Goal: Task Accomplishment & Management: Manage account settings

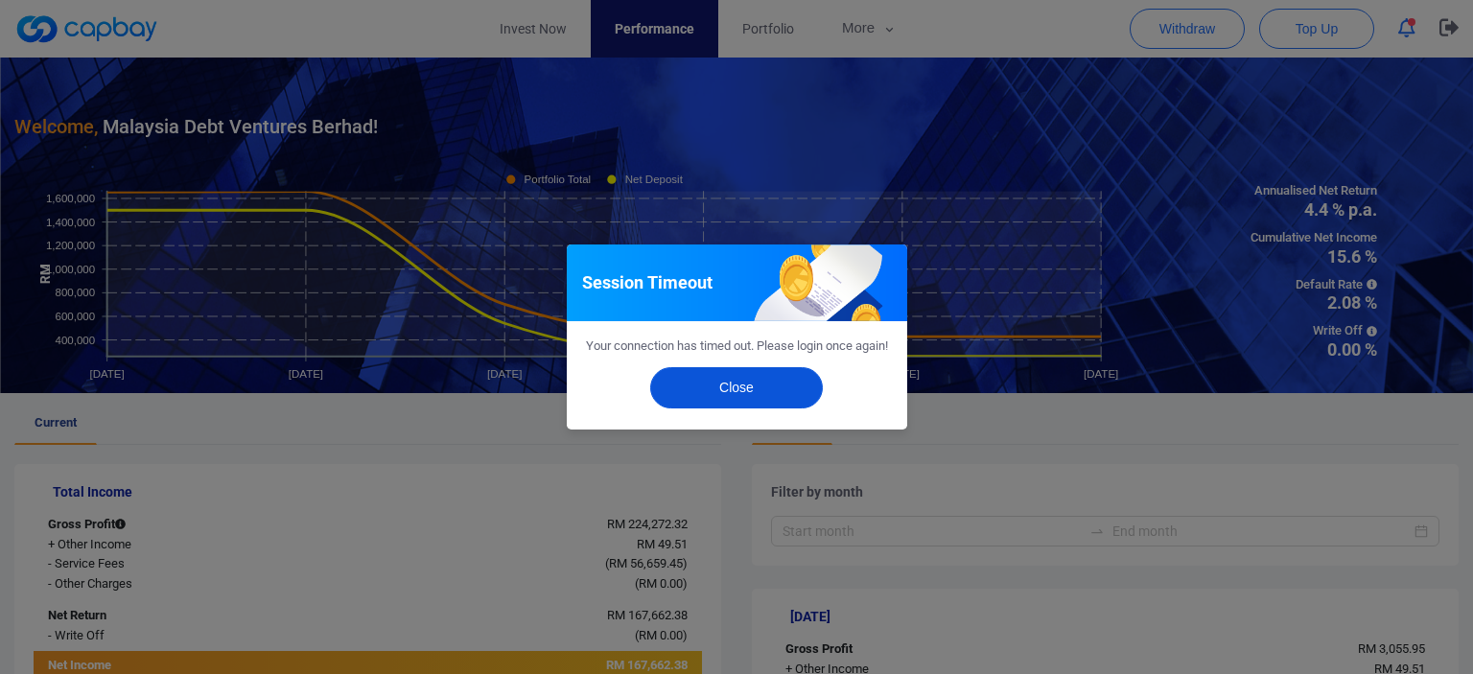
scroll to position [192, 0]
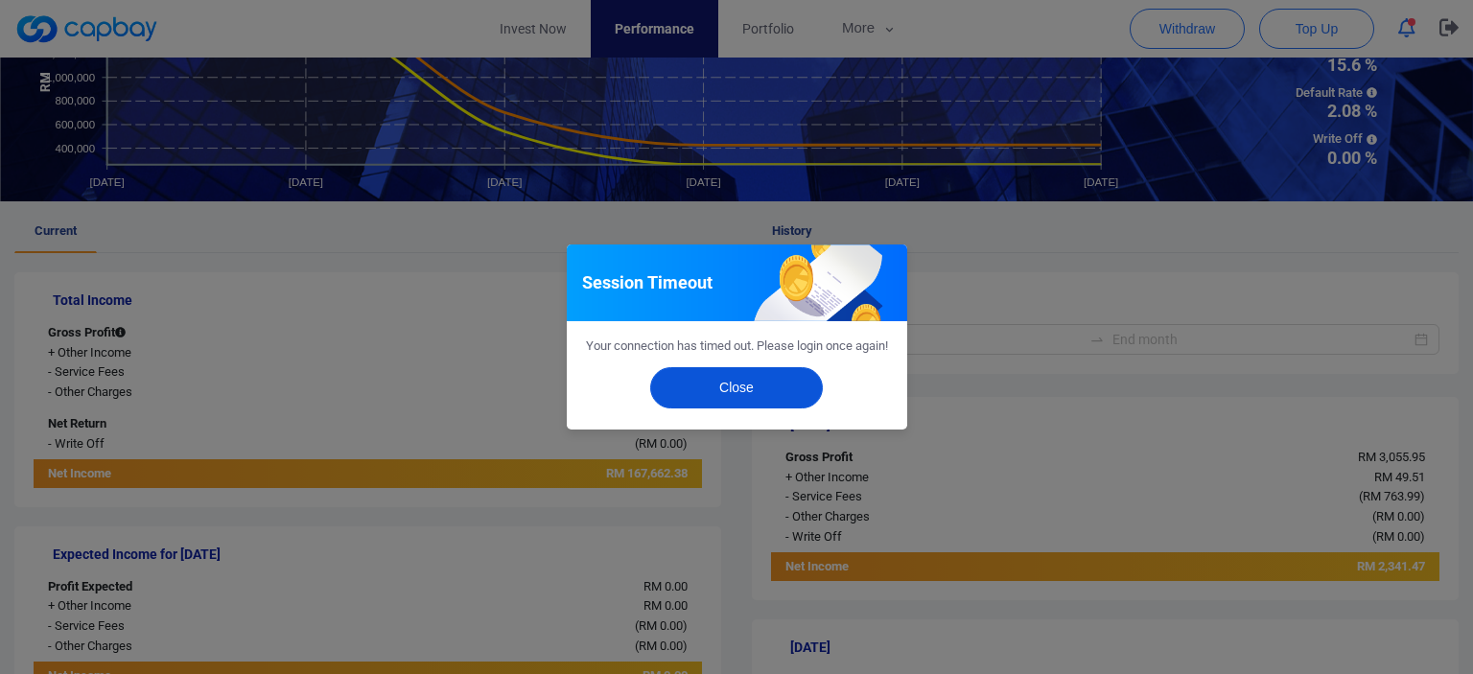
click at [696, 388] on button "Close" at bounding box center [736, 387] width 173 height 41
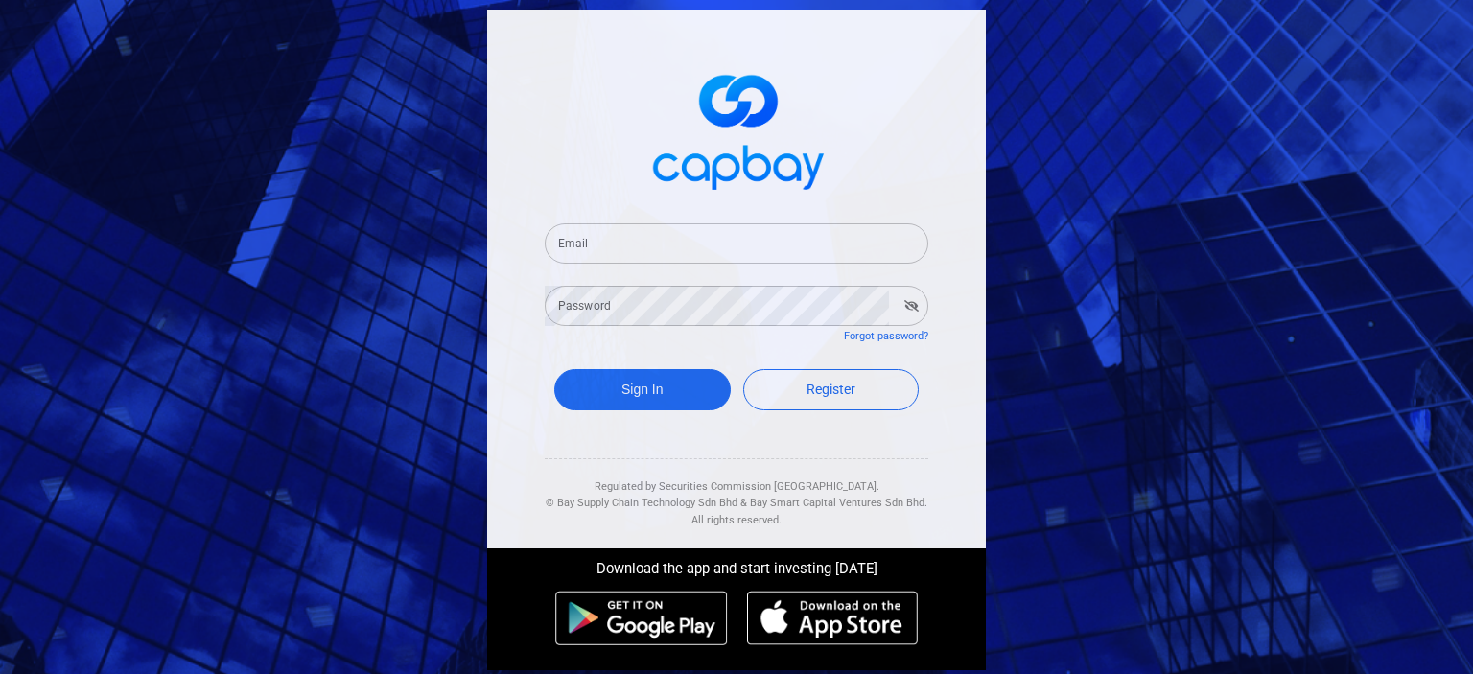
click at [676, 240] on input "Email" at bounding box center [737, 243] width 384 height 40
type input "[EMAIL_ADDRESS][DOMAIN_NAME]"
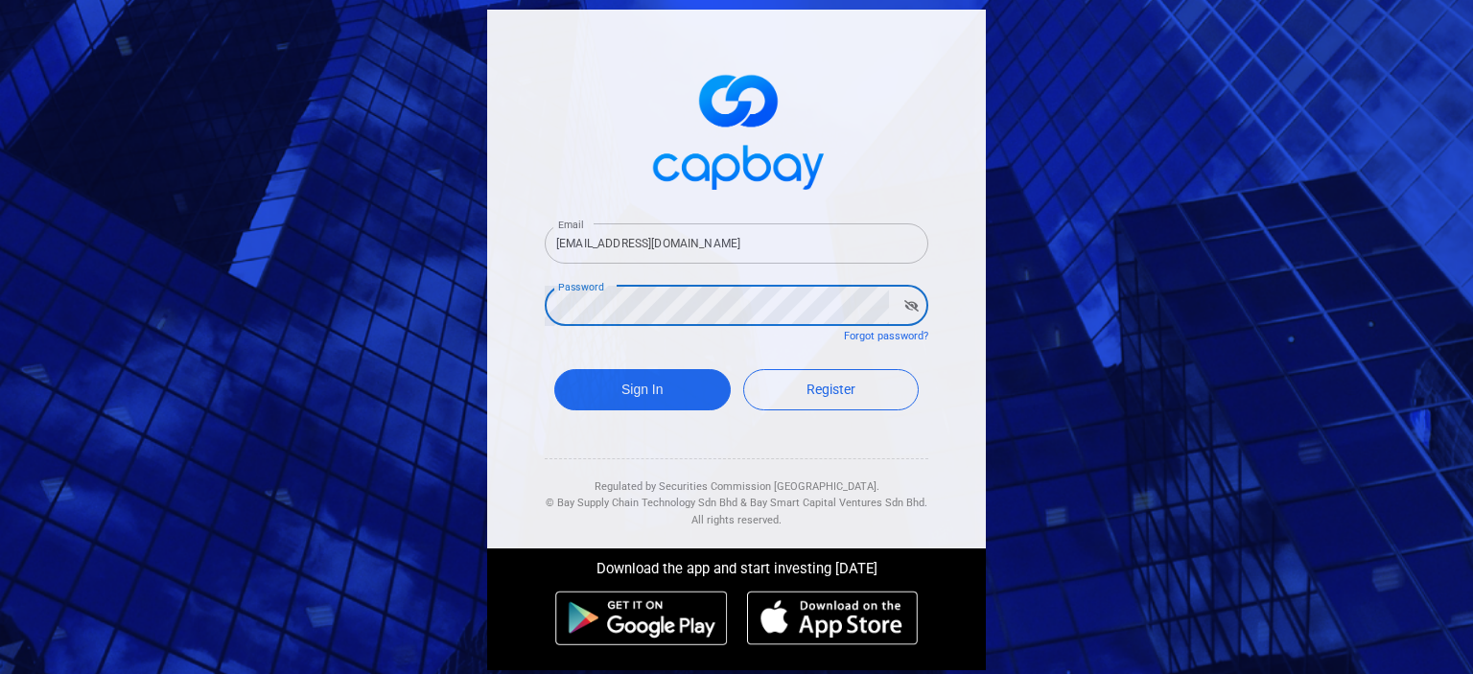
click at [554, 369] on button "Sign In" at bounding box center [642, 389] width 176 height 41
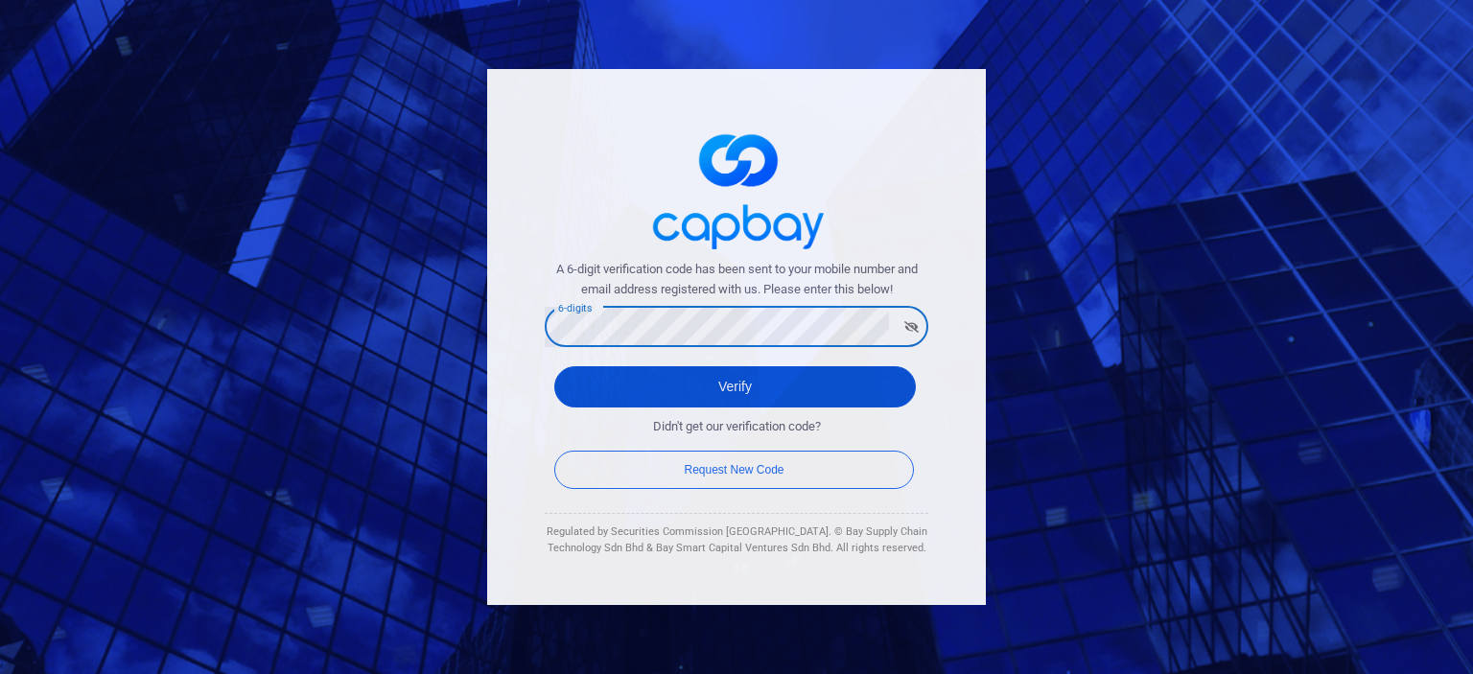
click at [654, 381] on button "Verify" at bounding box center [734, 386] width 361 height 41
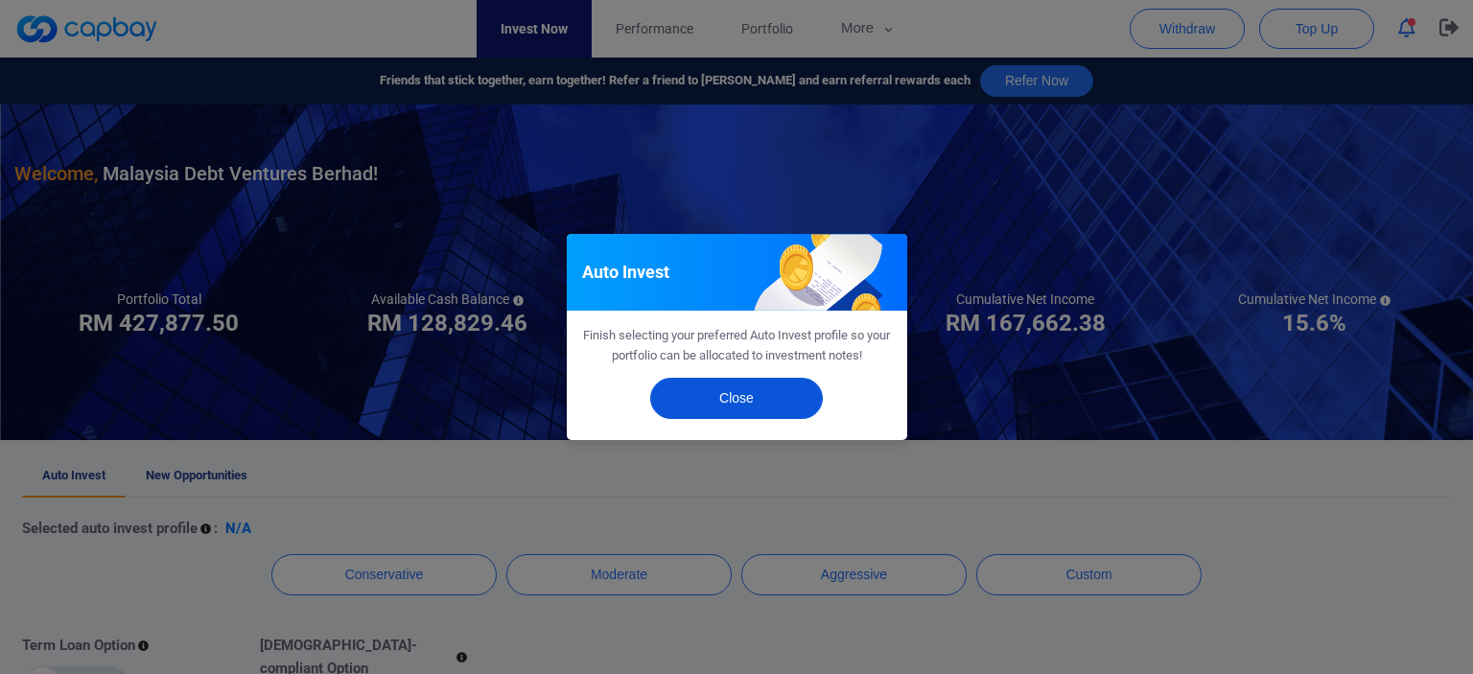
click at [780, 404] on button "Close" at bounding box center [736, 398] width 173 height 41
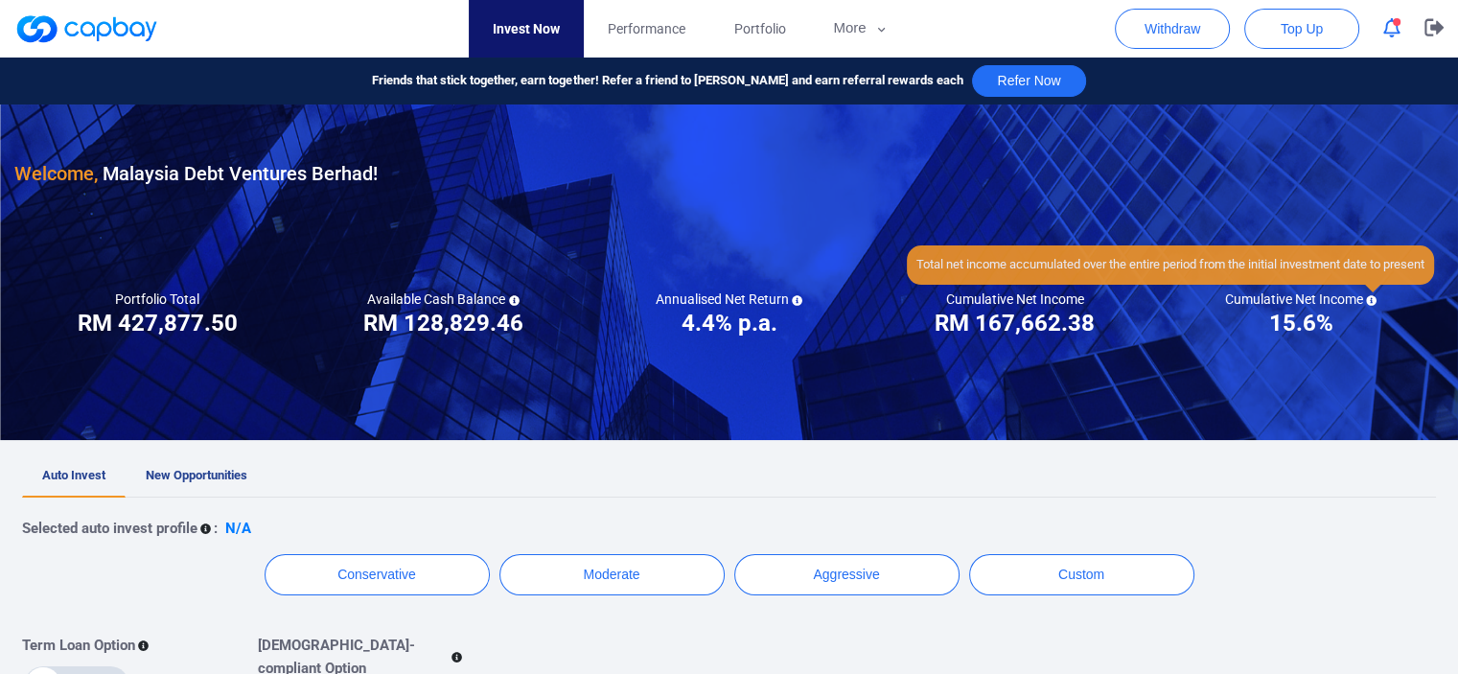
click at [1369, 296] on icon at bounding box center [1372, 300] width 11 height 11
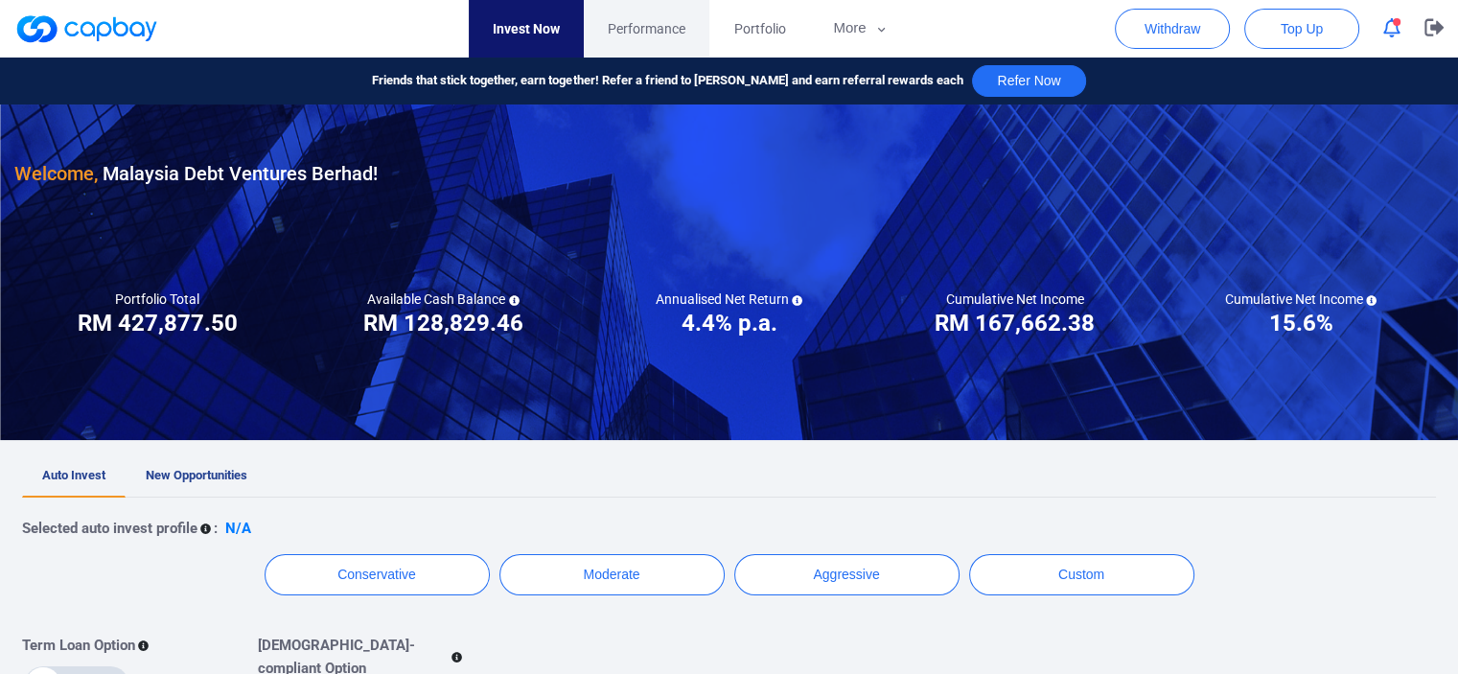
click at [665, 22] on span "Performance" at bounding box center [647, 28] width 78 height 21
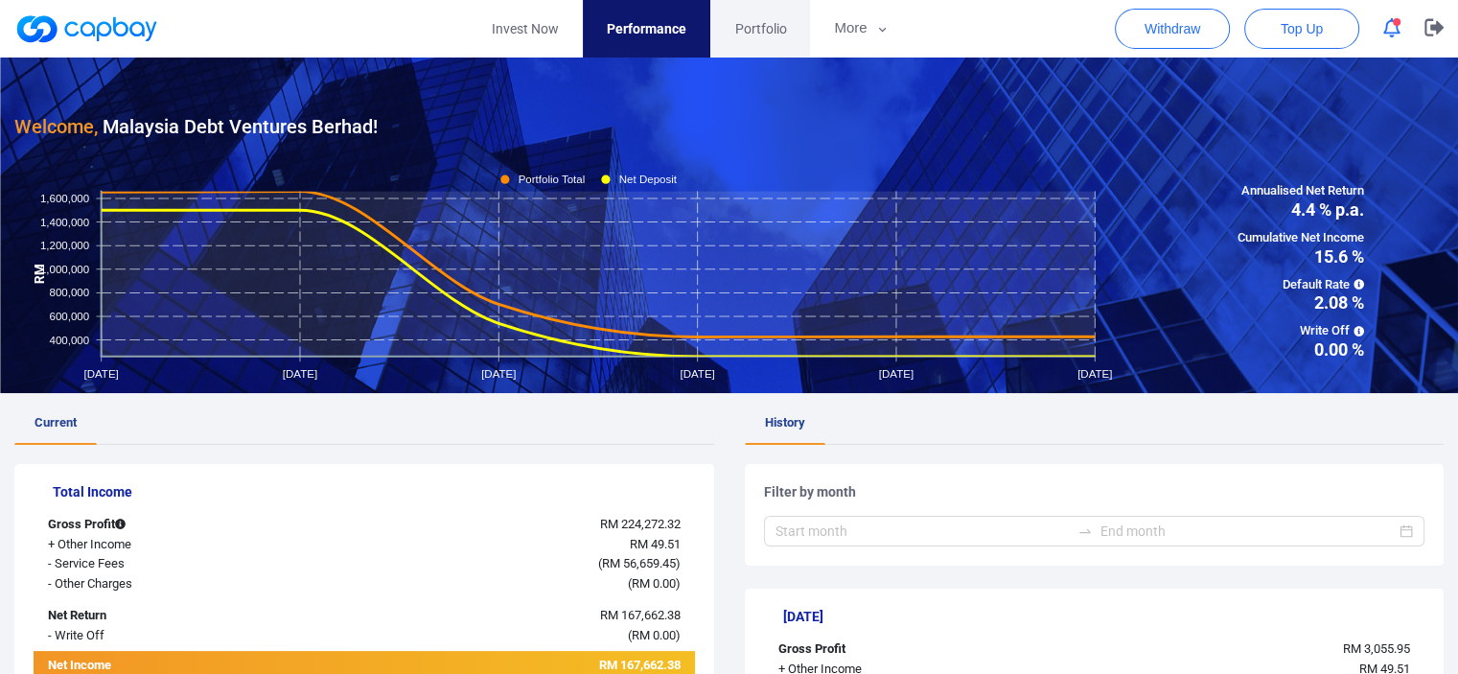
click at [736, 25] on span "Portfolio" at bounding box center [760, 28] width 52 height 21
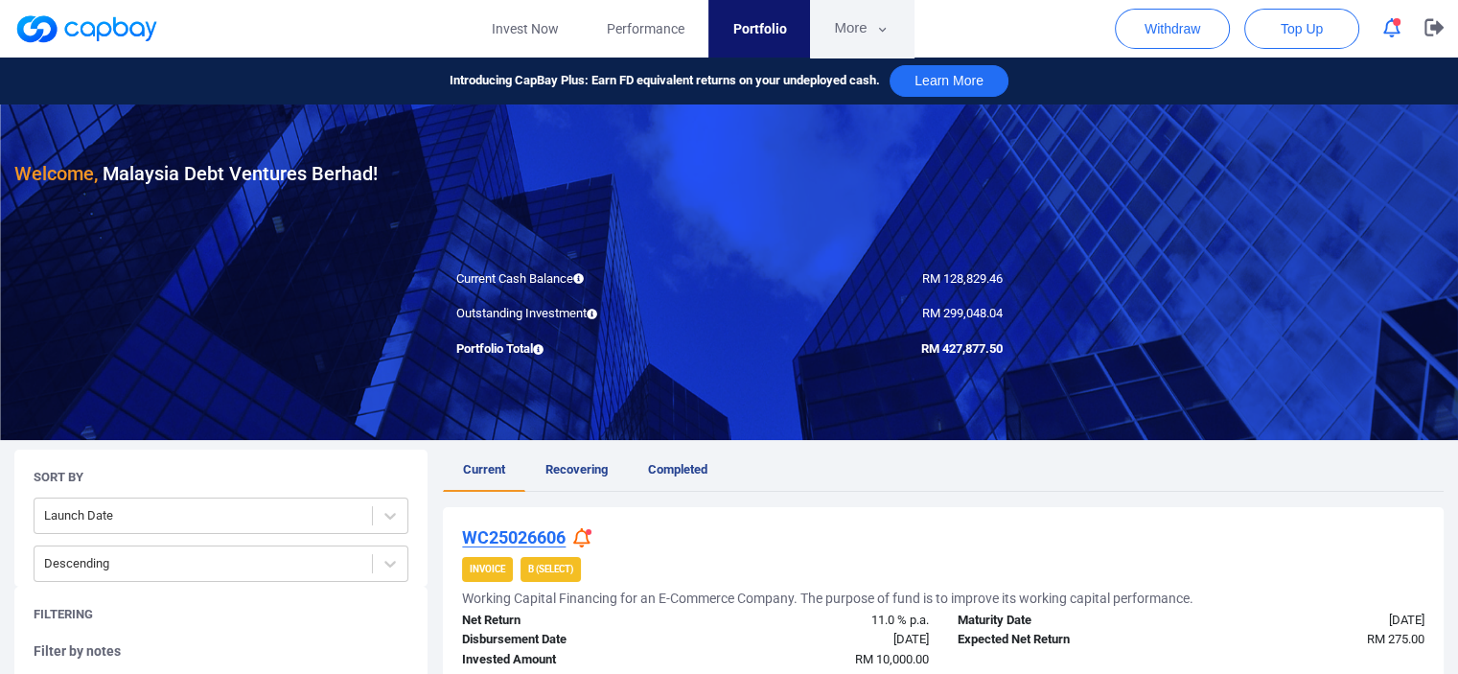
click at [832, 25] on button "More" at bounding box center [861, 29] width 103 height 58
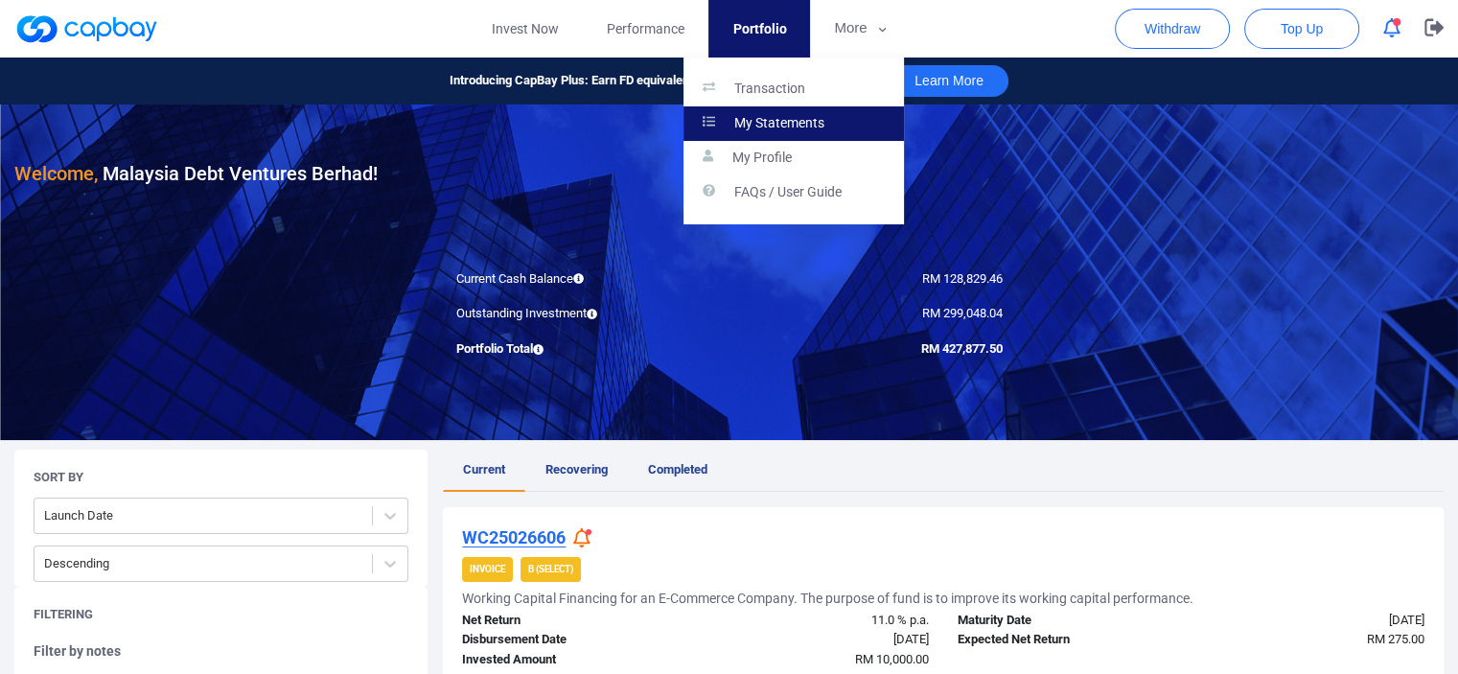
click at [778, 126] on p "My Statements" at bounding box center [779, 123] width 90 height 17
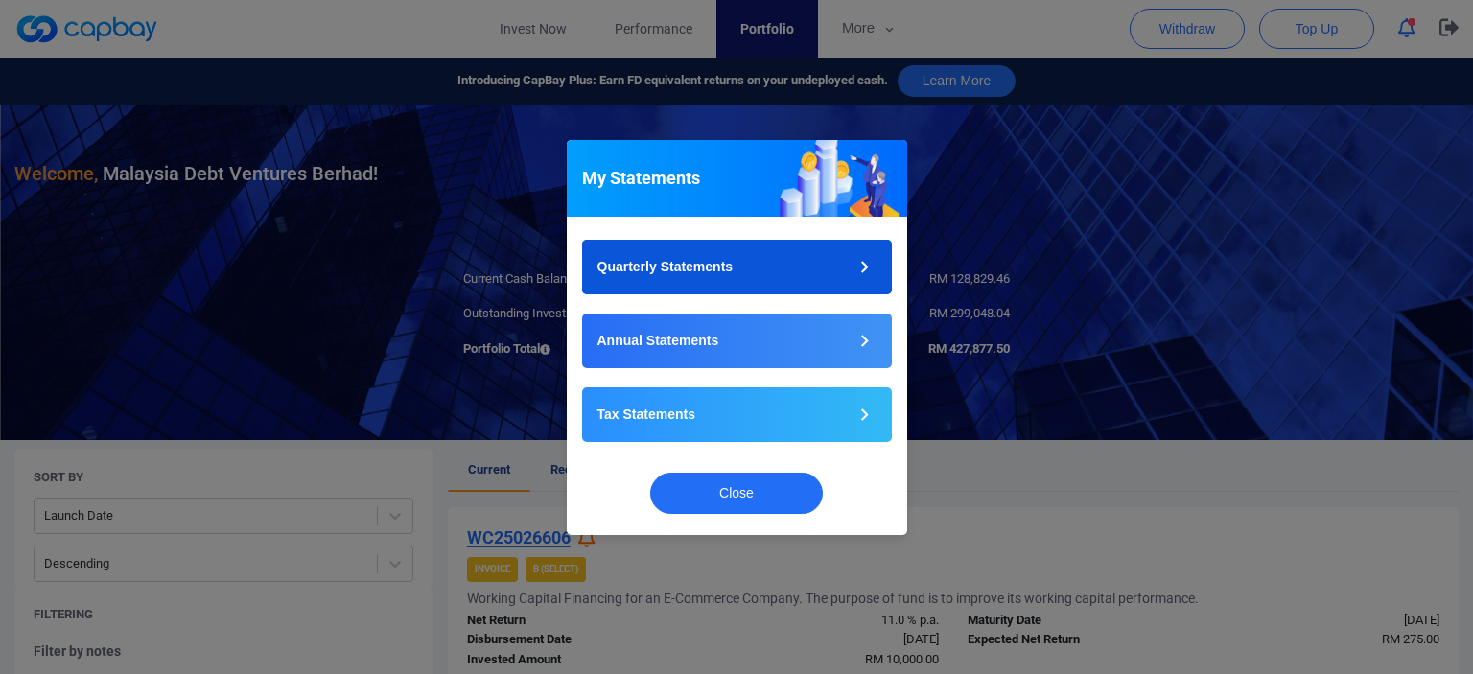
click at [758, 273] on button "Quarterly Statements" at bounding box center [737, 267] width 310 height 55
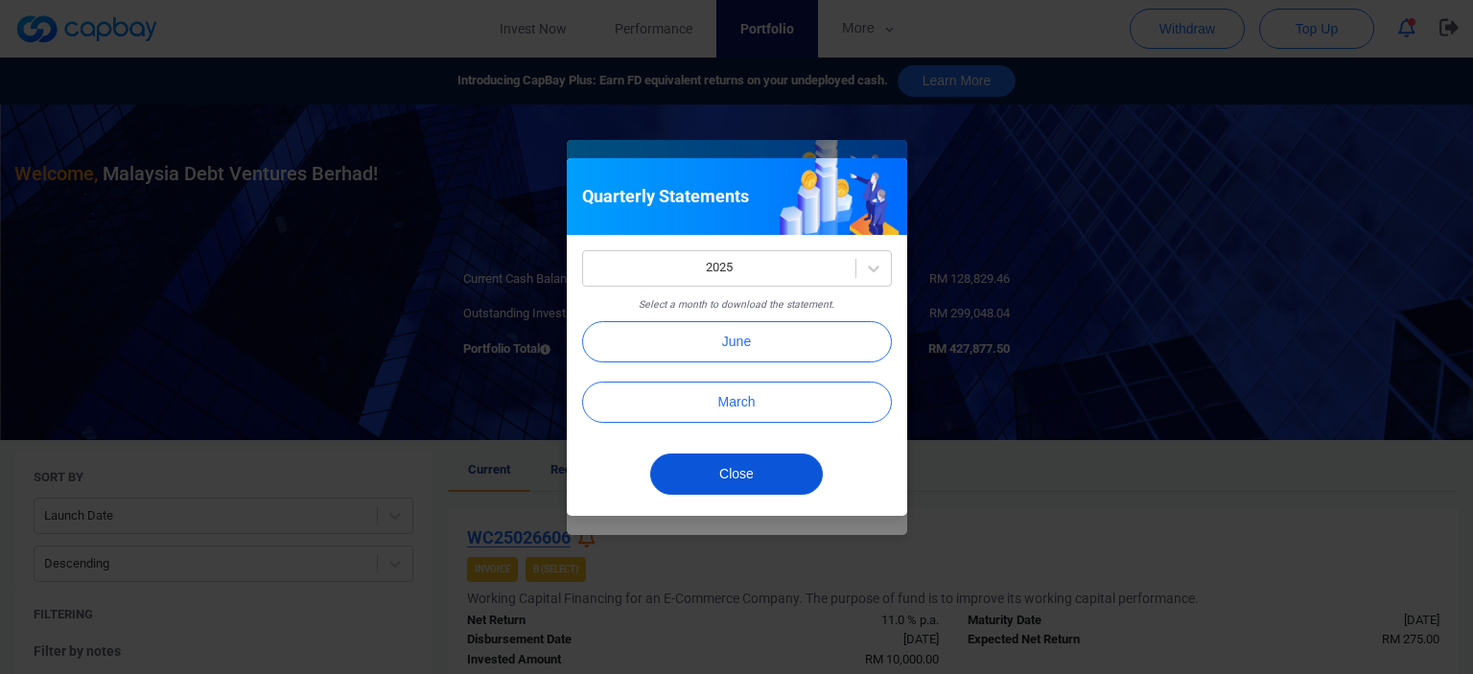
click at [750, 470] on button "Close" at bounding box center [736, 474] width 173 height 41
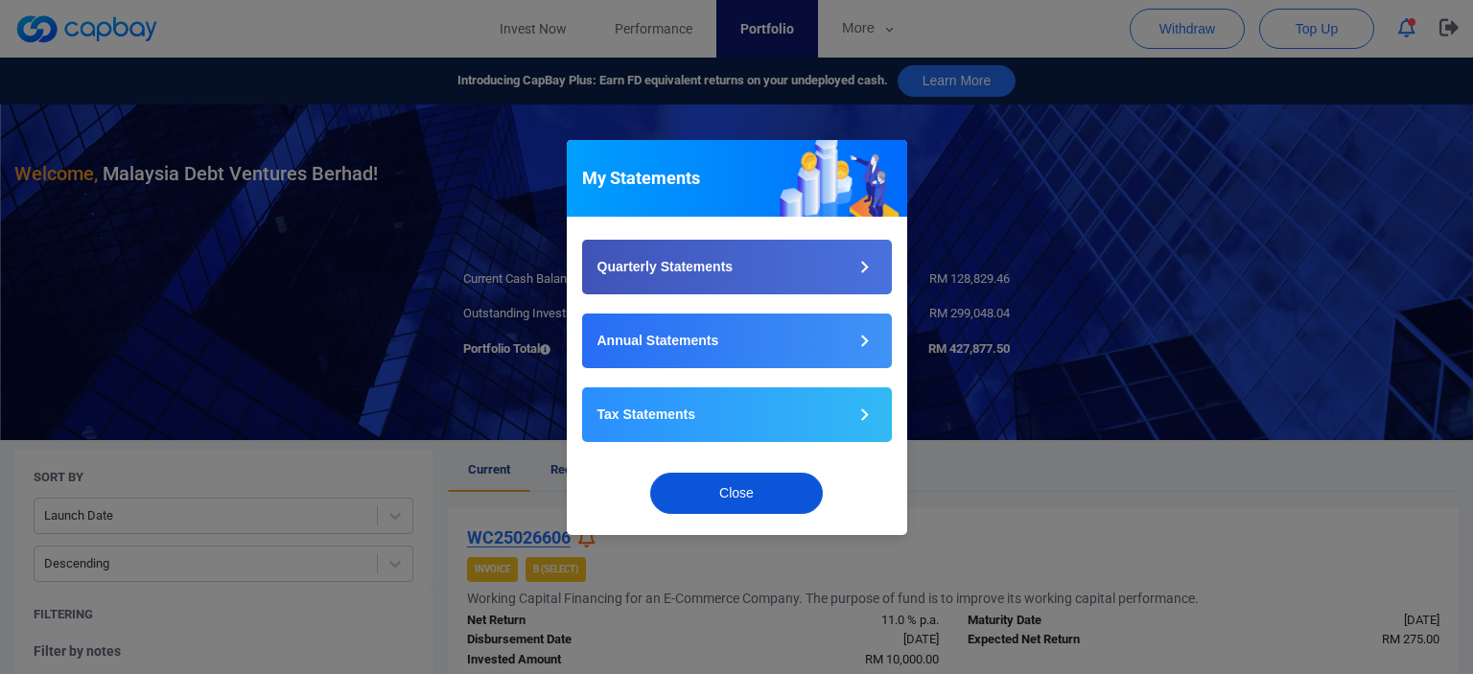
click at [764, 494] on button "Close" at bounding box center [736, 493] width 173 height 41
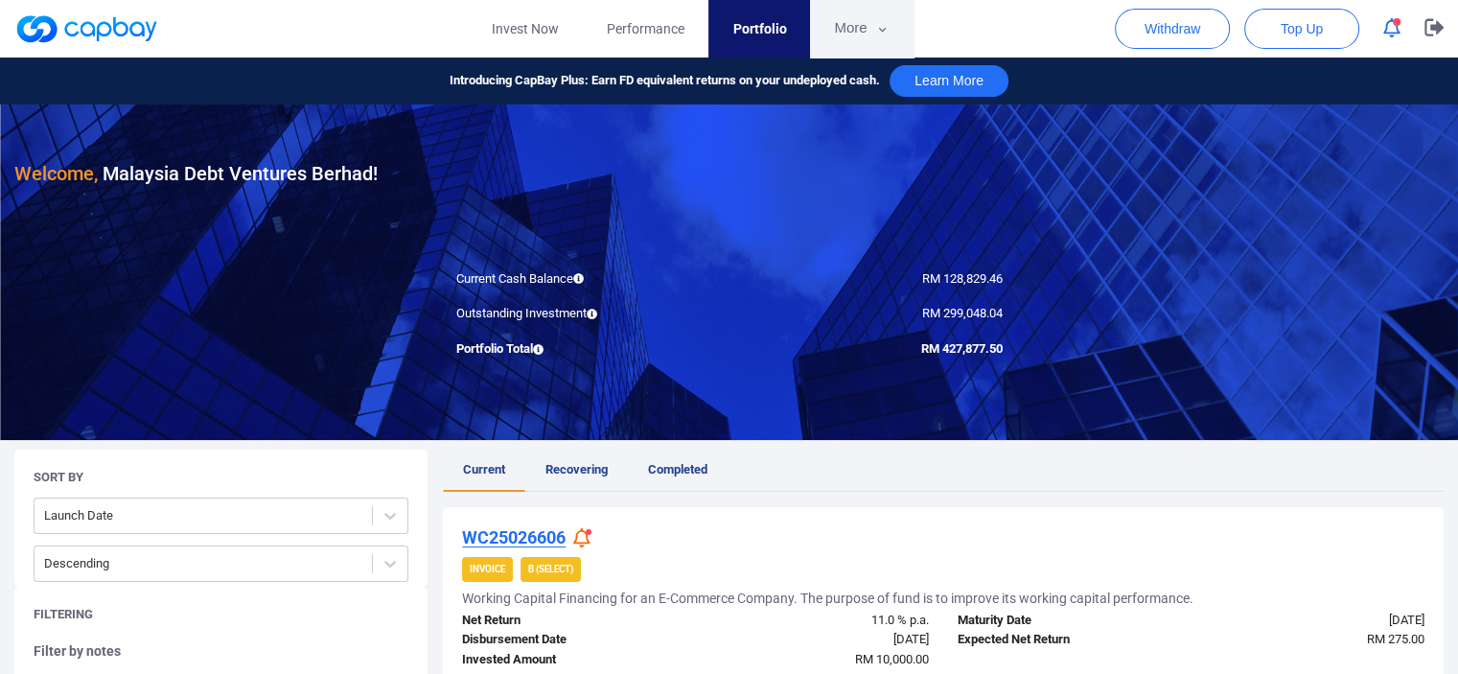
click at [854, 21] on button "More" at bounding box center [861, 29] width 103 height 58
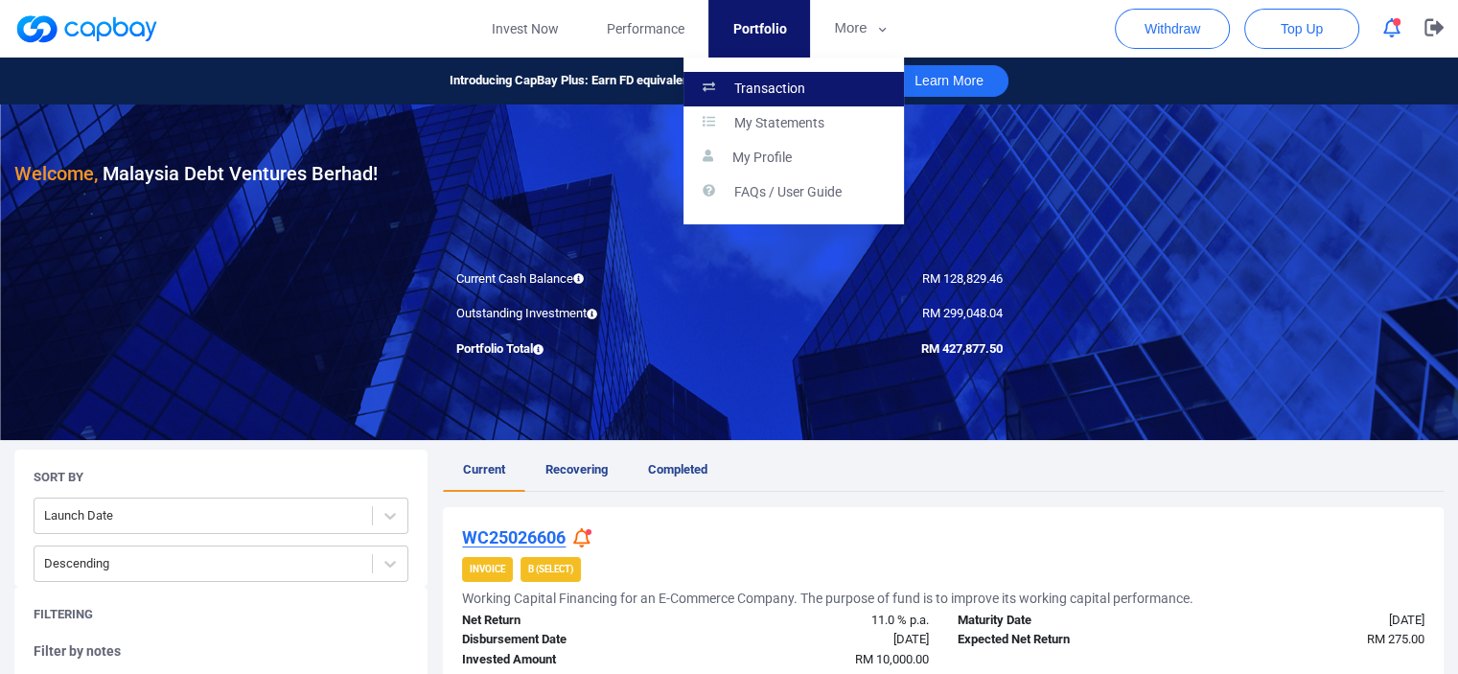
click at [804, 87] on link "Transaction" at bounding box center [794, 89] width 221 height 35
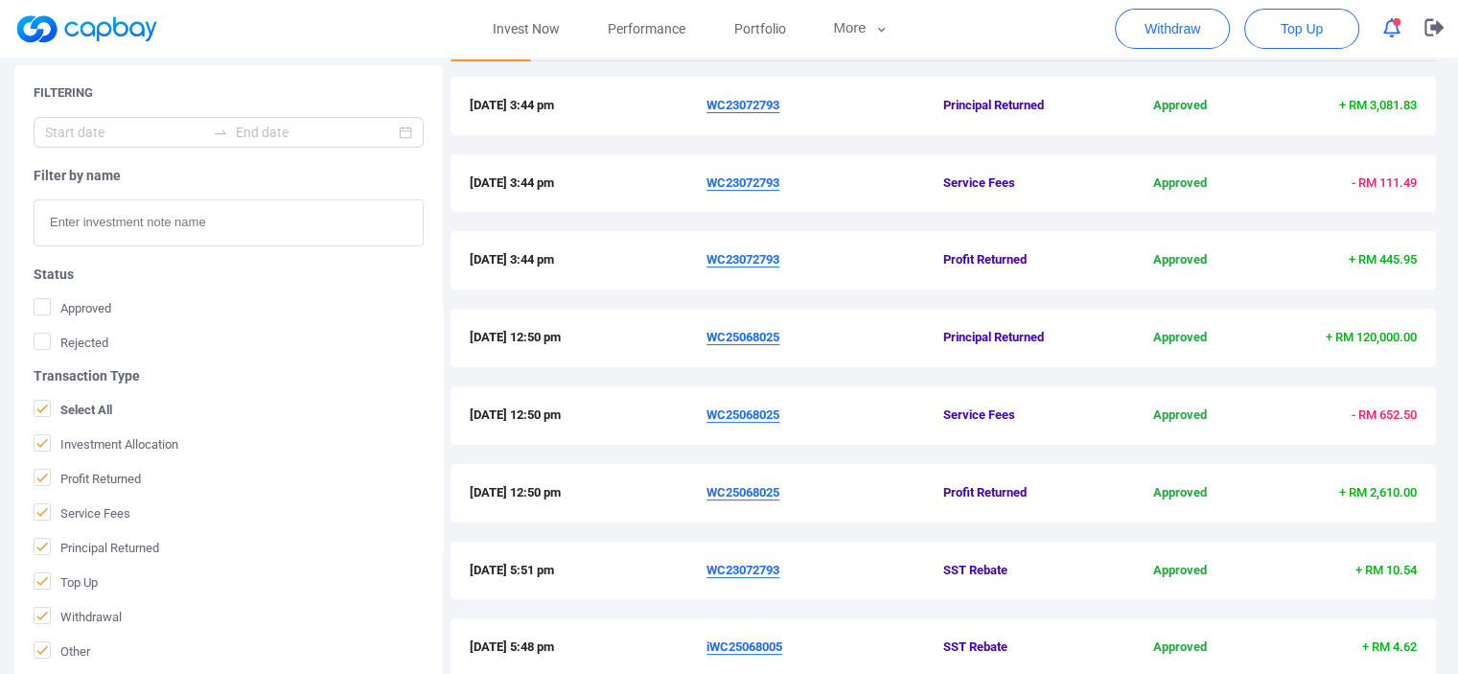
scroll to position [192, 0]
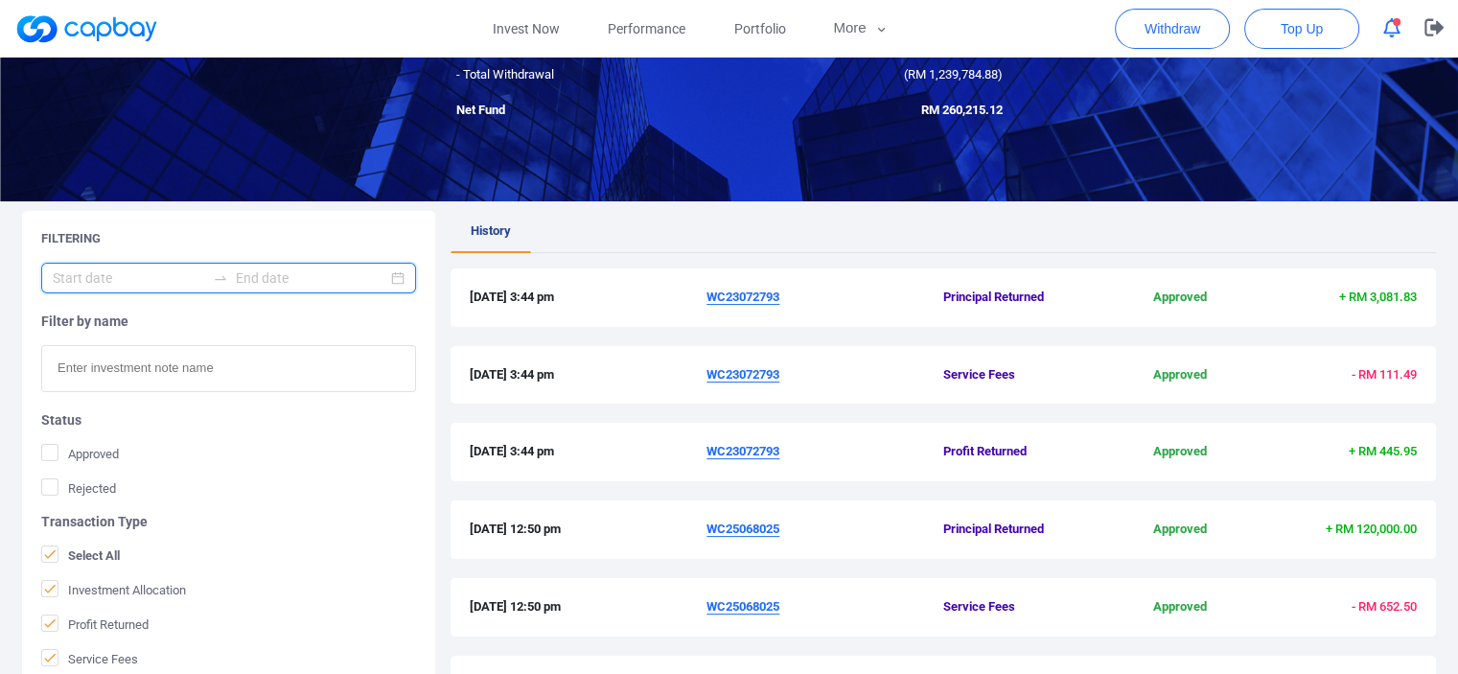
click at [100, 268] on input at bounding box center [129, 278] width 152 height 21
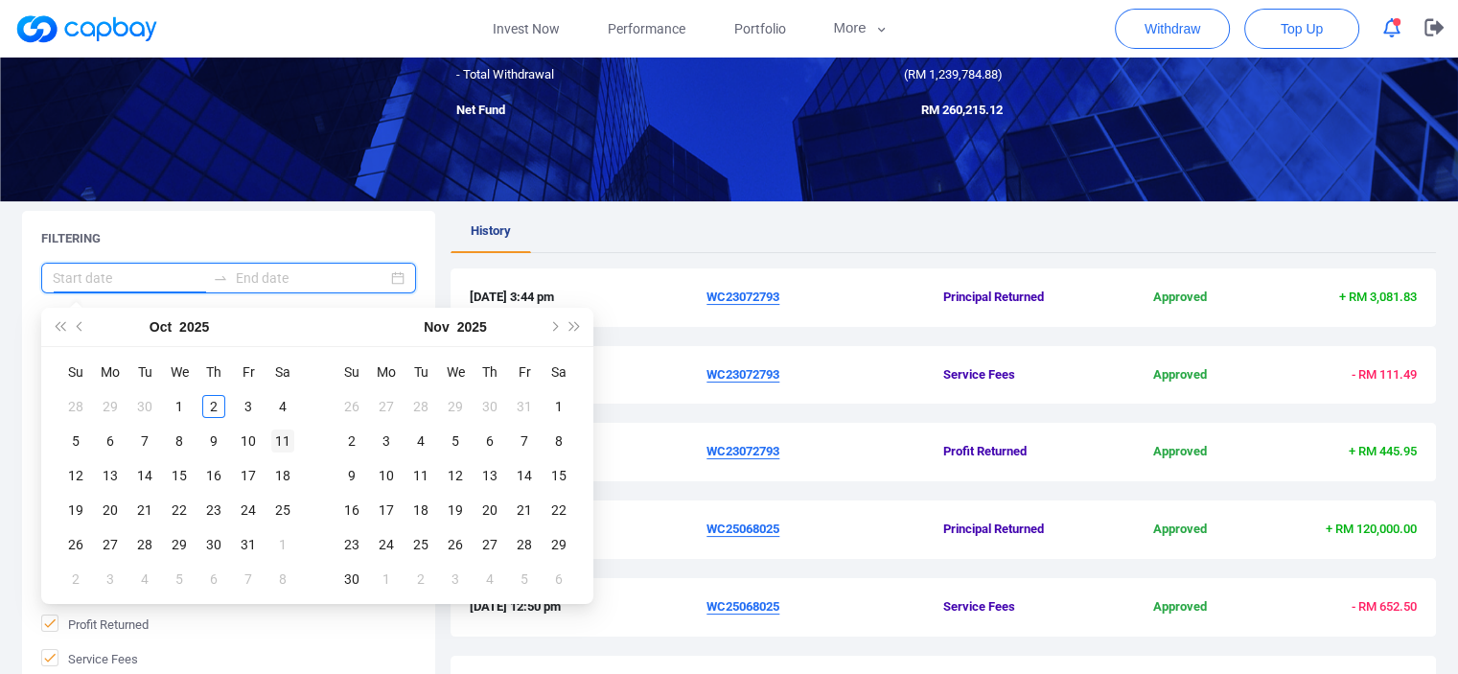
type input "2025-10-26"
type input "2025-10-04"
type input "2025-10-01"
click at [83, 327] on span "Previous month (PageUp)" at bounding box center [82, 327] width 10 height 10
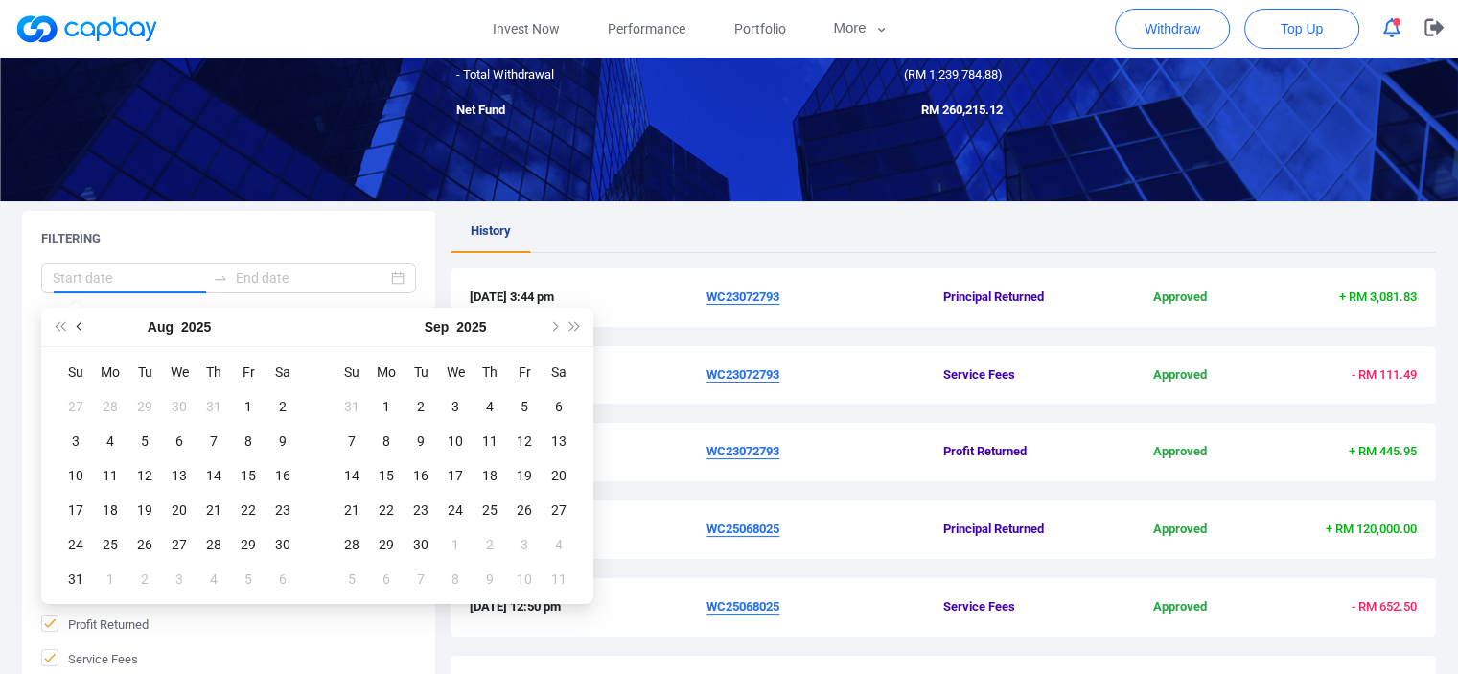
click at [83, 327] on span "Previous month (PageUp)" at bounding box center [82, 327] width 10 height 10
type input "2025-06-06"
type input "2025-07-01"
click at [425, 396] on div "1" at bounding box center [420, 406] width 23 height 23
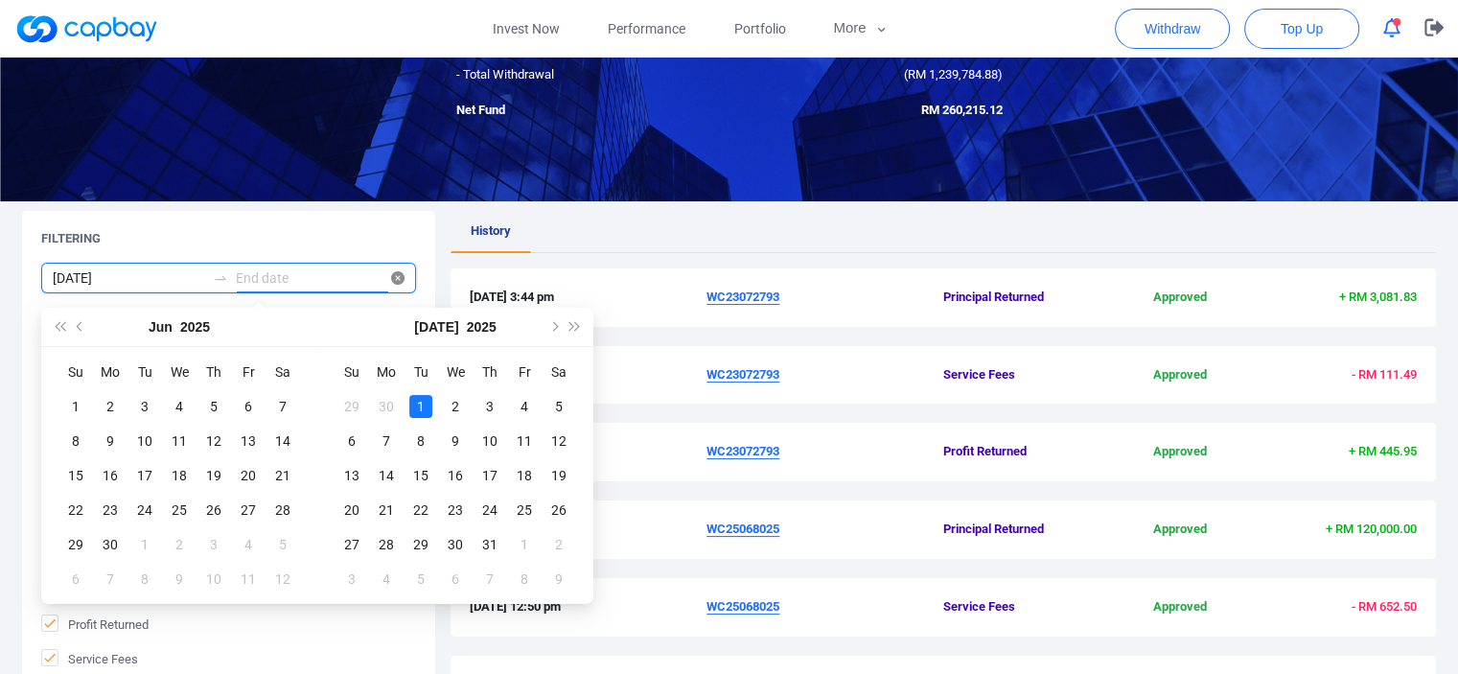
click at [395, 279] on icon "close-circle" at bounding box center [397, 277] width 13 height 13
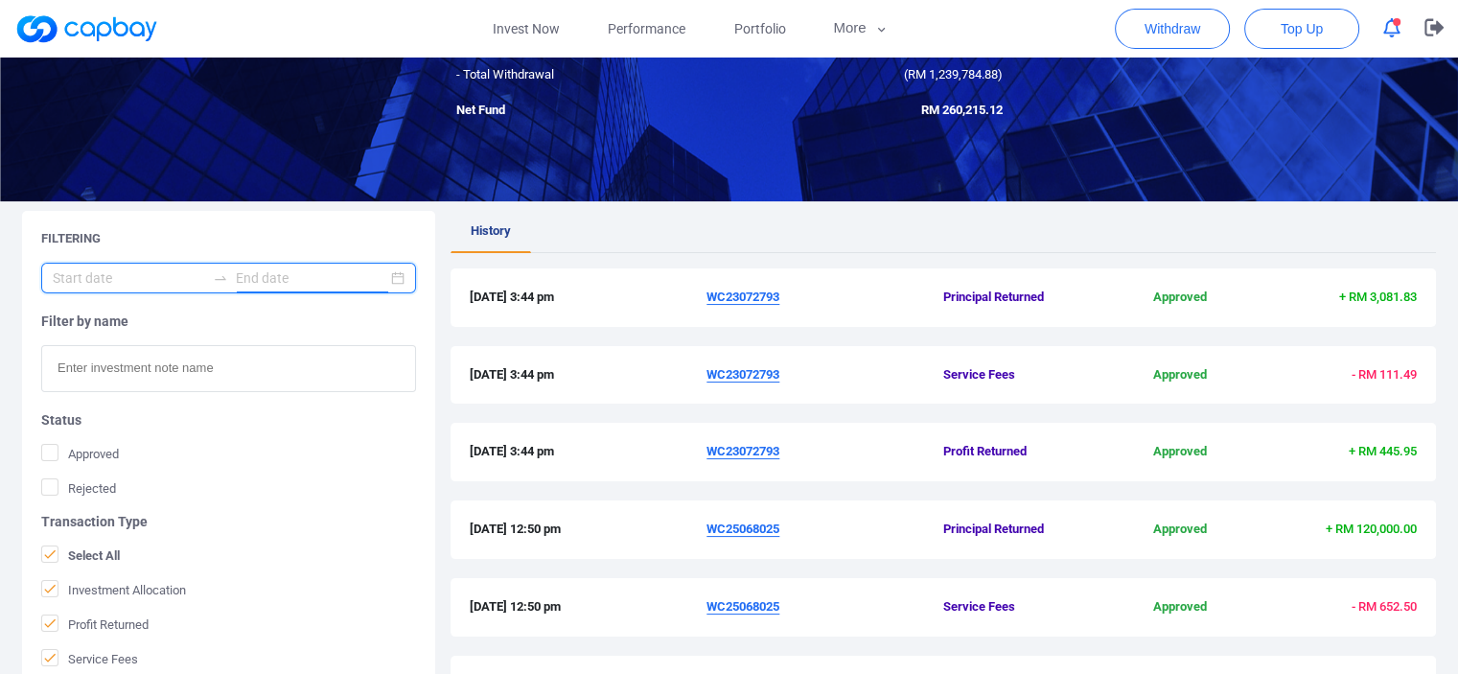
click at [219, 278] on icon "swap-right" at bounding box center [220, 277] width 15 height 15
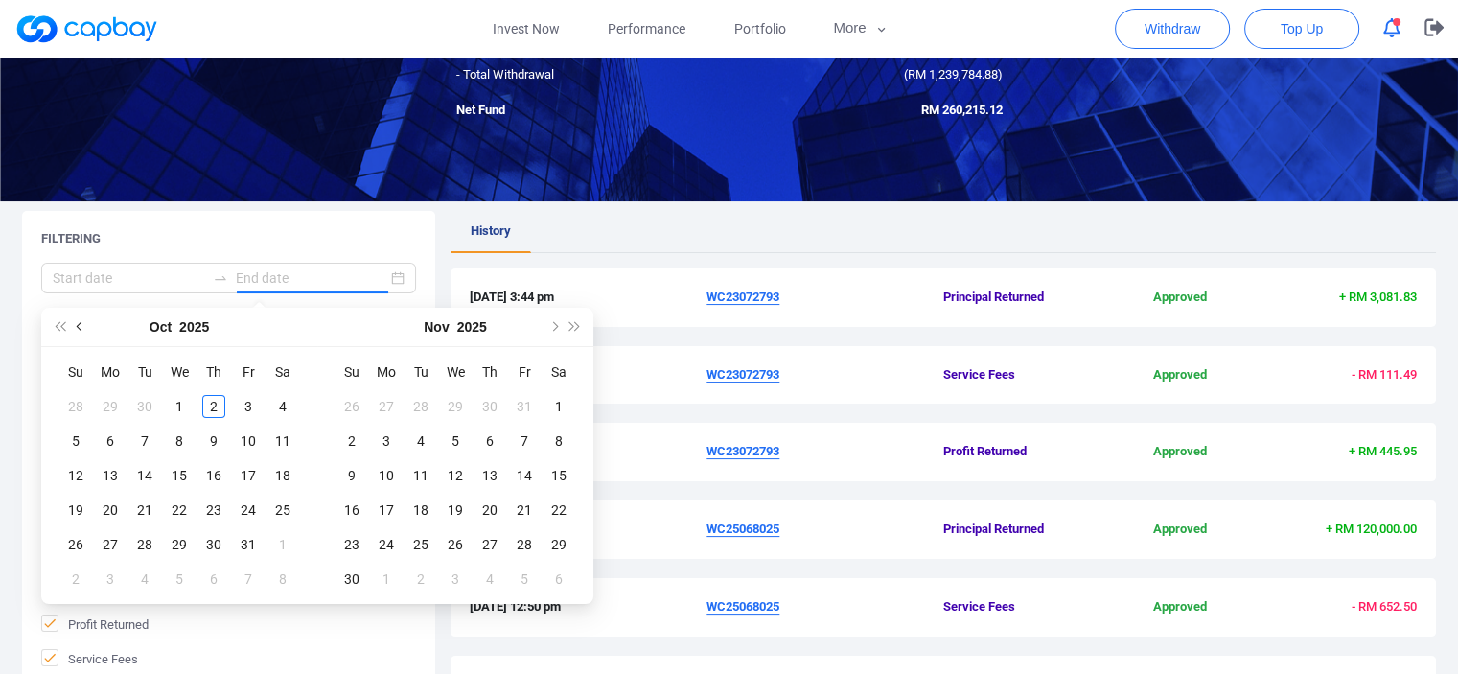
click at [77, 324] on span "Previous month (PageUp)" at bounding box center [82, 327] width 10 height 10
click at [78, 324] on span "Previous month (PageUp)" at bounding box center [82, 327] width 10 height 10
type input "2025-09-01"
click at [77, 314] on button "Previous month (PageUp)" at bounding box center [80, 327] width 21 height 38
type input "2025-07-01"
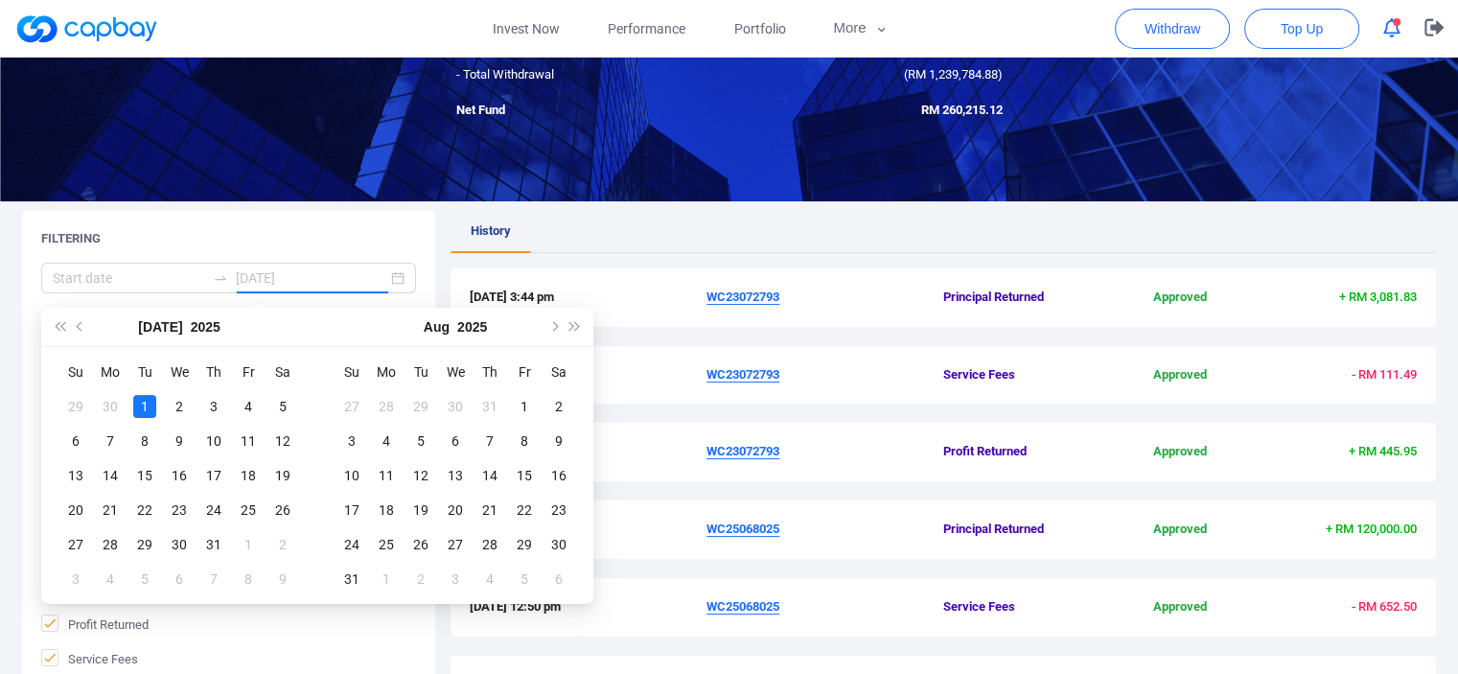
click at [146, 402] on div "1" at bounding box center [144, 406] width 23 height 23
type input "2025-07-05"
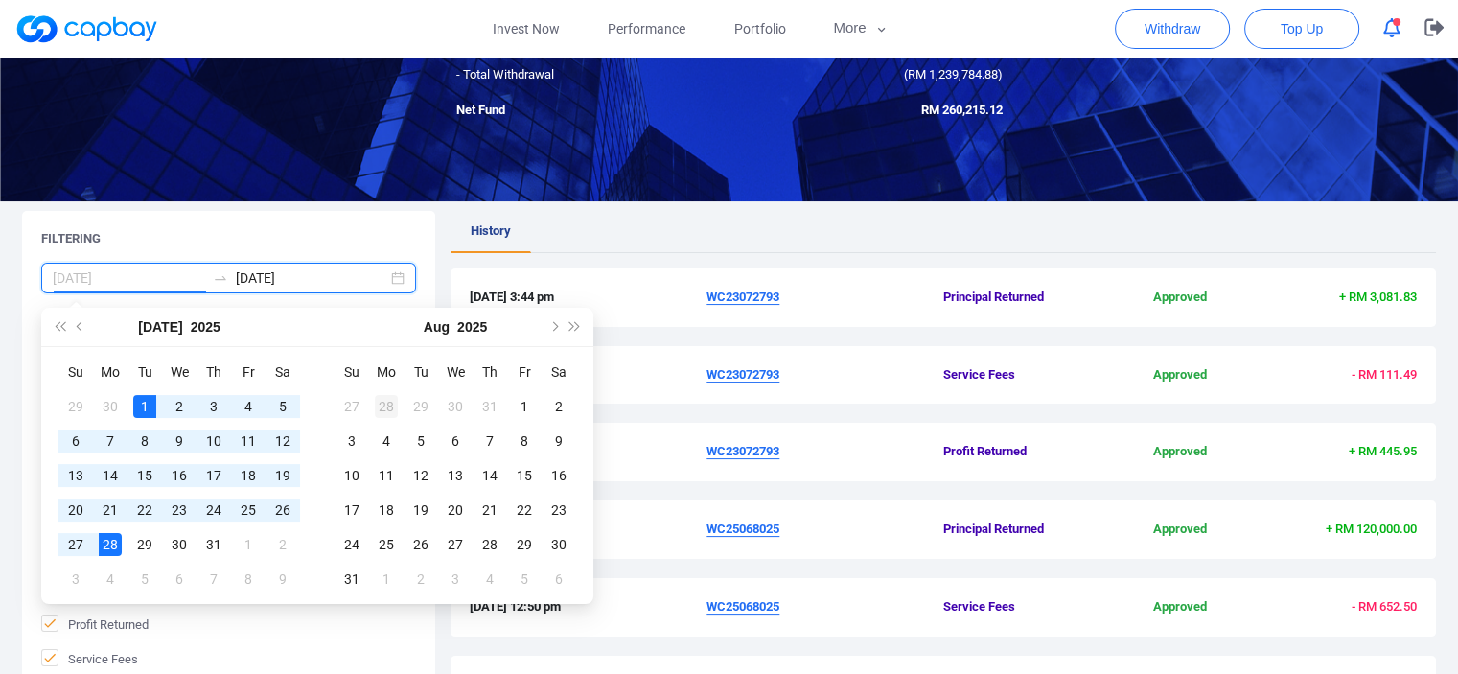
type input "2025-07-28"
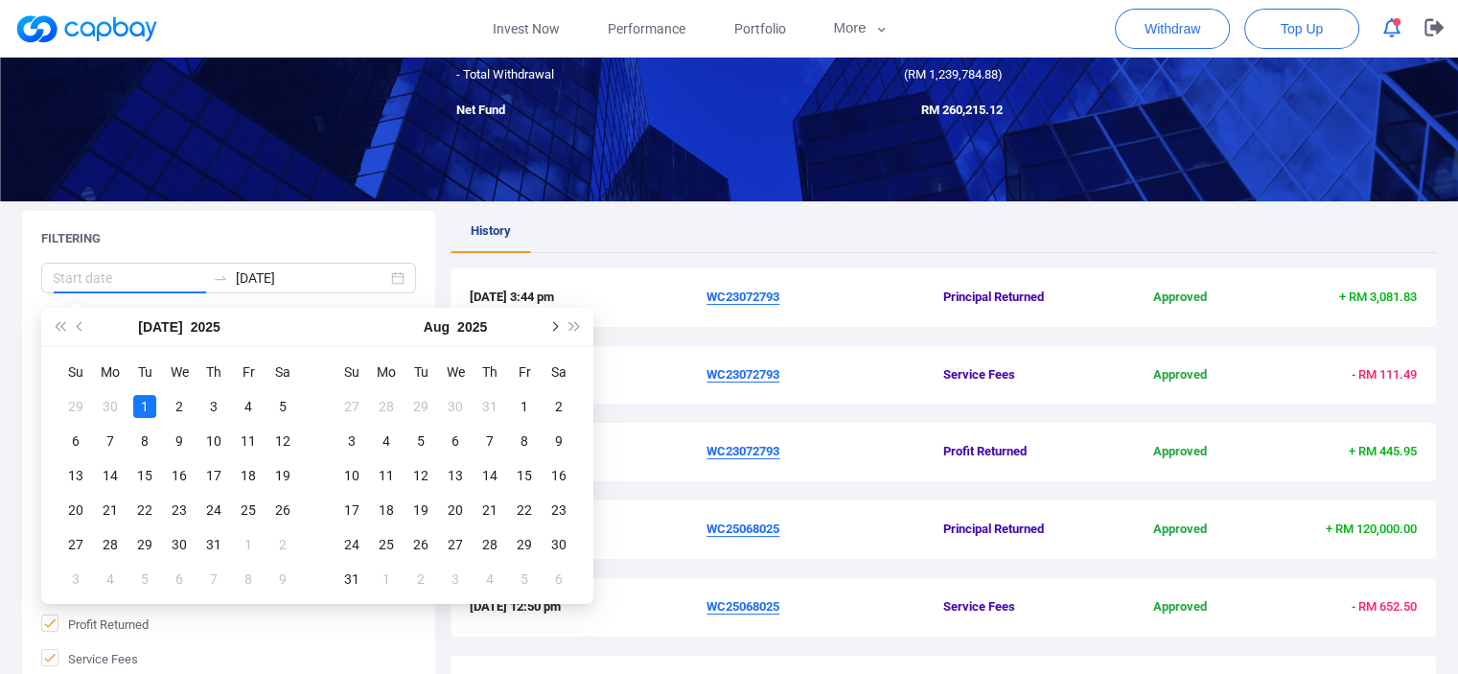
click at [552, 325] on span "Next month (PageDown)" at bounding box center [553, 327] width 10 height 10
click at [243, 266] on div "2025-07-01" at bounding box center [228, 278] width 375 height 31
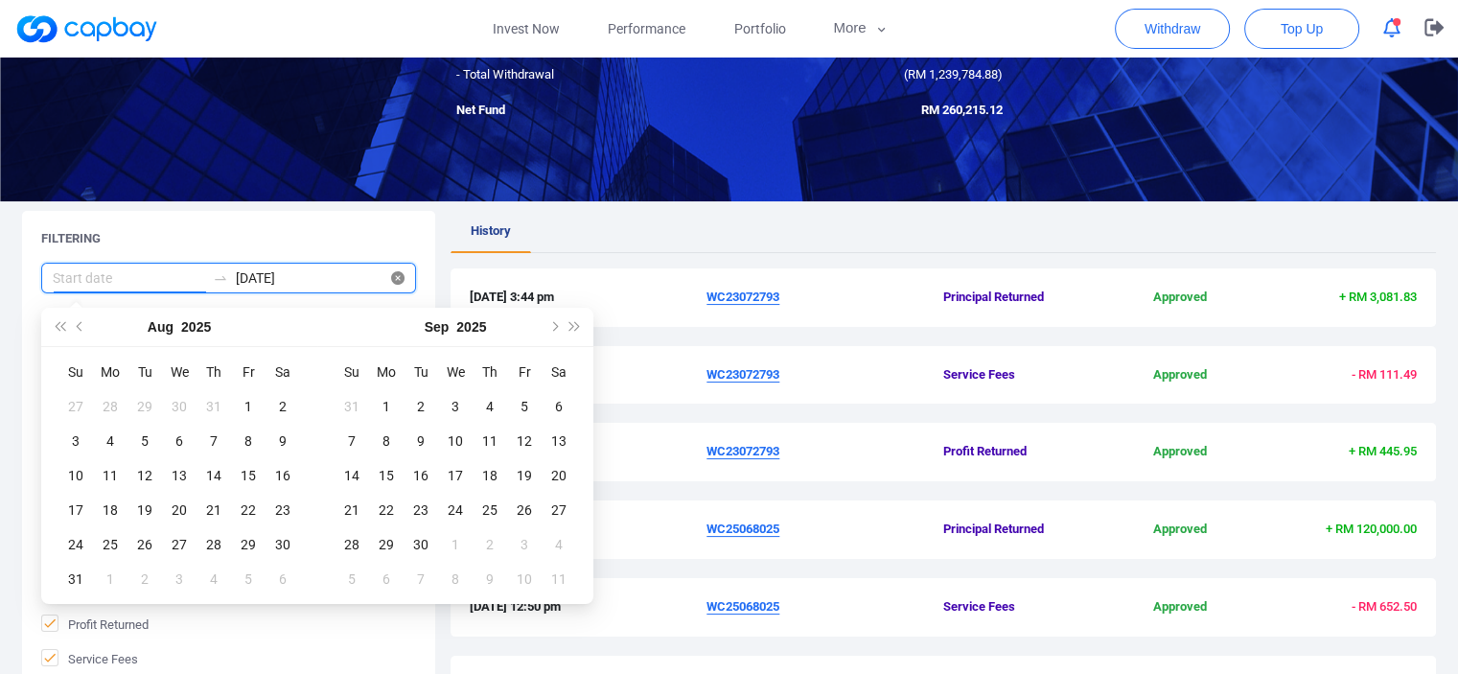
click at [400, 276] on icon "close-circle" at bounding box center [397, 277] width 13 height 13
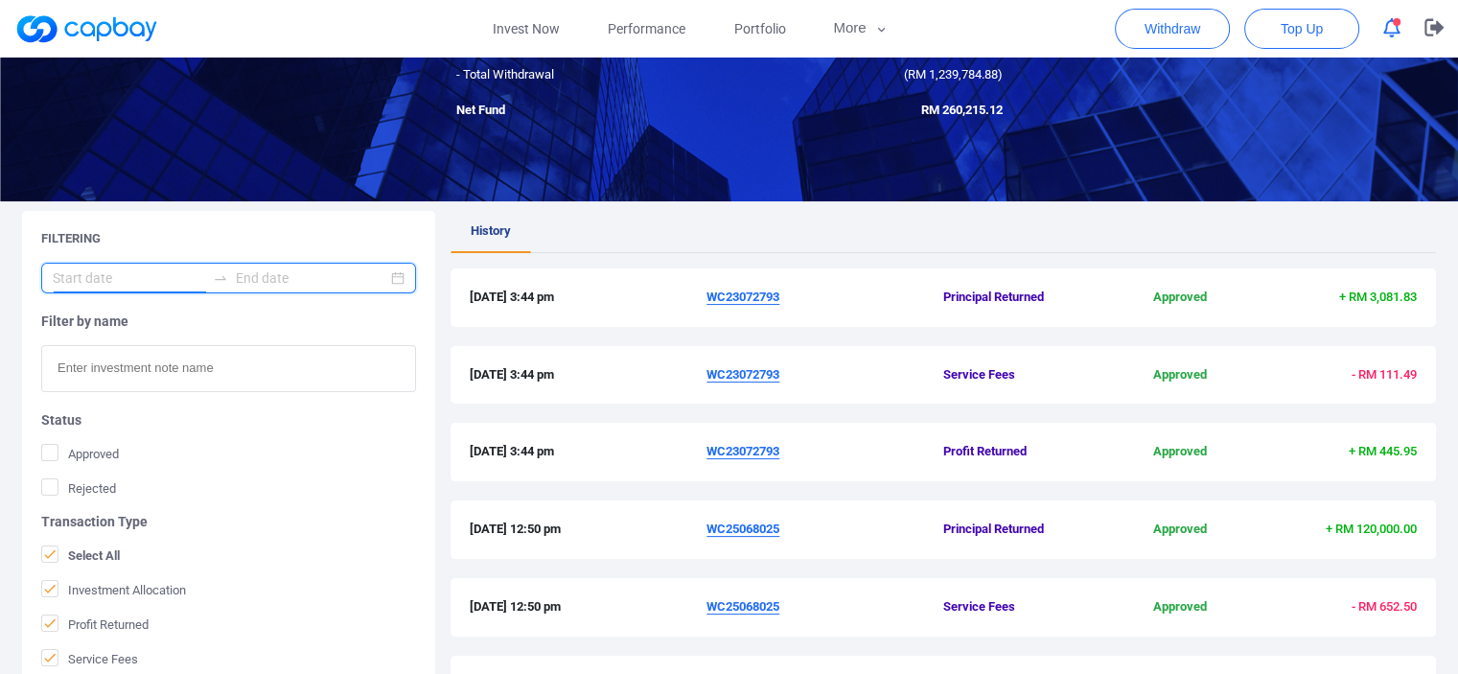
click at [112, 282] on input at bounding box center [129, 278] width 152 height 21
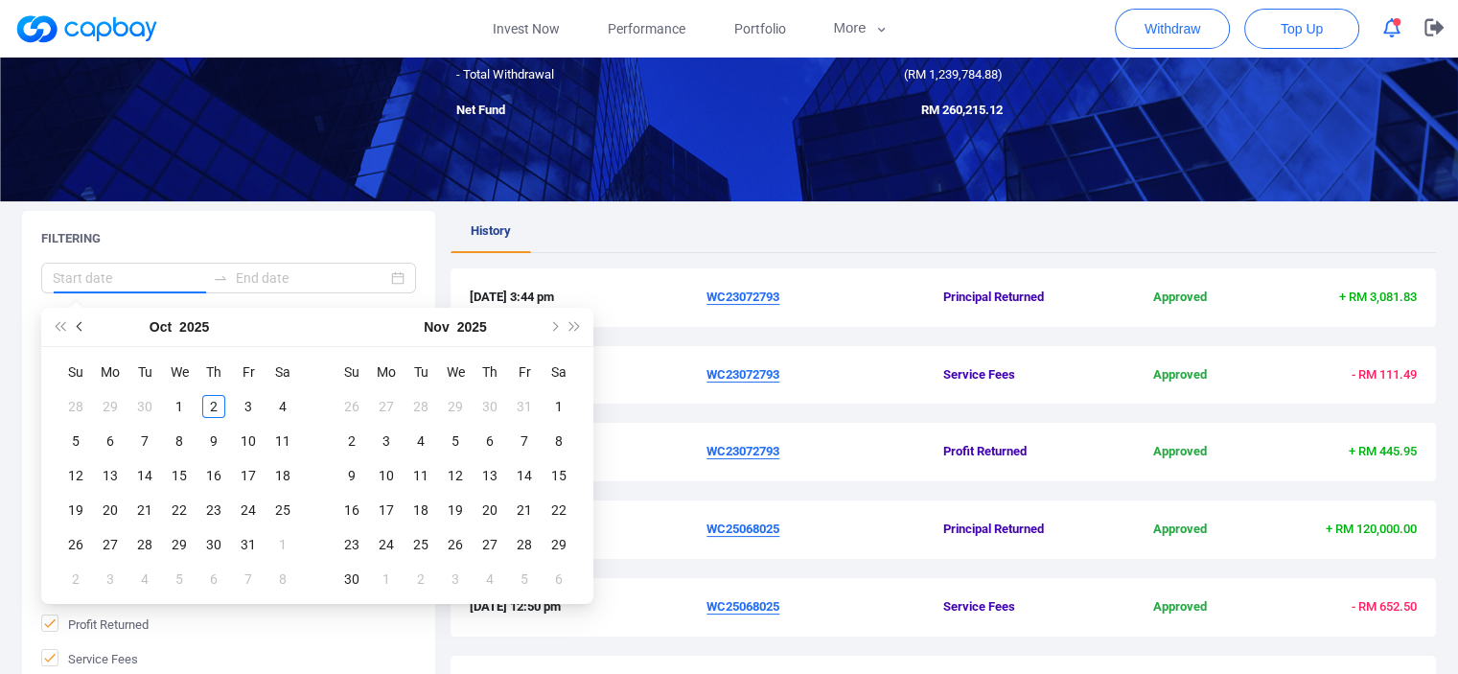
click at [80, 322] on span "Previous month (PageUp)" at bounding box center [82, 327] width 10 height 10
click at [73, 318] on button "Previous month (PageUp)" at bounding box center [80, 327] width 21 height 38
type input "2025-07-01"
click at [150, 403] on div "1" at bounding box center [144, 406] width 23 height 23
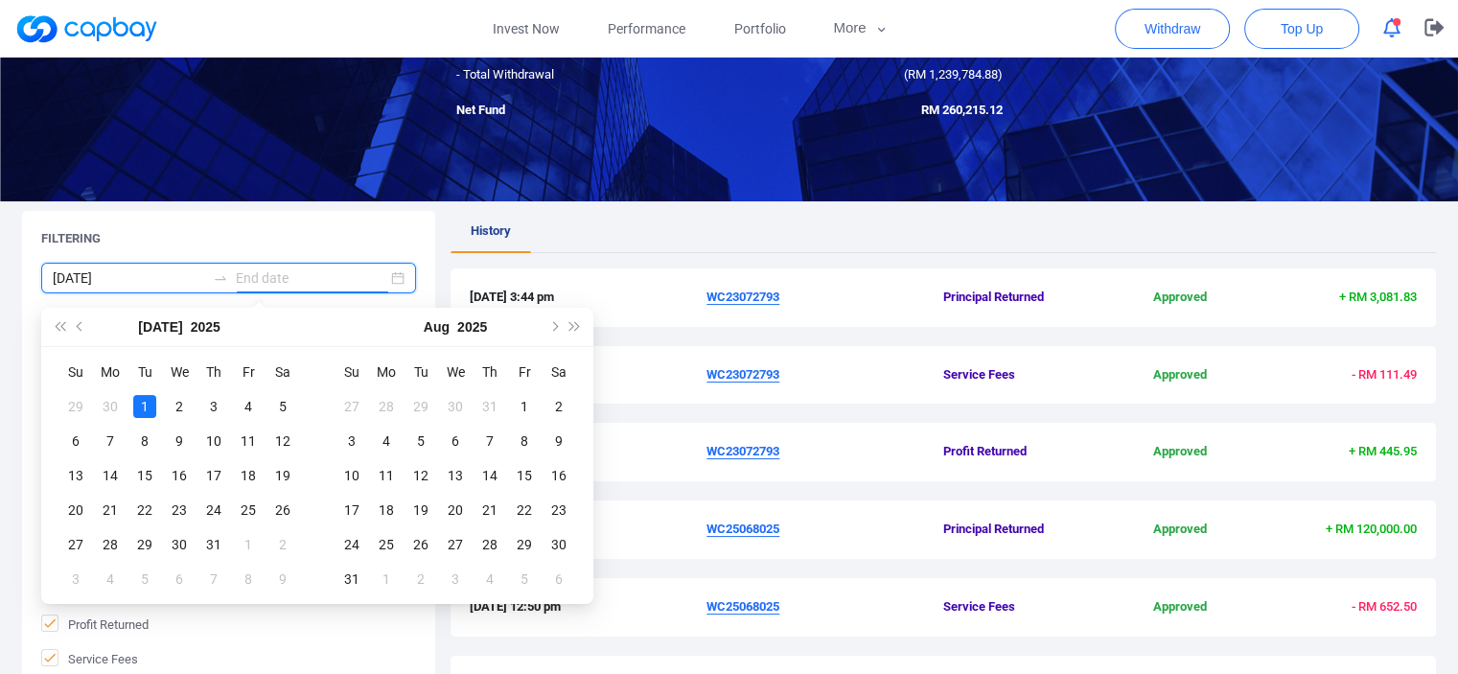
type input "2025-07-02"
click at [556, 326] on span "Next month (PageDown)" at bounding box center [553, 327] width 10 height 10
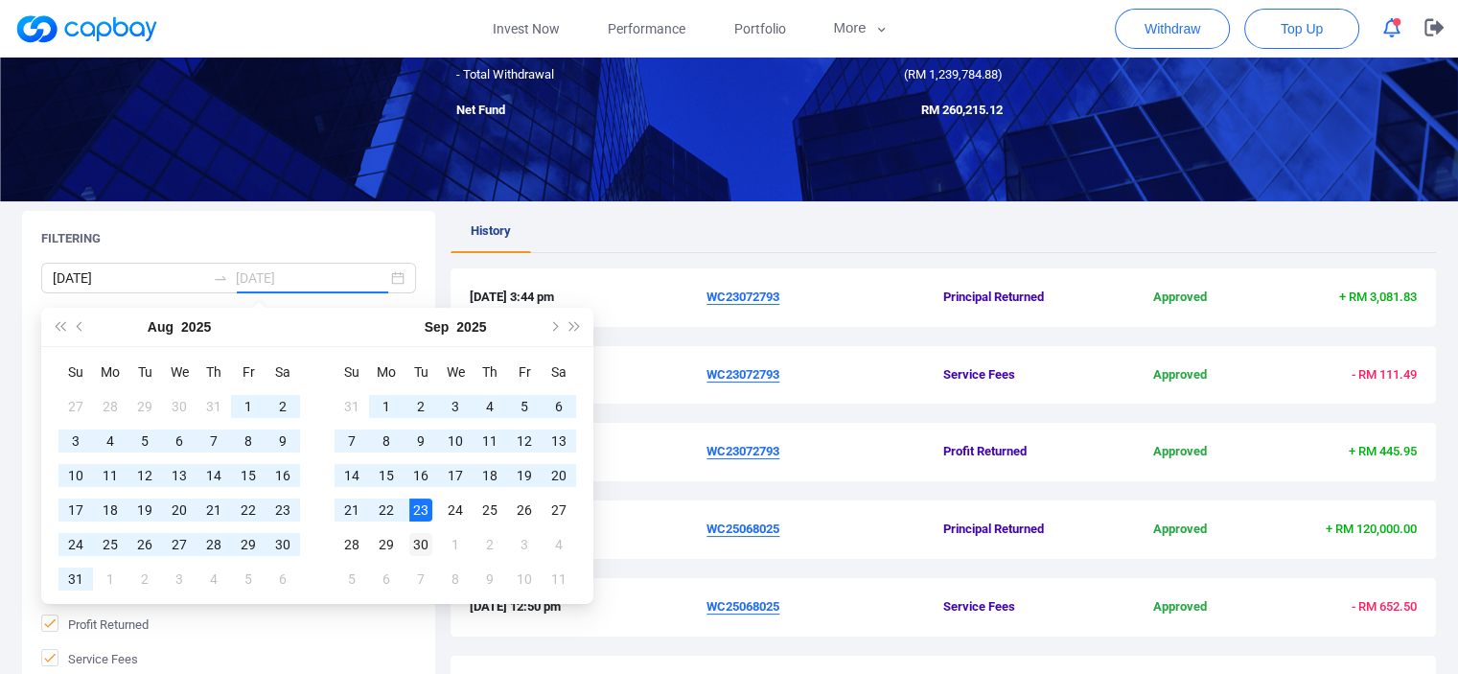
type input "2025-09-30"
click at [428, 538] on div "30" at bounding box center [420, 544] width 23 height 23
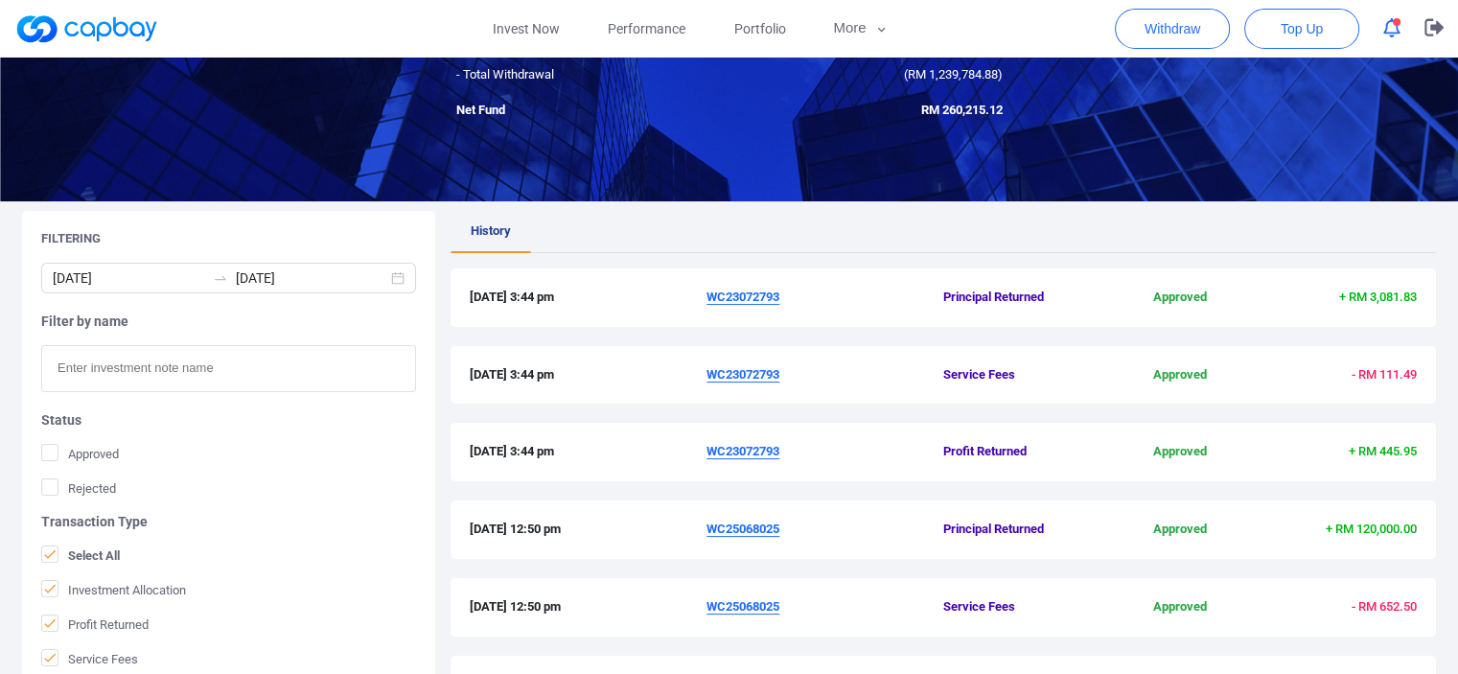
click at [583, 283] on div "29 Sep 2025 3:44 pm WC23072793 Principal Returned Approved + RM 3,081.83" at bounding box center [944, 297] width 986 height 58
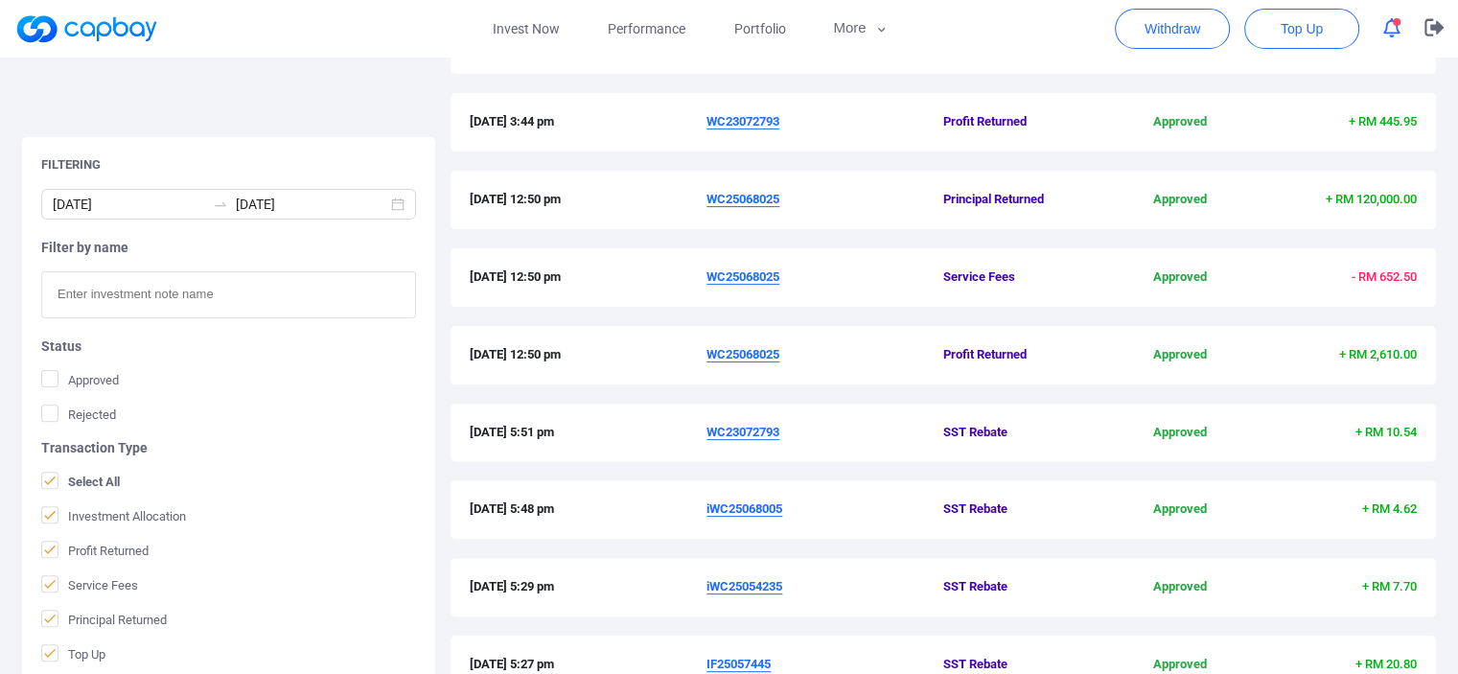
scroll to position [690, 0]
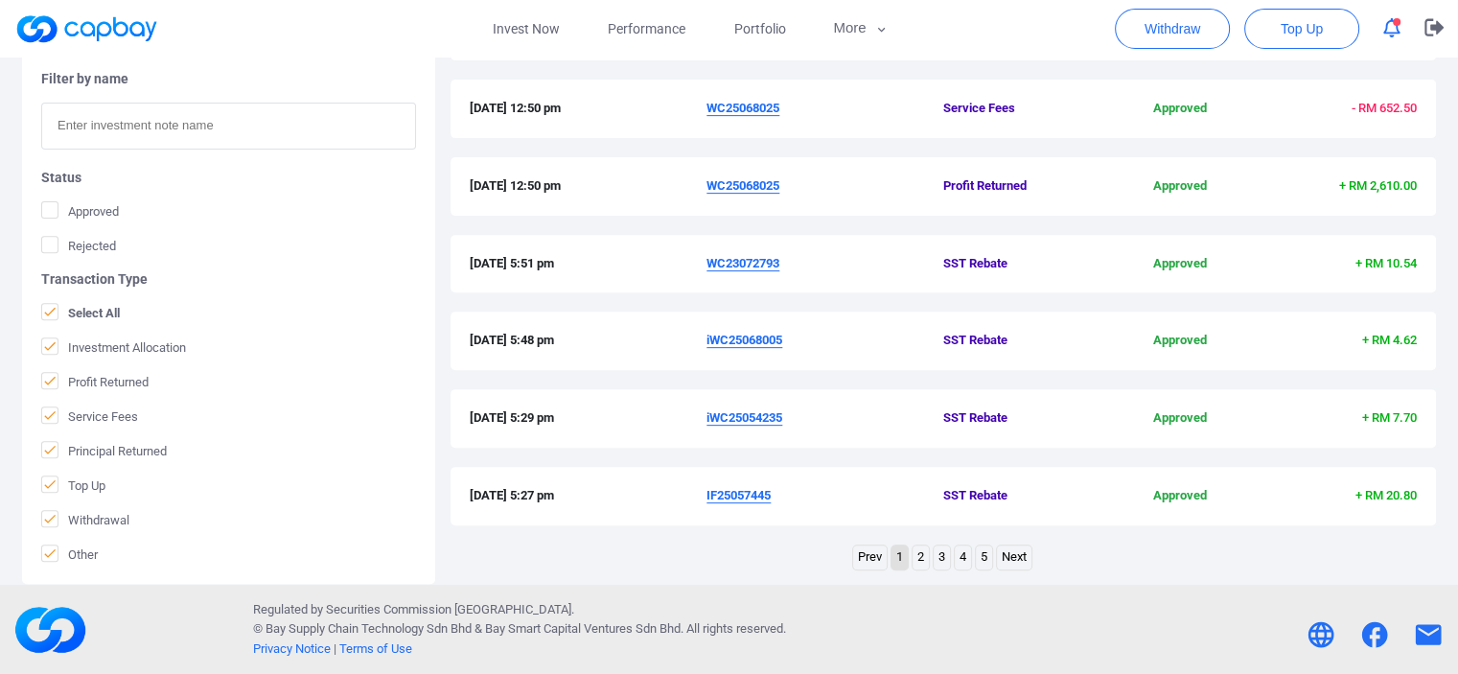
click at [982, 559] on link "5" at bounding box center [984, 558] width 16 height 24
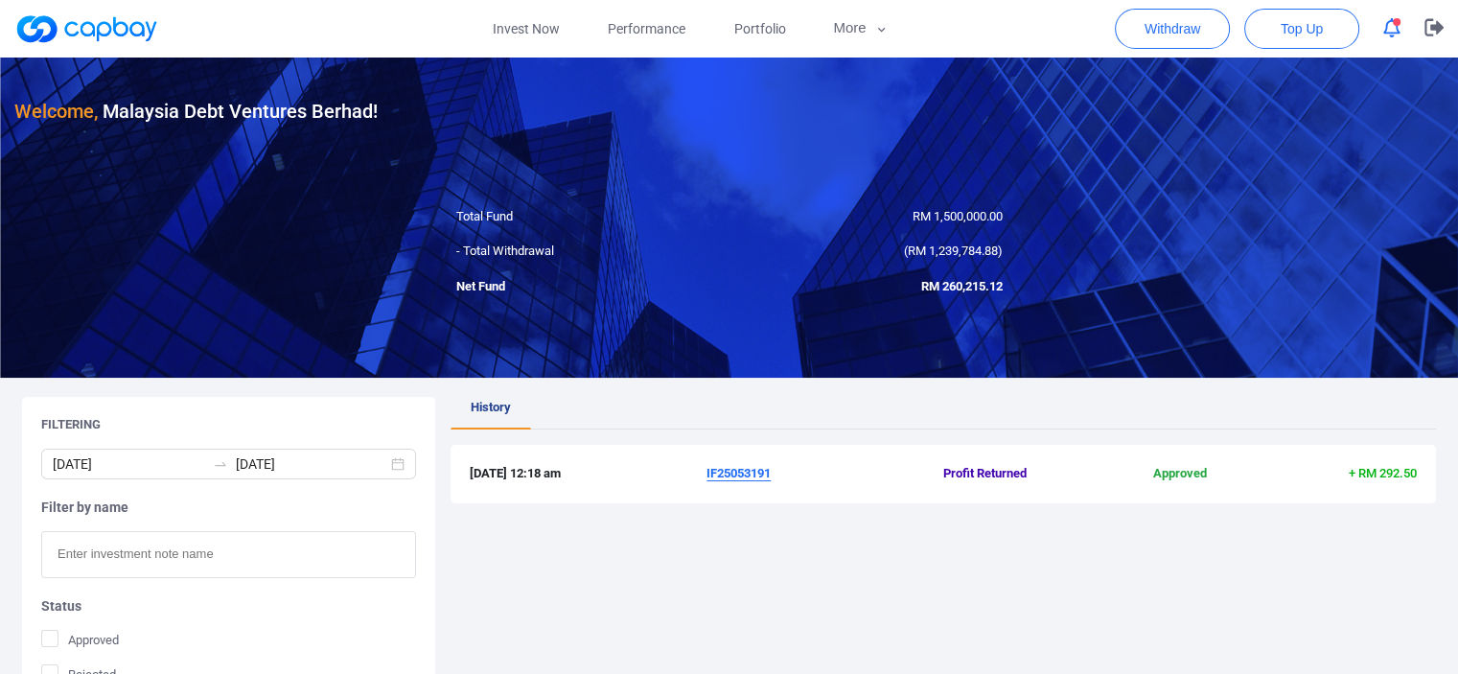
scroll to position [0, 0]
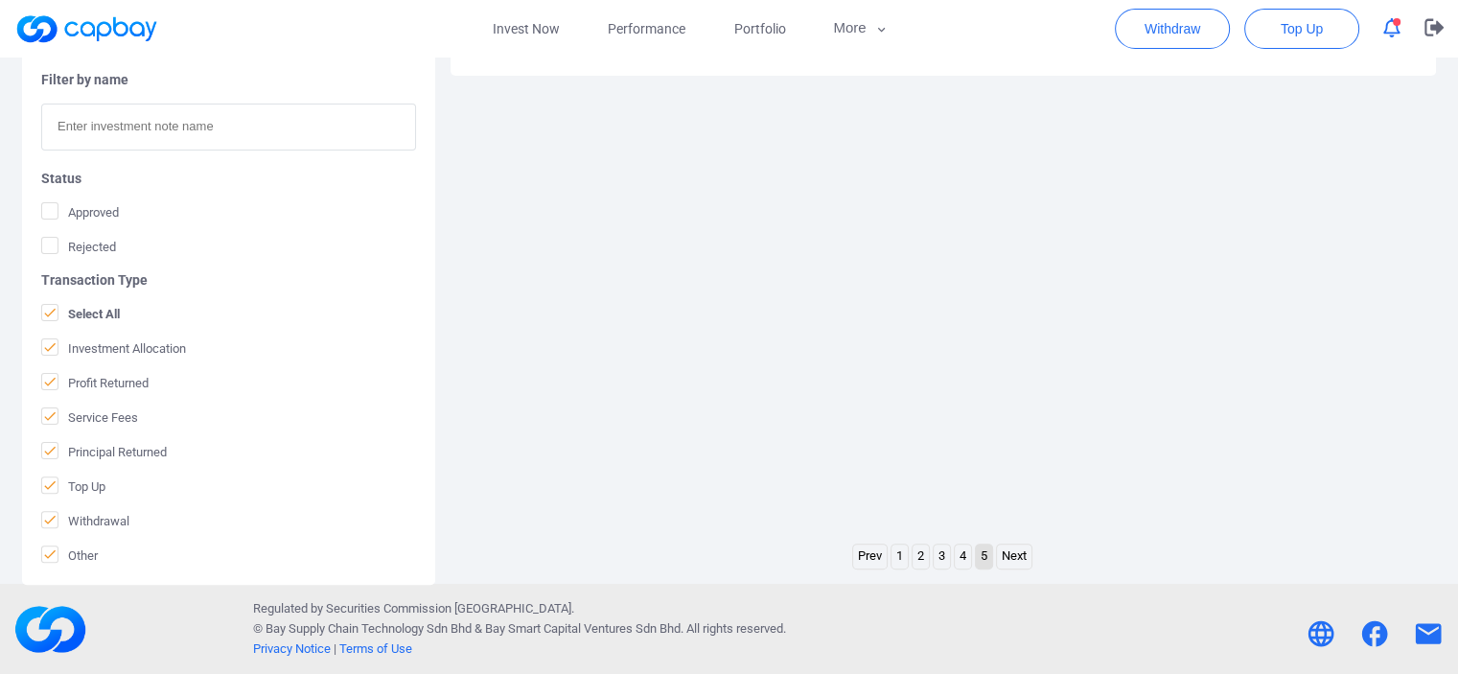
click at [1009, 552] on link "Next" at bounding box center [1014, 557] width 35 height 24
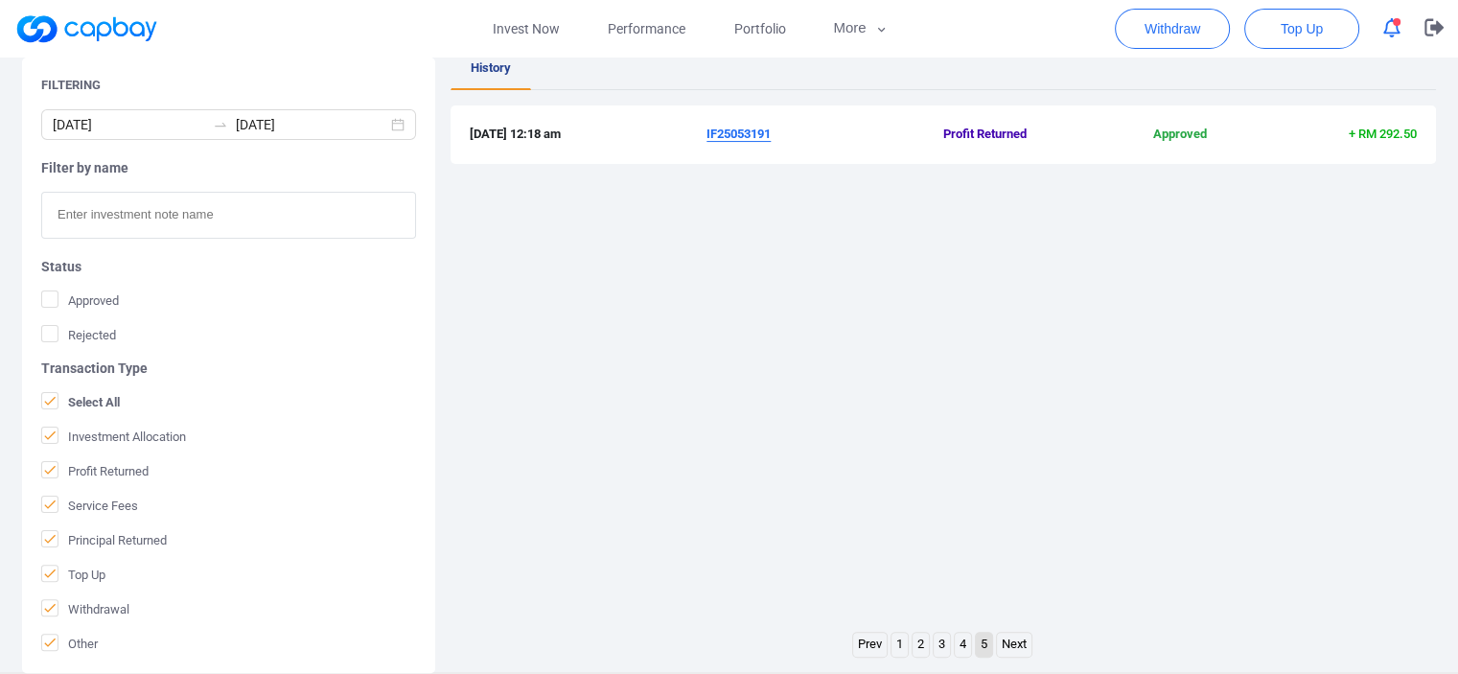
scroll to position [384, 0]
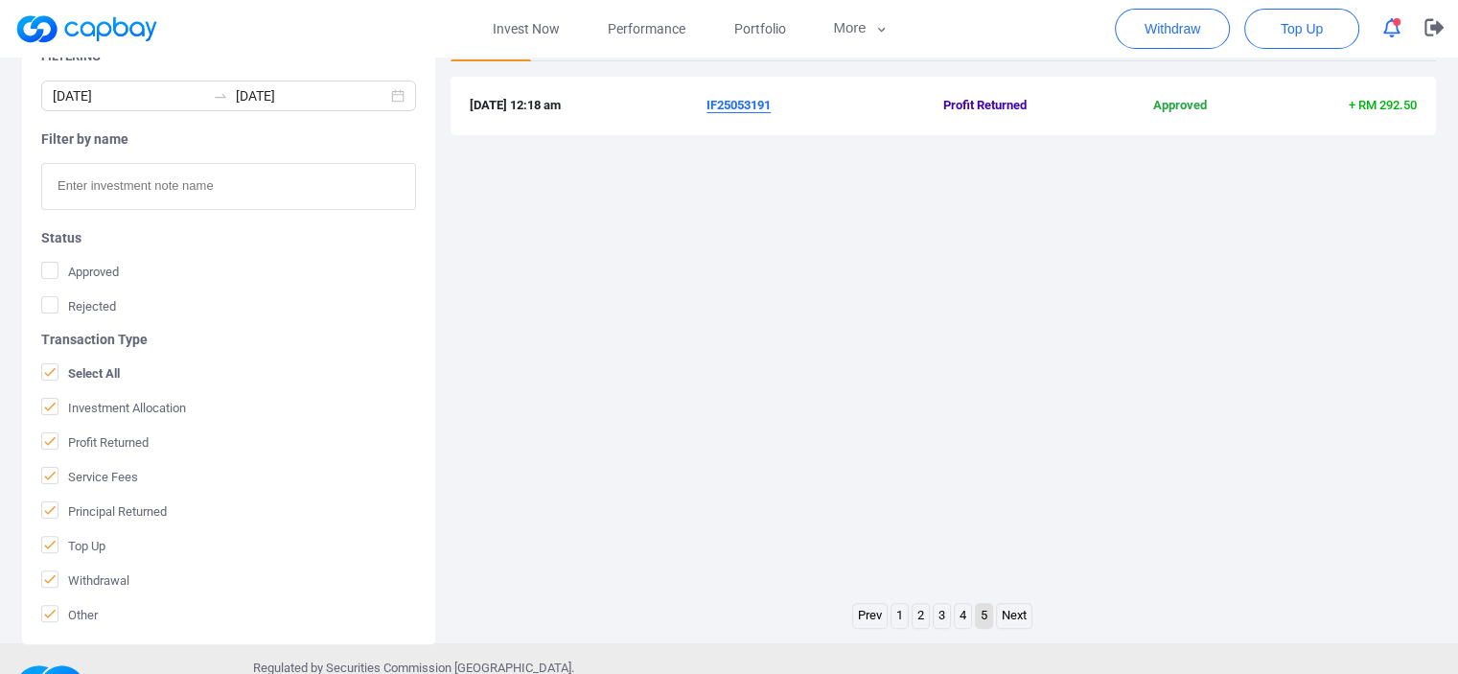
click at [660, 118] on div "3 Jul 2025 12:18 am IF25053191 Profit Returned Approved + RM 292.50" at bounding box center [944, 106] width 986 height 58
click at [599, 96] on span "3 Jul 2025 12:18 am" at bounding box center [588, 106] width 237 height 20
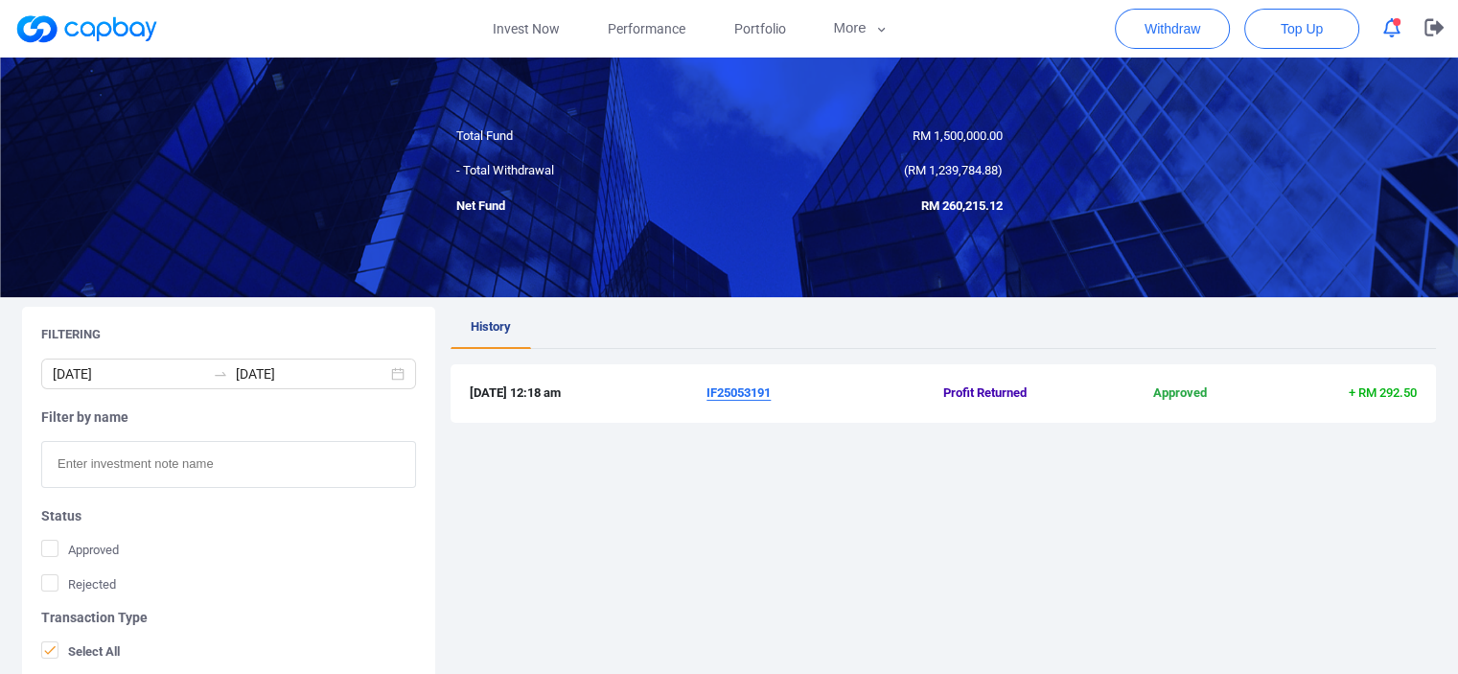
scroll to position [192, 0]
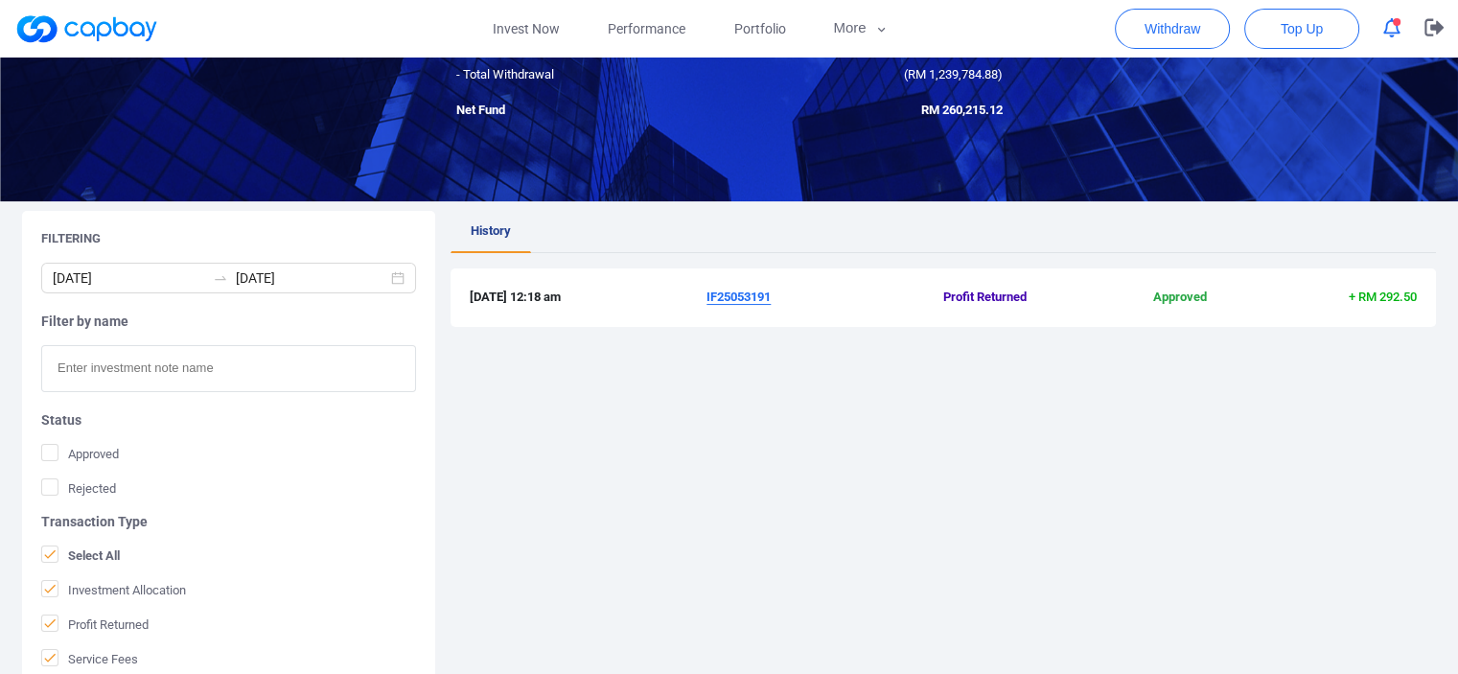
drag, startPoint x: 700, startPoint y: 301, endPoint x: 775, endPoint y: 295, distance: 75.0
click at [775, 295] on div "3 Jul 2025 12:18 am IF25053191 Profit Returned Approved + RM 292.50" at bounding box center [943, 298] width 947 height 20
copy div "IF25053191"
click at [775, 473] on div "History 3 Jul 2025 12:18 am IF25053191 Profit Returned Approved + RM 292.50" at bounding box center [944, 503] width 986 height 585
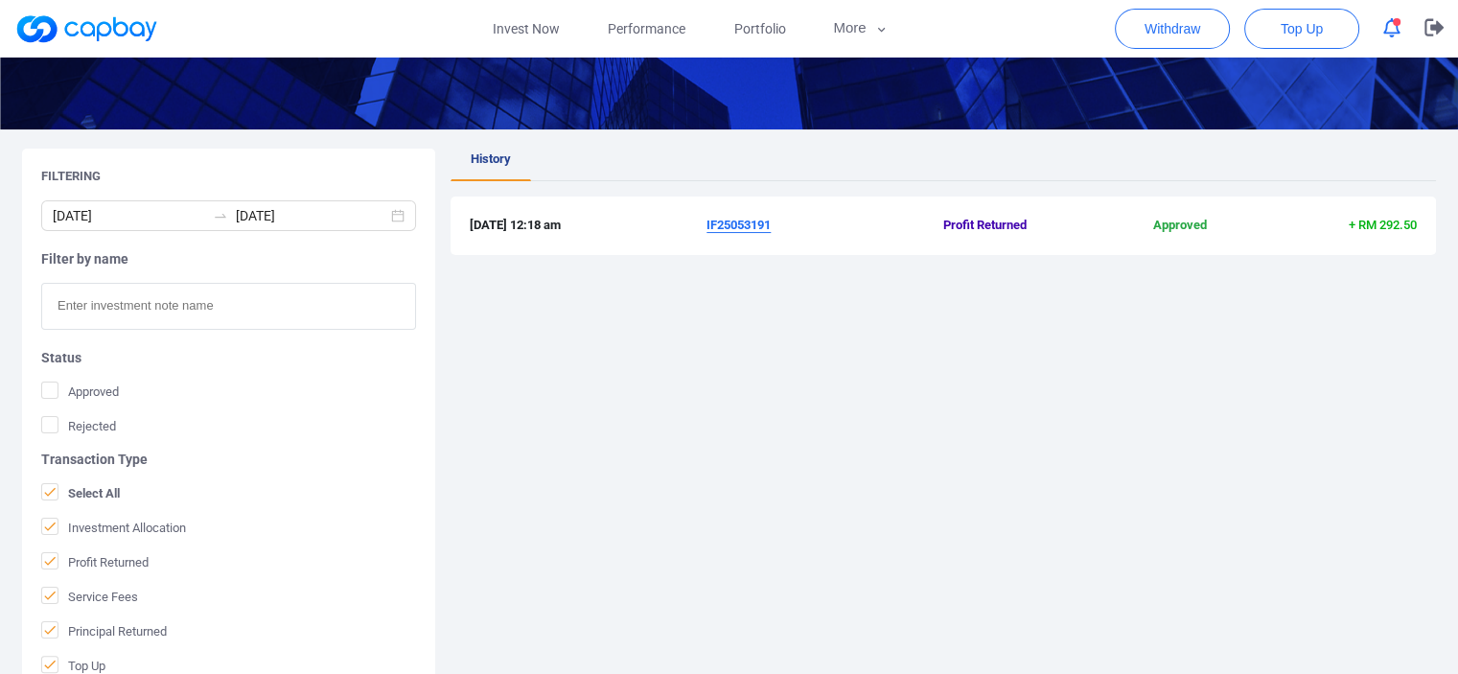
scroll to position [251, 0]
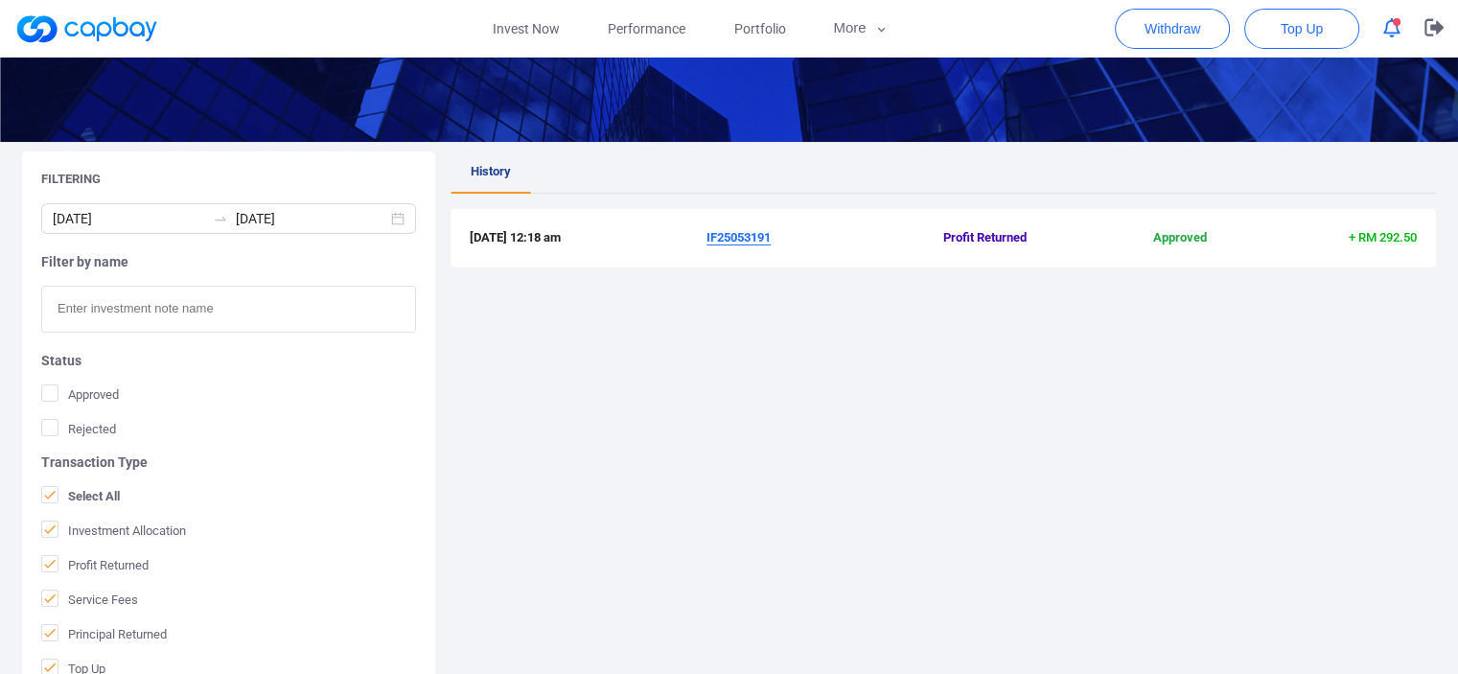
click at [754, 289] on div "History 3 Jul 2025 12:18 am IF25053191 Profit Returned Approved + RM 292.50" at bounding box center [944, 443] width 986 height 585
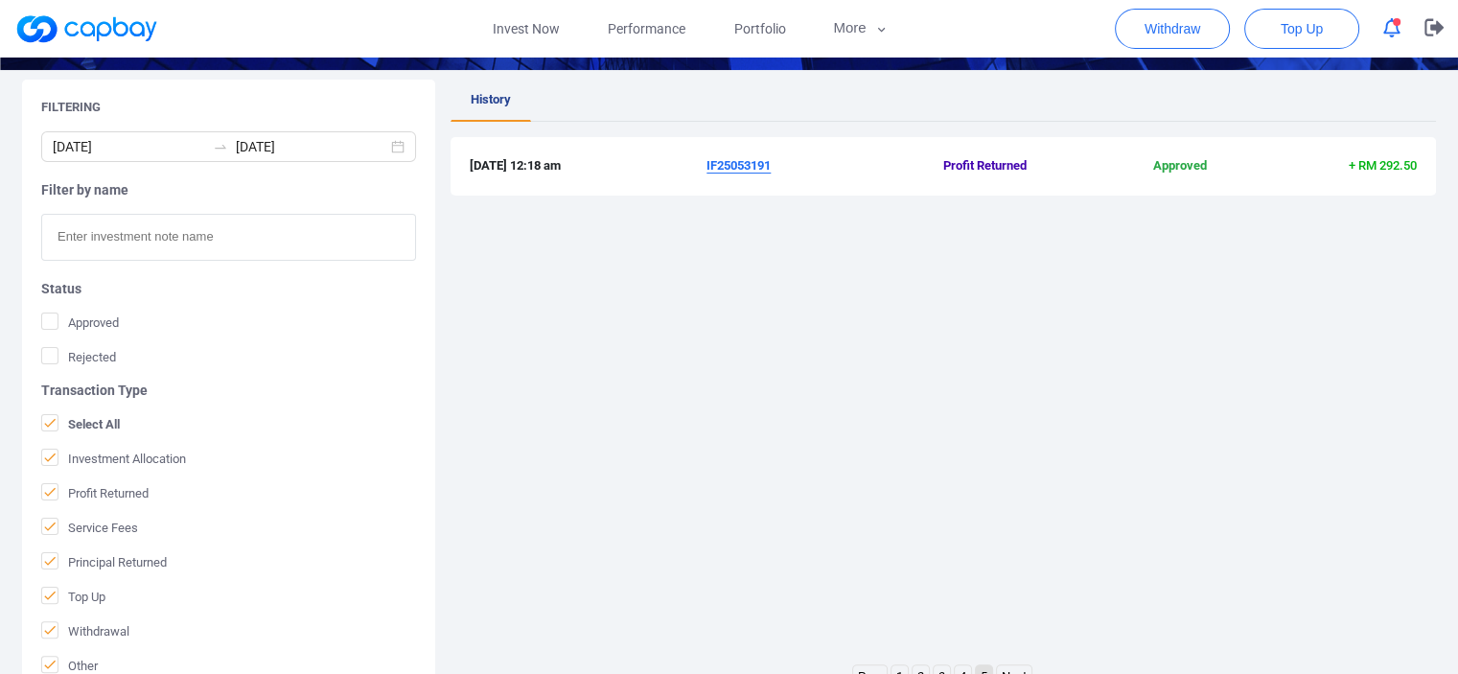
scroll to position [443, 0]
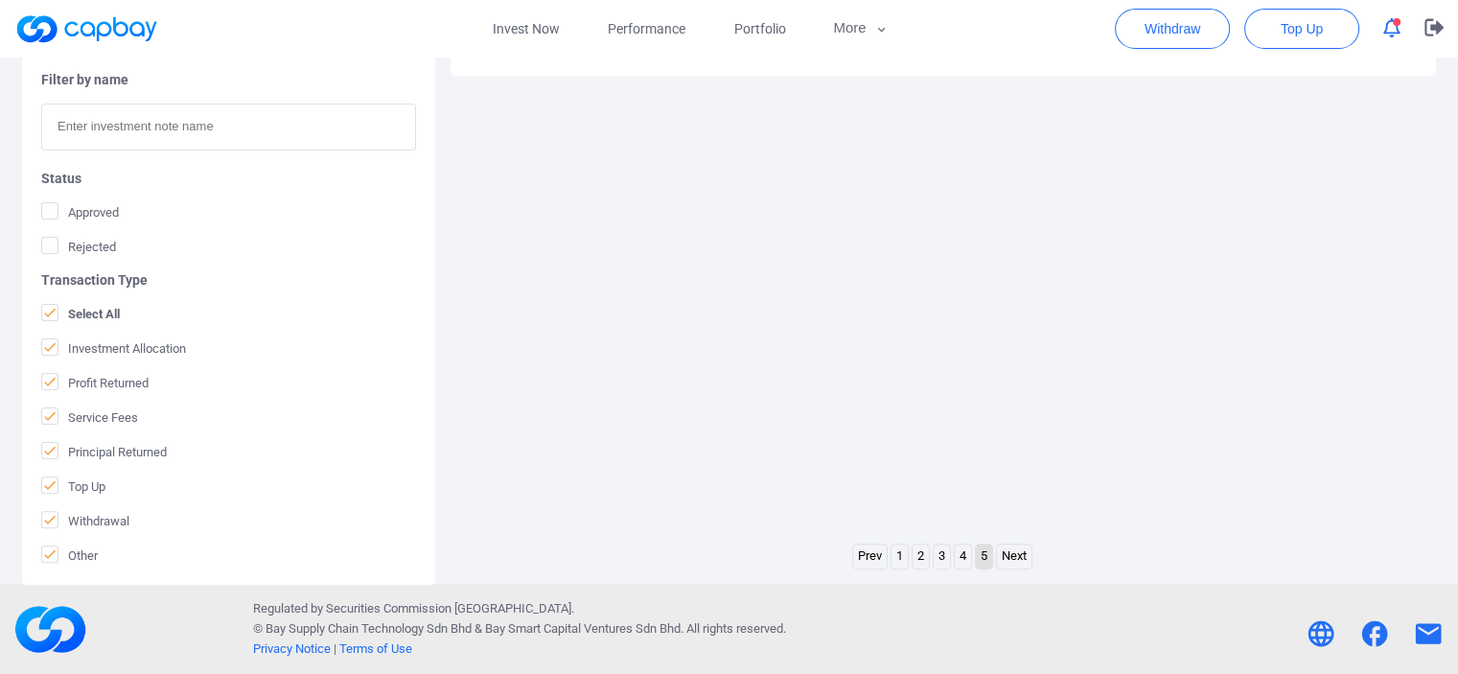
click at [959, 555] on link "4" at bounding box center [963, 557] width 16 height 24
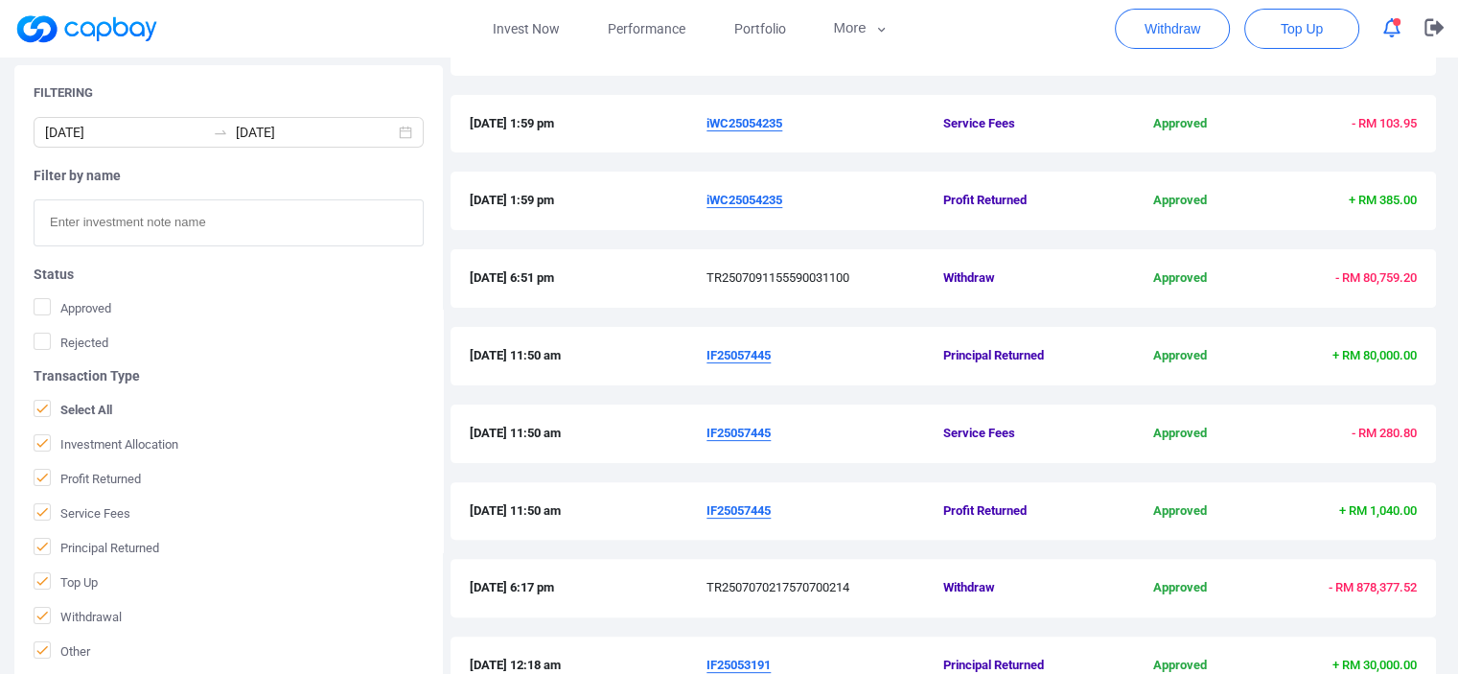
scroll to position [690, 0]
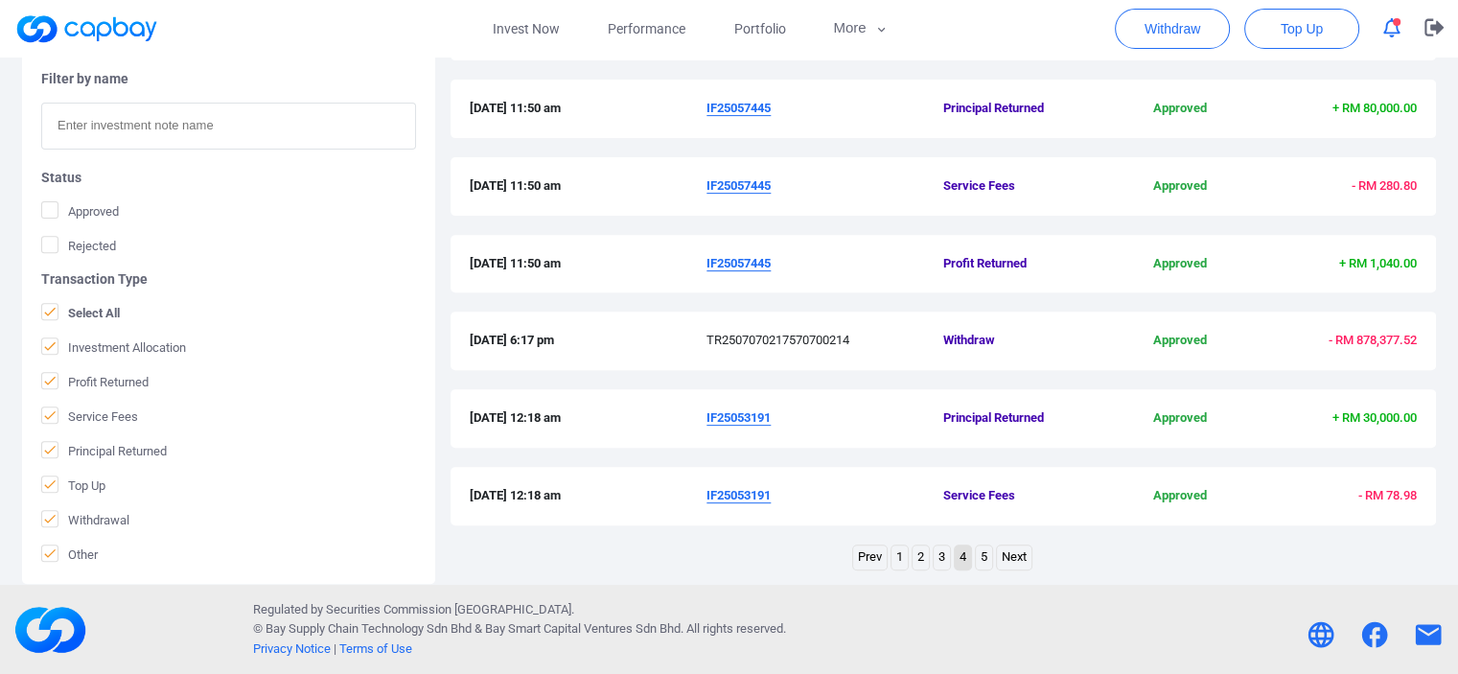
drag, startPoint x: 707, startPoint y: 421, endPoint x: 787, endPoint y: 421, distance: 80.5
click at [787, 421] on div "3 Jul 2025 12:18 am IF25053191 Principal Returned Approved + RM 30,000.00" at bounding box center [943, 418] width 947 height 20
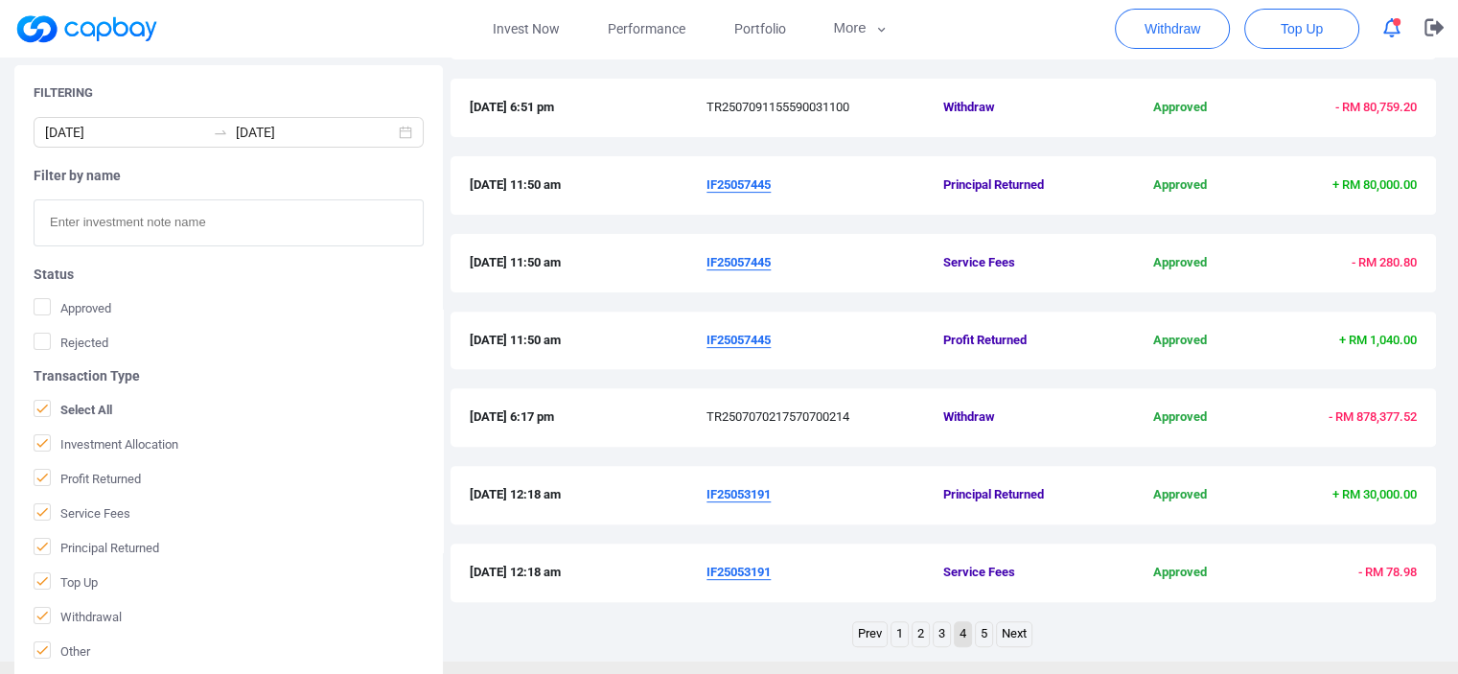
scroll to position [499, 0]
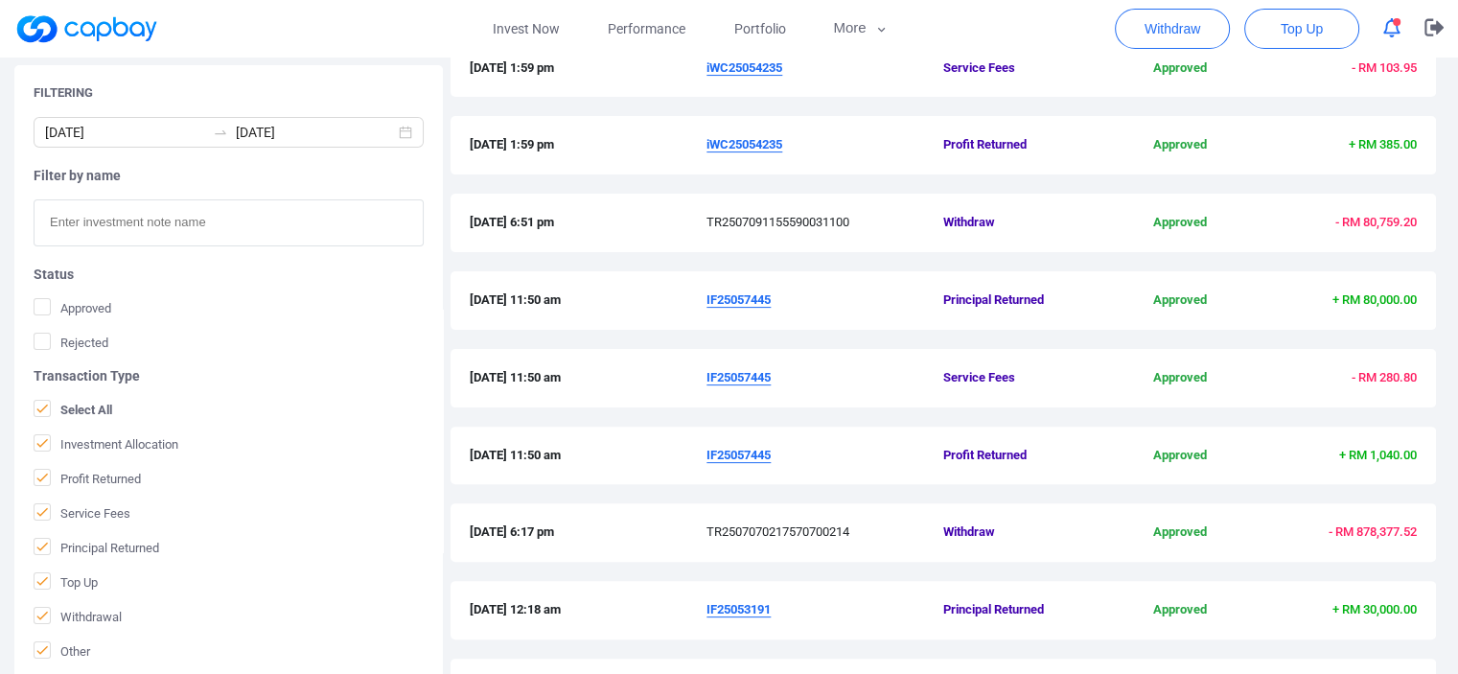
drag, startPoint x: 696, startPoint y: 455, endPoint x: 793, endPoint y: 452, distance: 96.9
click at [793, 452] on div "9 Jul 2025 11:50 am IF25057445 Profit Returned Approved + RM 1,040.00" at bounding box center [943, 456] width 947 height 20
copy div "IF25057445"
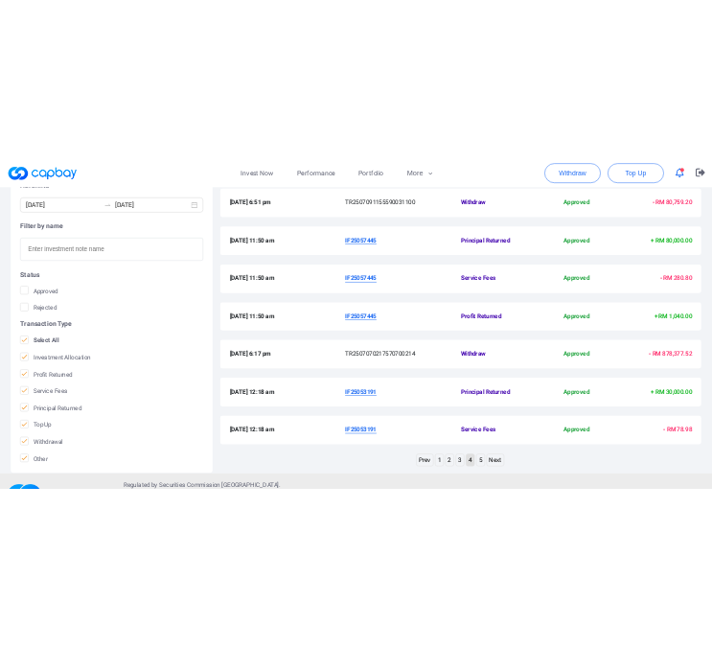
scroll to position [690, 0]
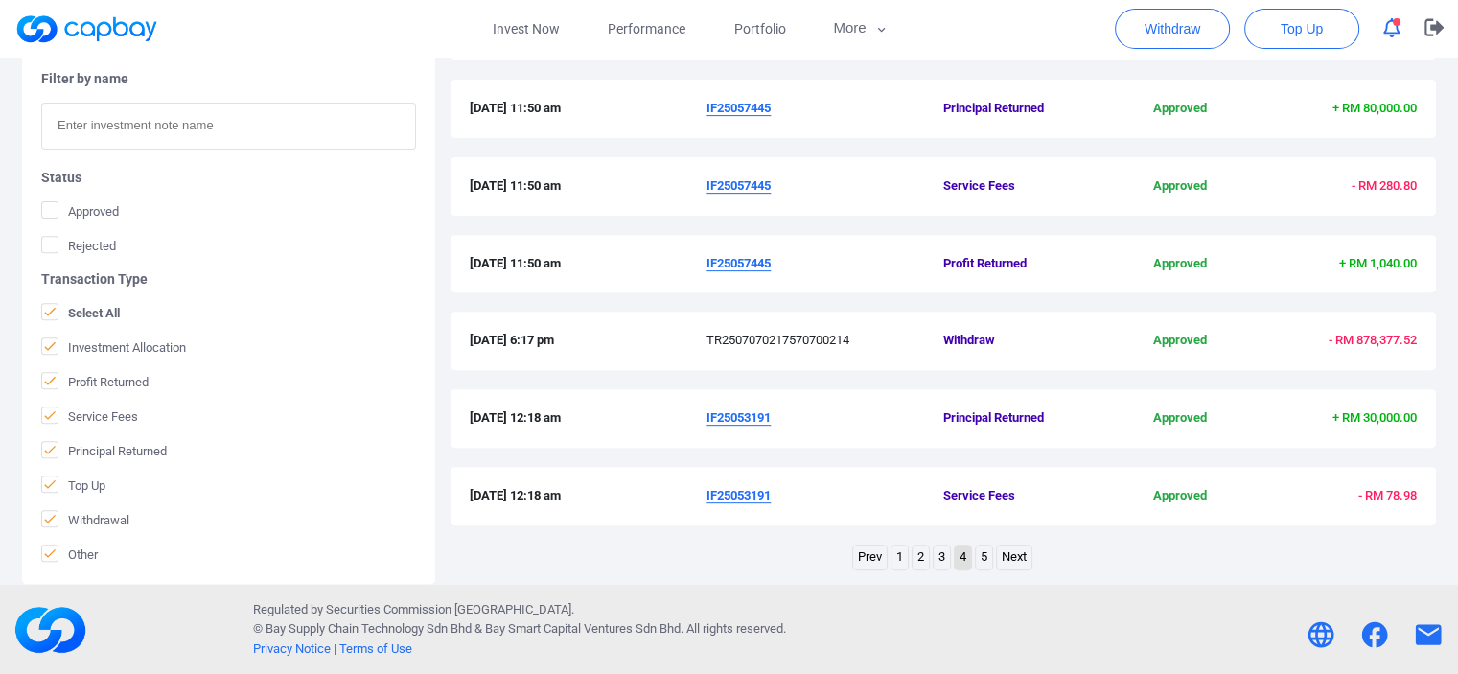
drag, startPoint x: 698, startPoint y: 418, endPoint x: 776, endPoint y: 423, distance: 77.8
click at [776, 423] on div "3 Jul 2025 12:18 am IF25053191 Principal Returned Approved + RM 30,000.00" at bounding box center [943, 418] width 947 height 20
copy div "IF25053191"
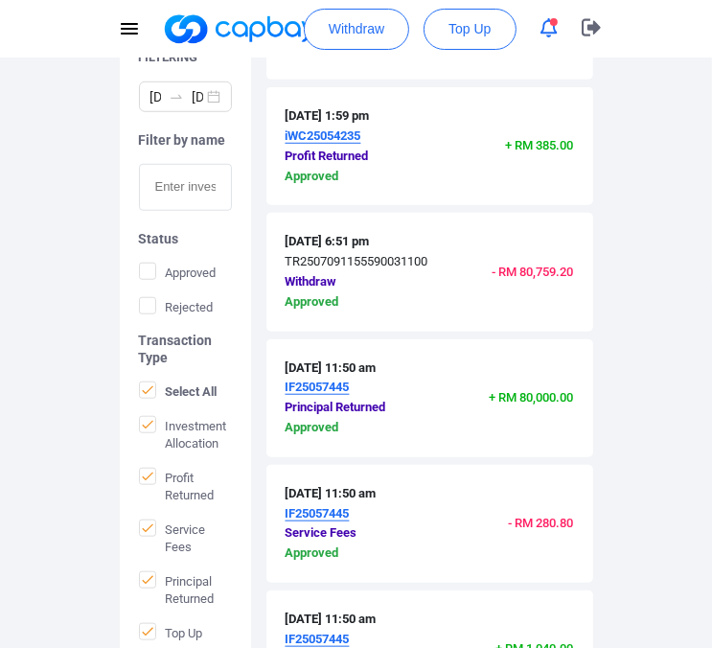
scroll to position [786, 0]
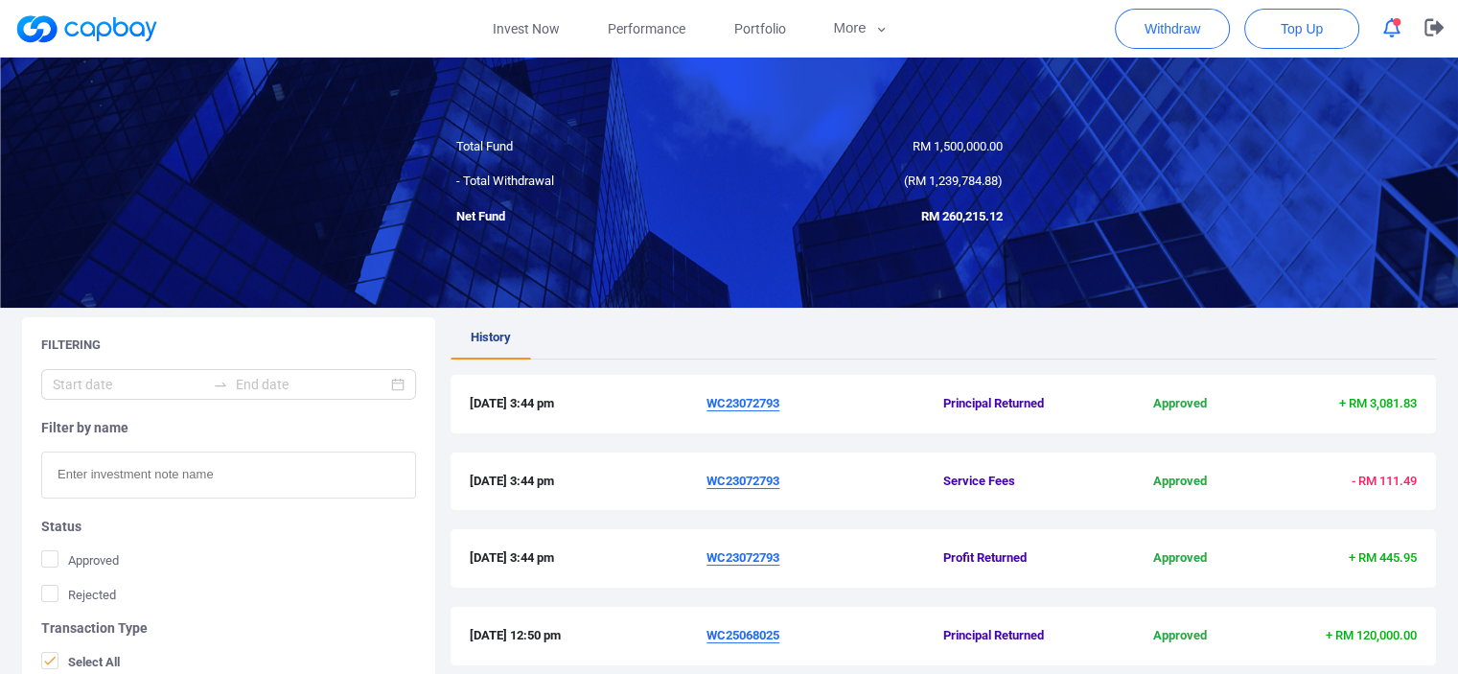
scroll to position [19, 0]
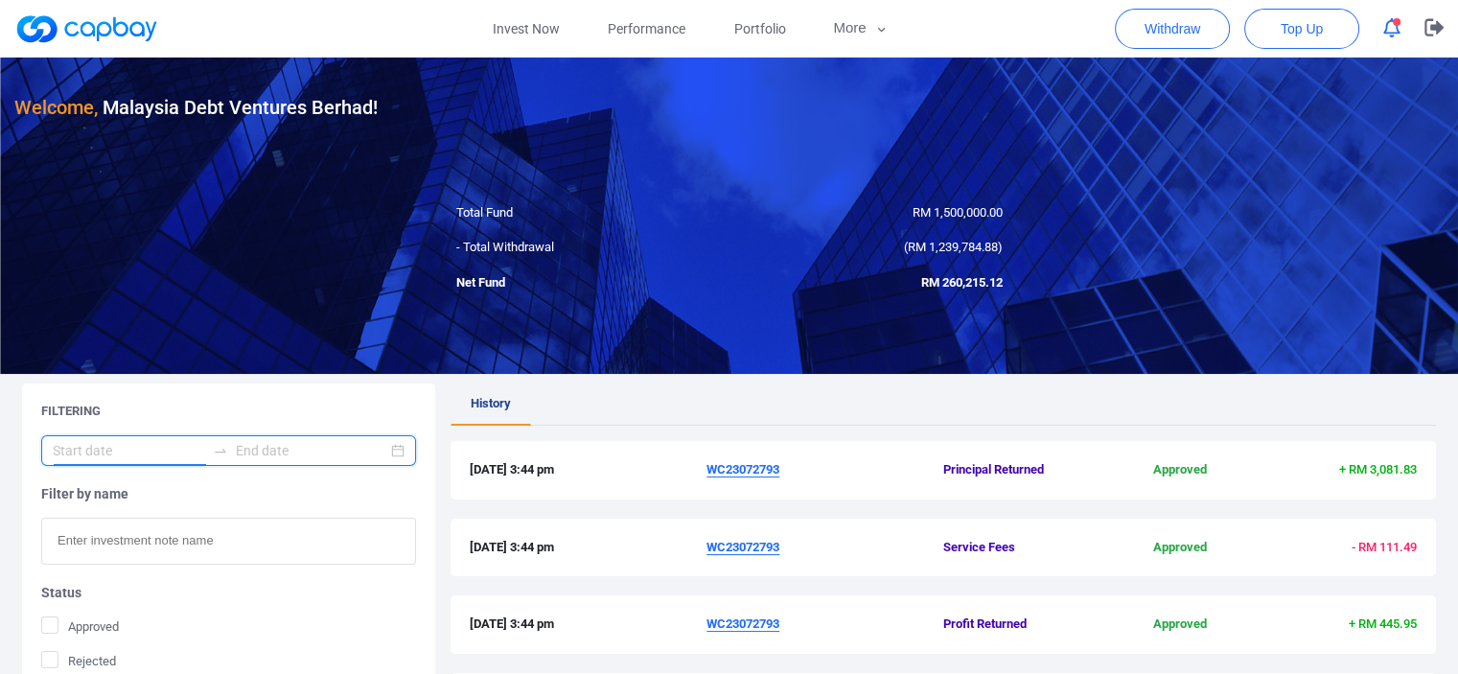
click at [153, 451] on input at bounding box center [129, 450] width 152 height 21
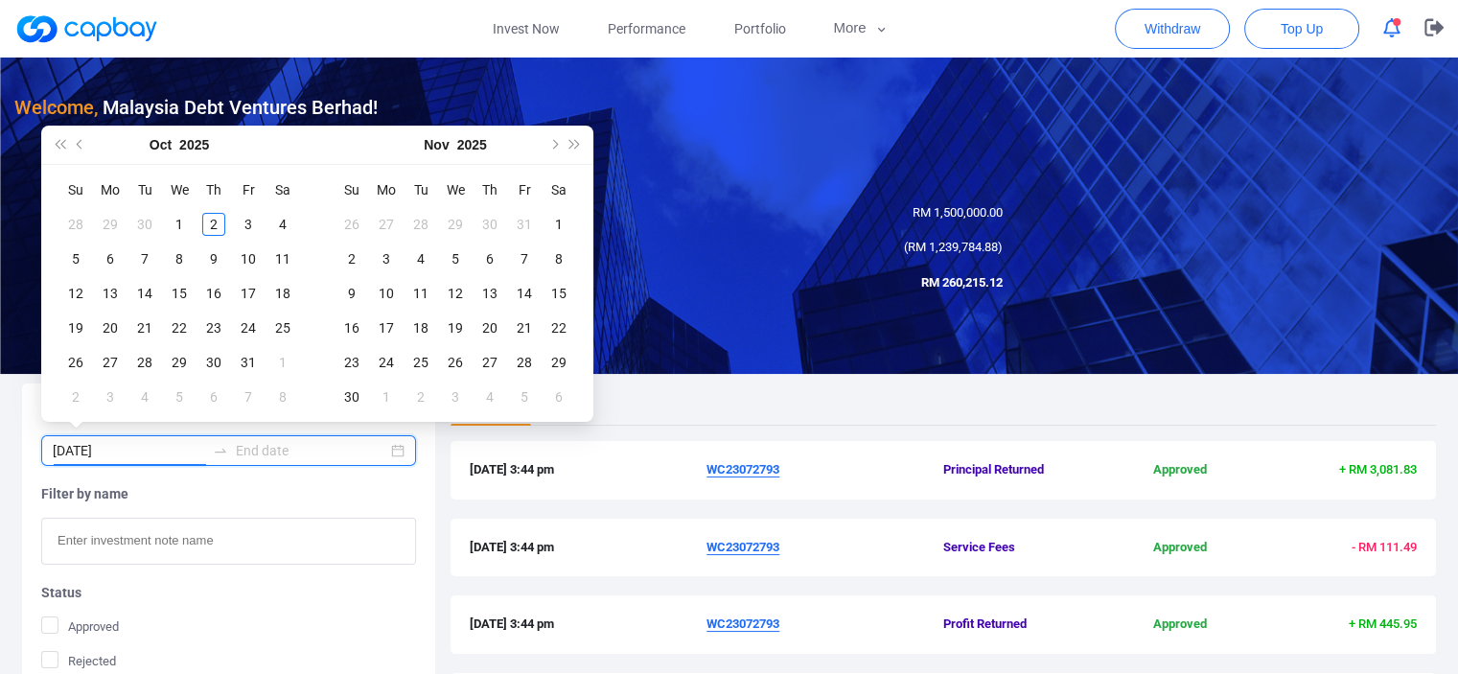
type input "2025-11-02"
type input "[DATE]"
click at [76, 139] on button "Previous month (PageUp)" at bounding box center [80, 145] width 21 height 38
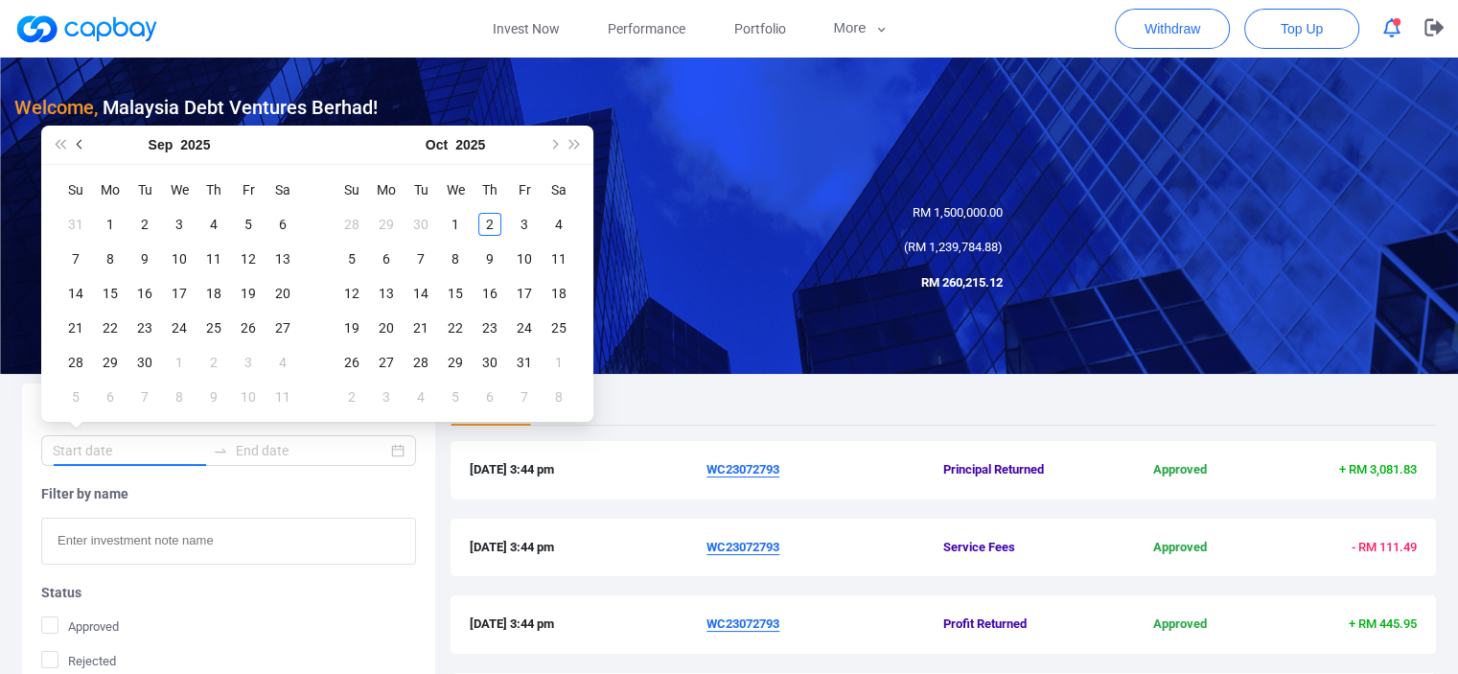
click at [76, 139] on button "Previous month (PageUp)" at bounding box center [80, 145] width 21 height 38
click at [79, 141] on span "Previous month (PageUp)" at bounding box center [82, 145] width 10 height 10
type input "[DATE]"
click at [143, 213] on div "1" at bounding box center [144, 224] width 23 height 23
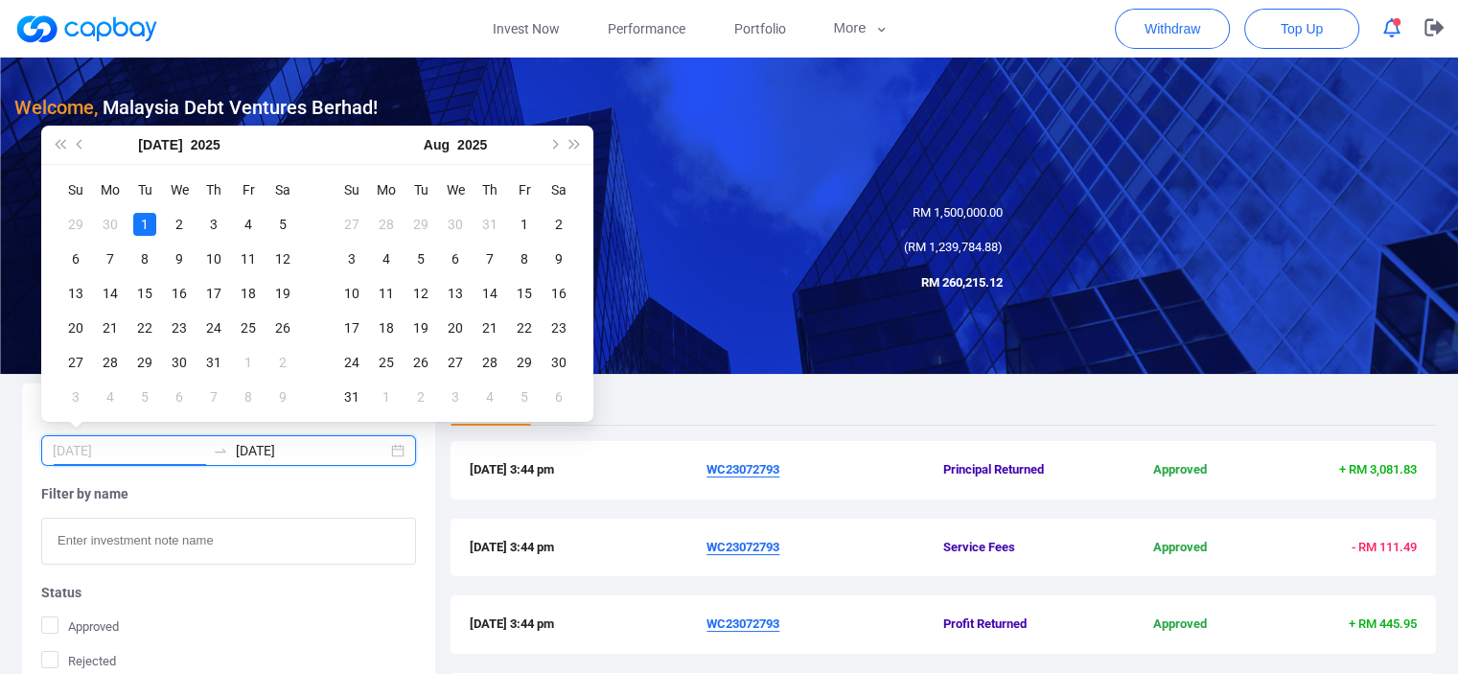
type input "2025-07-03"
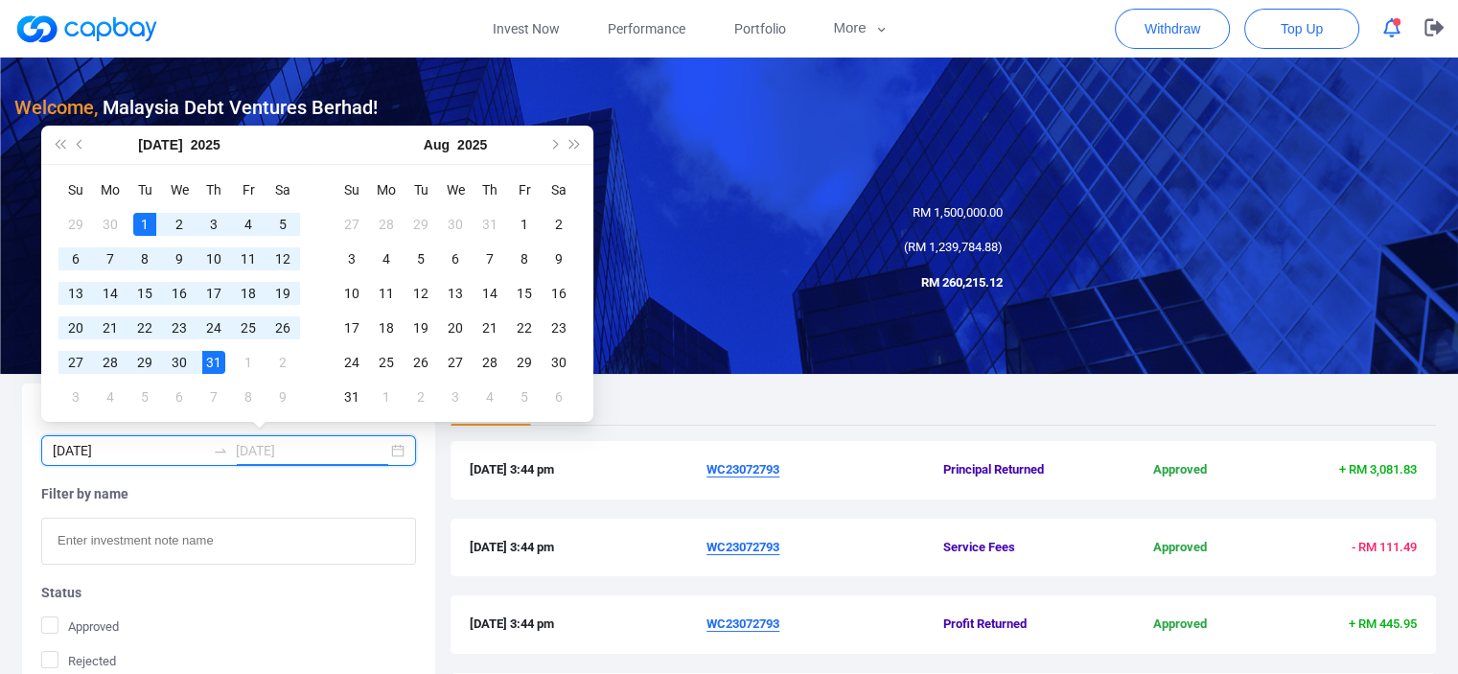
type input "[DATE]"
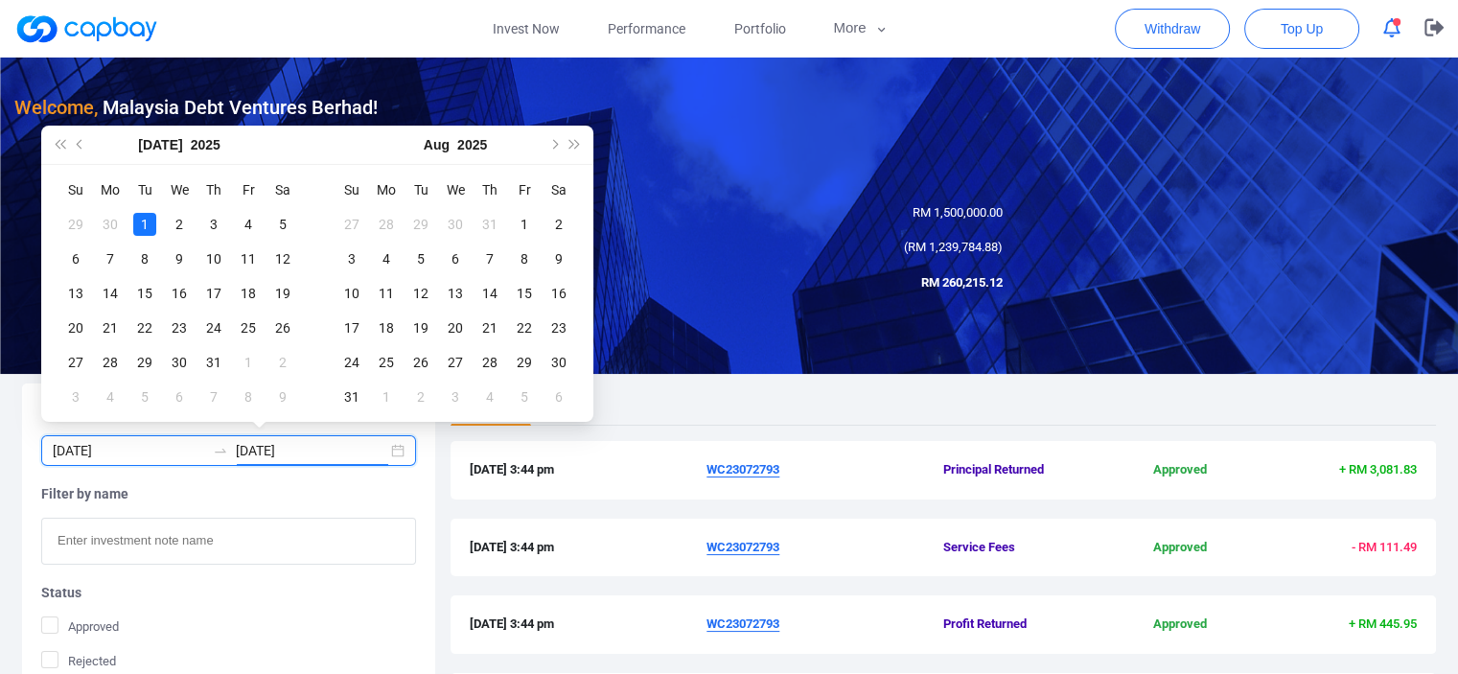
type input "[DATE]"
click at [552, 140] on span "Next month (PageDown)" at bounding box center [553, 145] width 10 height 10
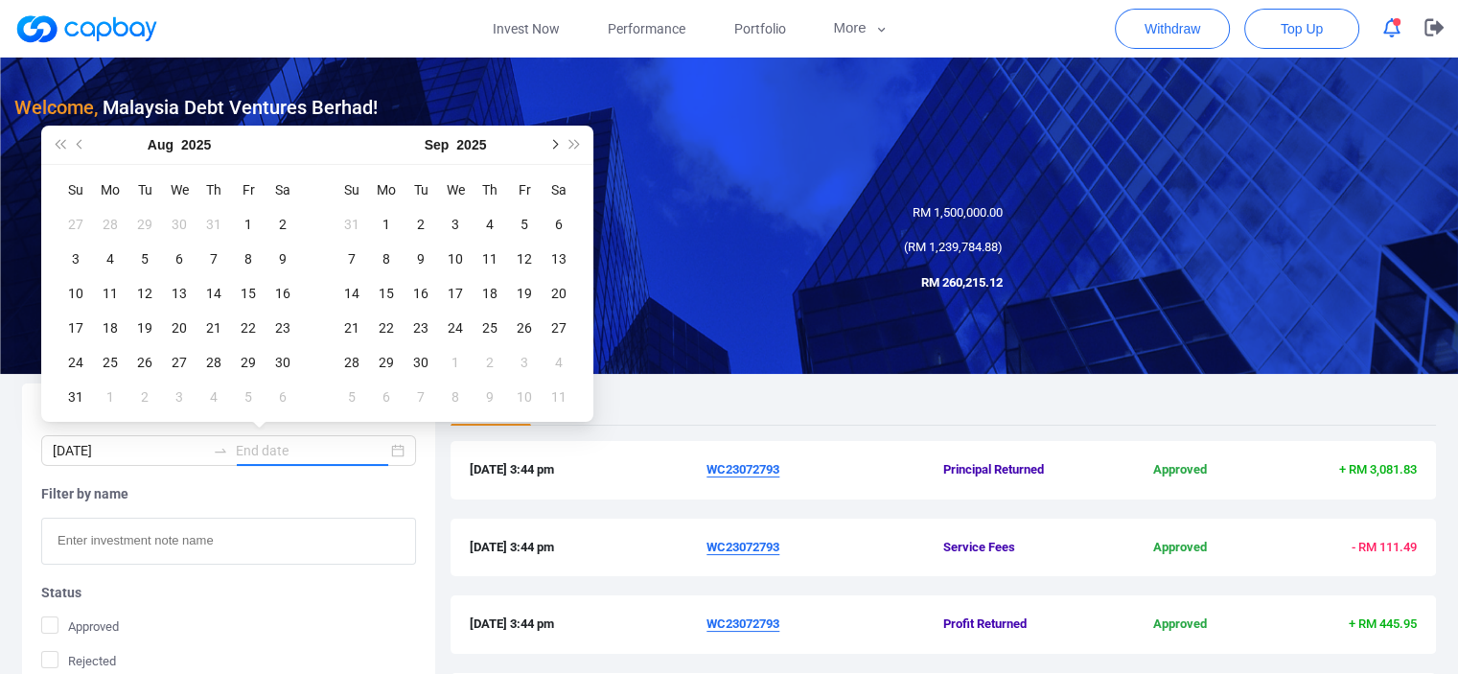
click at [552, 140] on span "Next month (PageDown)" at bounding box center [553, 145] width 10 height 10
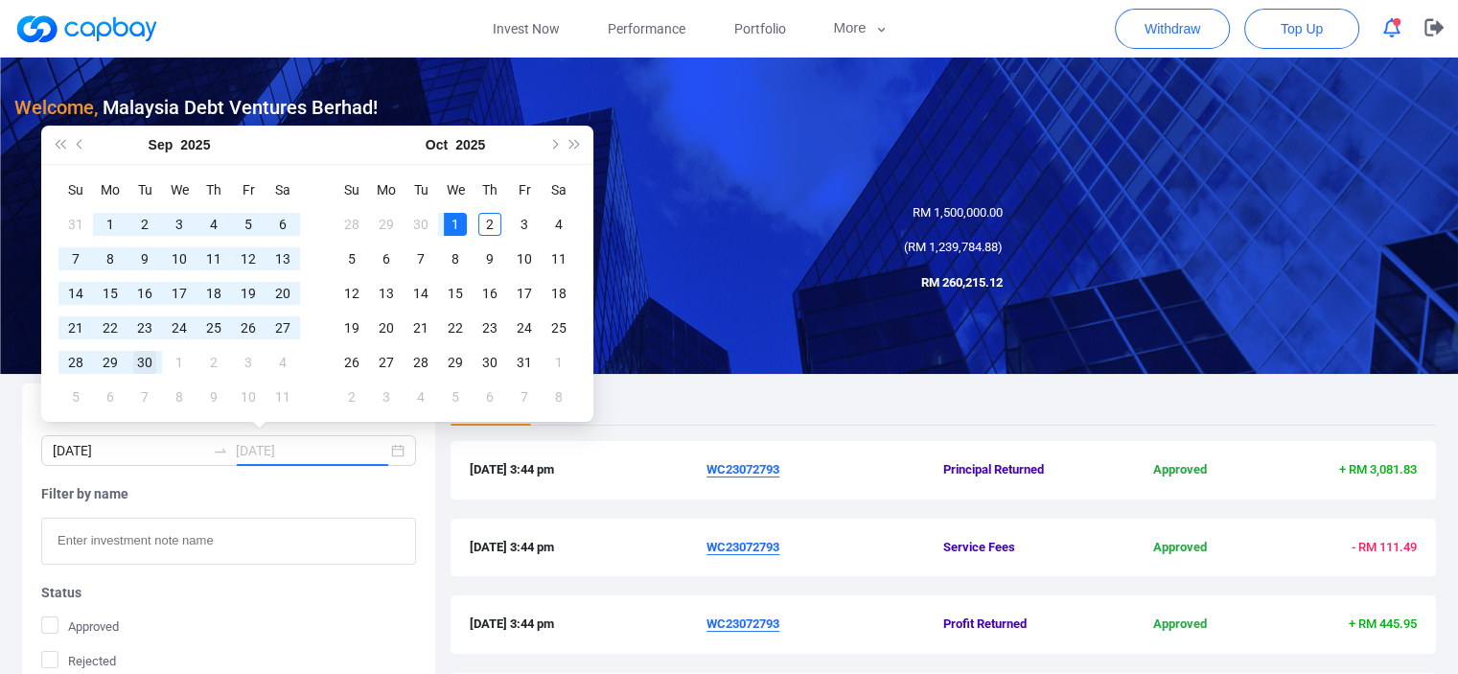
type input "[DATE]"
click at [146, 363] on div "30" at bounding box center [144, 362] width 23 height 23
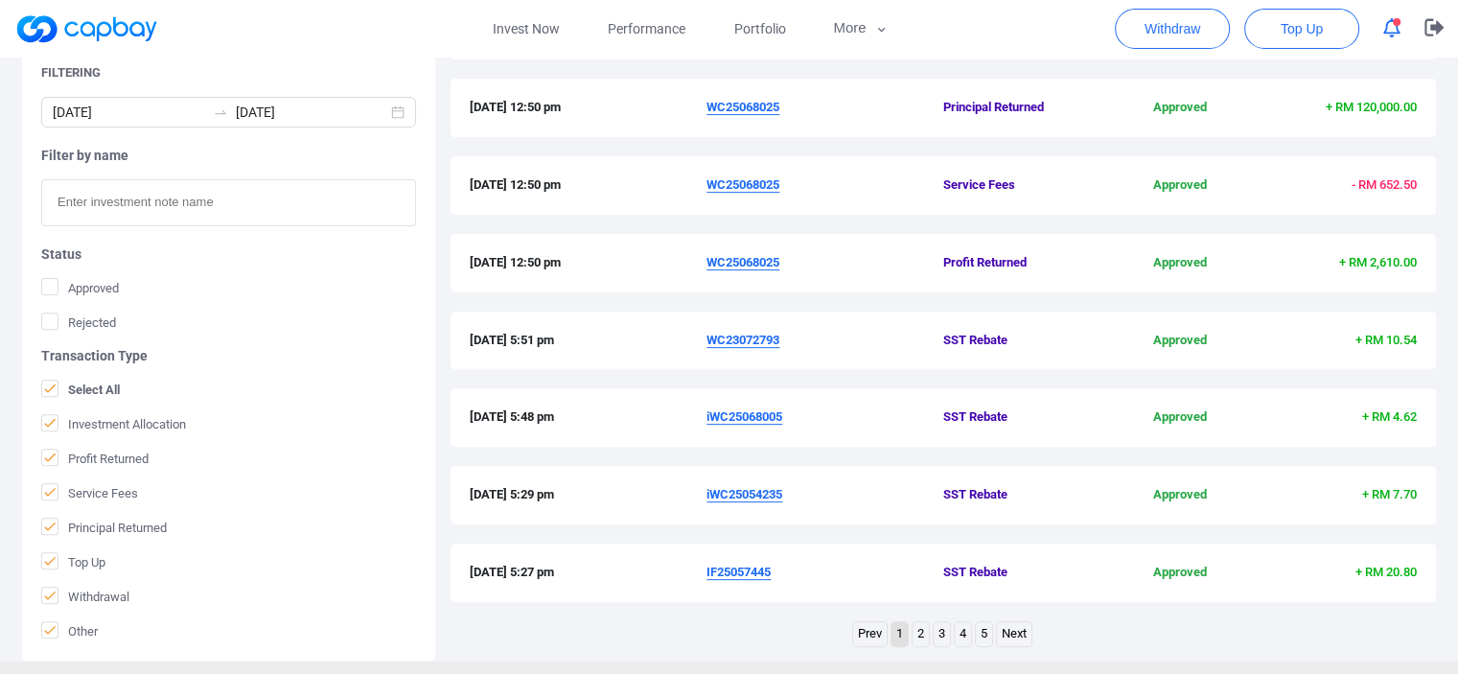
scroll to position [690, 0]
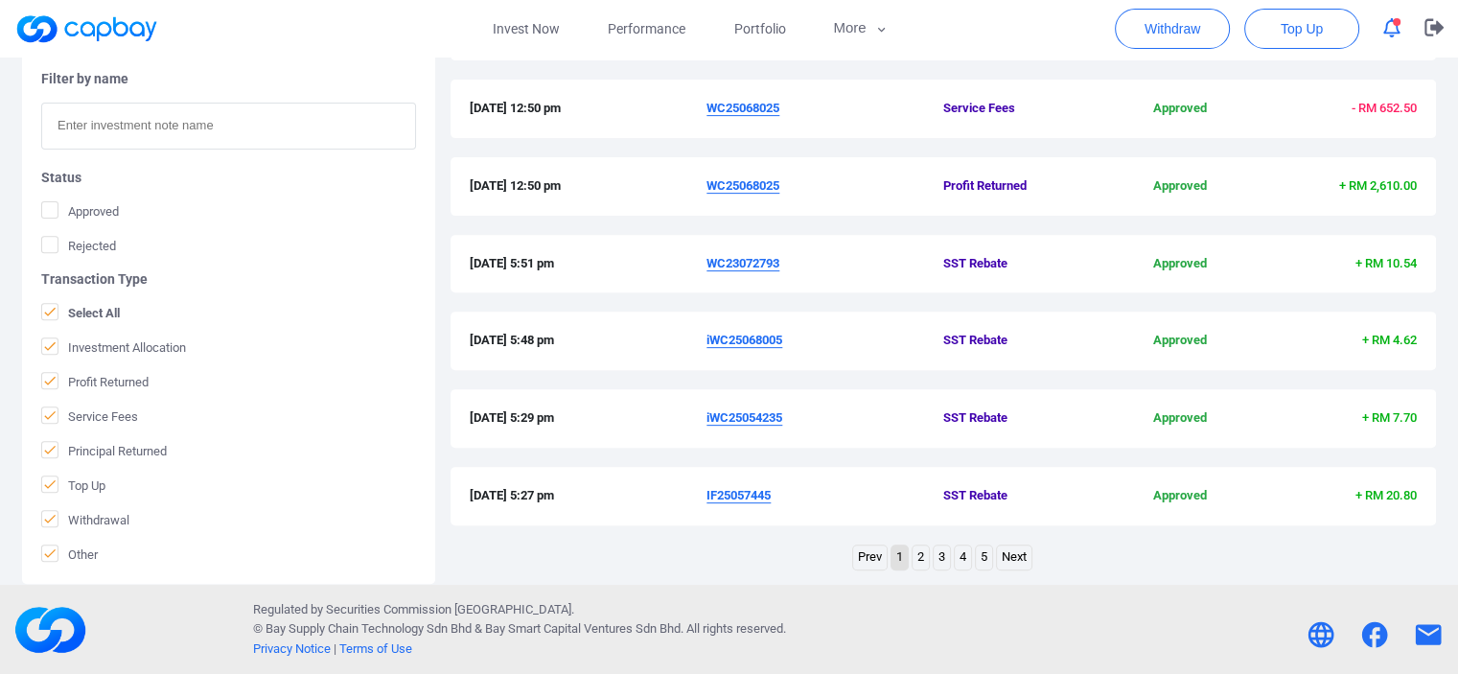
click at [726, 556] on link "5" at bounding box center [984, 558] width 16 height 24
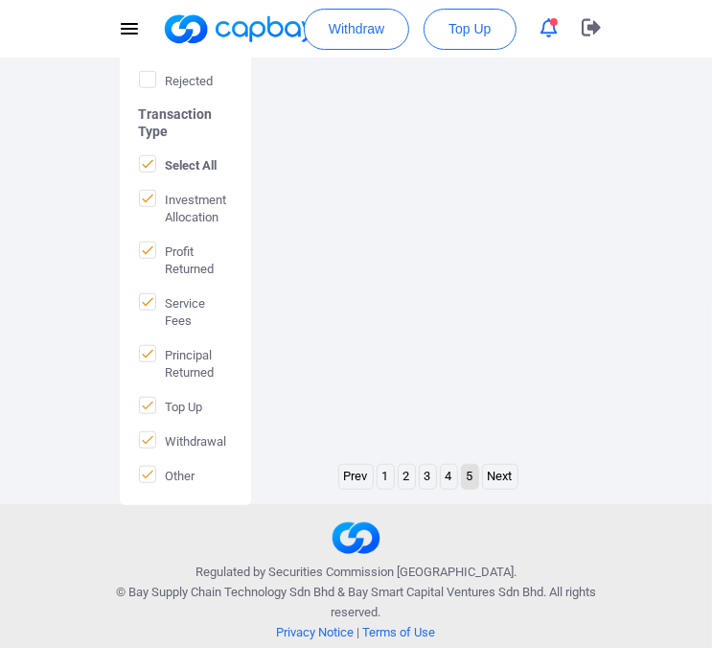
scroll to position [720, 0]
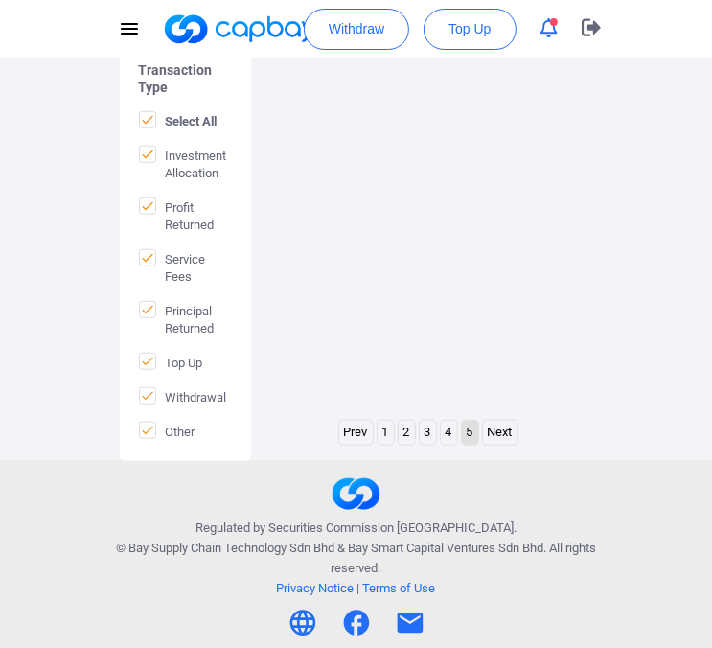
click at [448, 431] on link "4" at bounding box center [449, 433] width 16 height 24
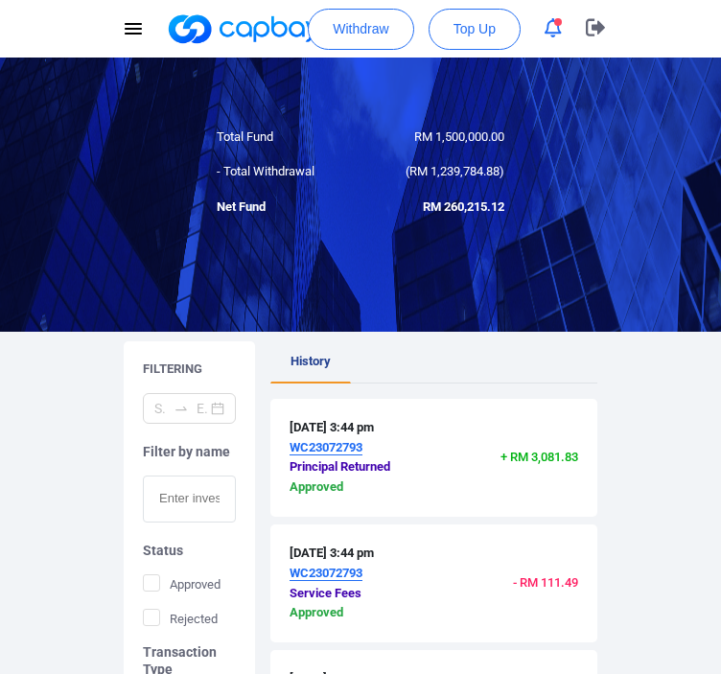
scroll to position [438, 0]
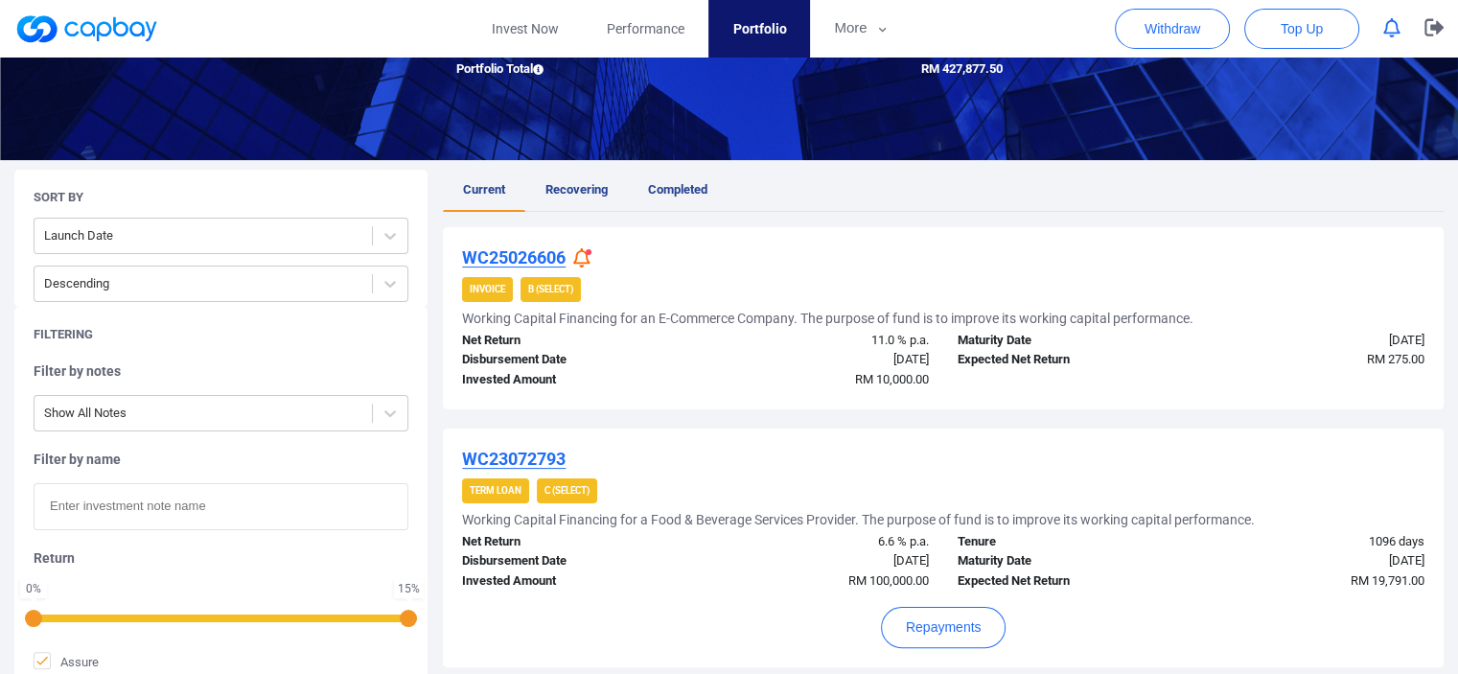
scroll to position [288, 0]
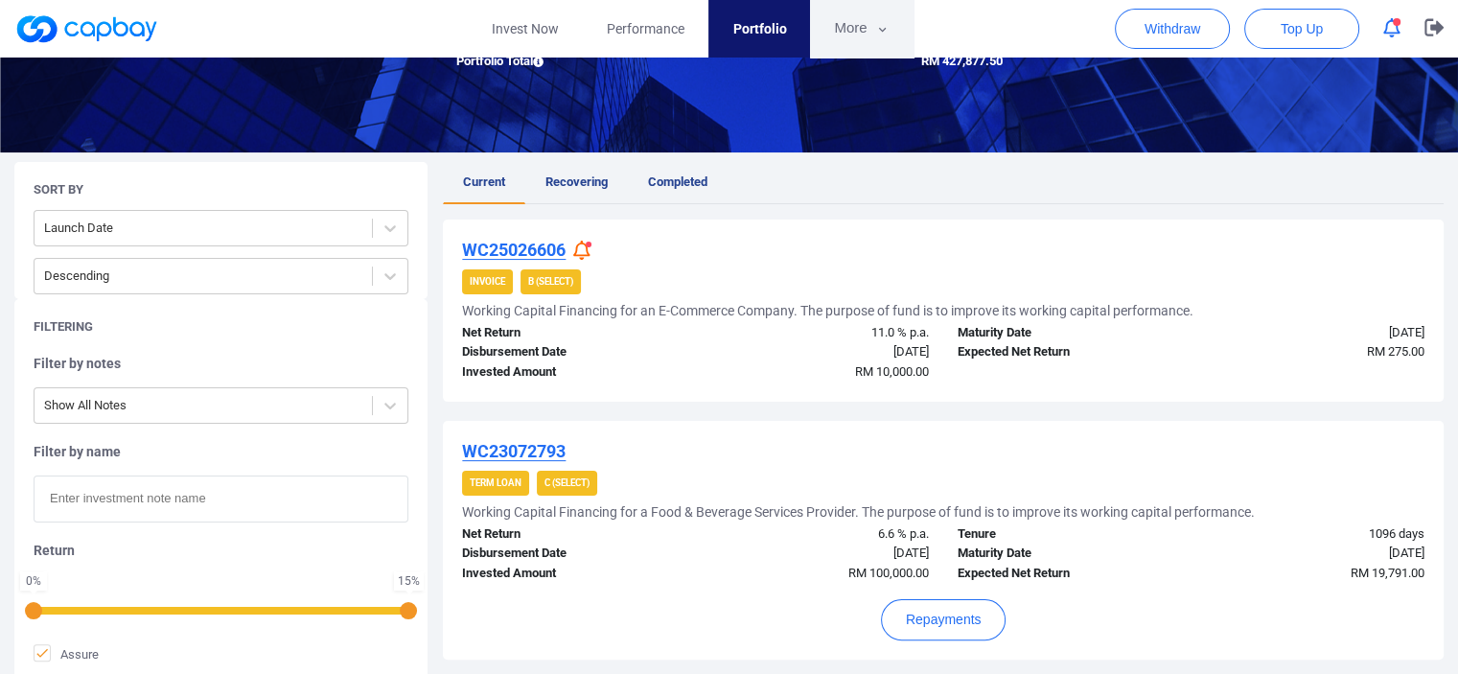
click at [881, 35] on icon "button" at bounding box center [882, 29] width 14 height 17
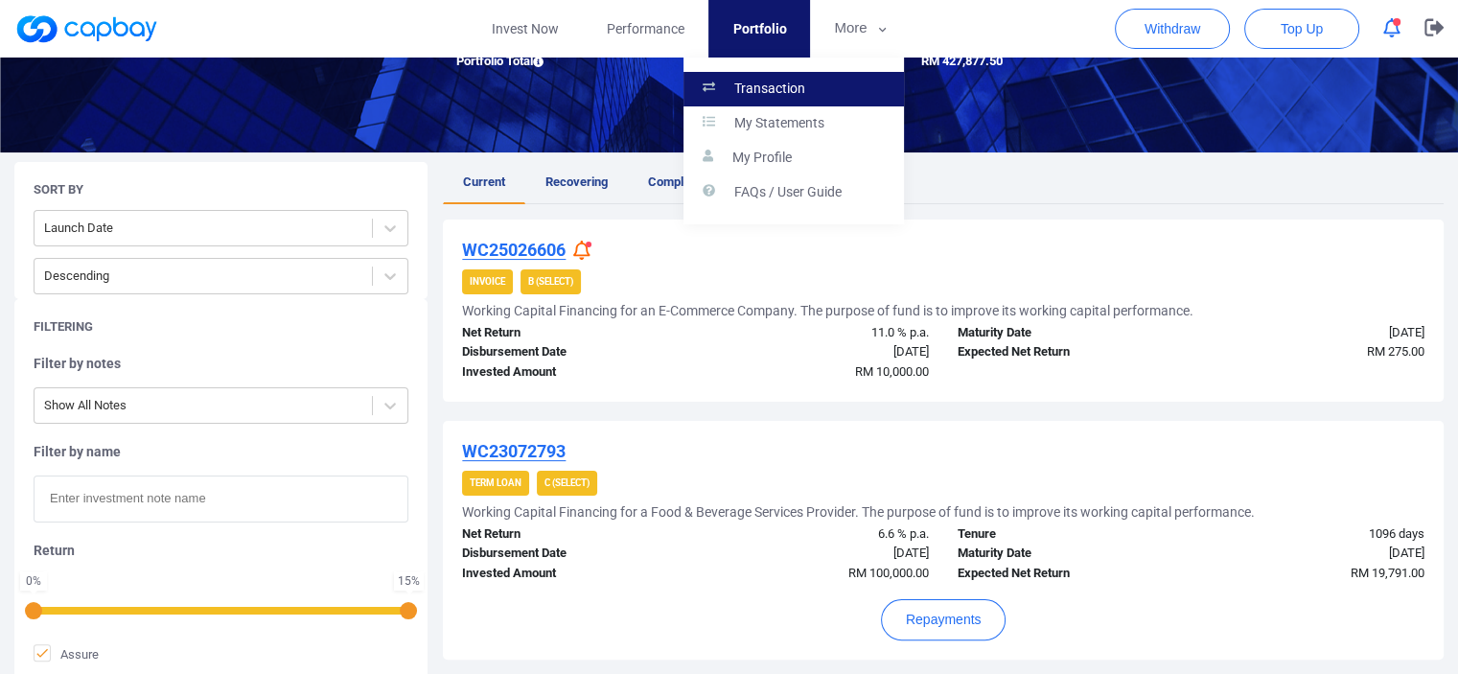
click at [836, 82] on link "Transaction" at bounding box center [794, 89] width 221 height 35
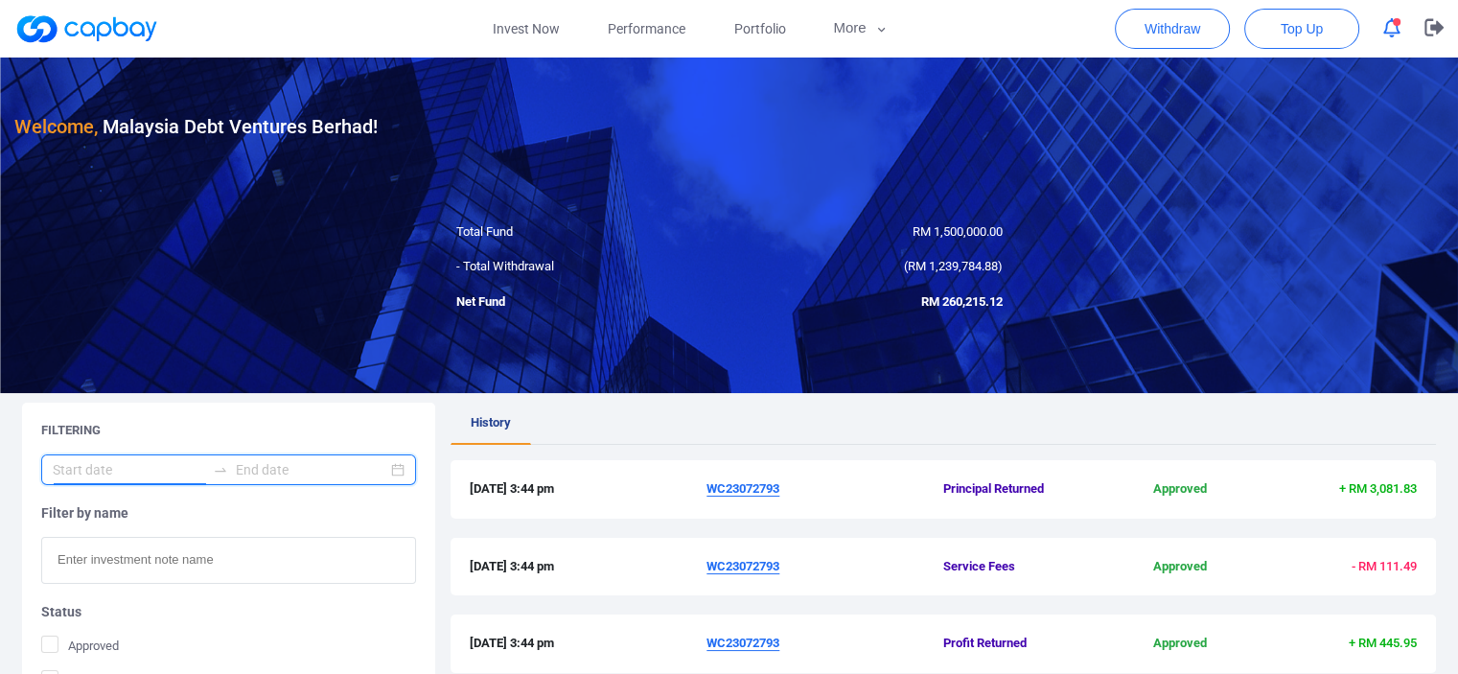
click at [184, 472] on input at bounding box center [129, 469] width 152 height 21
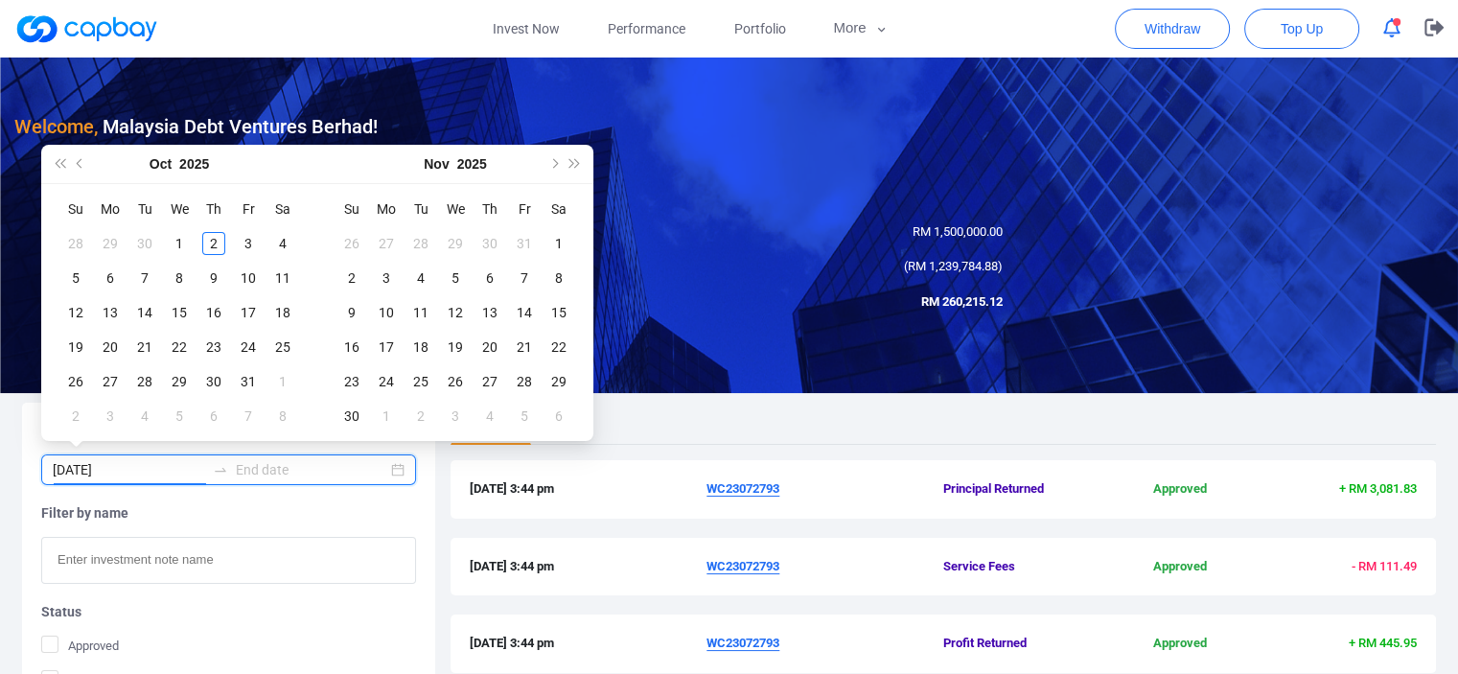
type input "[DATE]"
click at [82, 161] on span "Previous month (PageUp)" at bounding box center [82, 164] width 10 height 10
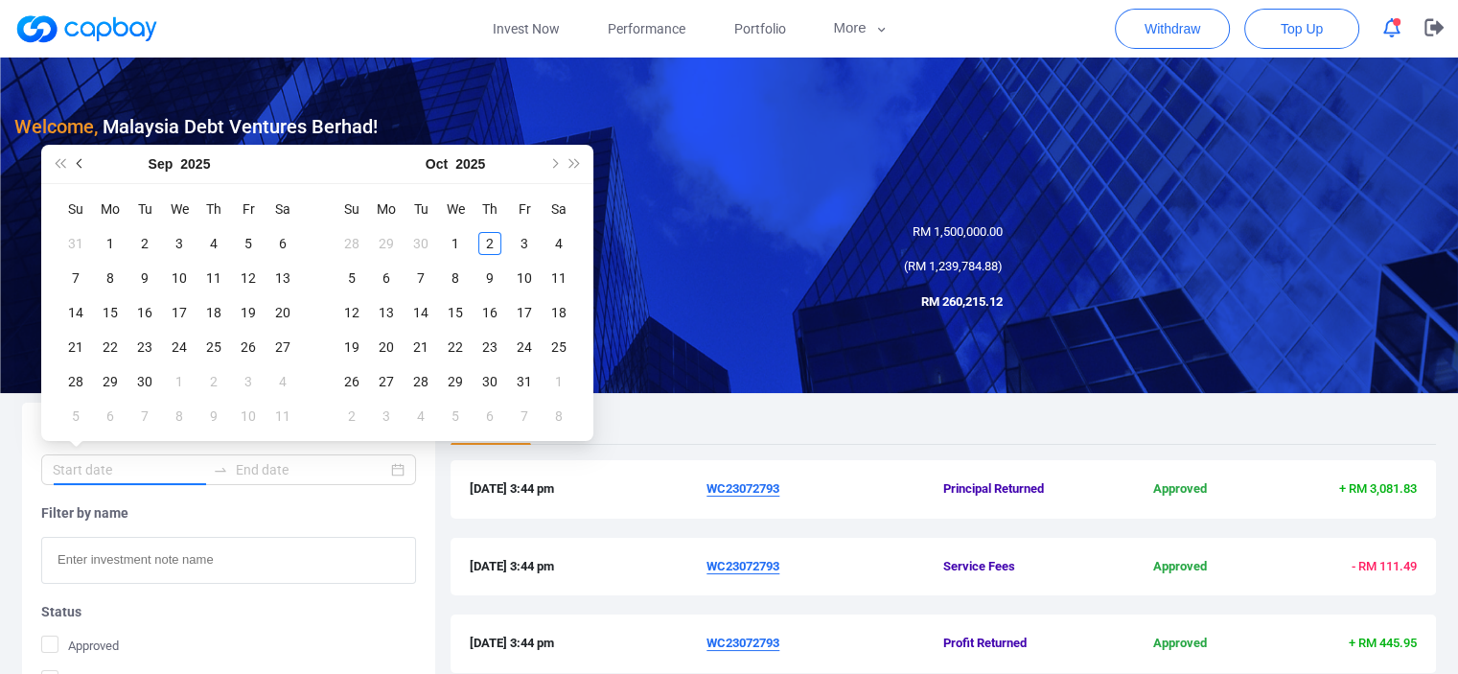
click at [82, 161] on span "Previous month (PageUp)" at bounding box center [82, 164] width 10 height 10
type input "[DATE]"
click at [243, 242] on div "1" at bounding box center [248, 243] width 23 height 23
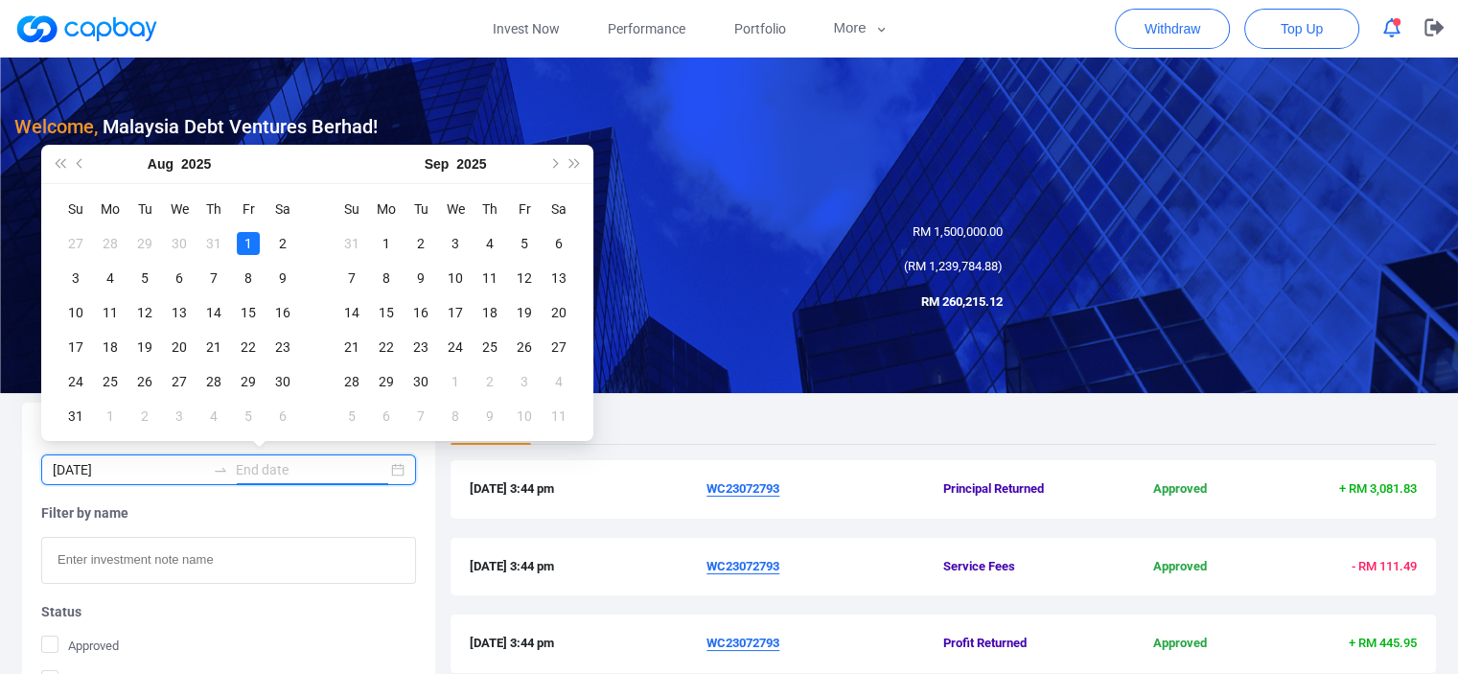
type input "[DATE]"
drag, startPoint x: 104, startPoint y: 471, endPoint x: 48, endPoint y: 454, distance: 58.0
click at [48, 457] on div "[DATE]" at bounding box center [228, 469] width 375 height 31
click at [75, 164] on button "Previous month (PageUp)" at bounding box center [80, 164] width 21 height 38
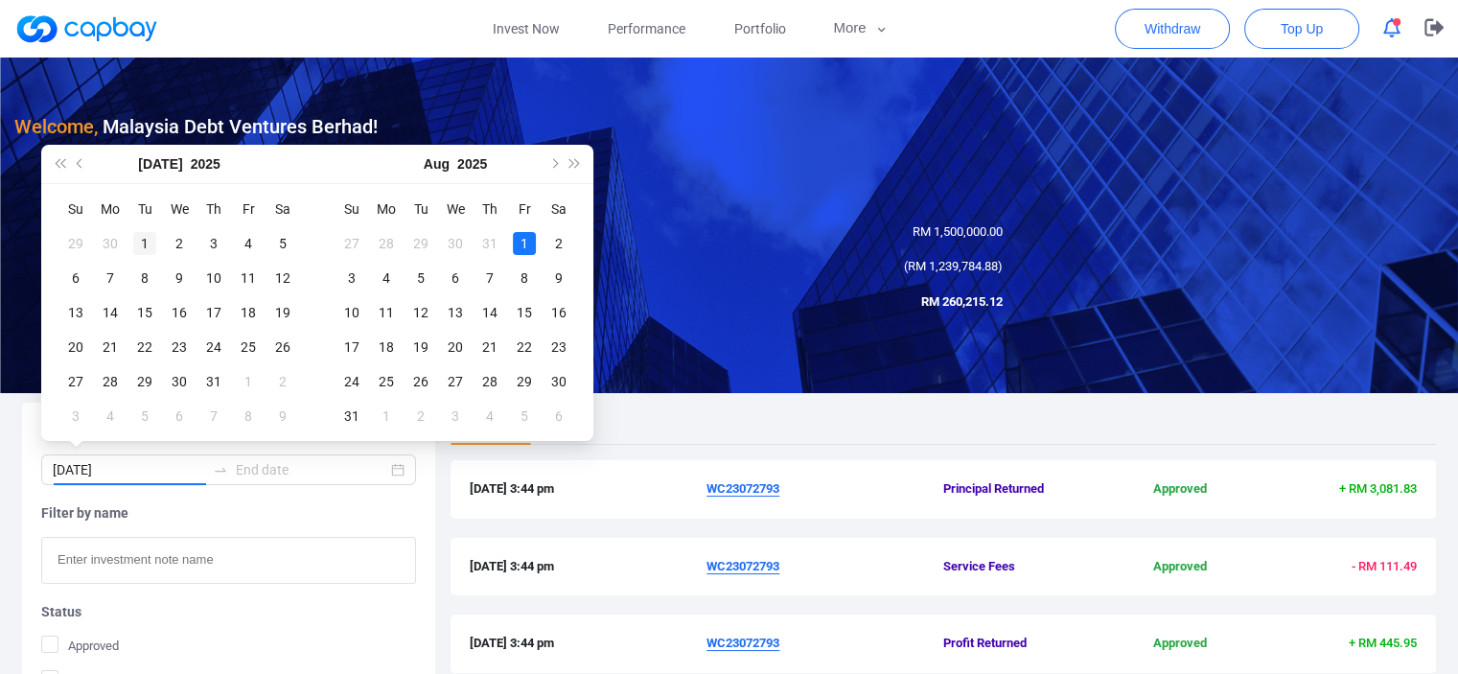
type input "2025-07-01"
click at [145, 238] on div "1" at bounding box center [144, 243] width 23 height 23
type input "2025-07-02"
click at [556, 165] on button "Next month (PageDown)" at bounding box center [553, 164] width 21 height 38
type input "2025-09-21"
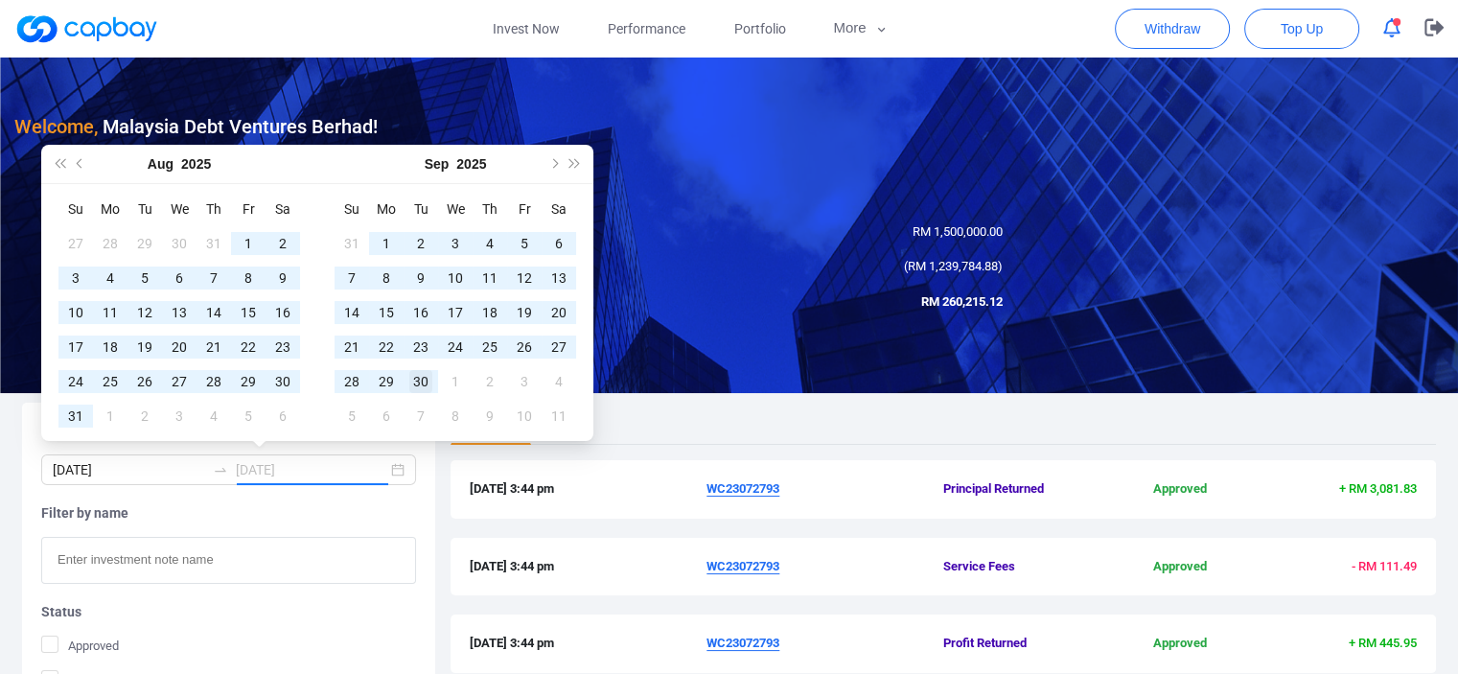
type input "2025-09-30"
click at [422, 382] on div "30" at bounding box center [420, 381] width 23 height 23
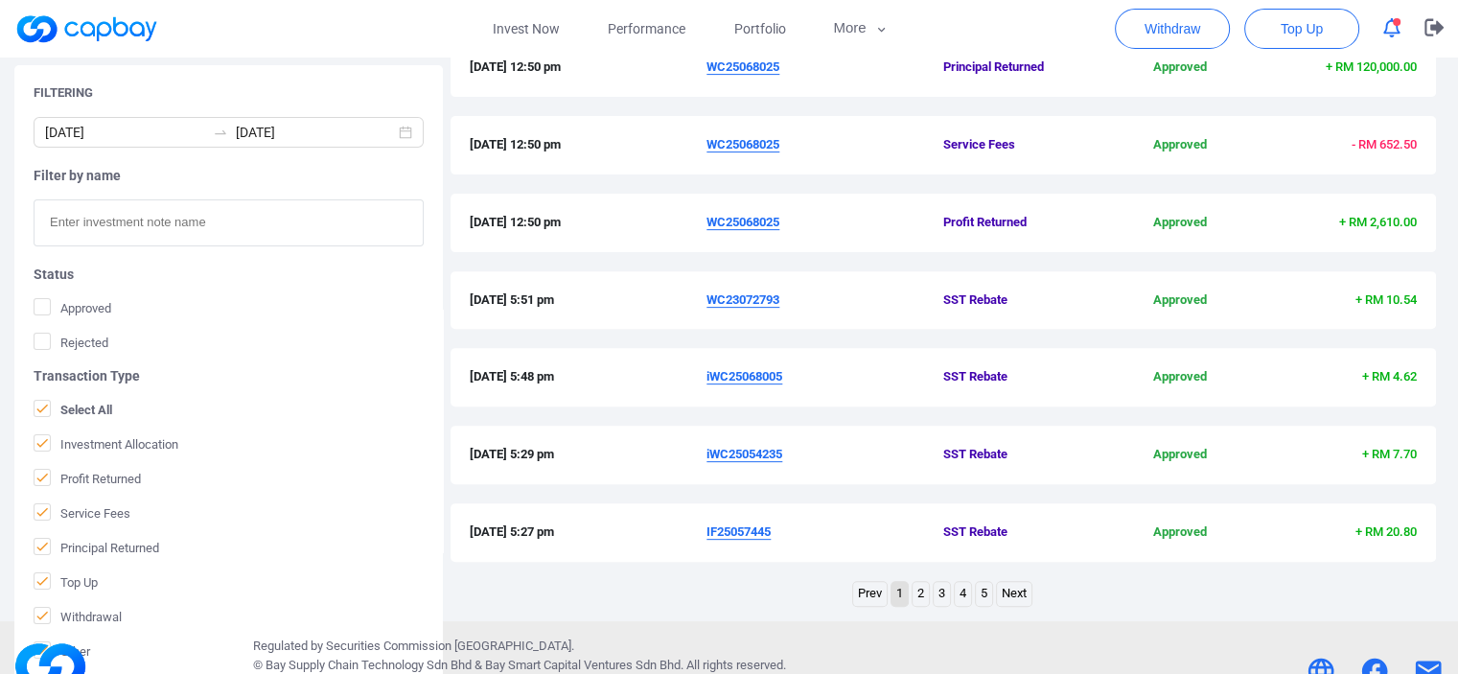
scroll to position [690, 0]
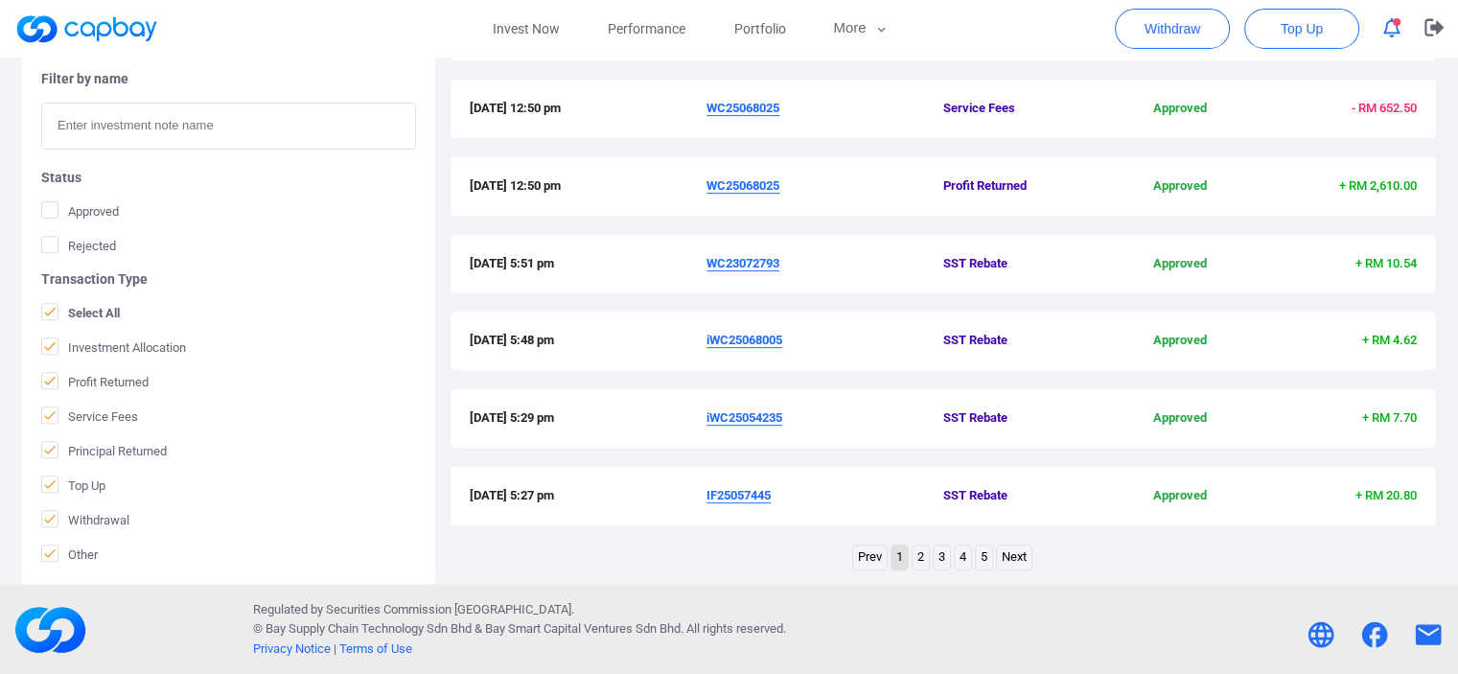
click at [964, 551] on link "4" at bounding box center [963, 558] width 16 height 24
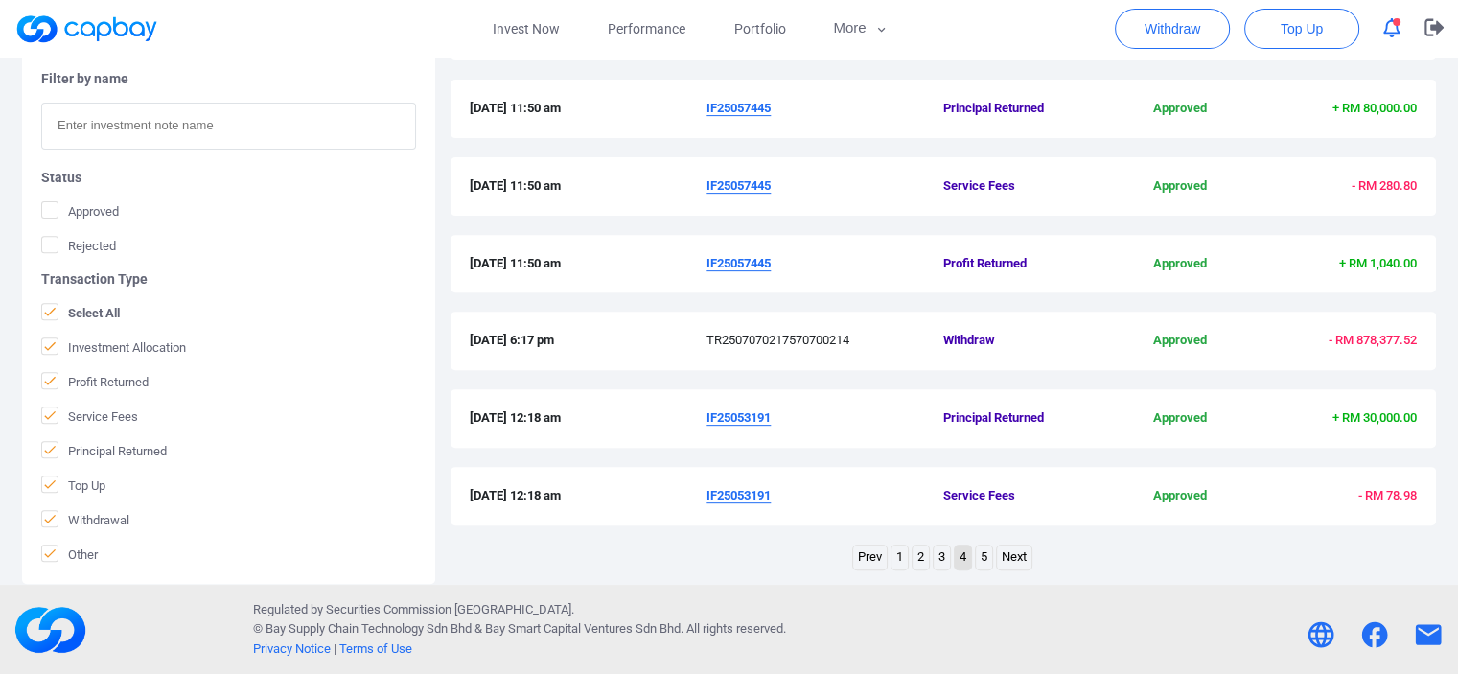
click at [936, 394] on div "3 Jul 2025 12:18 am IF25053191 Principal Returned Approved + RM 30,000.00" at bounding box center [944, 418] width 986 height 58
click at [69, 306] on span "Select All" at bounding box center [80, 312] width 79 height 19
click at [0, 0] on input "Select All" at bounding box center [0, 0] width 0 height 0
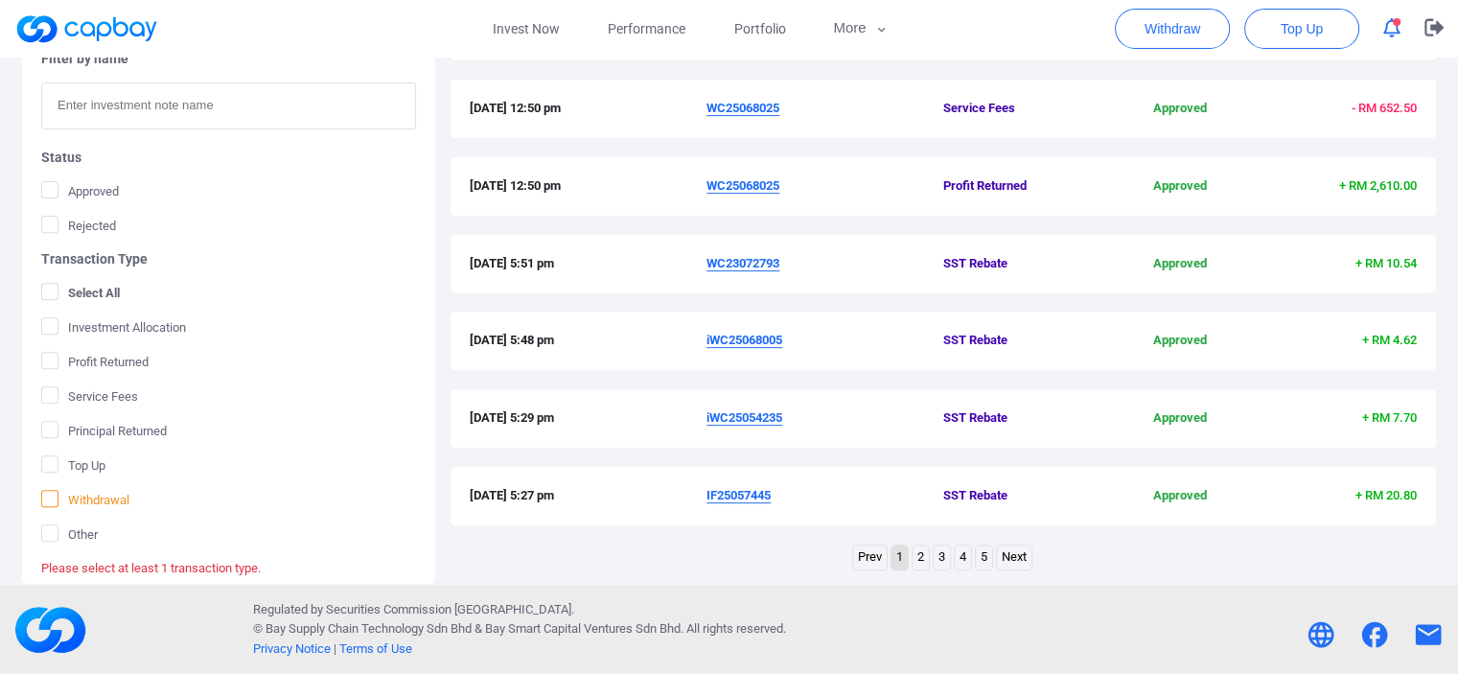
drag, startPoint x: 67, startPoint y: 495, endPoint x: 163, endPoint y: 353, distance: 171.3
click at [67, 494] on span "Withdrawal" at bounding box center [85, 499] width 88 height 19
click at [0, 0] on input "Withdrawal" at bounding box center [0, 0] width 0 height 0
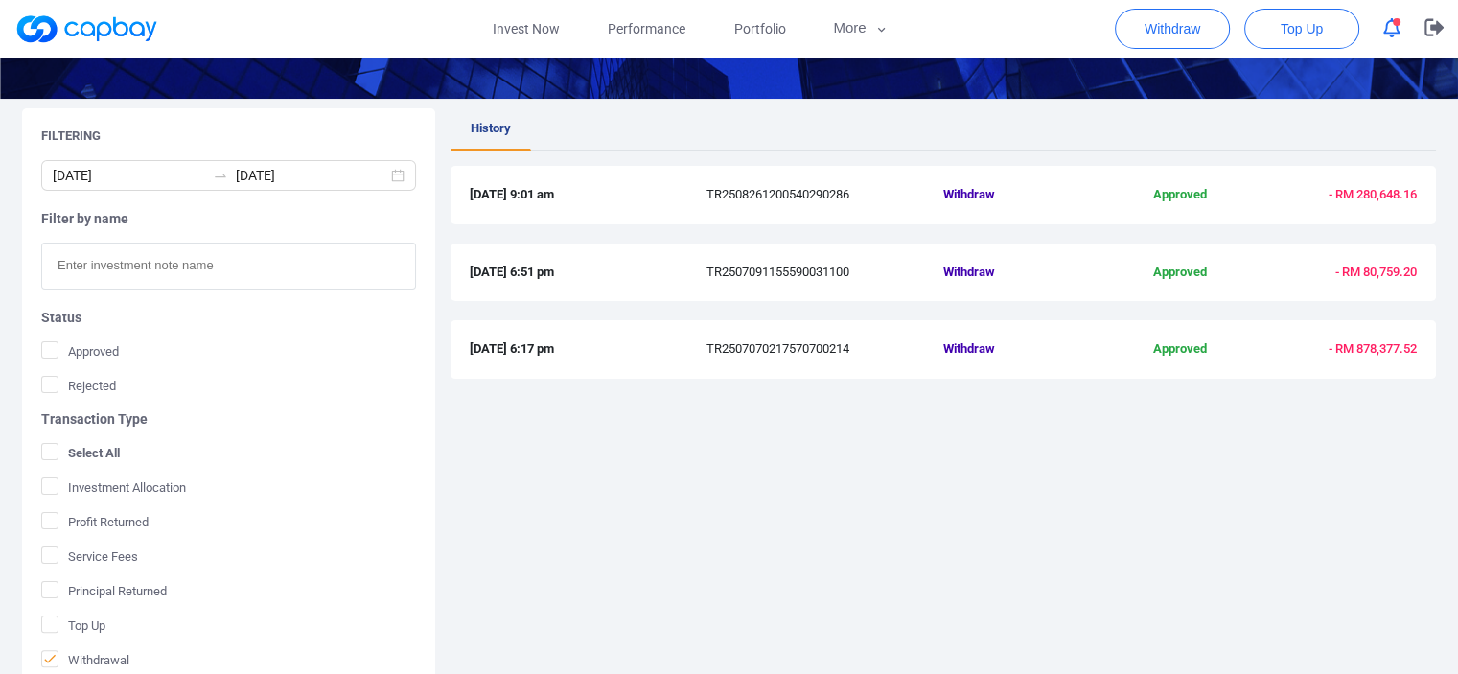
scroll to position [155, 0]
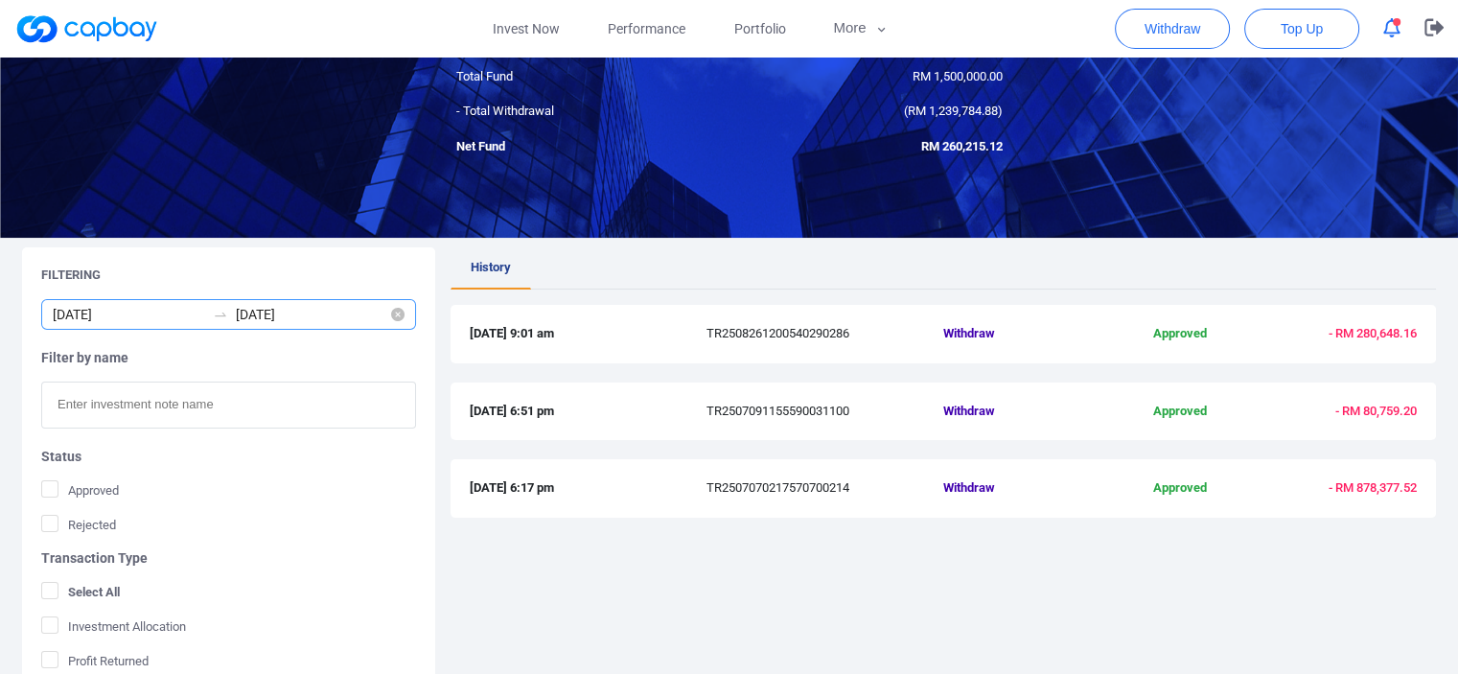
click at [221, 314] on icon "swap-right" at bounding box center [220, 314] width 15 height 15
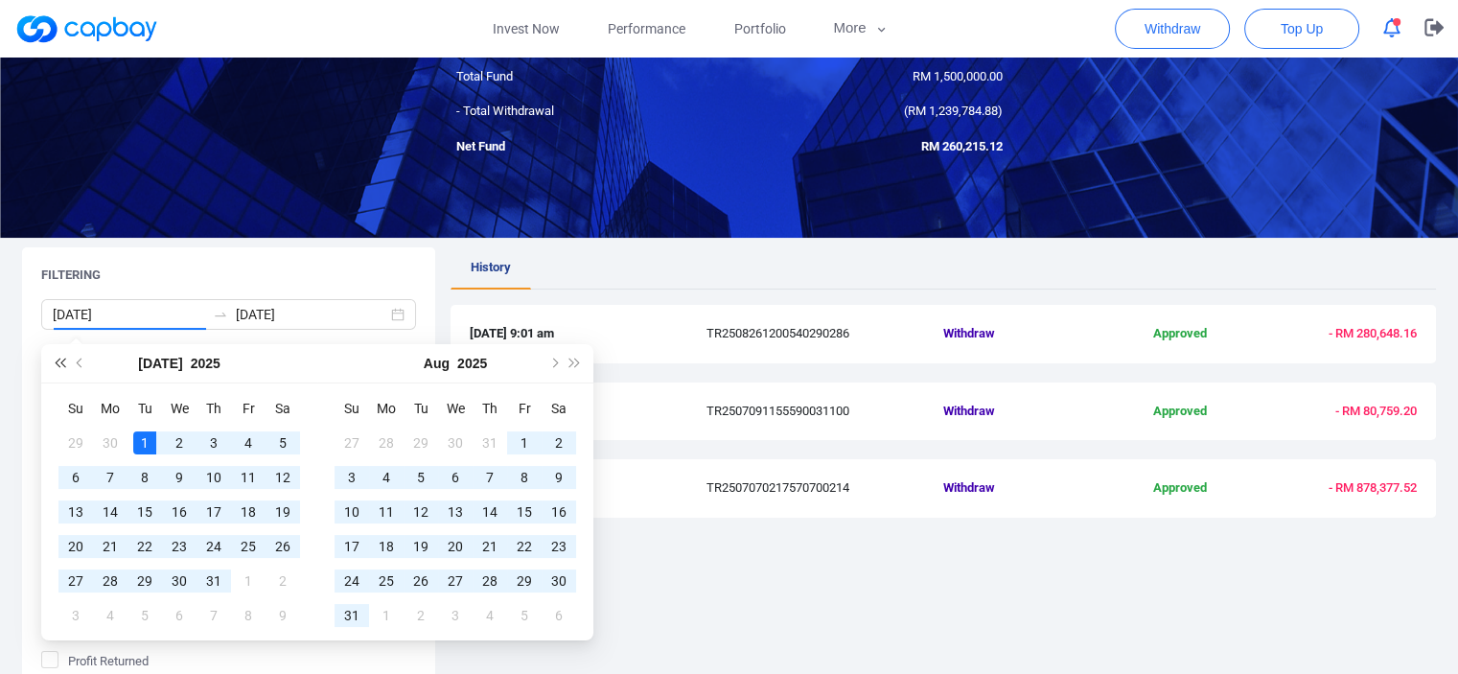
click at [62, 360] on span "Last year (Control + left)" at bounding box center [60, 364] width 10 height 10
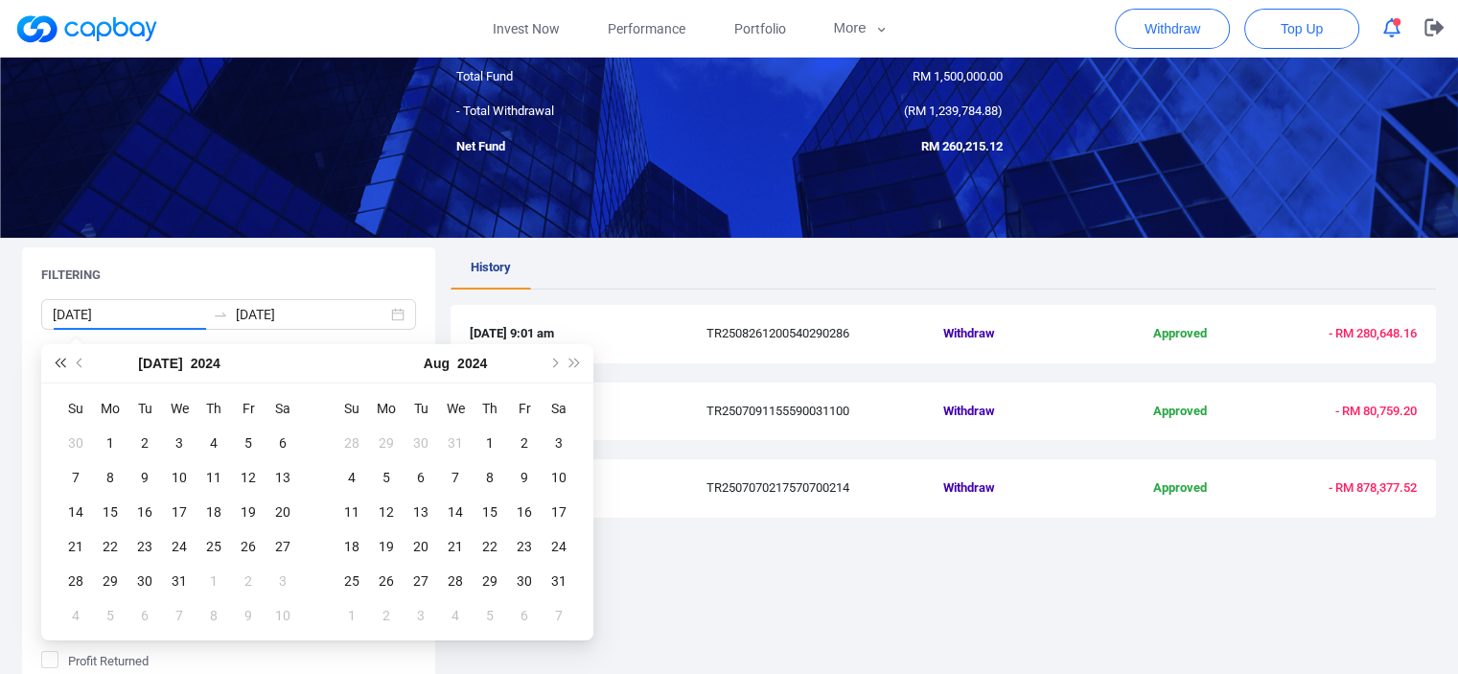
click at [58, 362] on span "Last year (Control + left)" at bounding box center [60, 364] width 10 height 10
click at [571, 365] on button "Next year (Control + right)" at bounding box center [575, 363] width 21 height 38
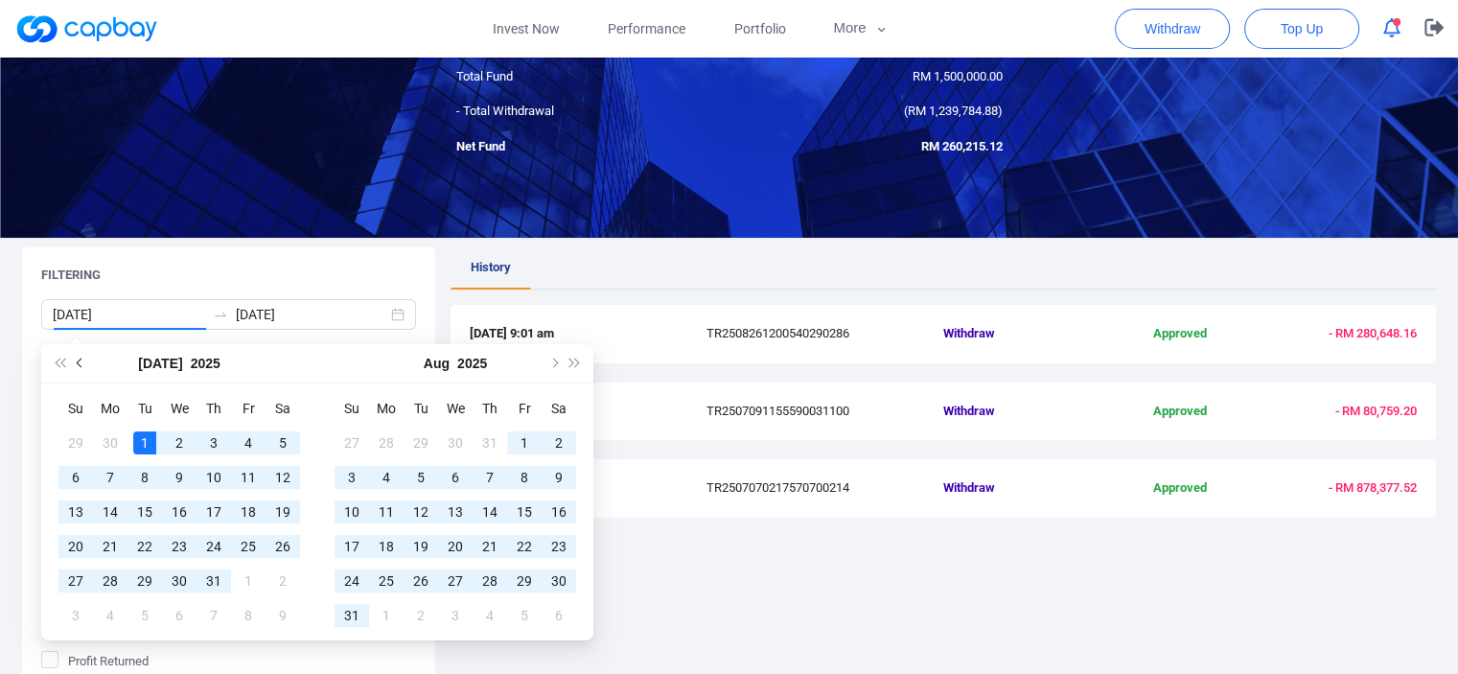
click at [84, 361] on button "Previous month (PageUp)" at bounding box center [80, 363] width 21 height 38
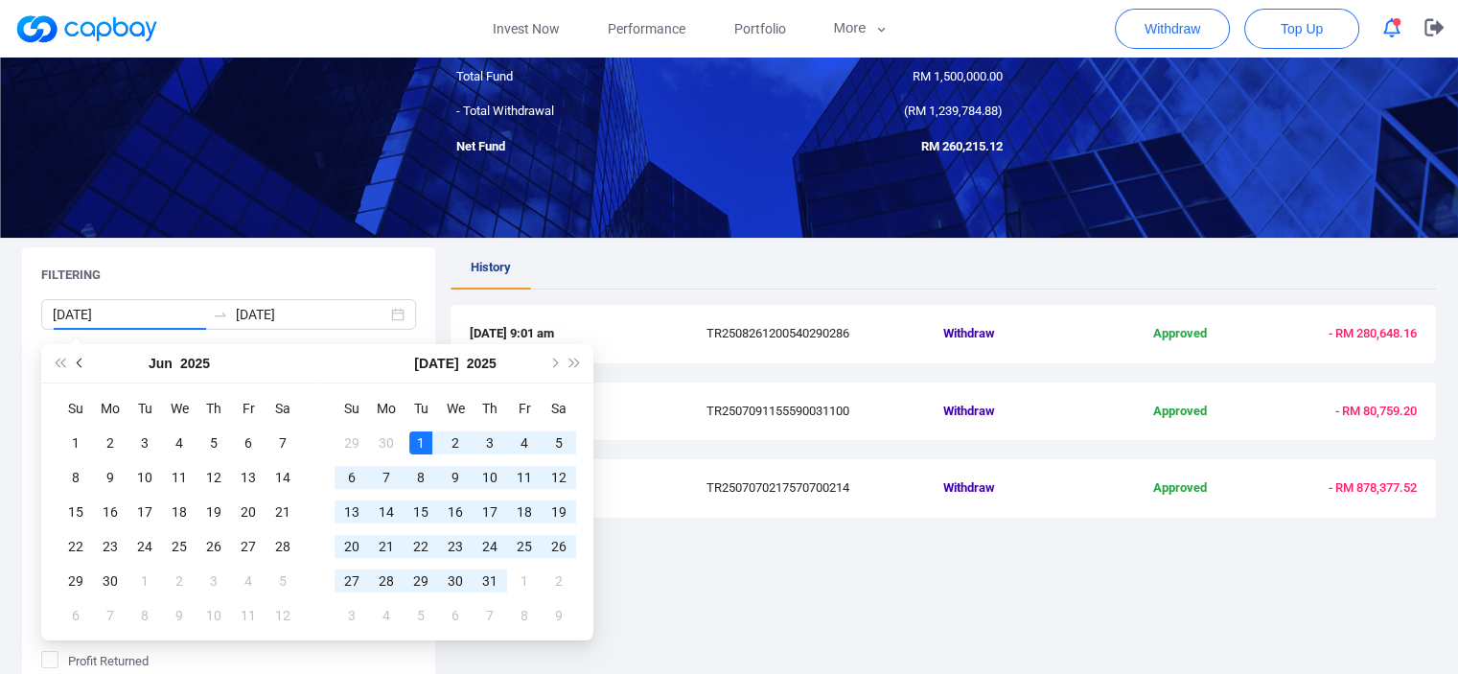
click at [84, 361] on button "Previous month (PageUp)" at bounding box center [80, 363] width 21 height 38
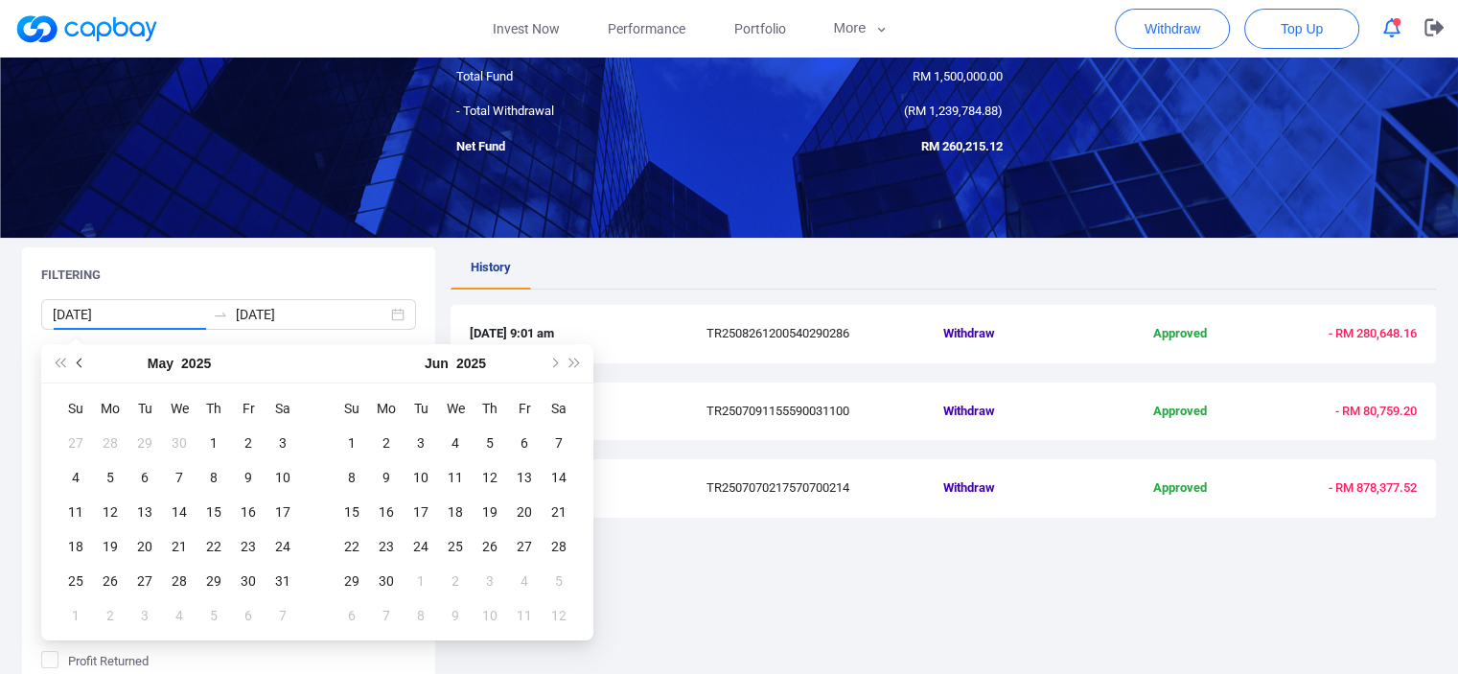
click at [84, 361] on button "Previous month (PageUp)" at bounding box center [80, 363] width 21 height 38
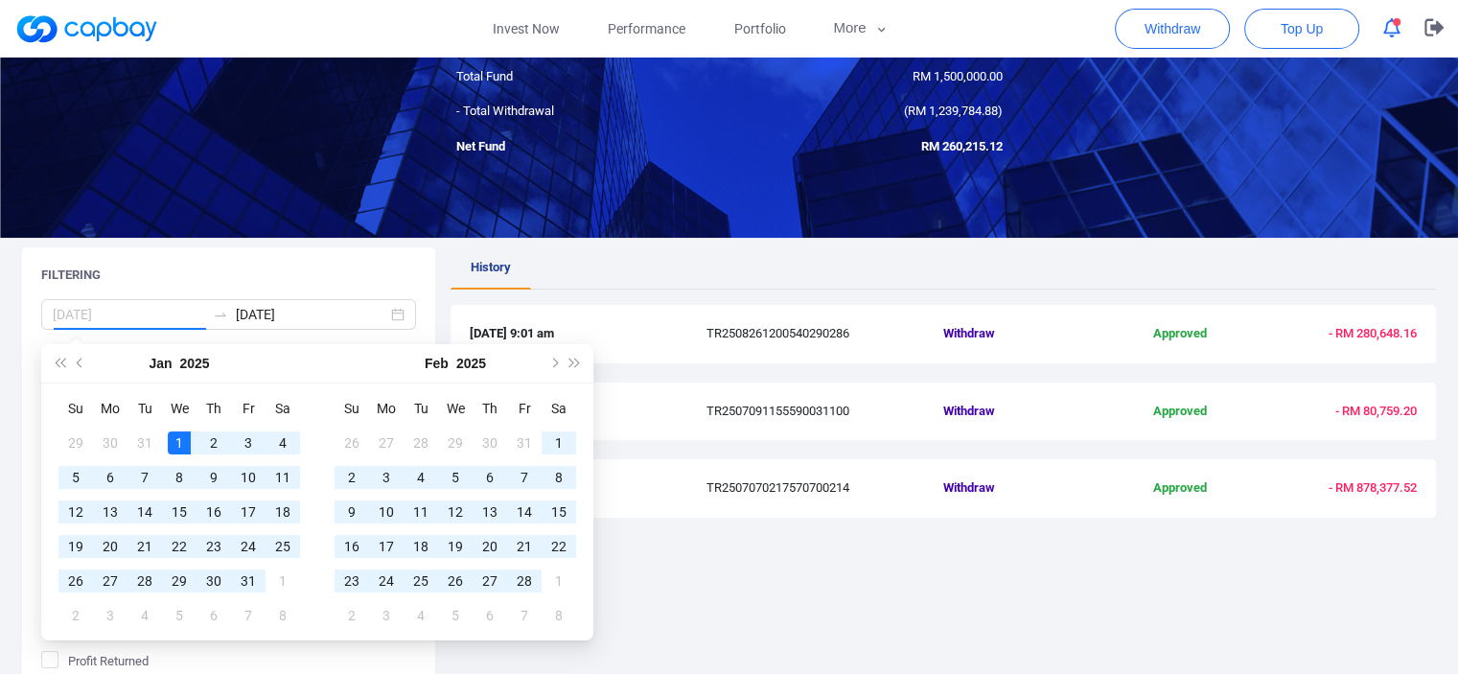
click at [176, 436] on div "1" at bounding box center [179, 442] width 23 height 23
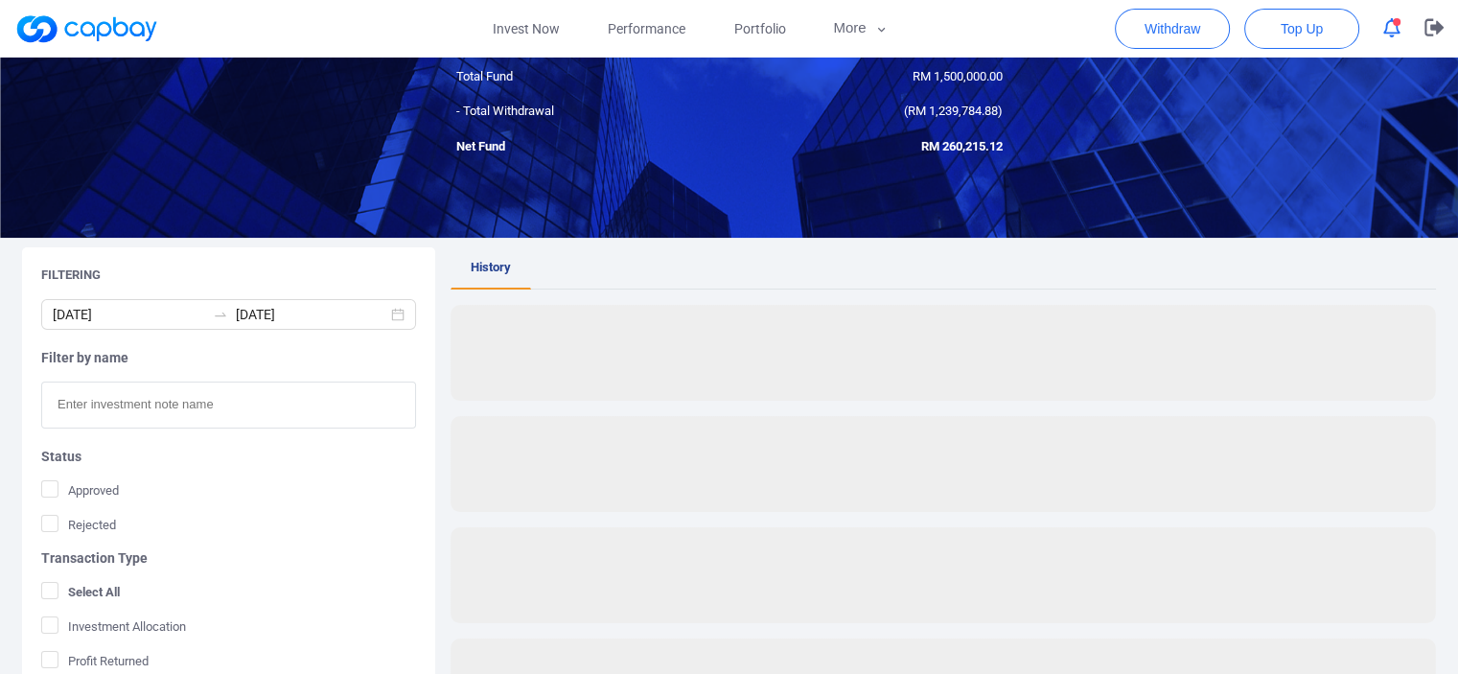
click at [336, 260] on div "Filtering 2025-01-01 2025-09-30 Filter by name Status Approved Rejected Transac…" at bounding box center [228, 555] width 413 height 616
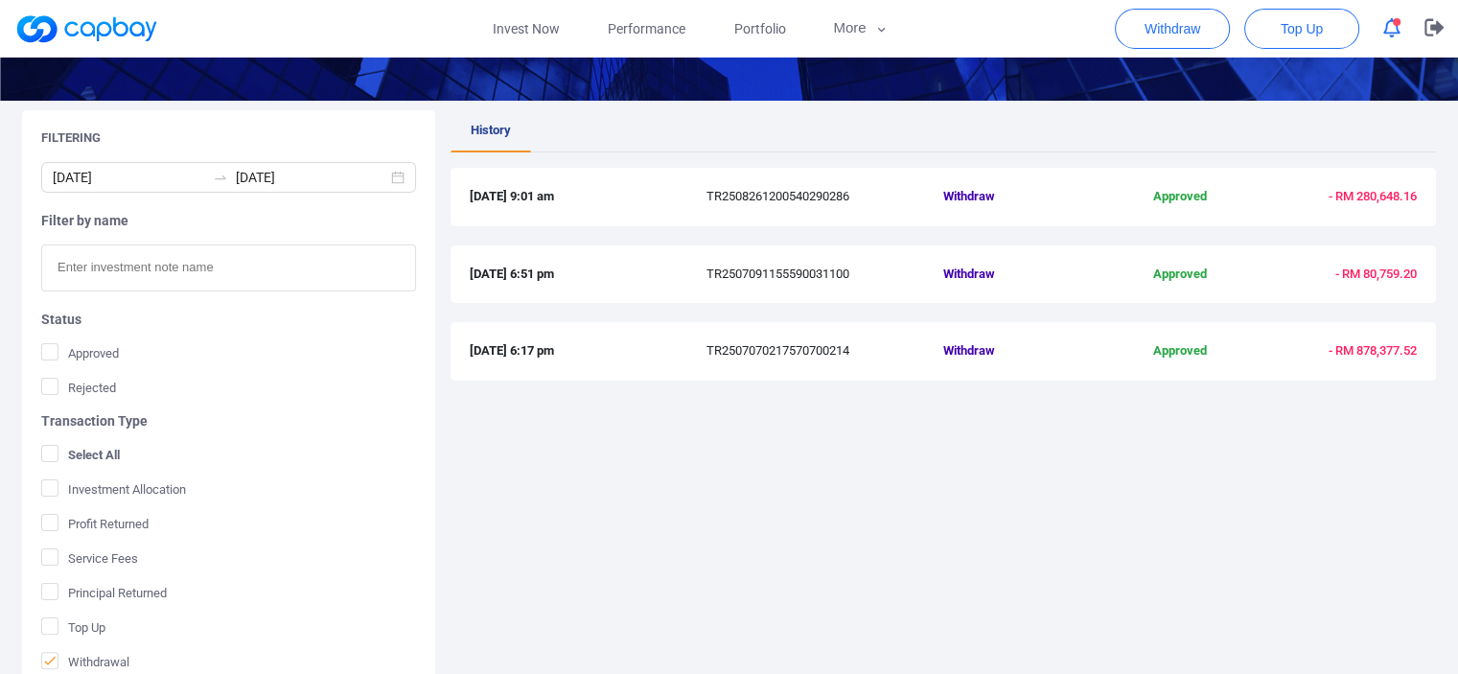
scroll to position [347, 0]
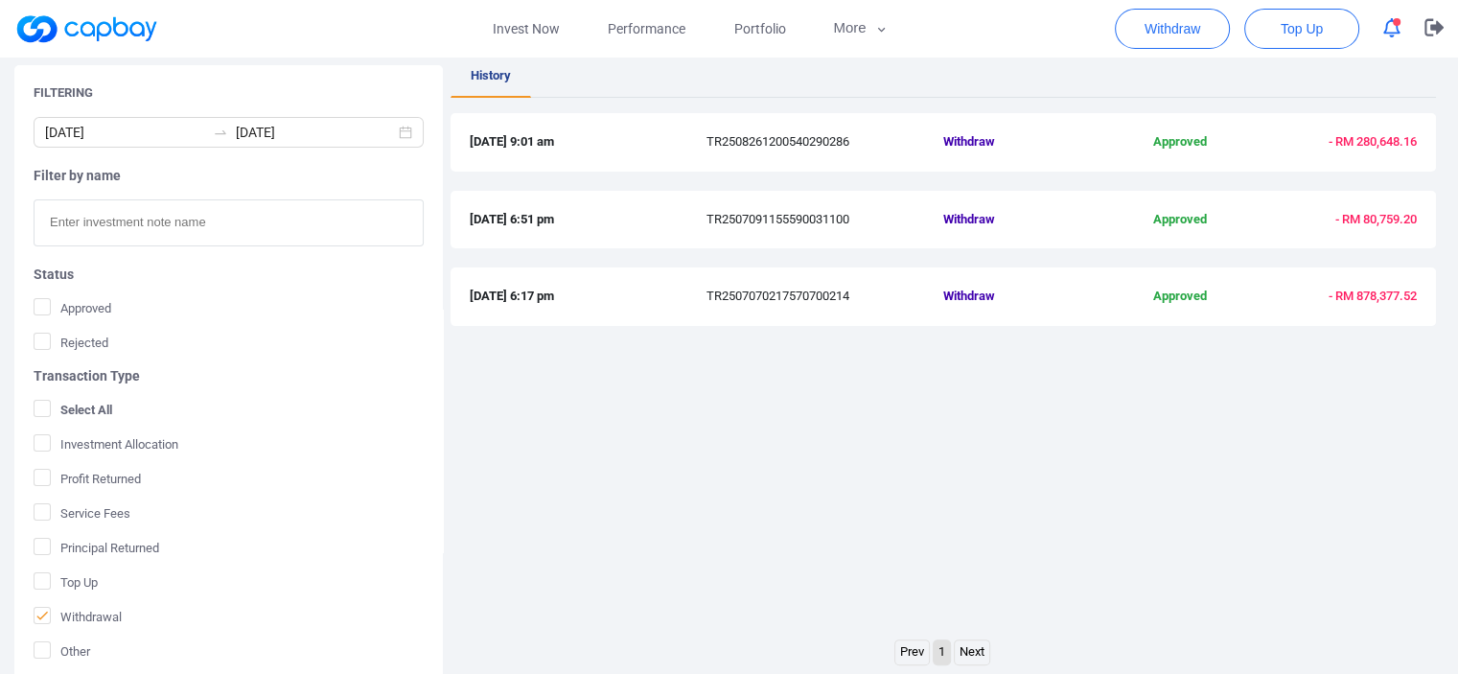
click at [917, 405] on div "History 27 Aug 2025 9:01 am TR2508261200540290286 Withdraw Approved - RM 280,64…" at bounding box center [944, 348] width 986 height 584
click at [887, 431] on div "History 27 Aug 2025 9:01 am TR2508261200540290286 Withdraw Approved - RM 280,64…" at bounding box center [944, 348] width 986 height 584
click at [893, 471] on div "History 27 Aug 2025 9:01 am TR2508261200540290286 Withdraw Approved - RM 280,64…" at bounding box center [944, 348] width 986 height 584
click at [1112, 353] on div "History 27 Aug 2025 9:01 am TR2508261200540290286 Withdraw Approved - RM 280,64…" at bounding box center [944, 348] width 986 height 584
click at [77, 404] on span "Select All" at bounding box center [73, 409] width 79 height 19
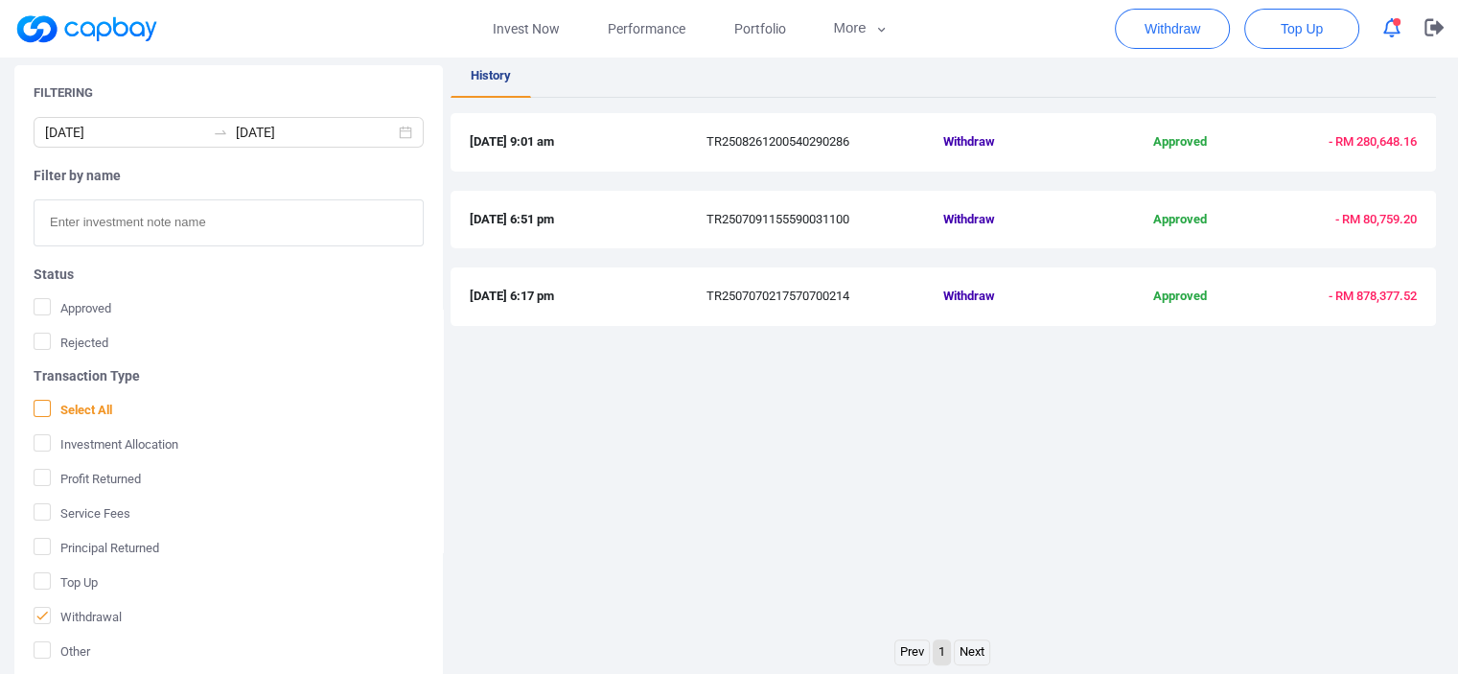
click at [0, 0] on input "Select All" at bounding box center [0, 0] width 0 height 0
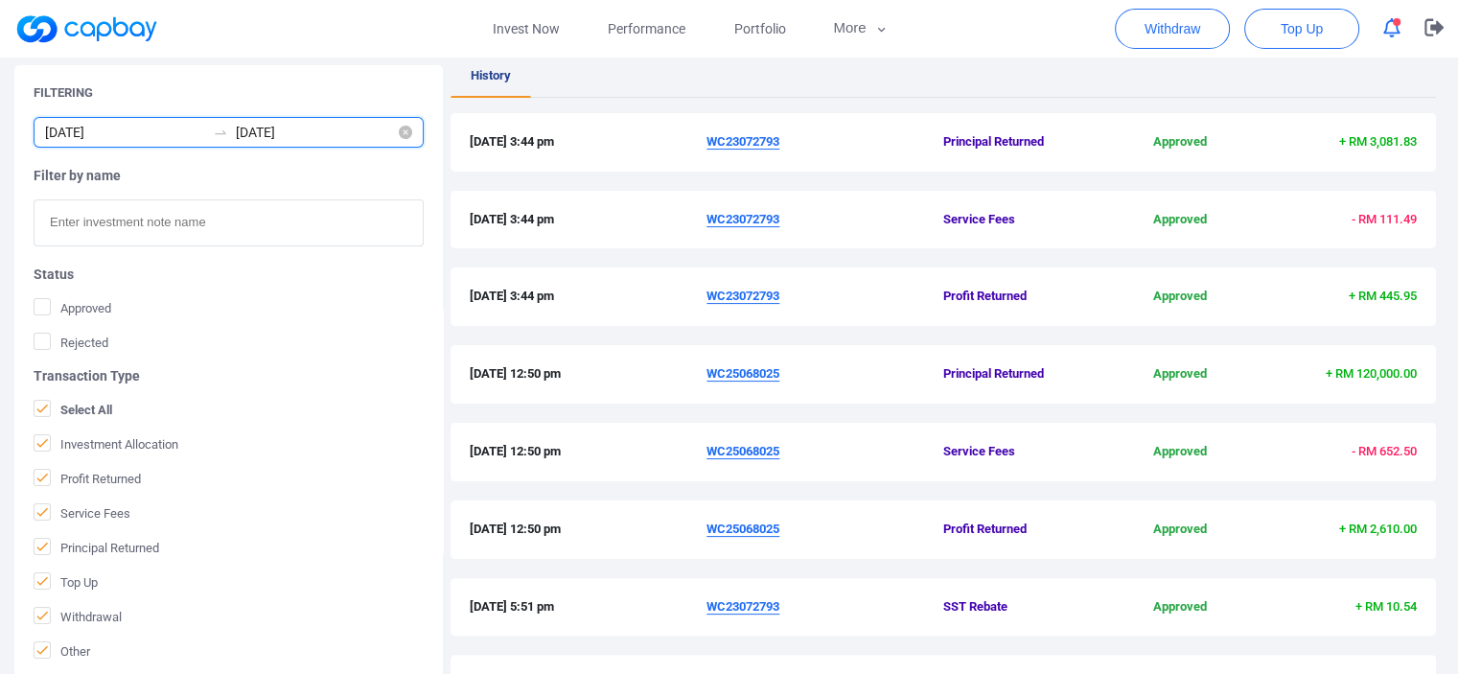
click at [161, 132] on input "2025-01-01" at bounding box center [125, 132] width 160 height 21
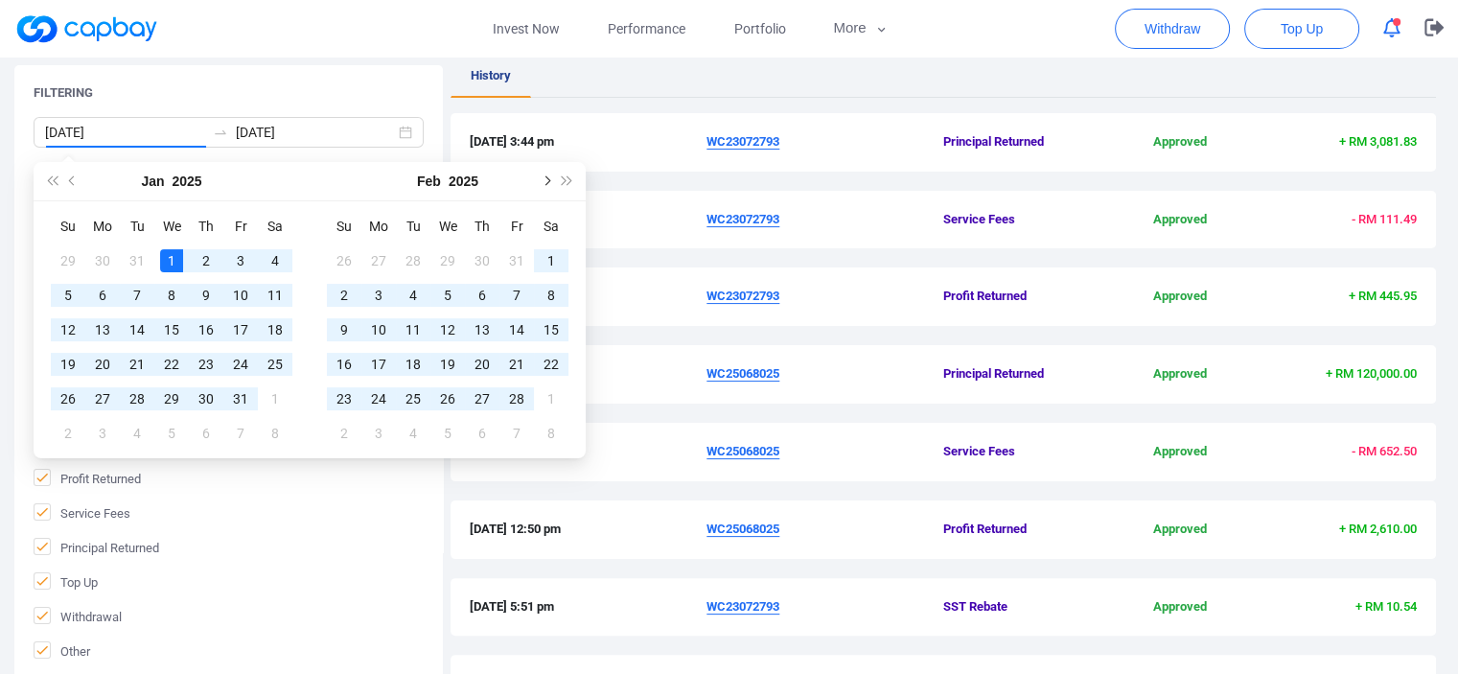
click at [547, 176] on button "Next month (PageDown)" at bounding box center [545, 181] width 21 height 38
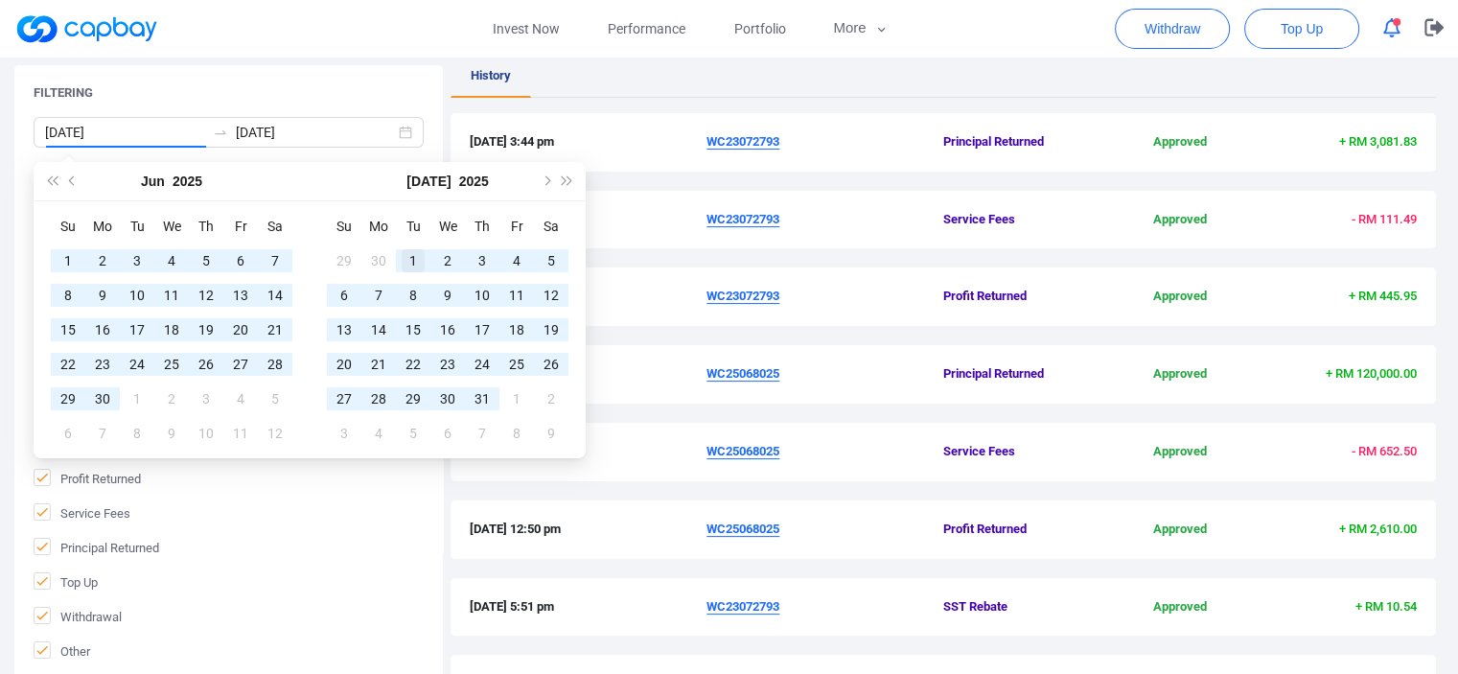
type input "2025-07-01"
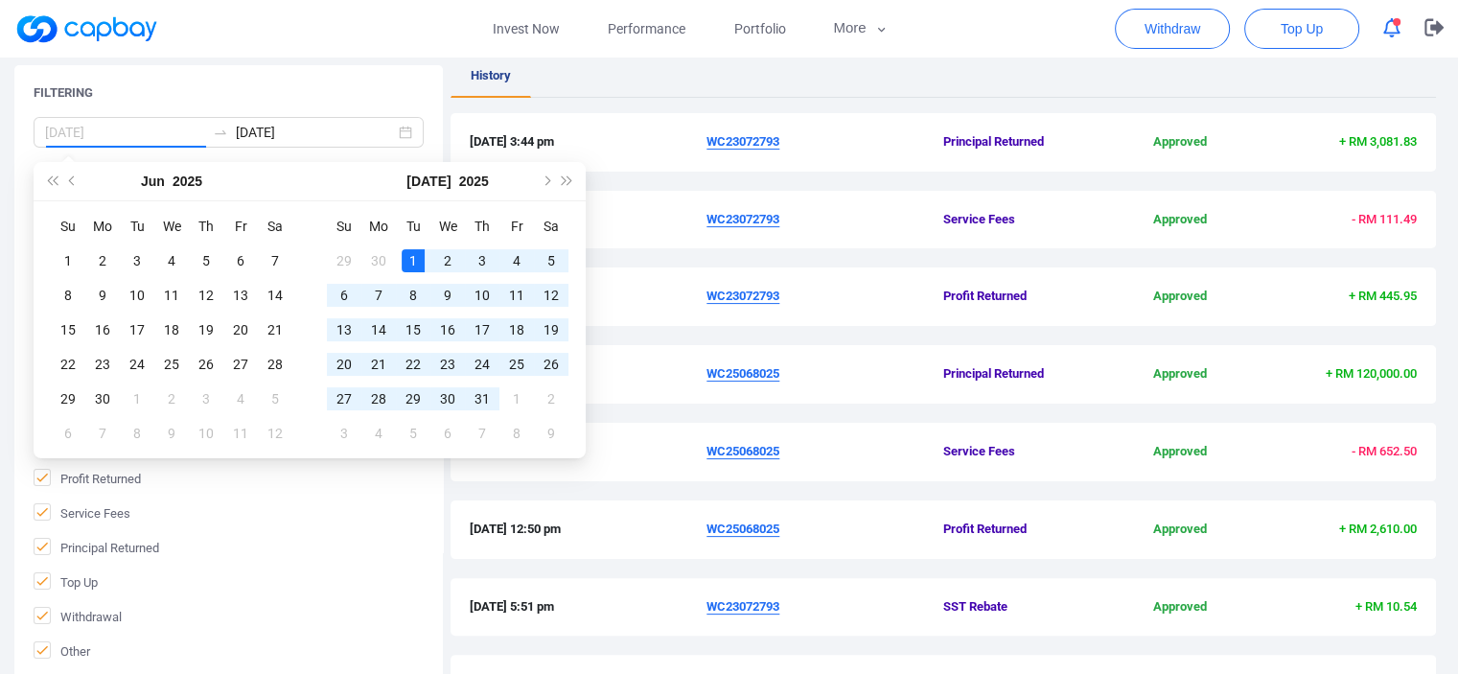
click at [417, 263] on div "1" at bounding box center [413, 260] width 23 height 23
click at [545, 176] on span "Next month (PageDown)" at bounding box center [546, 181] width 10 height 10
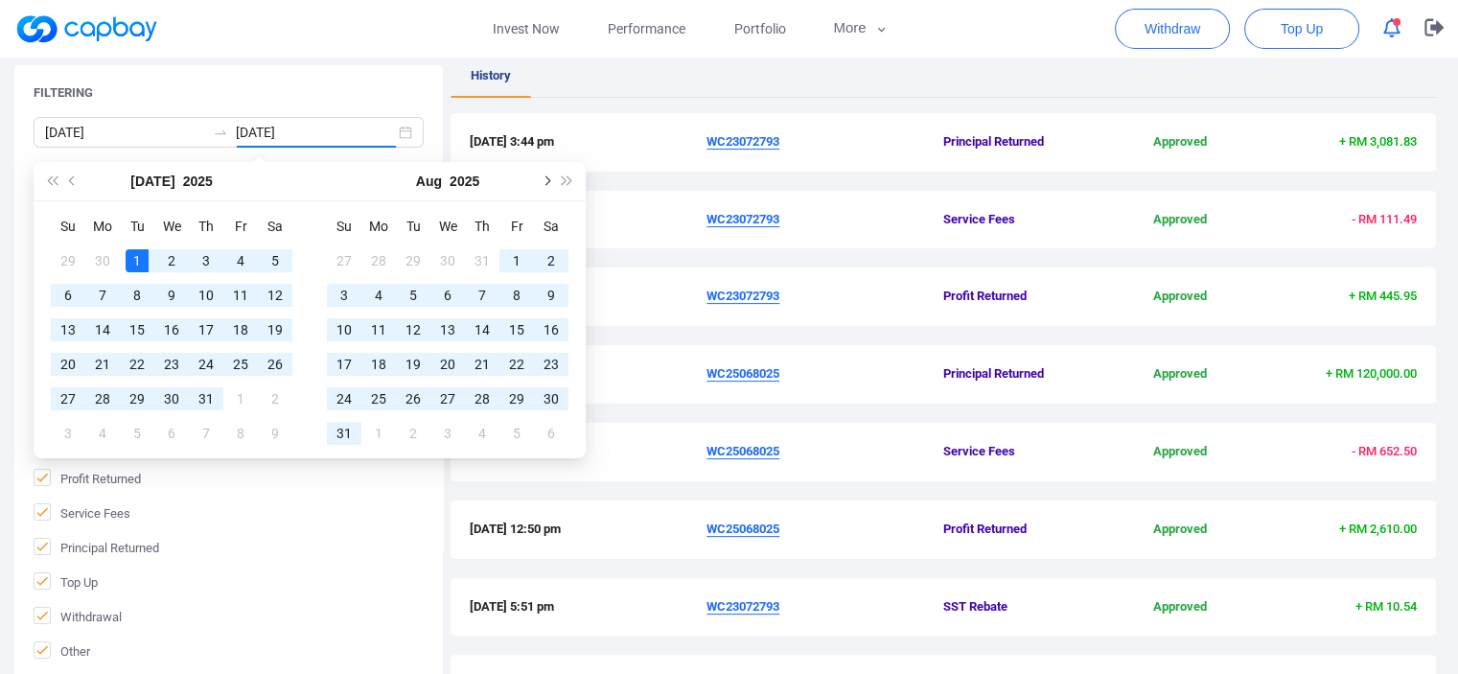
click at [545, 176] on span "Next month (PageDown)" at bounding box center [546, 181] width 10 height 10
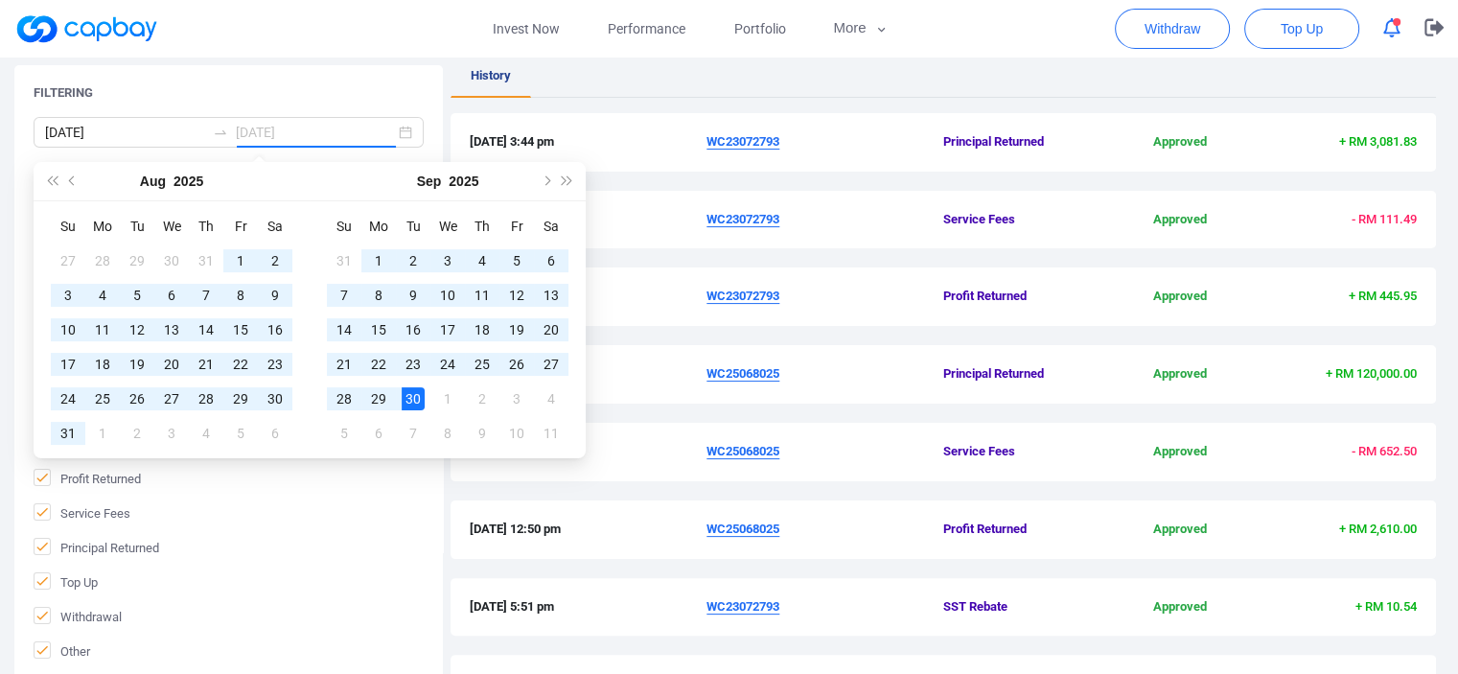
click at [411, 395] on div "30" at bounding box center [413, 398] width 23 height 23
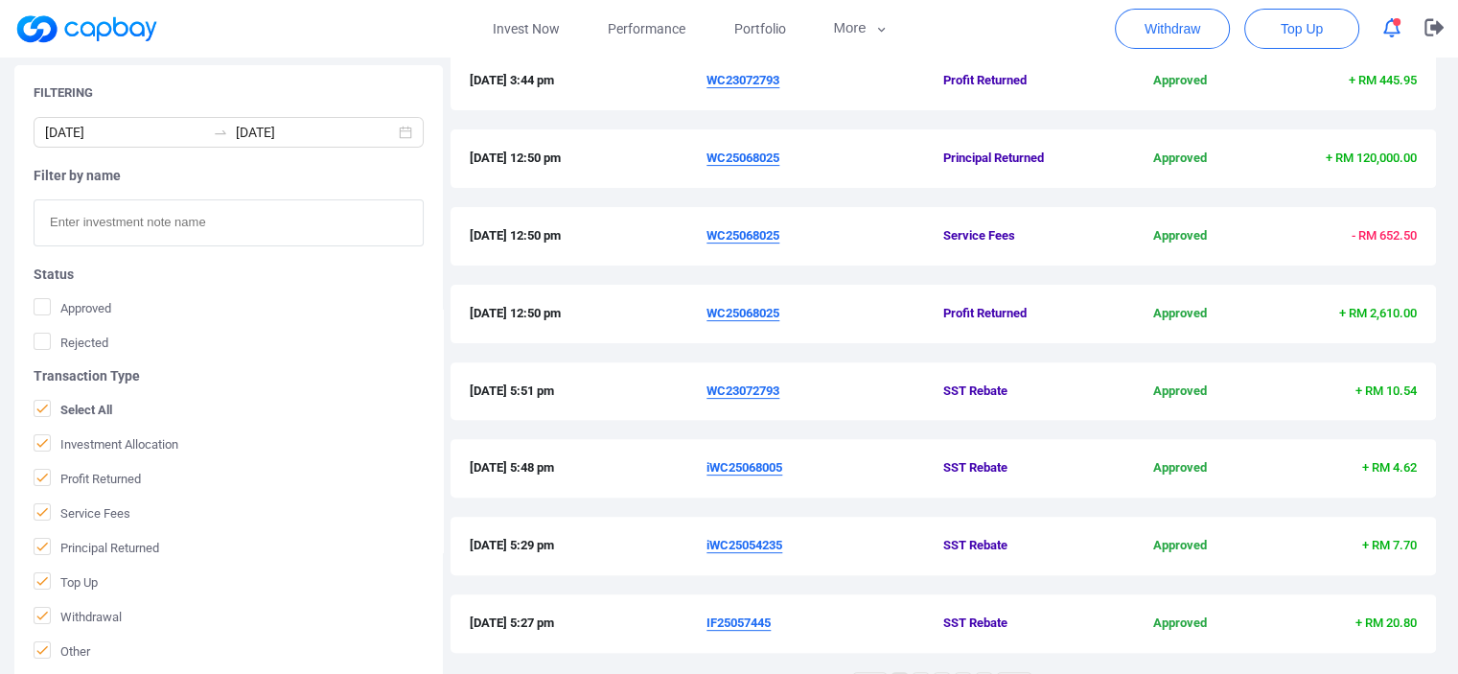
scroll to position [690, 0]
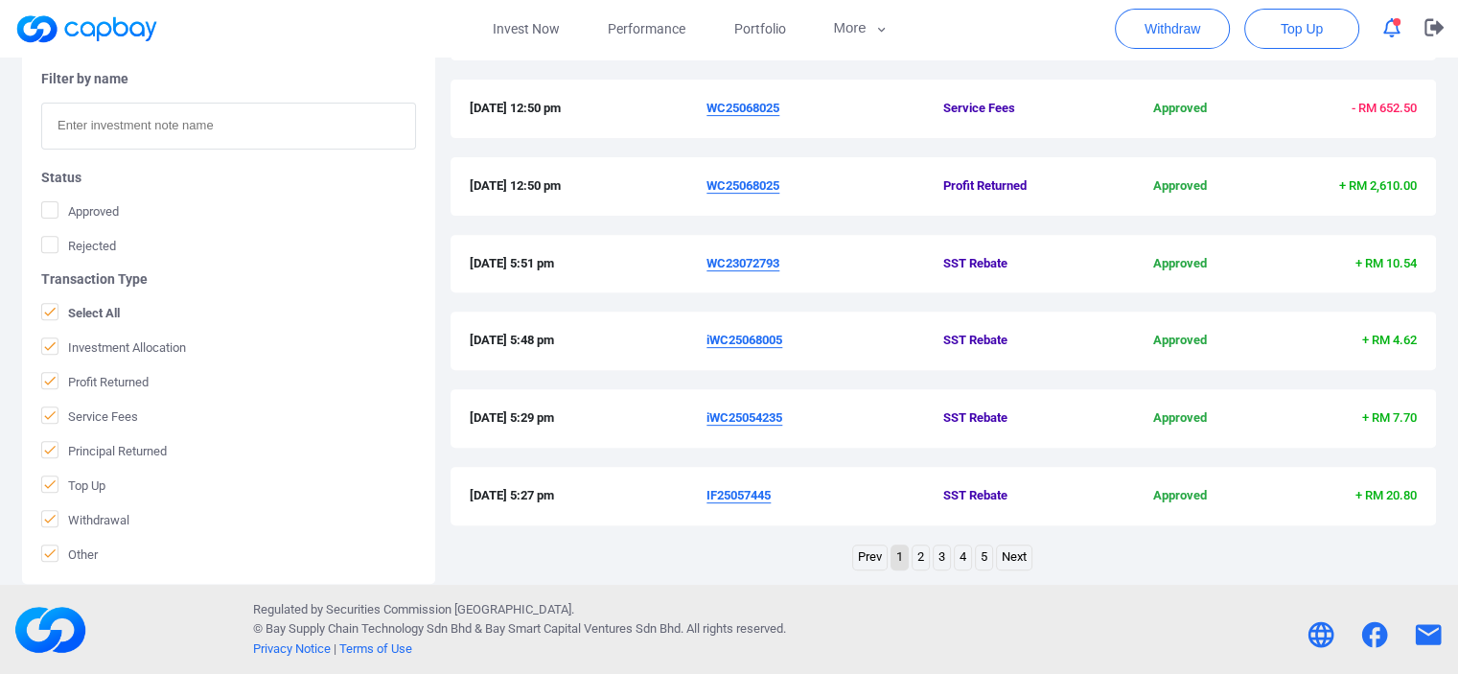
click at [964, 556] on link "4" at bounding box center [963, 558] width 16 height 24
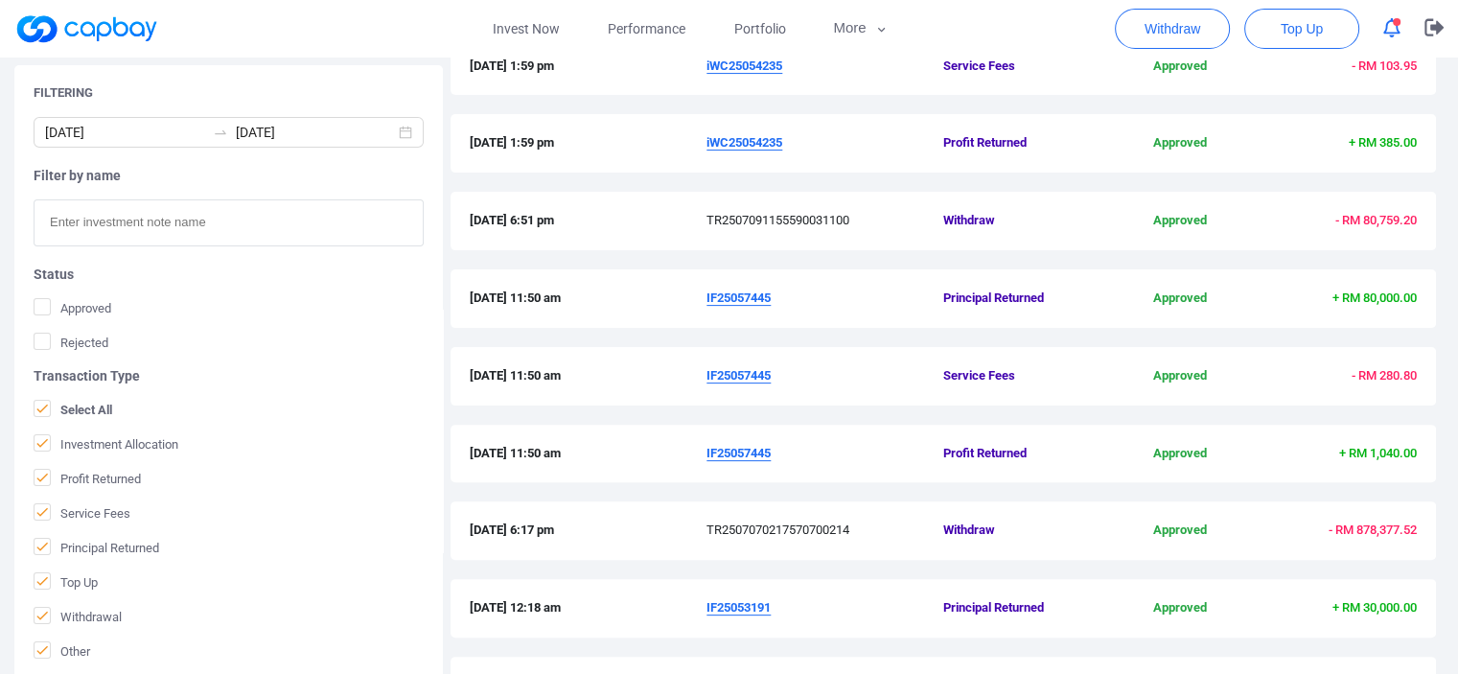
scroll to position [499, 0]
drag, startPoint x: 693, startPoint y: 448, endPoint x: 802, endPoint y: 462, distance: 109.3
click at [802, 462] on div "9 Jul 2025 11:50 am IF25057445 Profit Returned Approved + RM 1,040.00" at bounding box center [943, 456] width 947 height 20
copy div "IF25057445"
drag, startPoint x: 711, startPoint y: 302, endPoint x: 779, endPoint y: 305, distance: 67.2
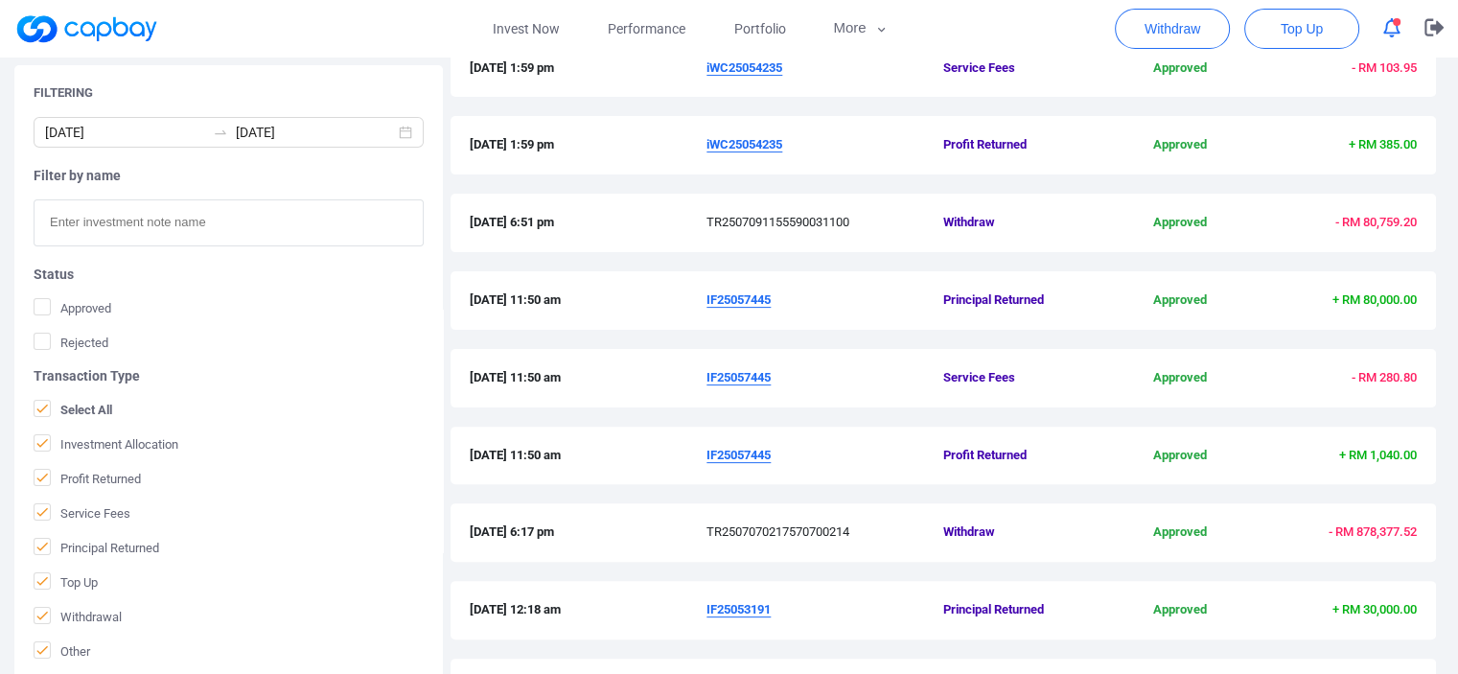
click at [779, 305] on div "9 Jul 2025 11:50 am IF25057445 Principal Returned Approved + RM 80,000.00" at bounding box center [943, 301] width 947 height 20
copy div "IF25057445"
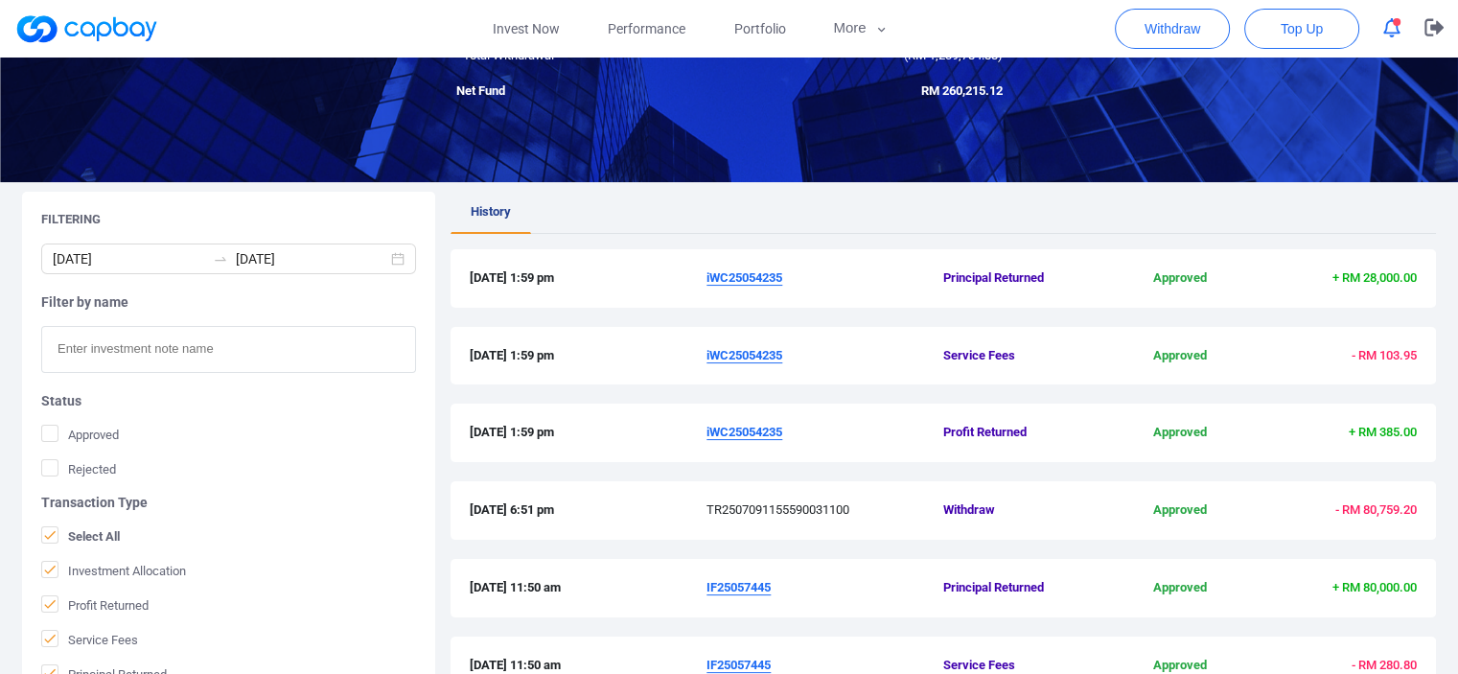
scroll to position [211, 0]
drag, startPoint x: 825, startPoint y: 280, endPoint x: 629, endPoint y: 268, distance: 195.9
click at [629, 268] on div "10 Jul 2025 1:59 pm iWC25054235 Principal Returned Approved + RM 28,000.00" at bounding box center [943, 278] width 947 height 20
copy div "iWC25054235"
click at [878, 399] on div "10 Jul 2025 1:59 pm iWC25054235 Service Fees Approved - RM 103.95" at bounding box center [944, 366] width 986 height 78
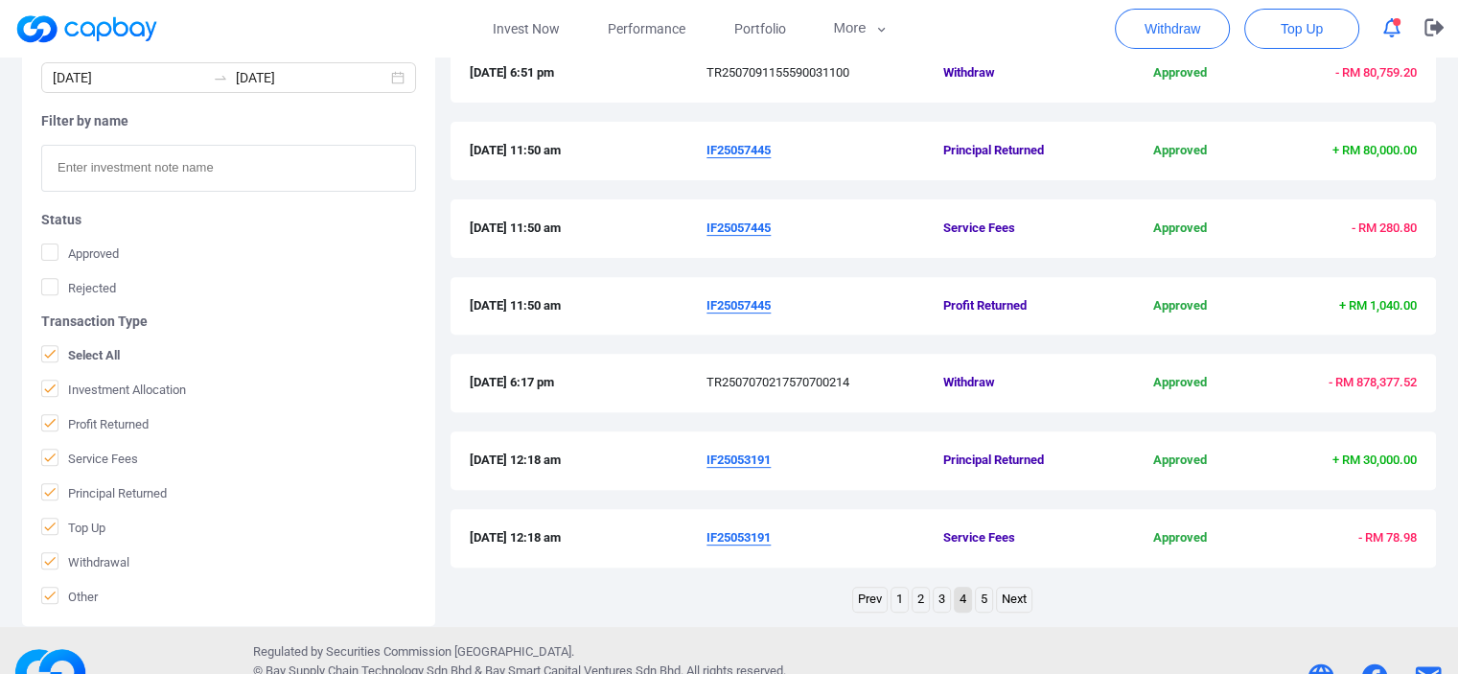
scroll to position [690, 0]
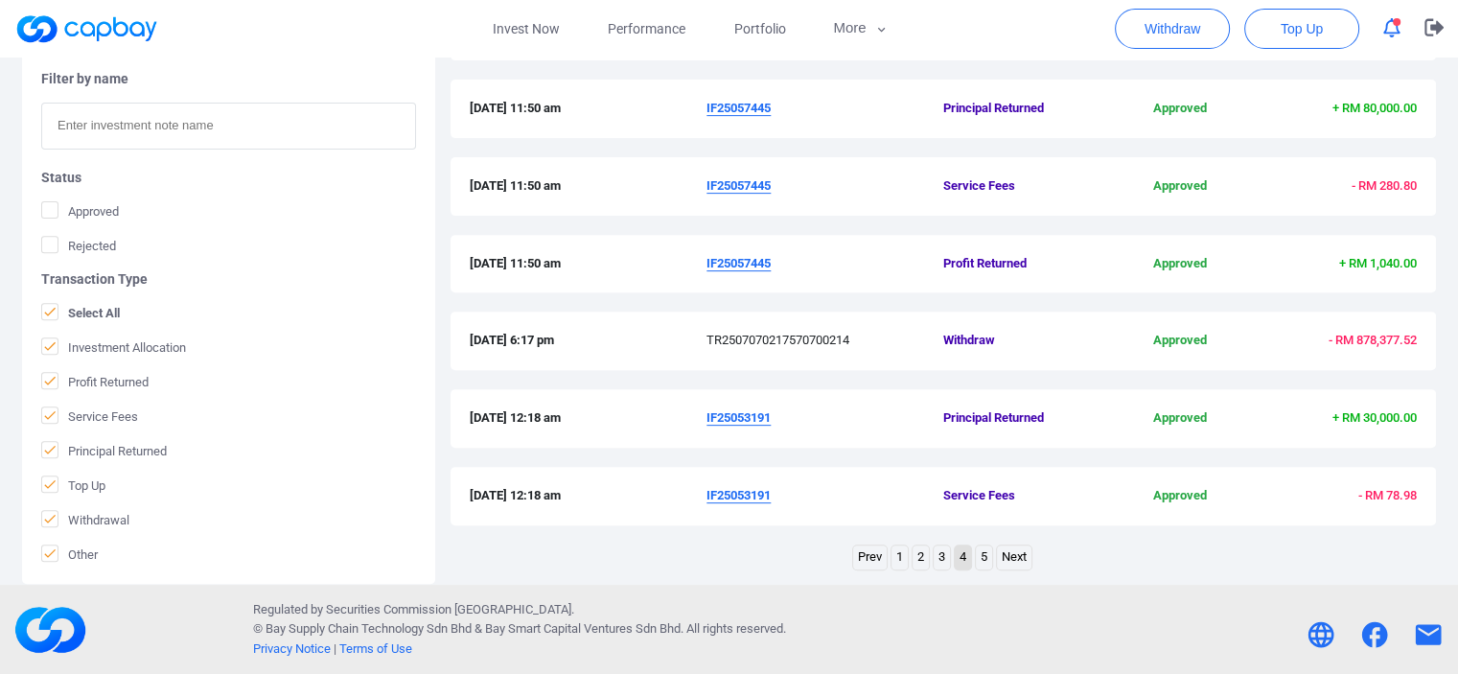
click at [944, 552] on link "3" at bounding box center [942, 558] width 16 height 24
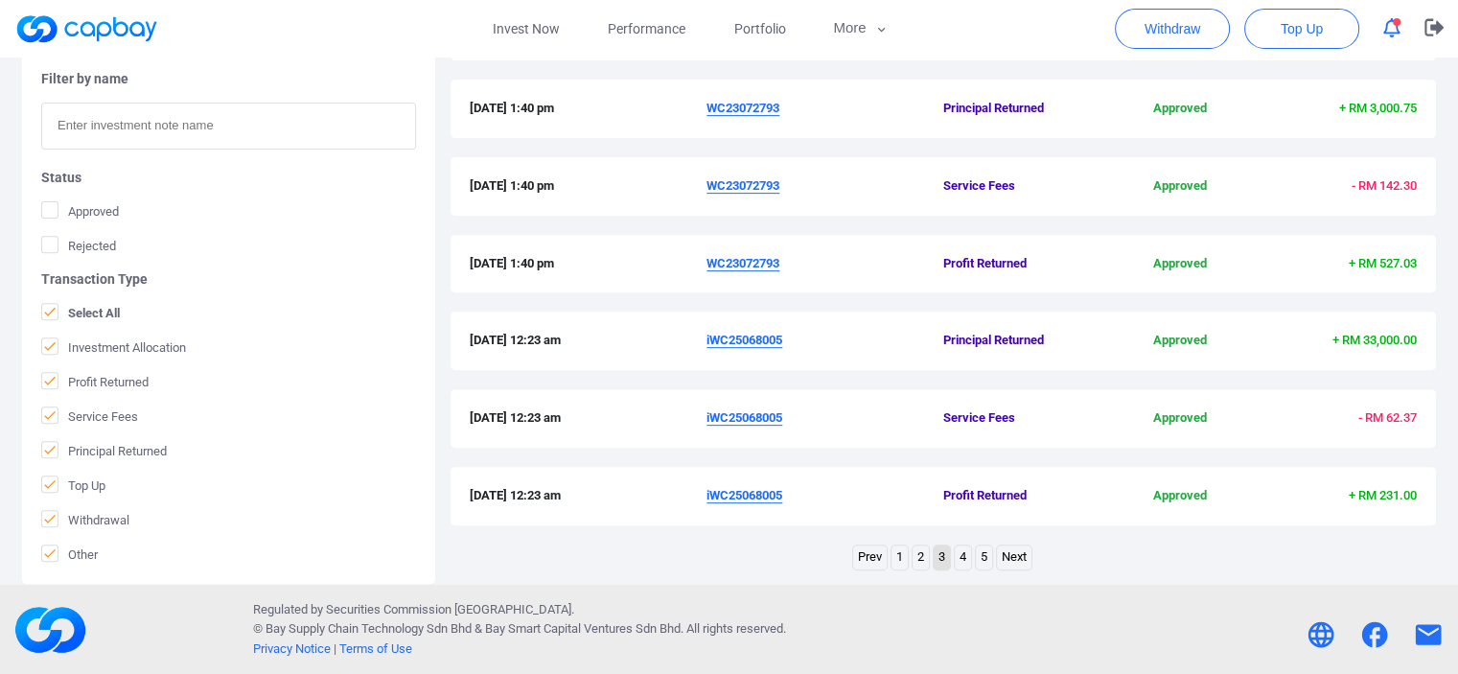
drag, startPoint x: 809, startPoint y: 338, endPoint x: 690, endPoint y: 338, distance: 118.9
click at [690, 338] on div "25 Jul 2025 12:23 am iWC25068005 Principal Returned Approved + RM 33,000.00" at bounding box center [943, 341] width 947 height 20
copy div "iWC25068005"
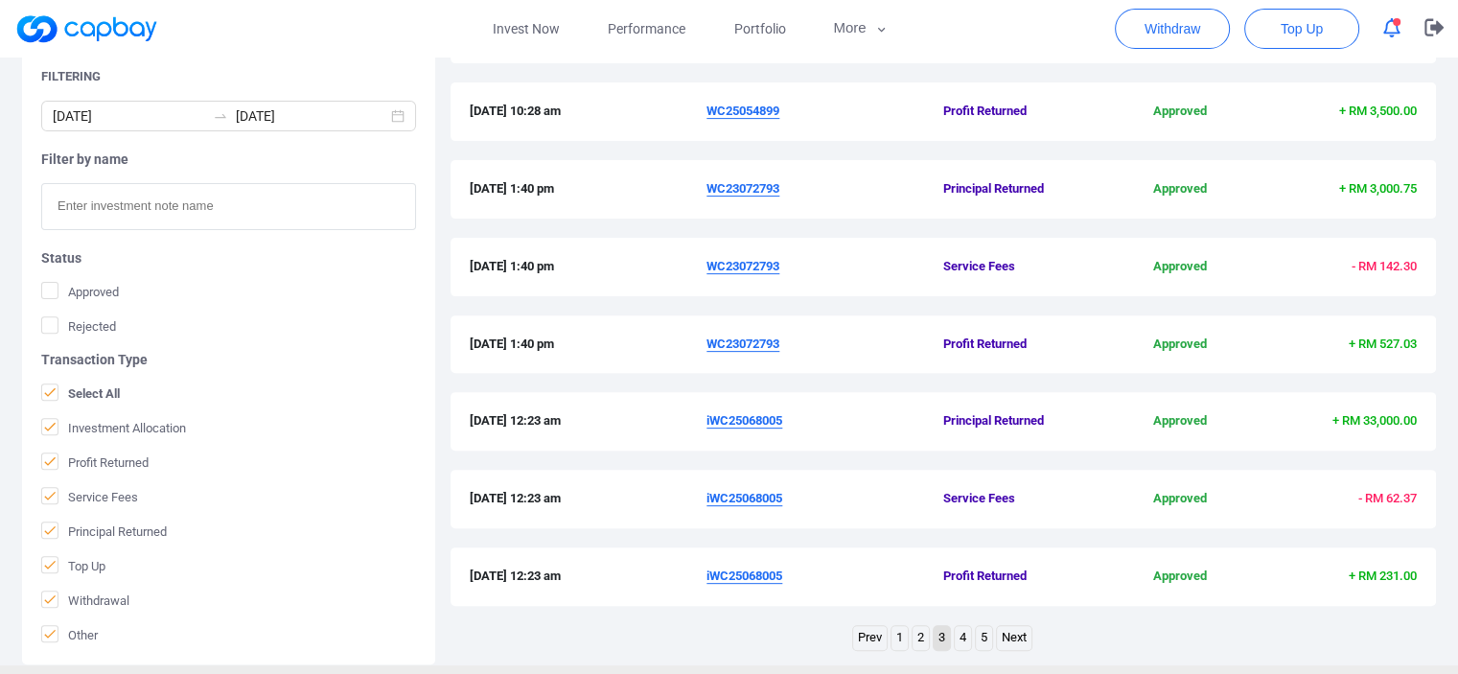
scroll to position [499, 0]
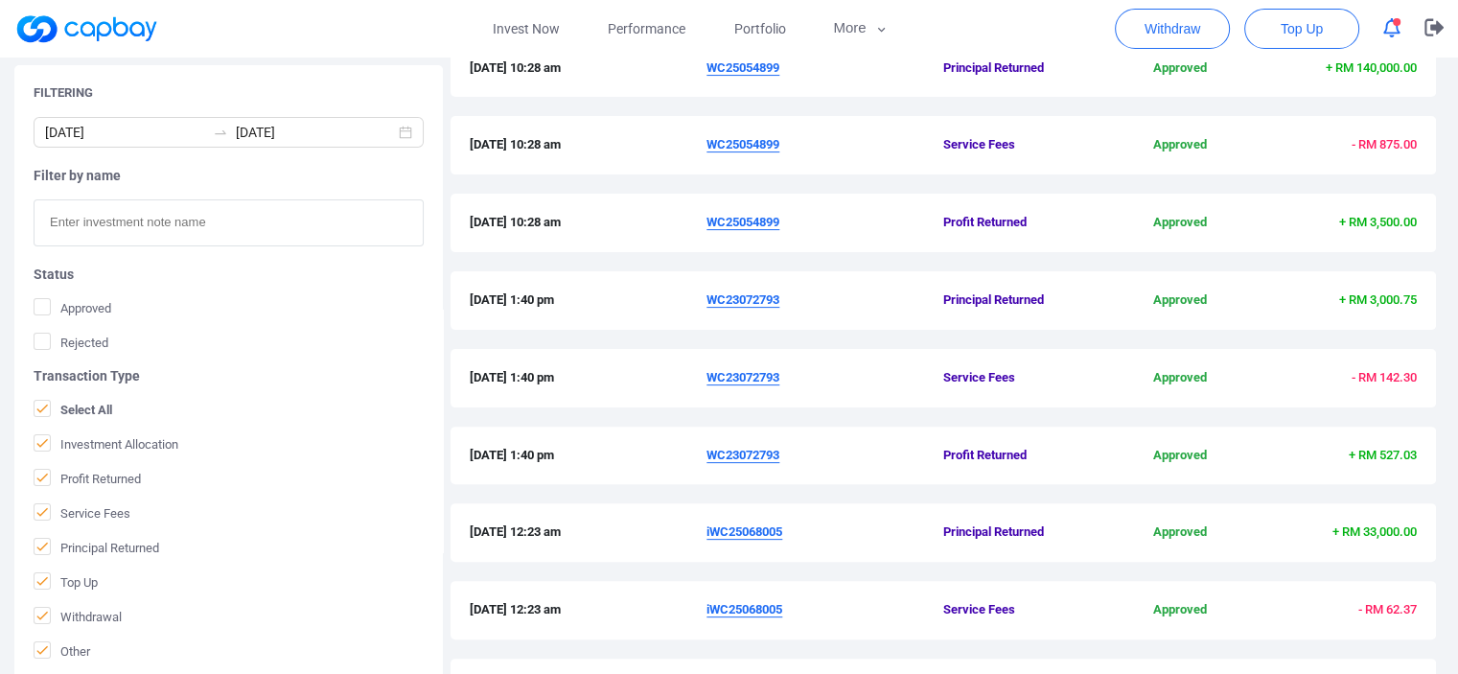
drag, startPoint x: 830, startPoint y: 301, endPoint x: 702, endPoint y: 298, distance: 128.5
click at [702, 298] on div "28 Jul 2025 1:40 pm WC23072793 Principal Returned Approved + RM 3,000.75" at bounding box center [943, 301] width 947 height 20
copy div "WC23072793"
click at [874, 264] on div "21 Aug 2025 10:28 am WC25054899 Profit Returned Approved + RM 3,500.00" at bounding box center [944, 233] width 986 height 78
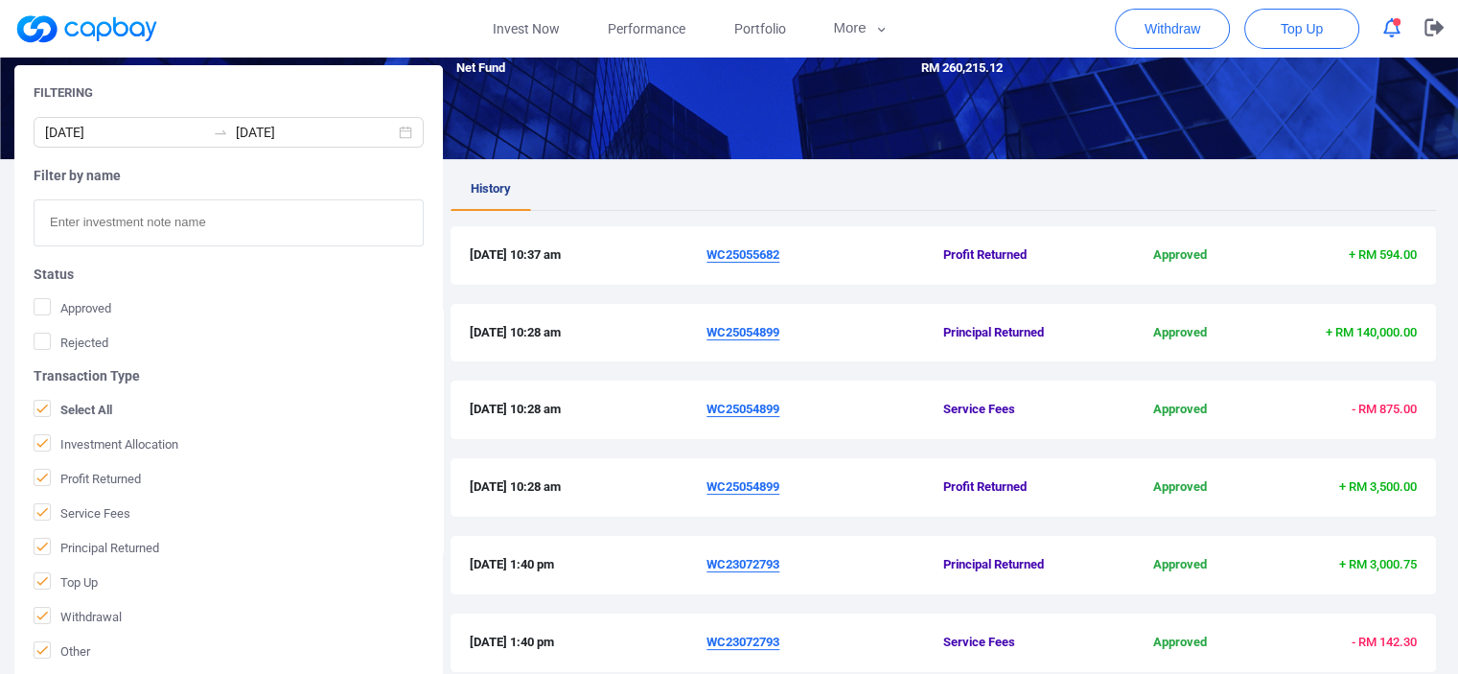
scroll to position [211, 0]
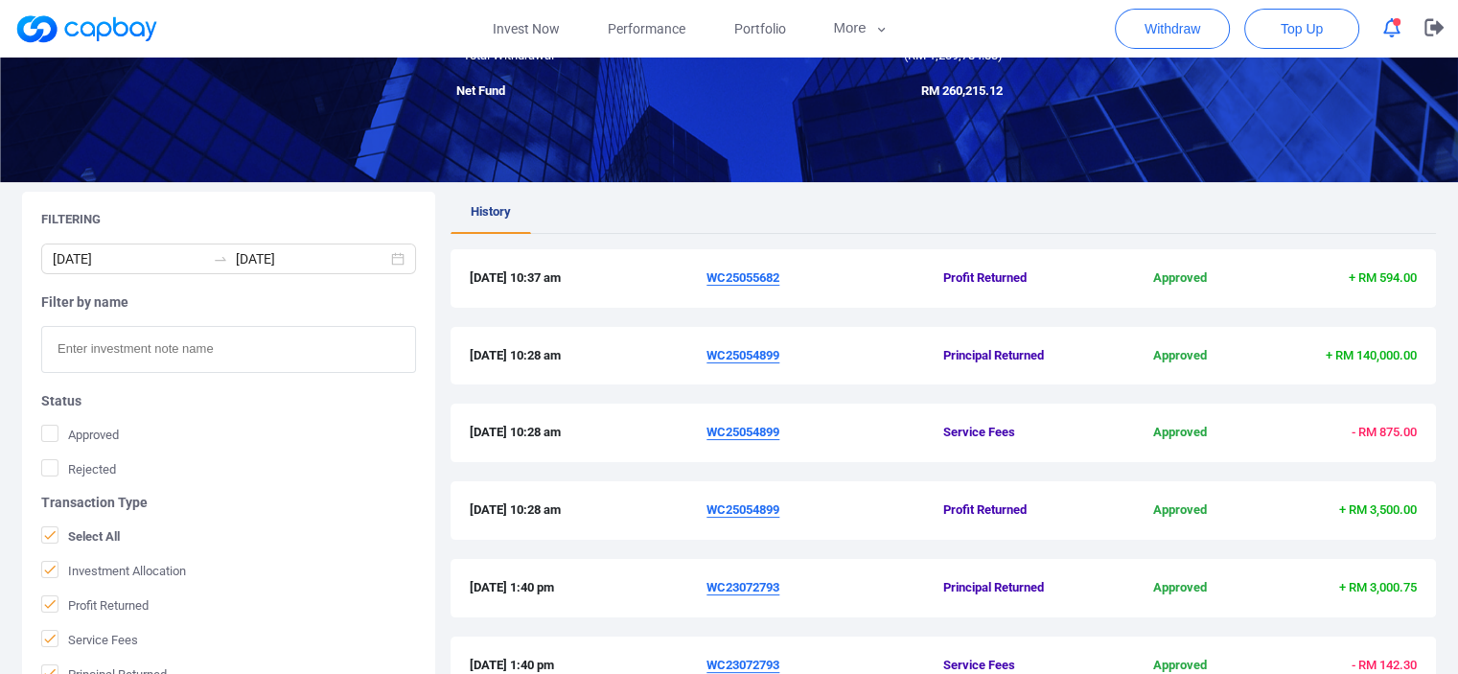
drag, startPoint x: 802, startPoint y: 348, endPoint x: 702, endPoint y: 349, distance: 99.7
click at [702, 349] on div "21 Aug 2025 10:28 am WC25054899 Principal Returned Approved + RM 140,000.00" at bounding box center [943, 356] width 947 height 20
copy div "WC25054899"
click at [851, 388] on div "21 Aug 2025 10:28 am WC25054899 Principal Returned Approved + RM 140,000.00" at bounding box center [944, 366] width 986 height 78
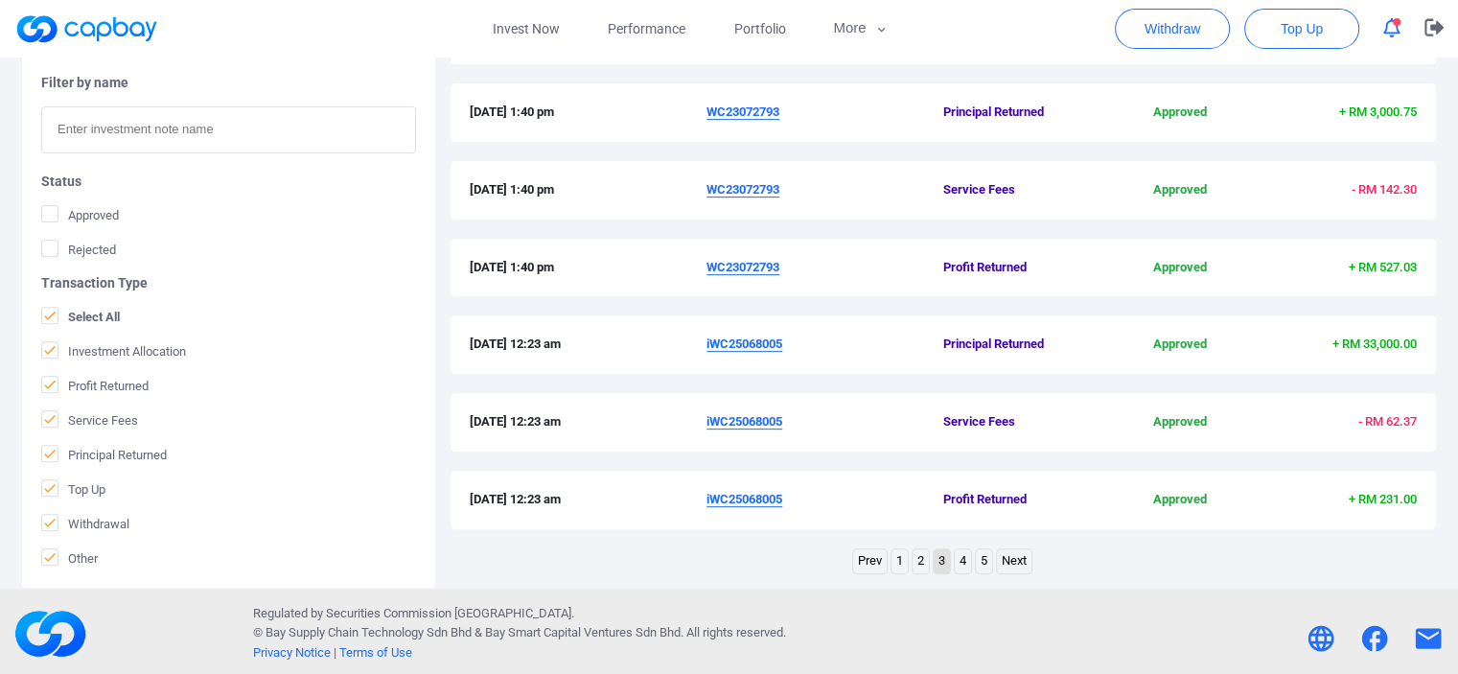
scroll to position [690, 0]
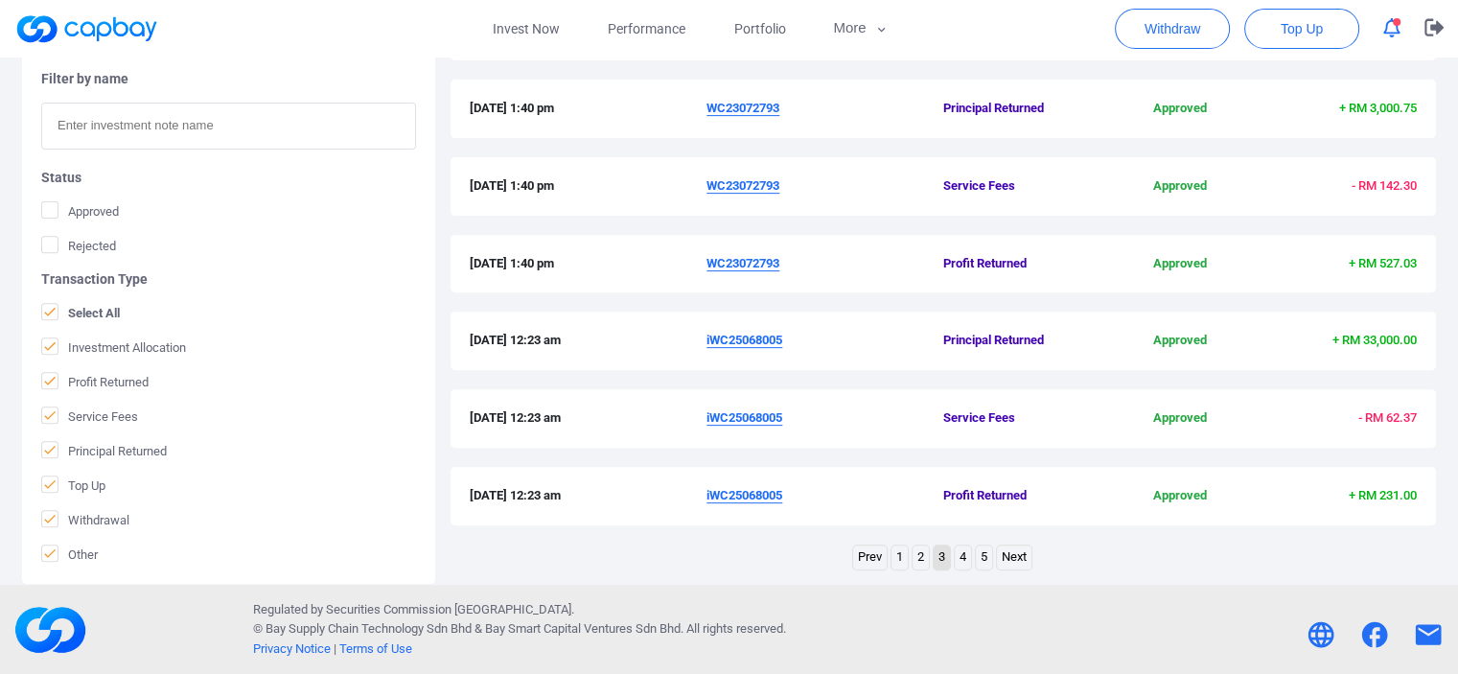
click at [917, 555] on link "2" at bounding box center [921, 558] width 16 height 24
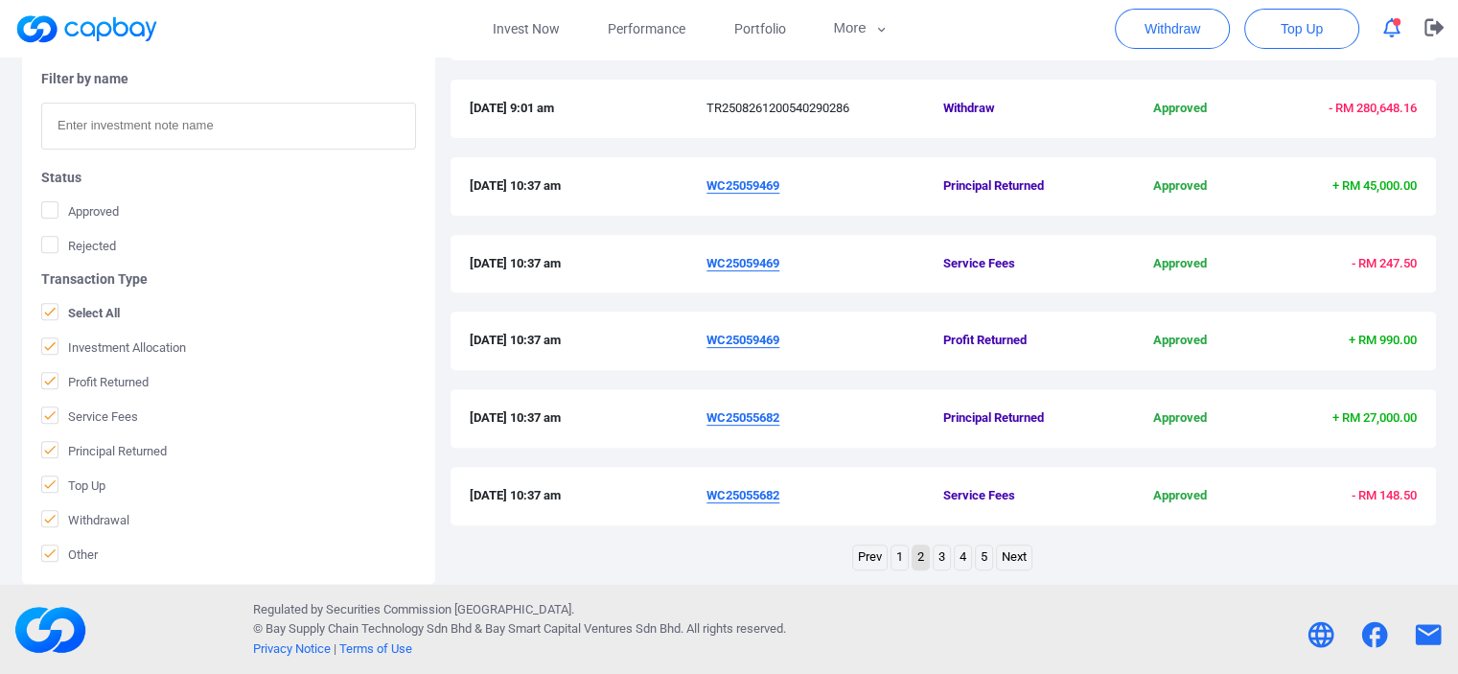
click at [935, 553] on link "3" at bounding box center [942, 558] width 16 height 24
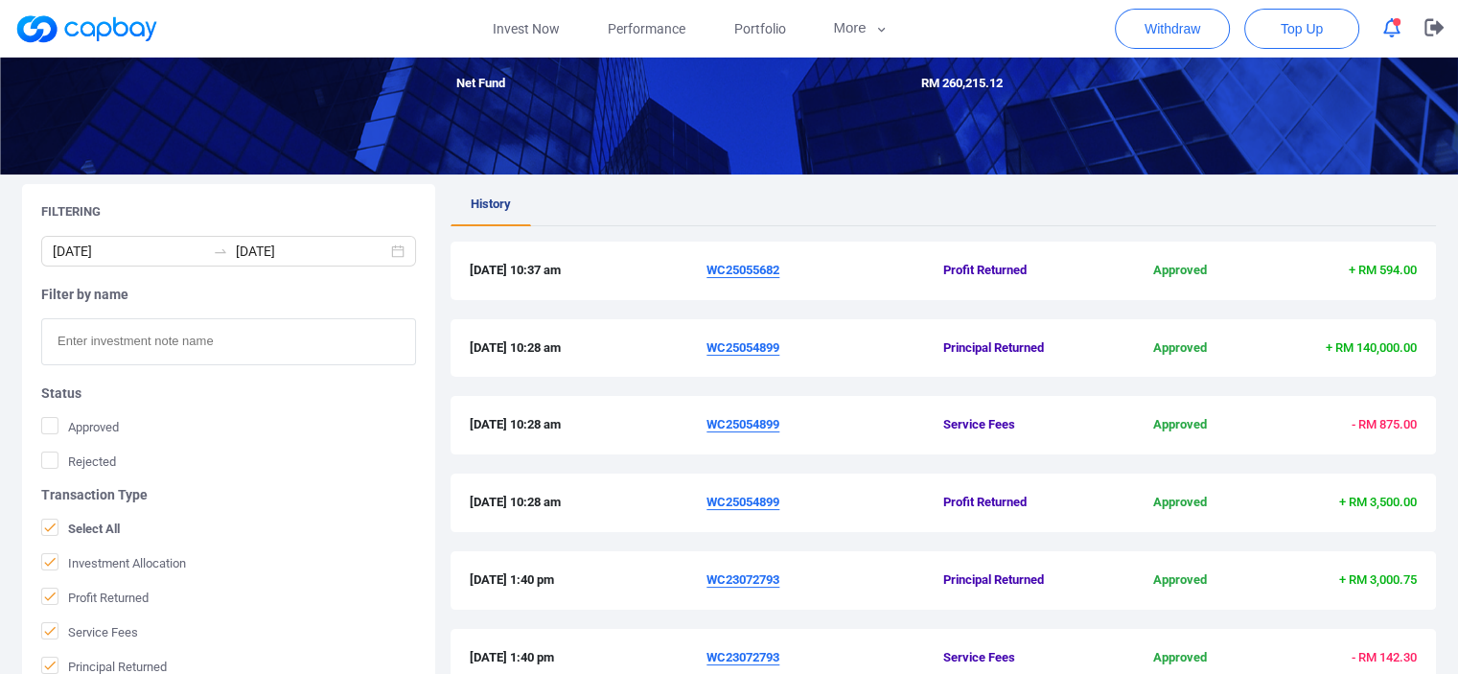
scroll to position [251, 0]
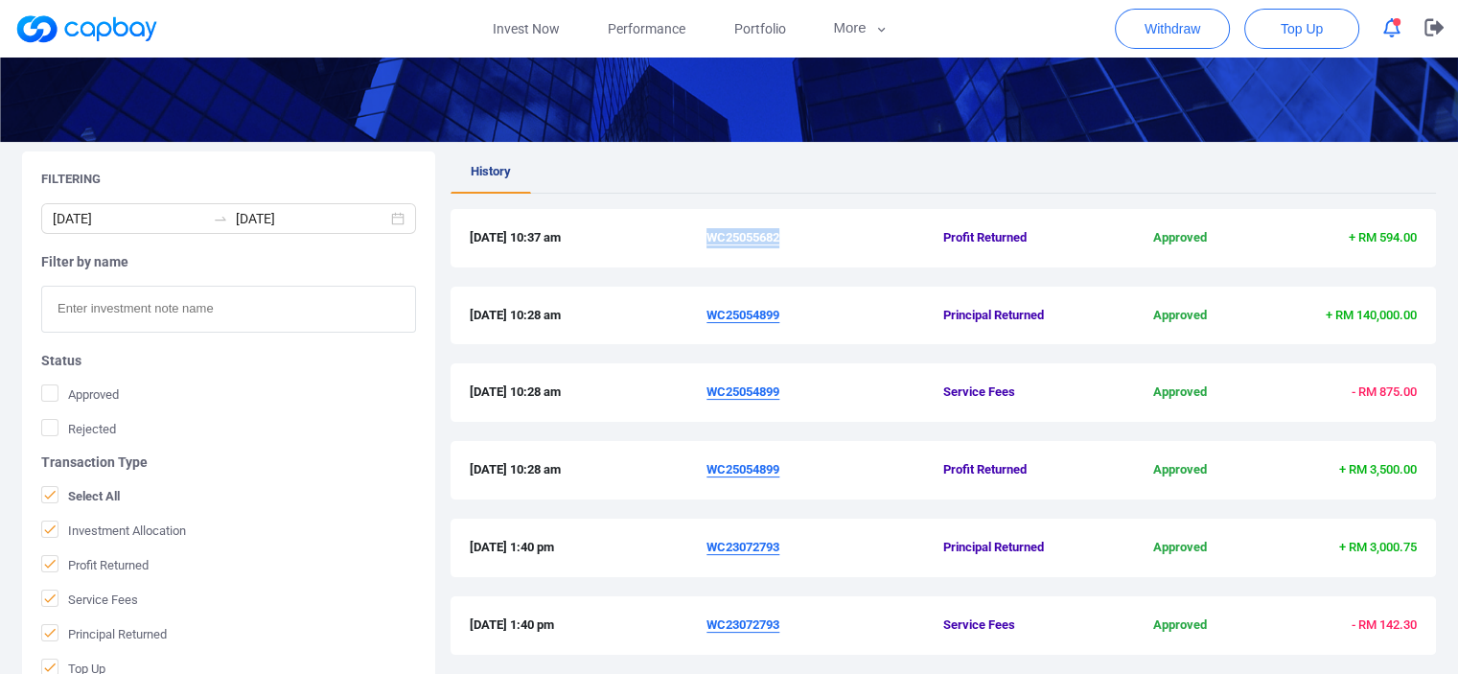
drag, startPoint x: 790, startPoint y: 240, endPoint x: 707, endPoint y: 238, distance: 83.4
click at [707, 238] on span "WC25055682" at bounding box center [825, 238] width 237 height 20
copy u "WC25055682"
click at [890, 175] on ul "History" at bounding box center [944, 172] width 986 height 42
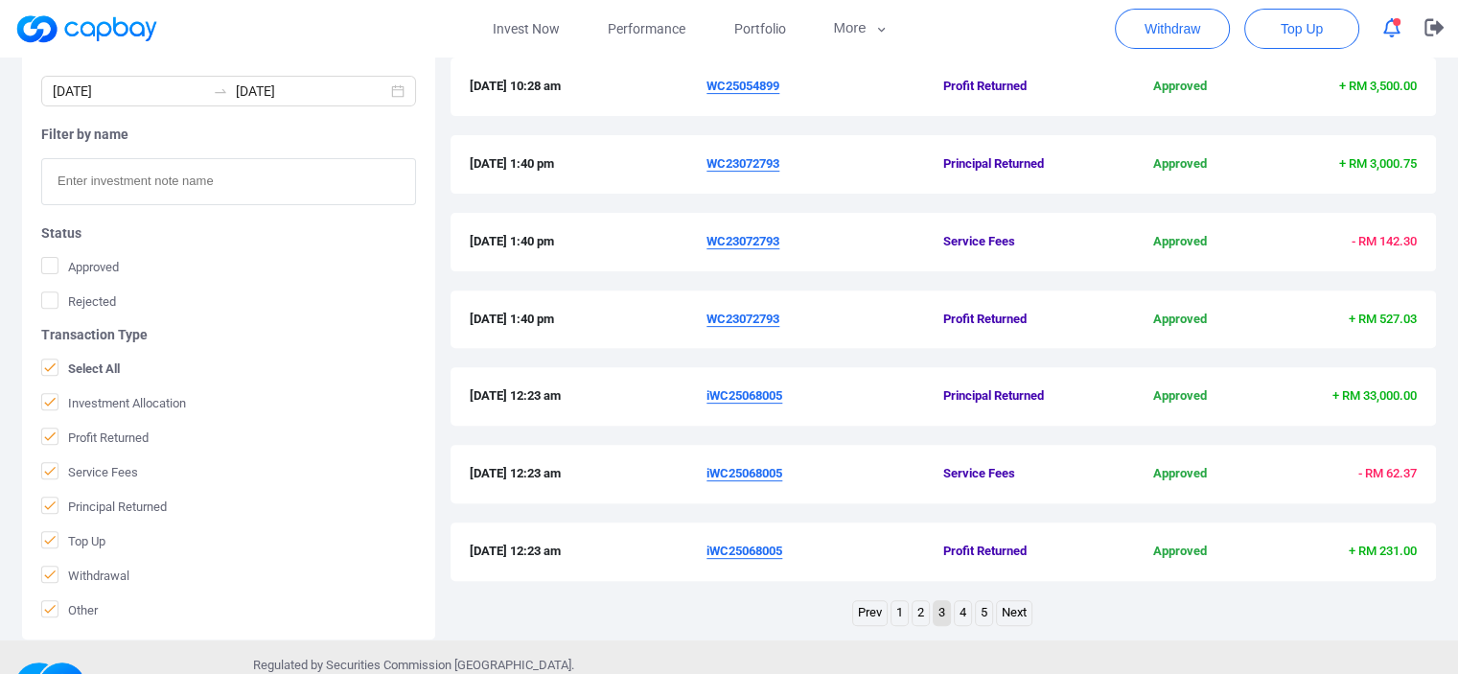
click at [917, 604] on link "2" at bounding box center [921, 613] width 16 height 24
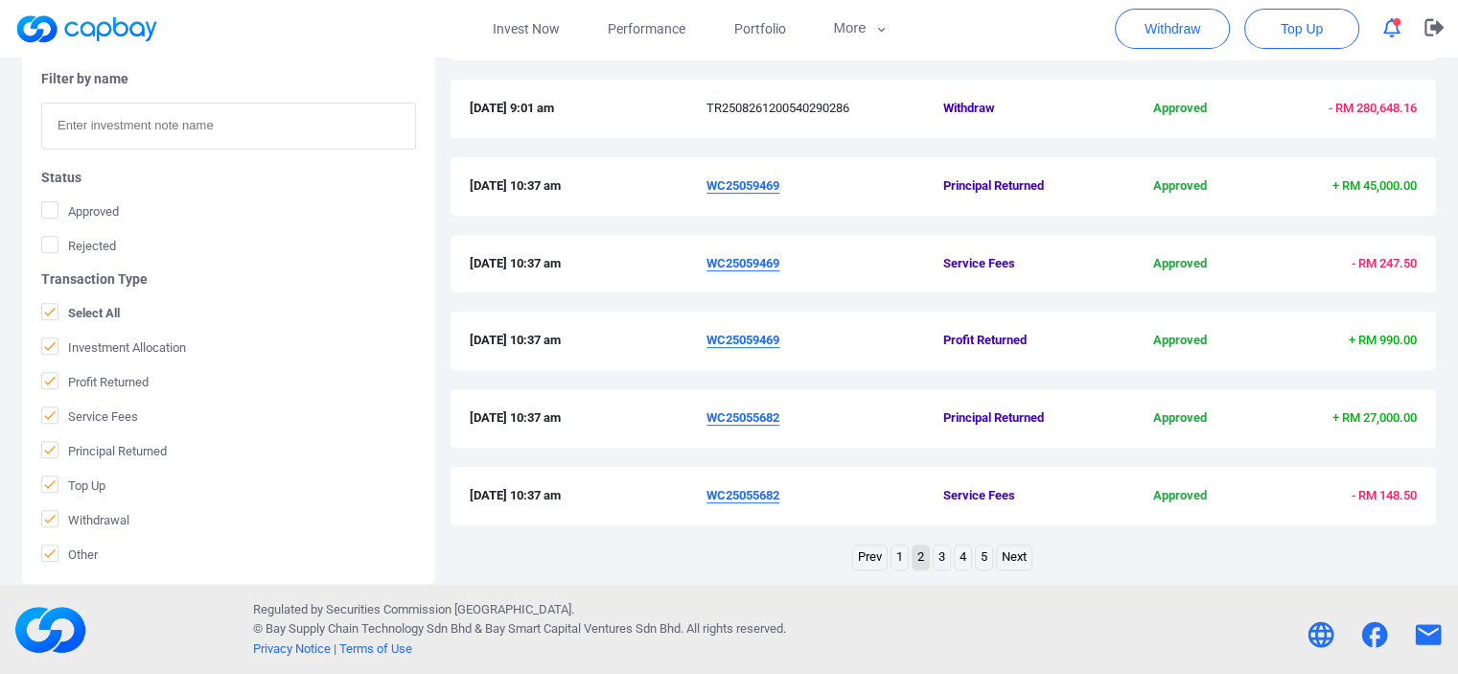
scroll to position [594, 0]
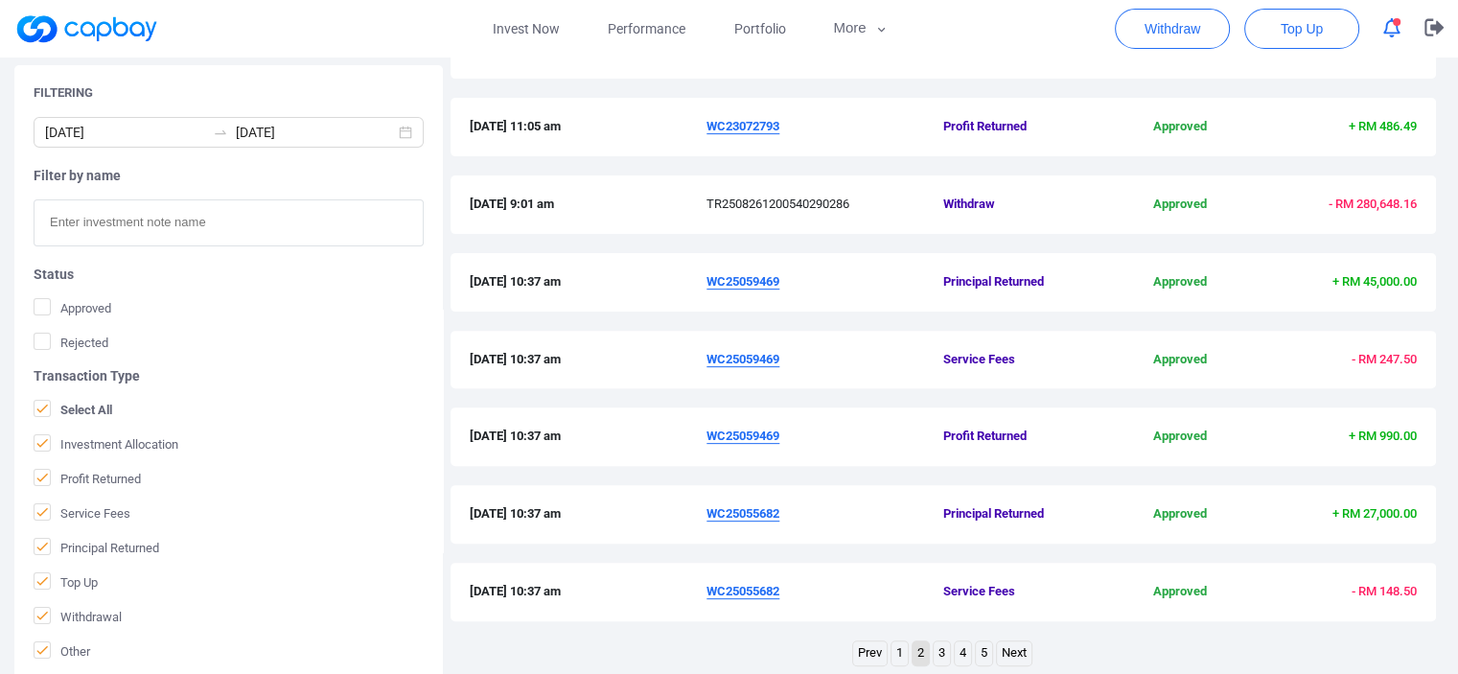
click at [816, 283] on span "WC25059469" at bounding box center [825, 282] width 237 height 20
drag, startPoint x: 816, startPoint y: 283, endPoint x: 696, endPoint y: 278, distance: 120.0
click at [696, 278] on div "21 Aug 2025 10:37 am WC25059469 Principal Returned Approved + RM 45,000.00" at bounding box center [943, 282] width 947 height 20
copy div "WC25059469"
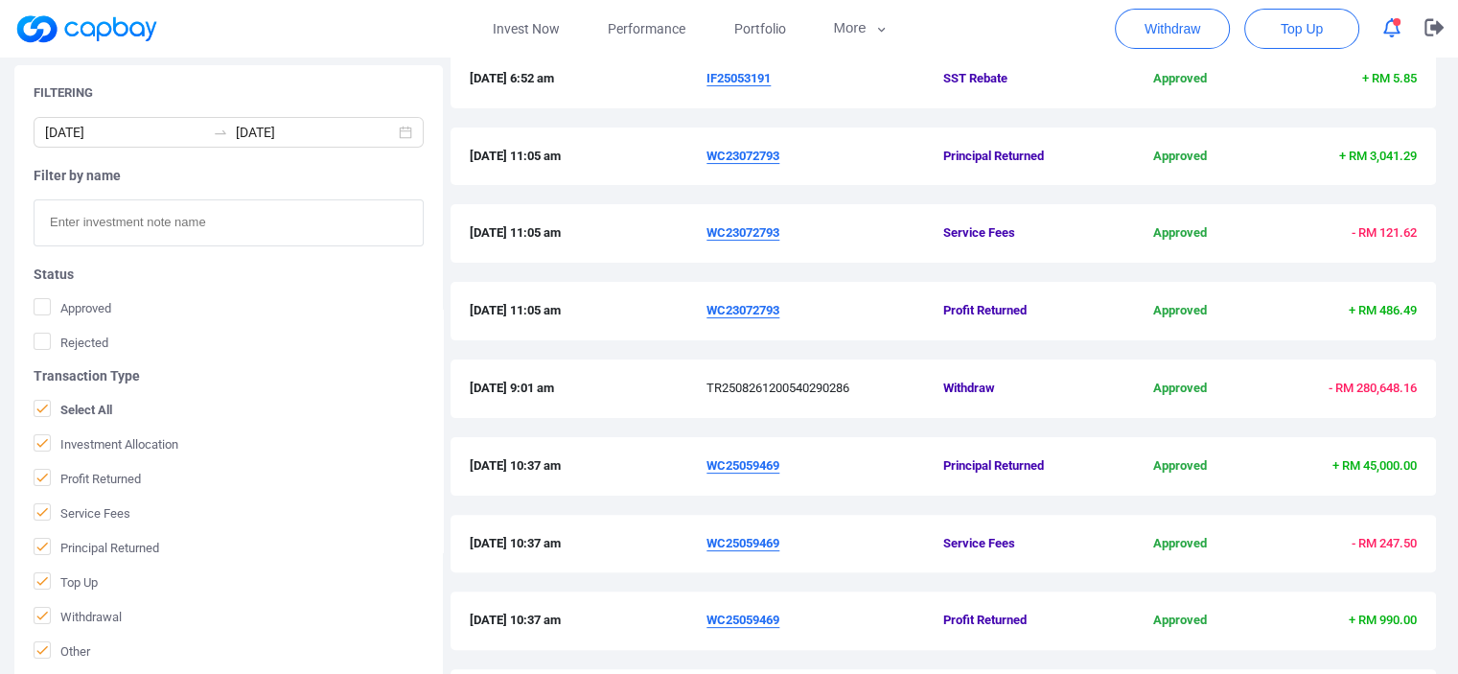
scroll to position [403, 0]
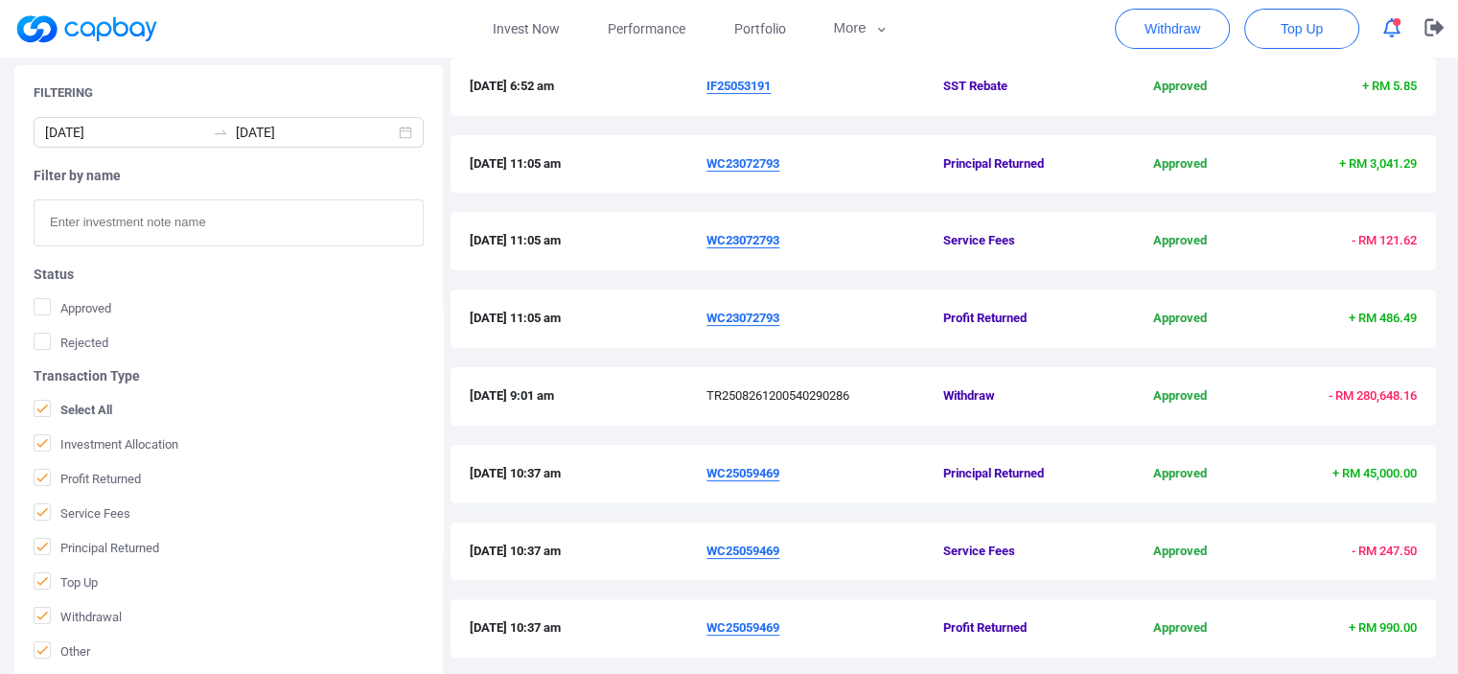
click at [901, 353] on div "27 Aug 2025 11:05 am WC23072793 Profit Returned Approved + RM 486.49" at bounding box center [944, 329] width 986 height 78
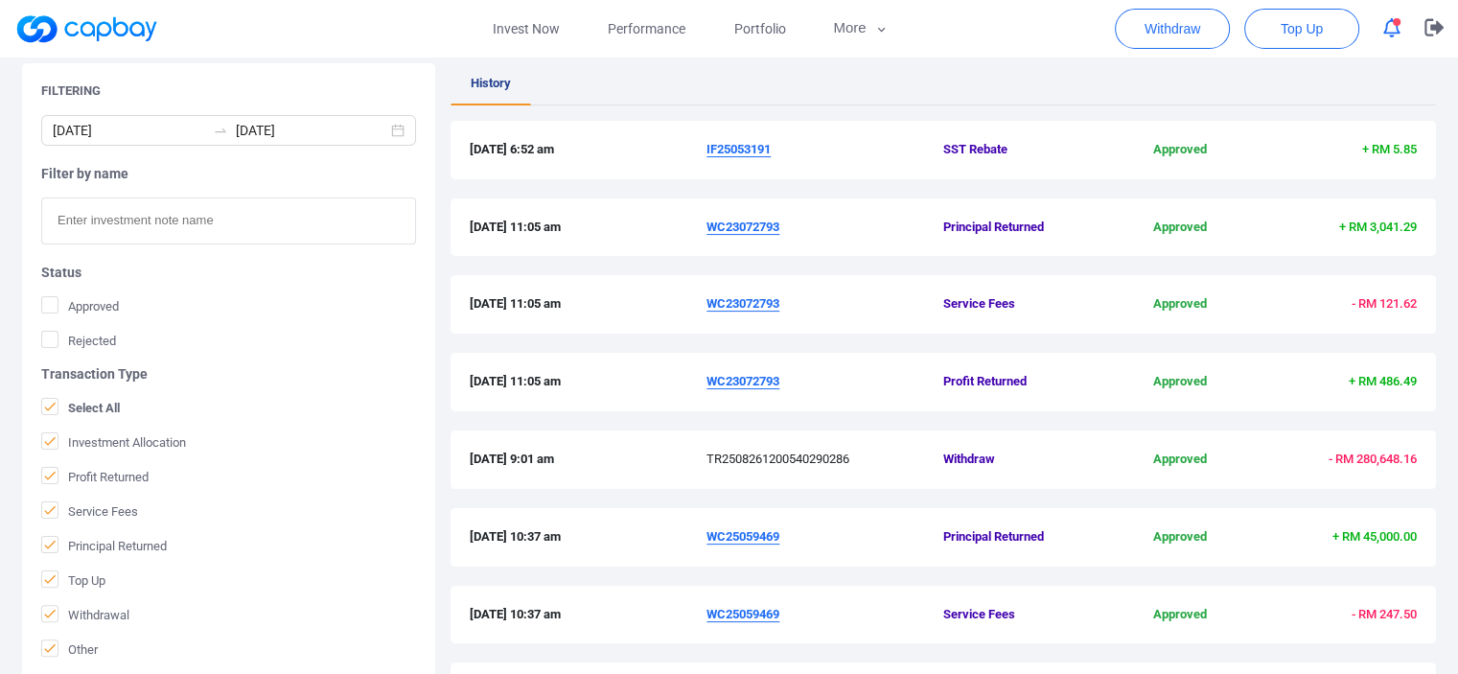
scroll to position [307, 0]
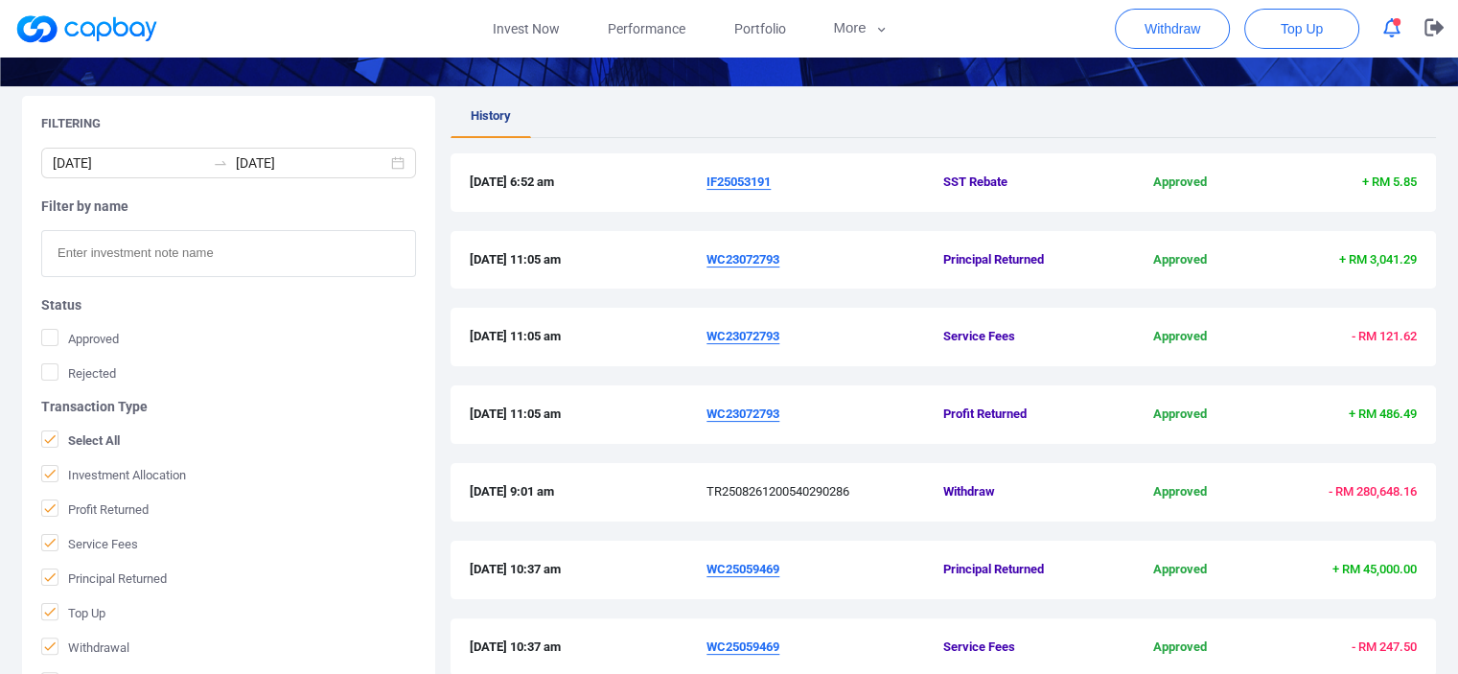
drag, startPoint x: 833, startPoint y: 418, endPoint x: 706, endPoint y: 405, distance: 128.2
click at [706, 405] on div "27 Aug 2025 11:05 am WC23072793 Profit Returned Approved + RM 486.49" at bounding box center [943, 415] width 947 height 20
copy div "WC23072793"
click at [1267, 375] on div "27 Aug 2025 11:05 am WC23072793 Service Fees Approved - RM 121.62" at bounding box center [944, 347] width 986 height 78
drag, startPoint x: 788, startPoint y: 188, endPoint x: 706, endPoint y: 186, distance: 82.5
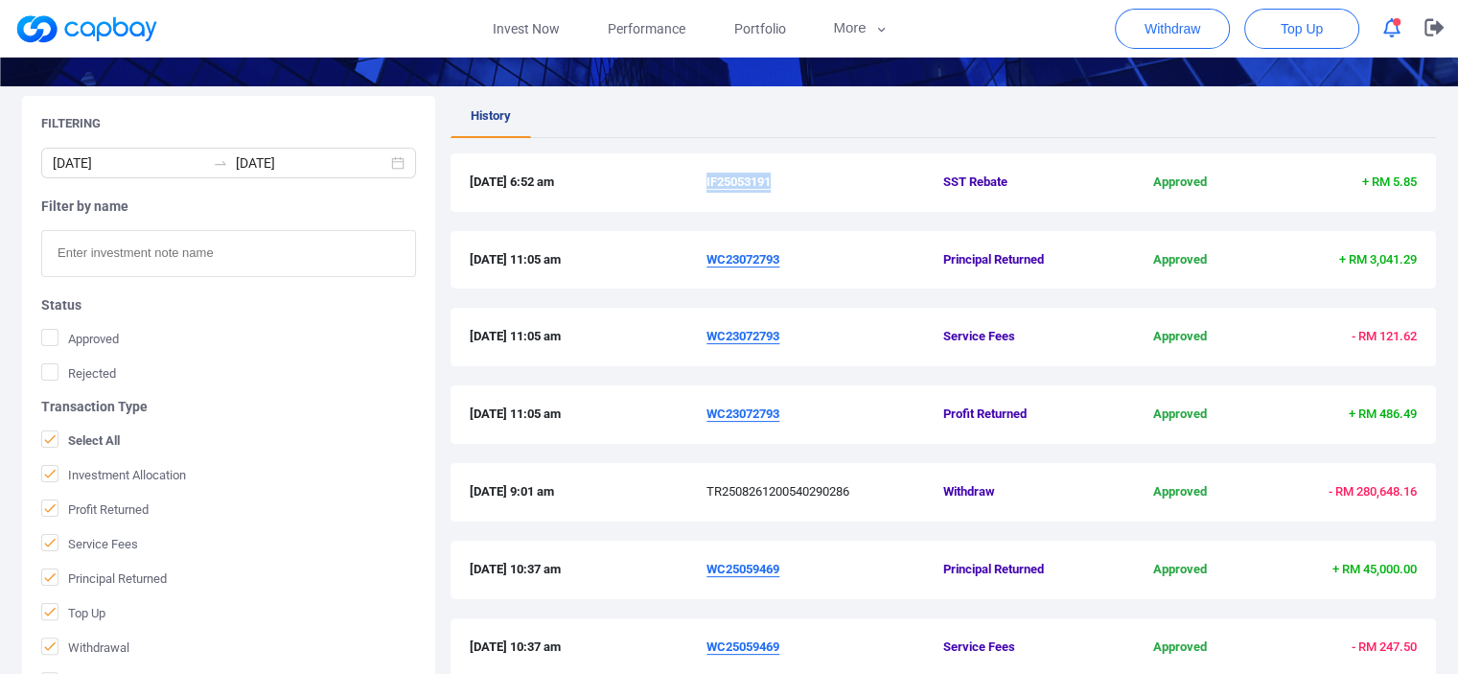
click at [707, 186] on span "IF25053191" at bounding box center [825, 183] width 237 height 20
copy u "IF25053191"
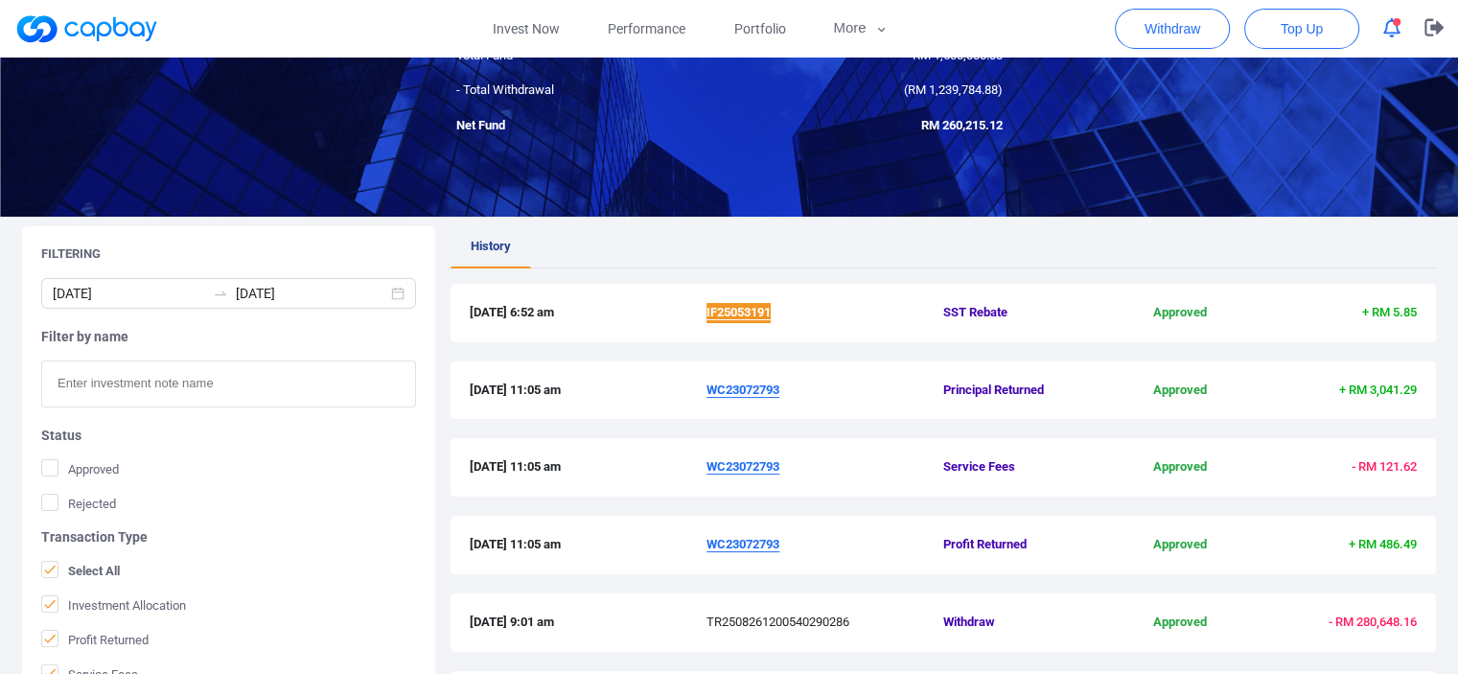
scroll to position [211, 0]
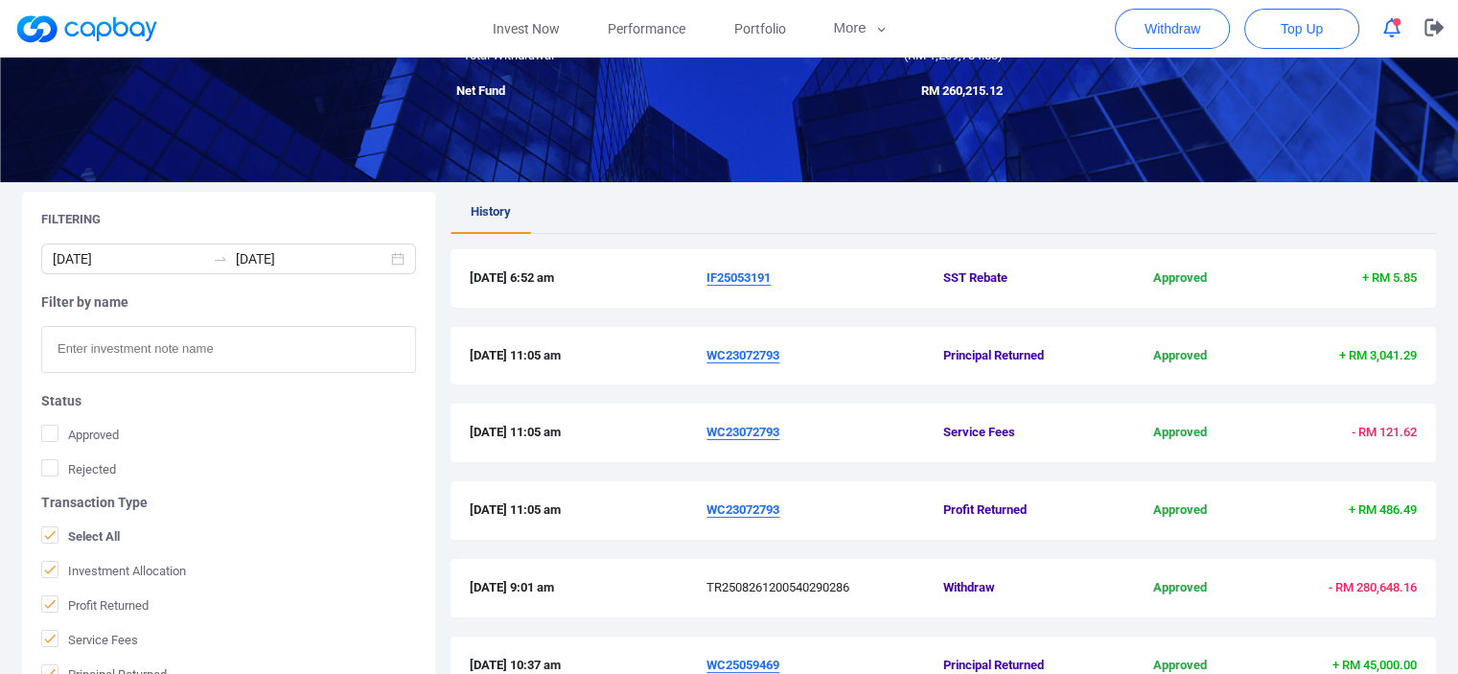
click at [1073, 213] on ul "History" at bounding box center [944, 213] width 986 height 42
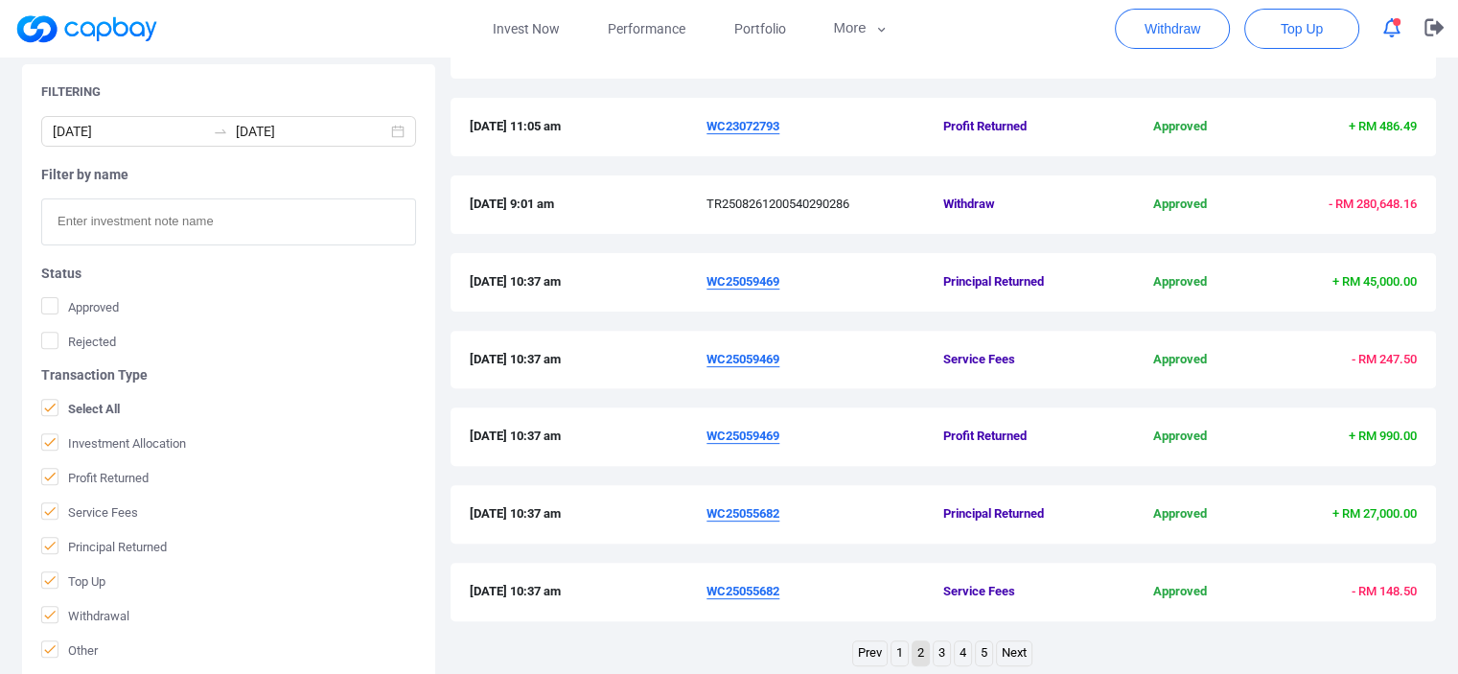
scroll to position [690, 0]
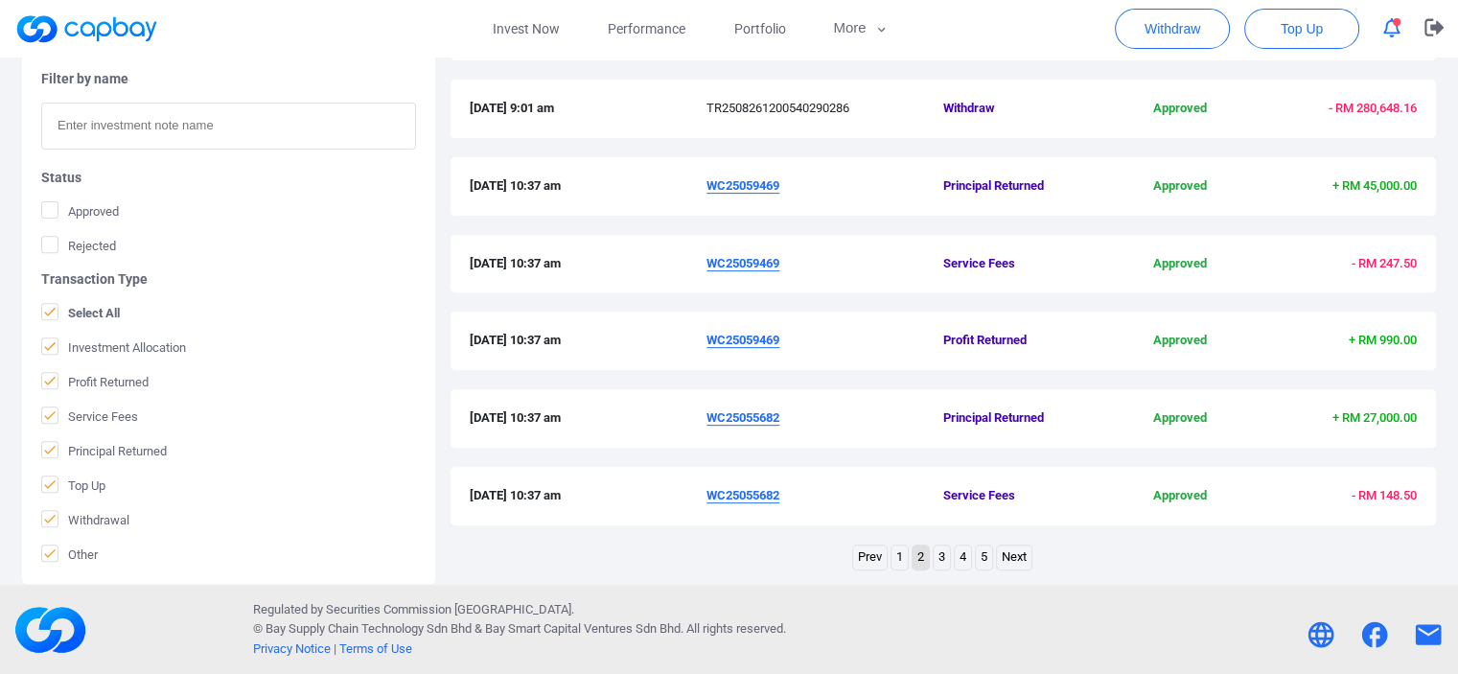
click at [904, 551] on link "1" at bounding box center [900, 558] width 16 height 24
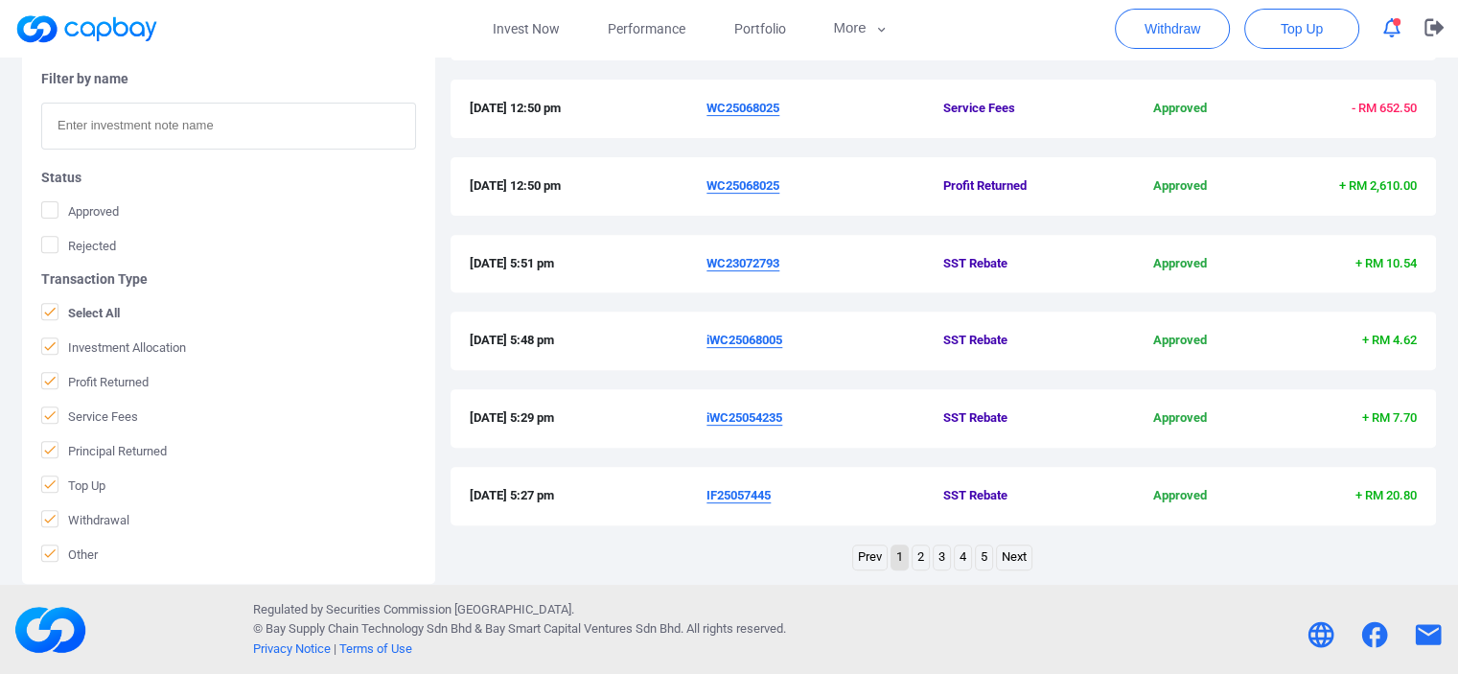
drag, startPoint x: 786, startPoint y: 497, endPoint x: 681, endPoint y: 496, distance: 105.5
click at [681, 496] on div "10 Sep 2025 5:27 pm IF25057445 SST Rebate Approved + RM 20.80" at bounding box center [943, 496] width 947 height 20
drag, startPoint x: 810, startPoint y: 260, endPoint x: 695, endPoint y: 254, distance: 115.2
click at [695, 254] on div "10 Sep 2025 5:51 pm WC23072793 SST Rebate Approved + RM 10.54" at bounding box center [943, 264] width 947 height 20
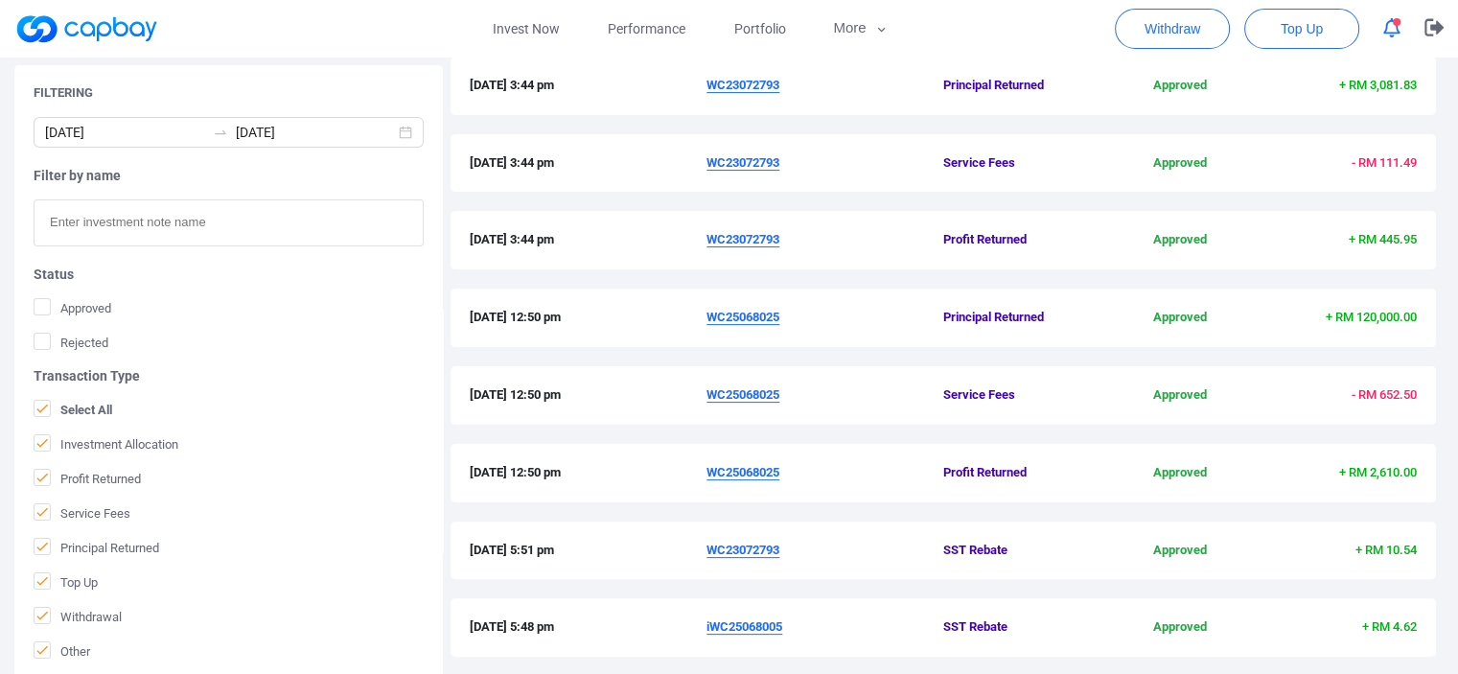
scroll to position [403, 0]
drag, startPoint x: 830, startPoint y: 319, endPoint x: 704, endPoint y: 319, distance: 126.6
click at [704, 319] on div "24 Sep 2025 12:50 pm WC25068025 Principal Returned Approved + RM 120,000.00" at bounding box center [943, 319] width 947 height 20
click at [894, 275] on div "29 Sep 2025 3:44 pm WC23072793 Profit Returned Approved + RM 445.95" at bounding box center [944, 251] width 986 height 78
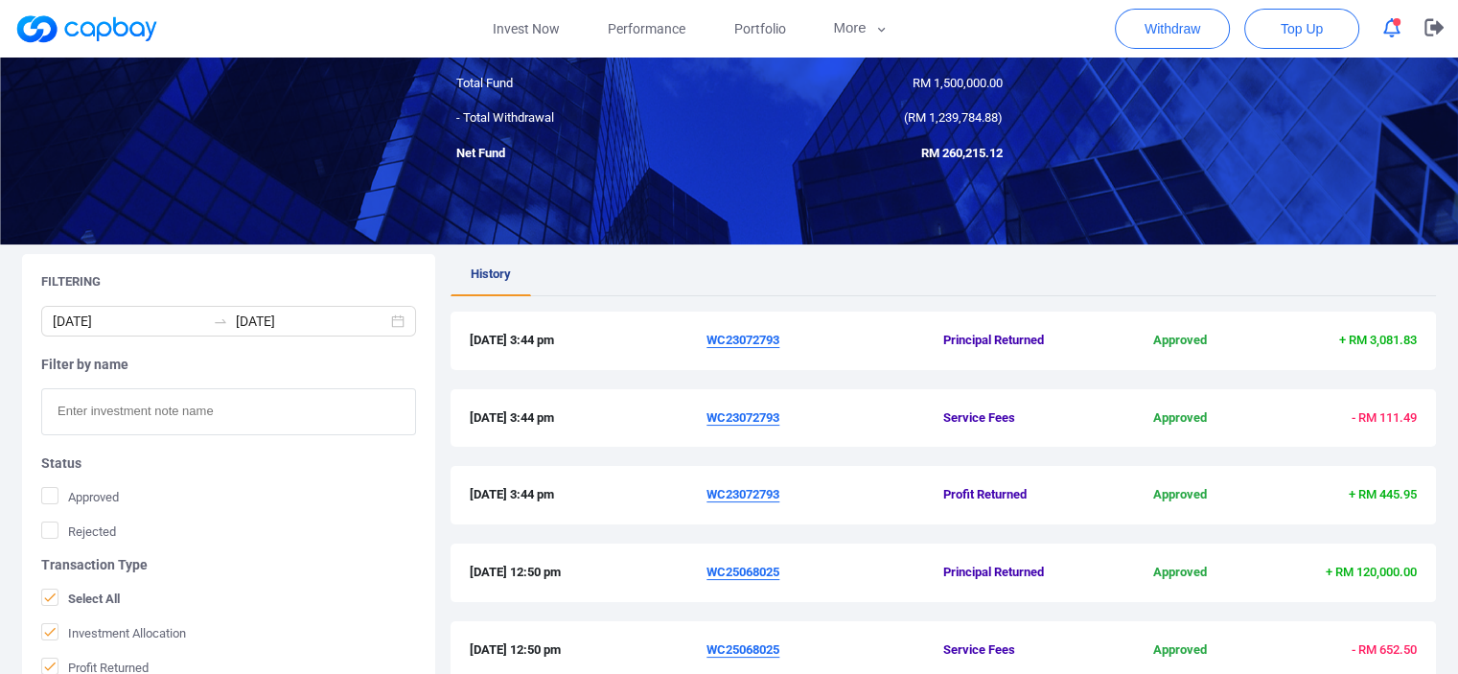
scroll to position [115, 0]
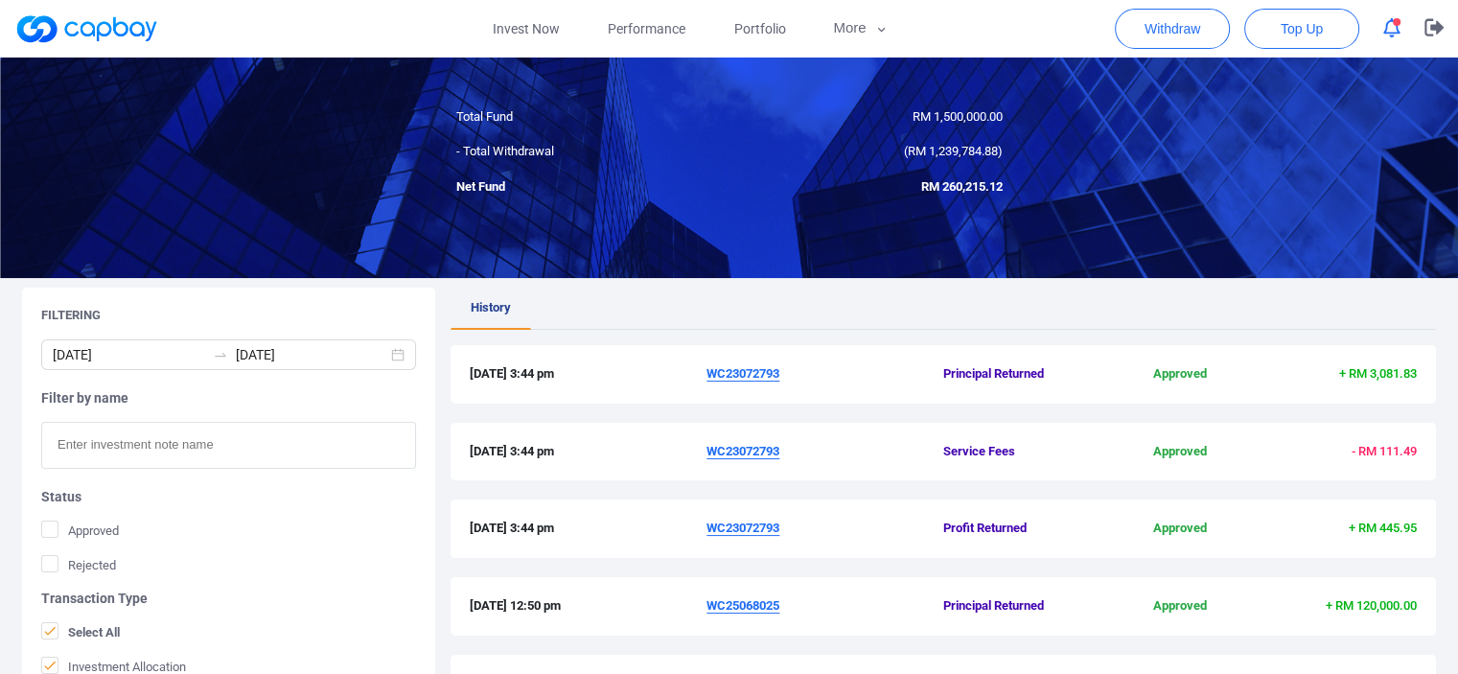
drag, startPoint x: 862, startPoint y: 416, endPoint x: 831, endPoint y: 410, distance: 31.2
click at [862, 416] on div "29 Sep 2025 3:44 pm WC23072793 Principal Returned Approved + RM 3,081.83" at bounding box center [944, 384] width 986 height 78
drag, startPoint x: 791, startPoint y: 371, endPoint x: 702, endPoint y: 371, distance: 89.2
click at [702, 371] on div "29 Sep 2025 3:44 pm WC23072793 Principal Returned Approved + RM 3,081.83" at bounding box center [943, 374] width 947 height 20
click at [943, 324] on ul "History" at bounding box center [944, 309] width 986 height 42
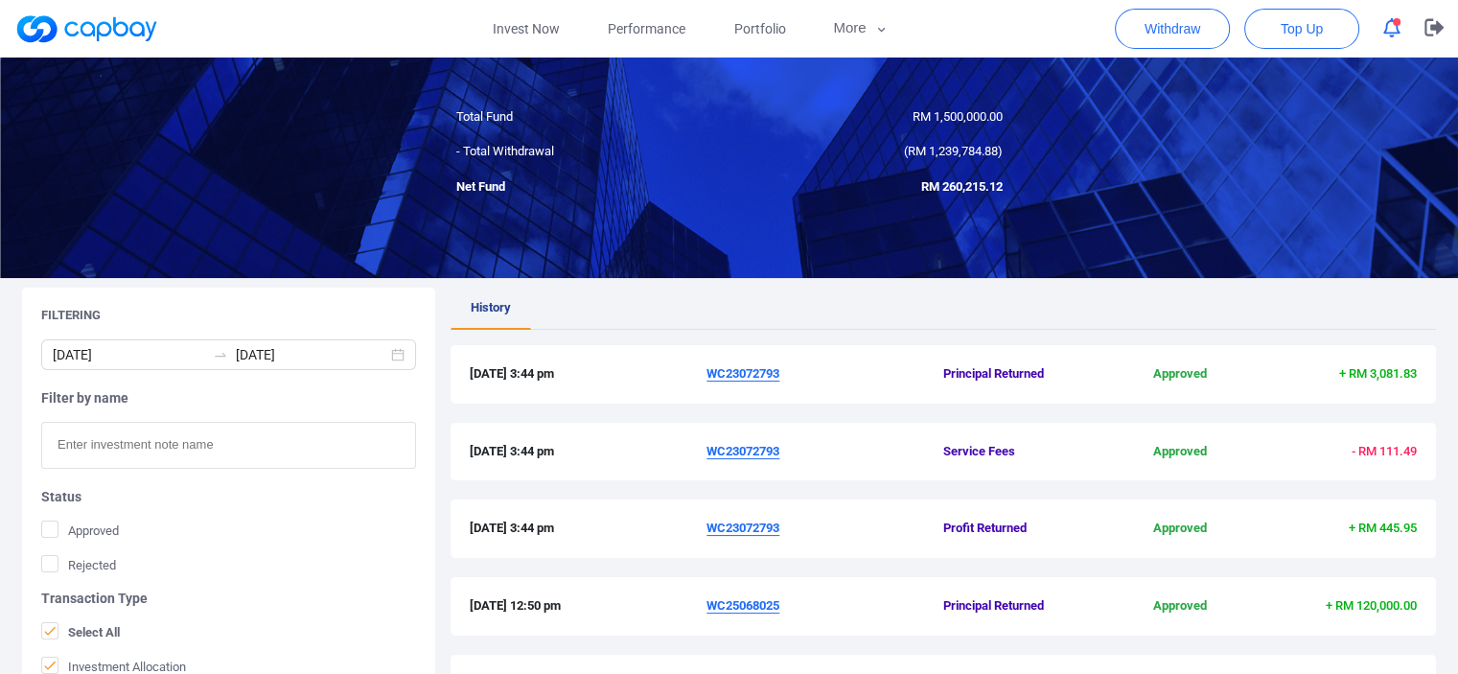
click at [943, 415] on div "29 Sep 2025 3:44 pm WC23072793 Principal Returned Approved + RM 3,081.83" at bounding box center [944, 384] width 986 height 78
drag, startPoint x: 920, startPoint y: 326, endPoint x: 850, endPoint y: 325, distance: 70.0
click at [920, 326] on ul "History" at bounding box center [944, 309] width 986 height 42
click at [310, 356] on input "2025-09-30" at bounding box center [312, 354] width 152 height 21
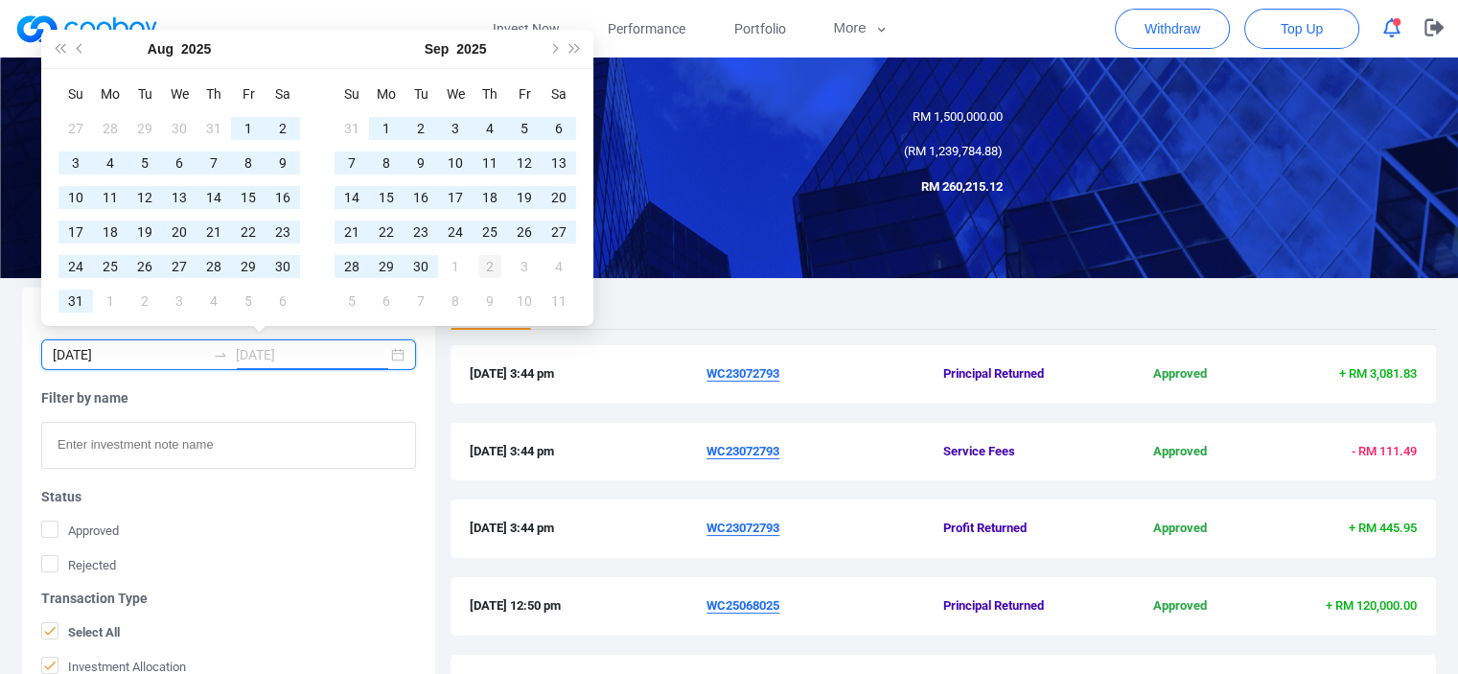
type input "2025-10-02"
click at [489, 263] on div "2" at bounding box center [489, 266] width 23 height 23
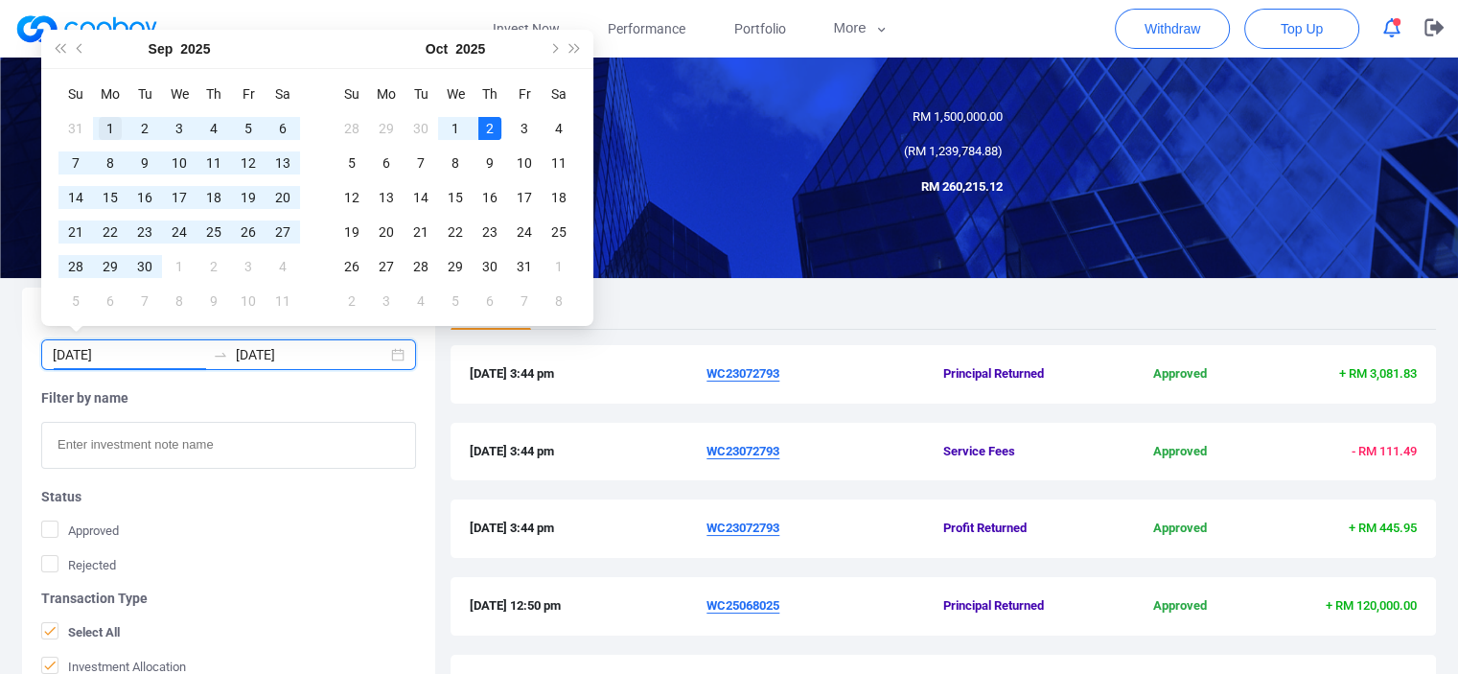
type input "2025-09-01"
click at [107, 123] on div "1" at bounding box center [110, 128] width 23 height 23
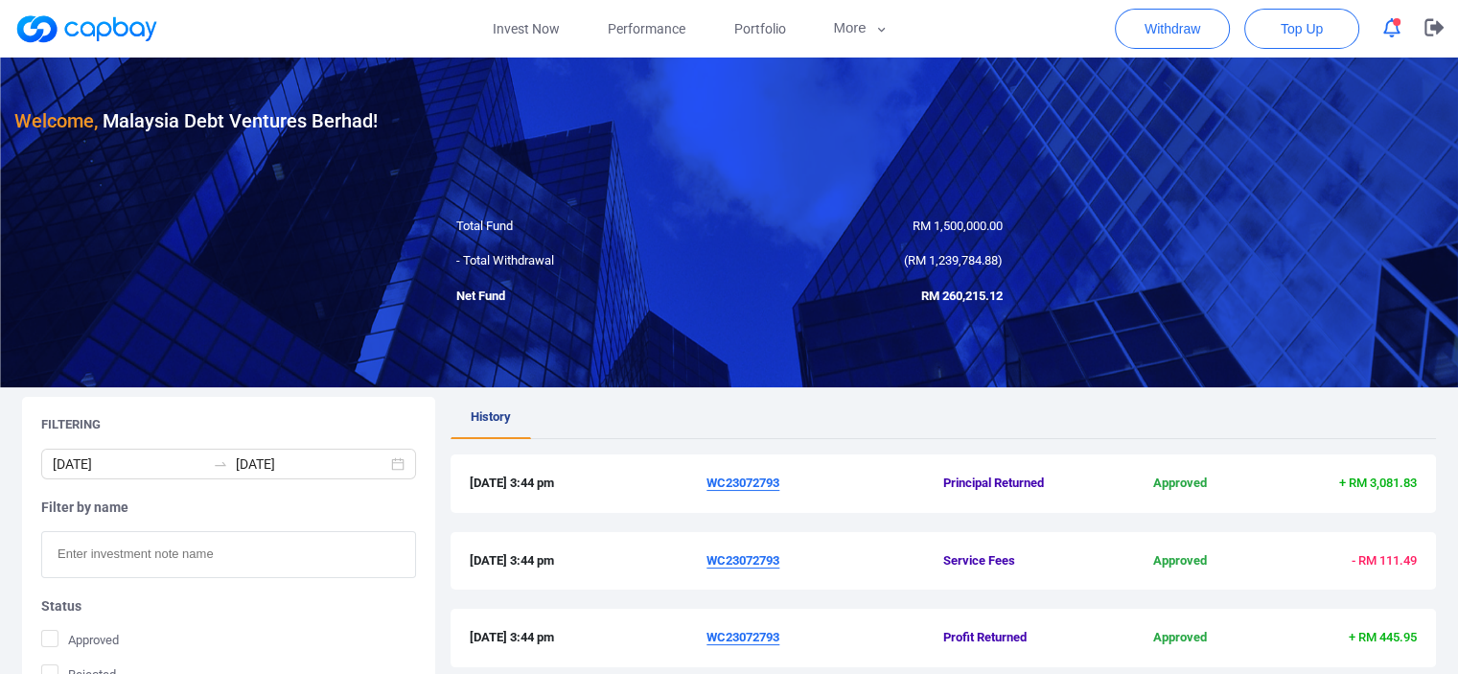
scroll to position [0, 0]
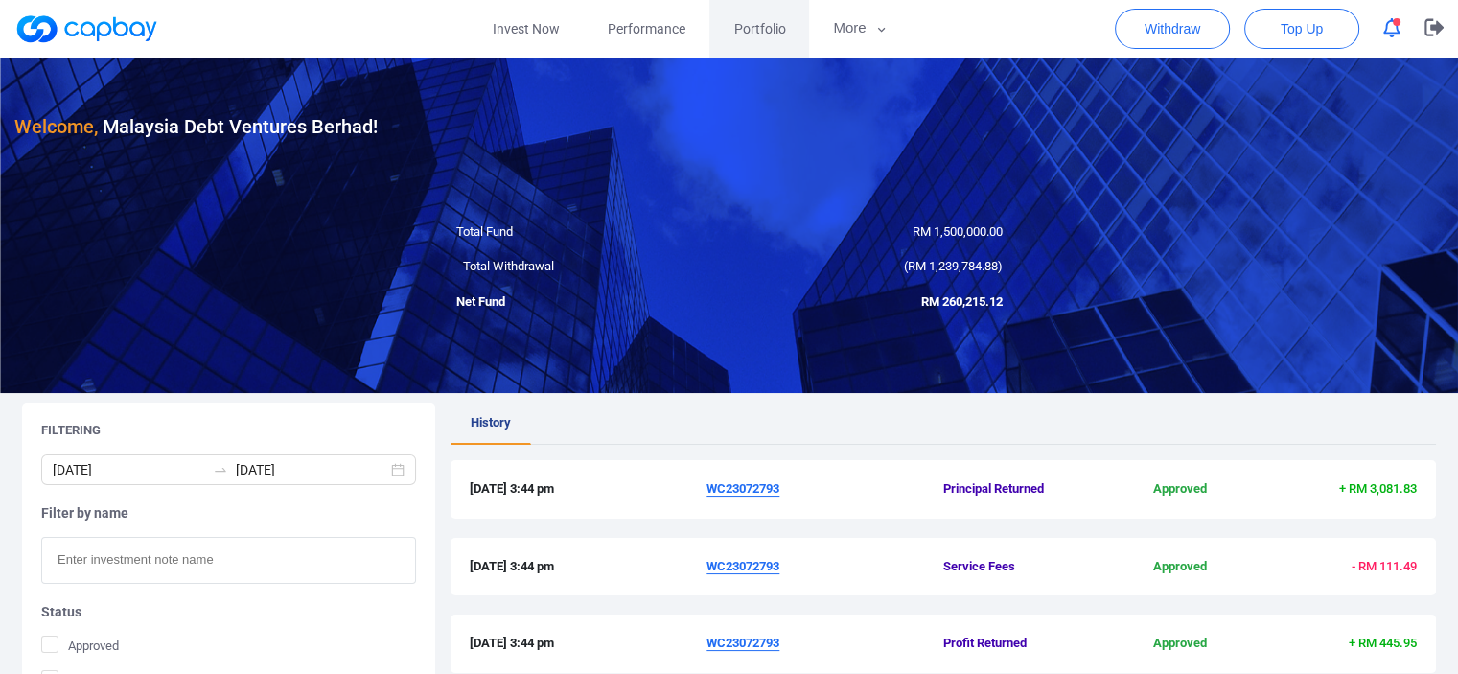
click at [729, 24] on link "Portfolio" at bounding box center [760, 29] width 100 height 58
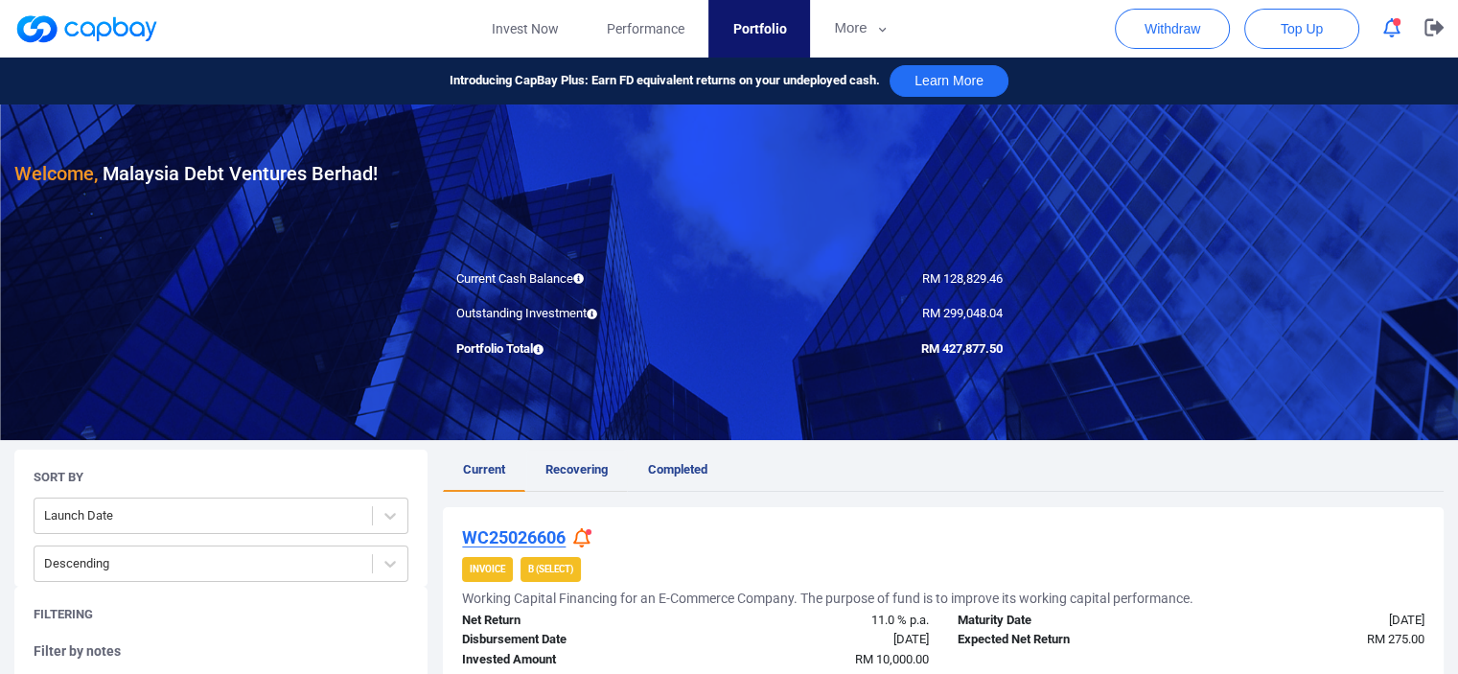
click at [600, 467] on span "Recovering" at bounding box center [577, 469] width 62 height 14
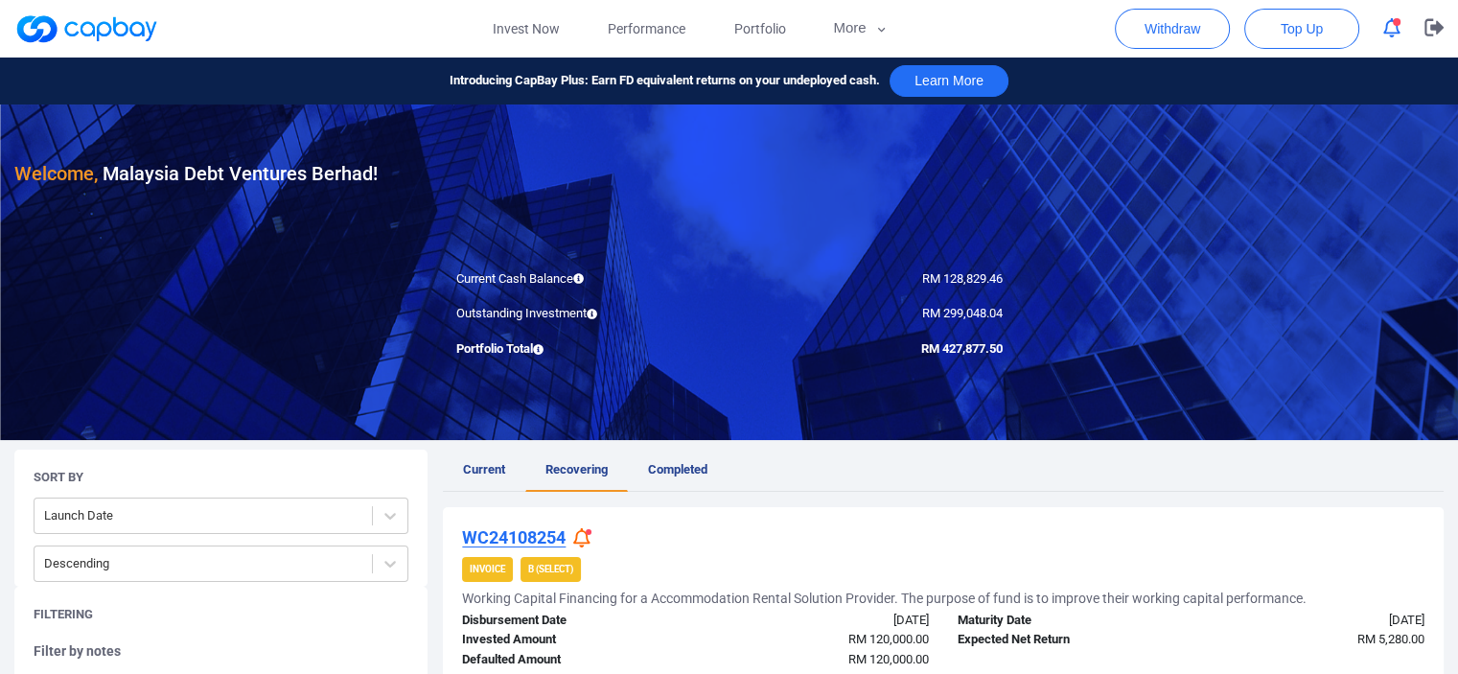
click at [985, 482] on ul "Current Recovering Completed" at bounding box center [943, 471] width 1001 height 42
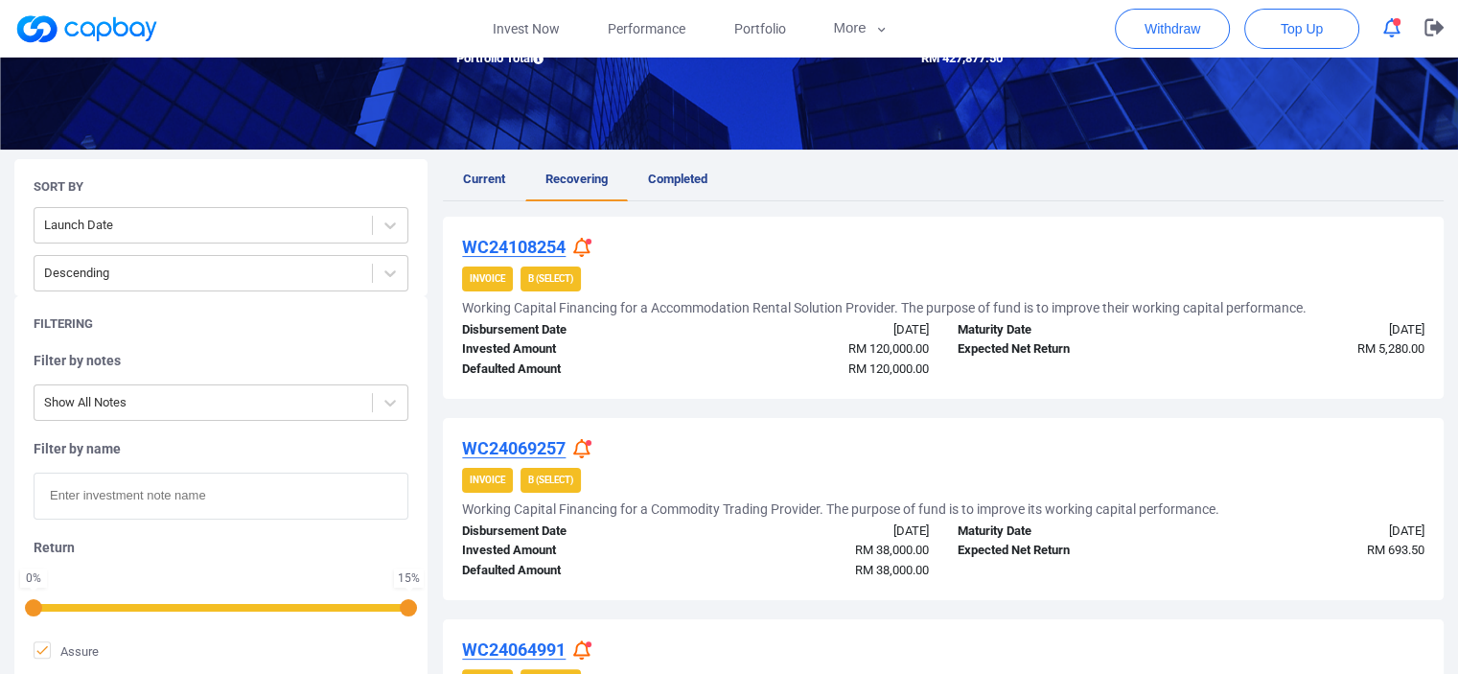
scroll to position [288, 0]
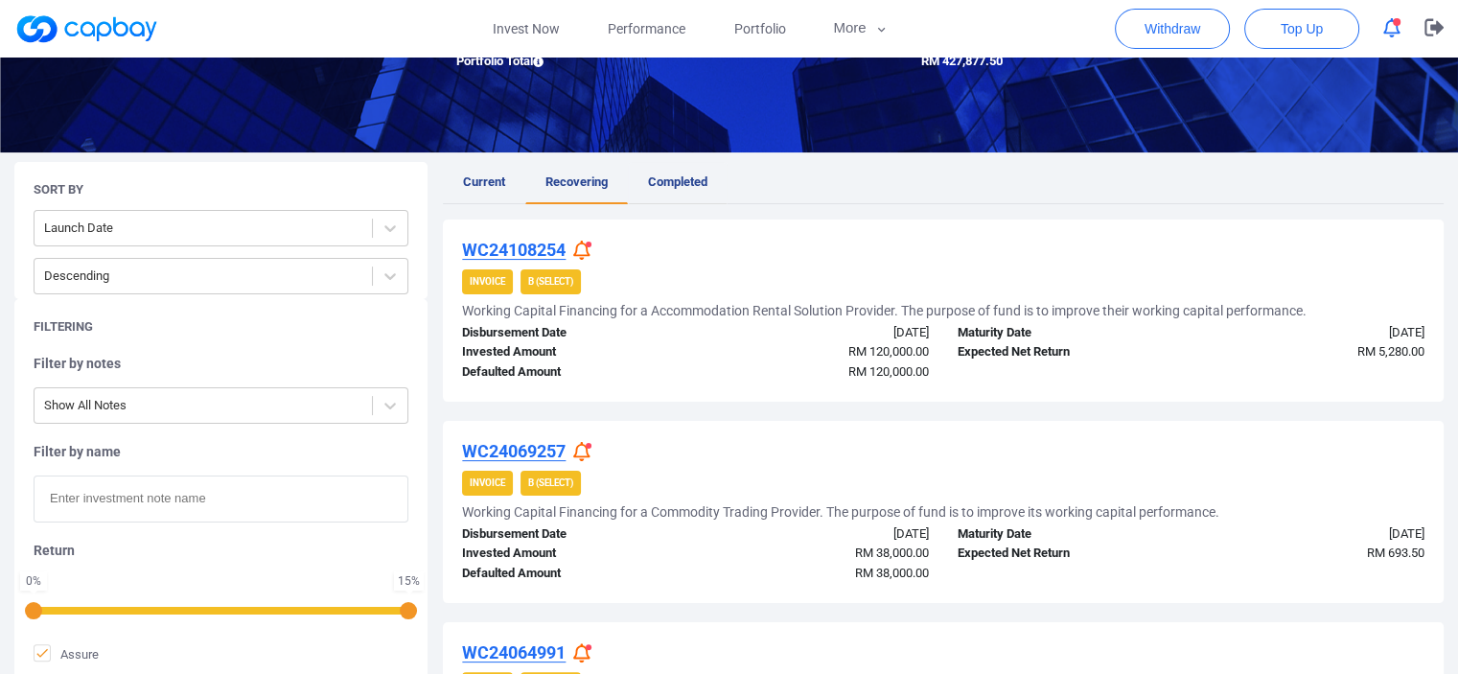
click at [685, 172] on link "Completed" at bounding box center [678, 183] width 100 height 42
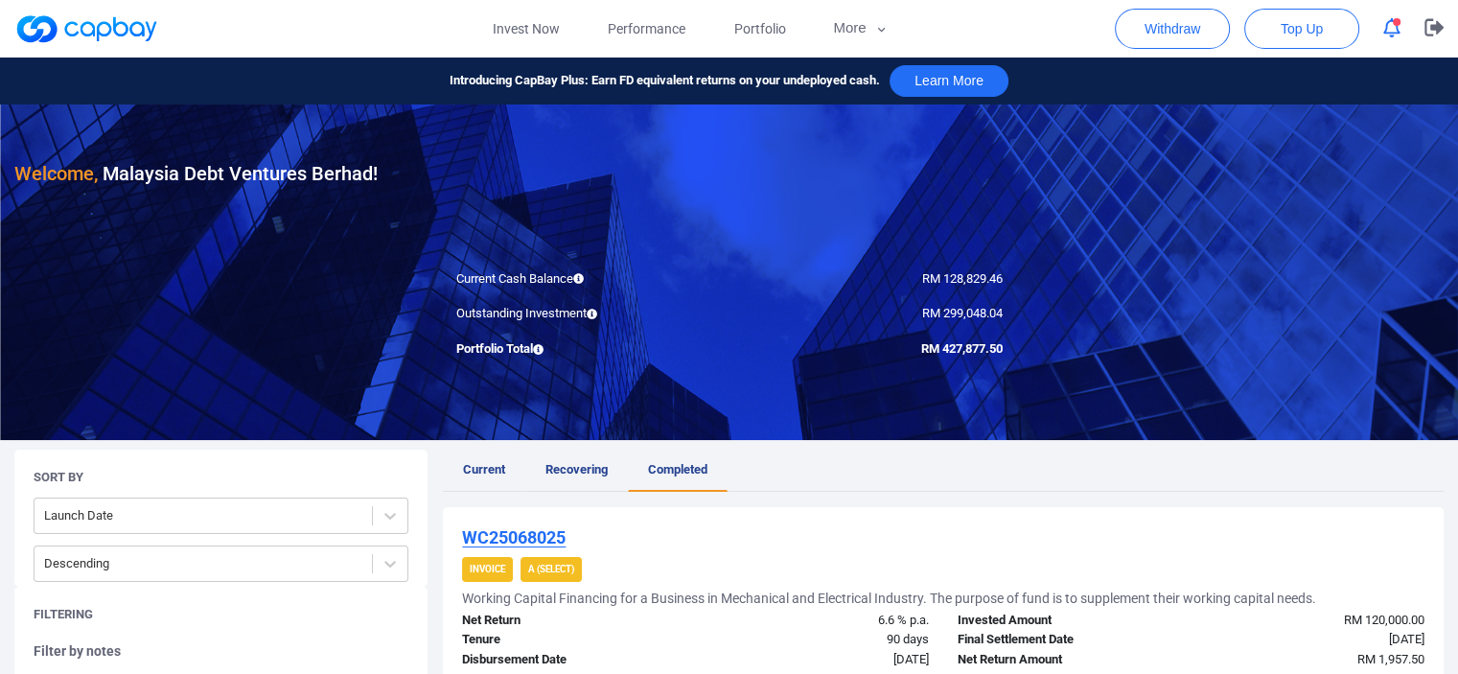
click at [557, 463] on span "Recovering" at bounding box center [577, 469] width 62 height 14
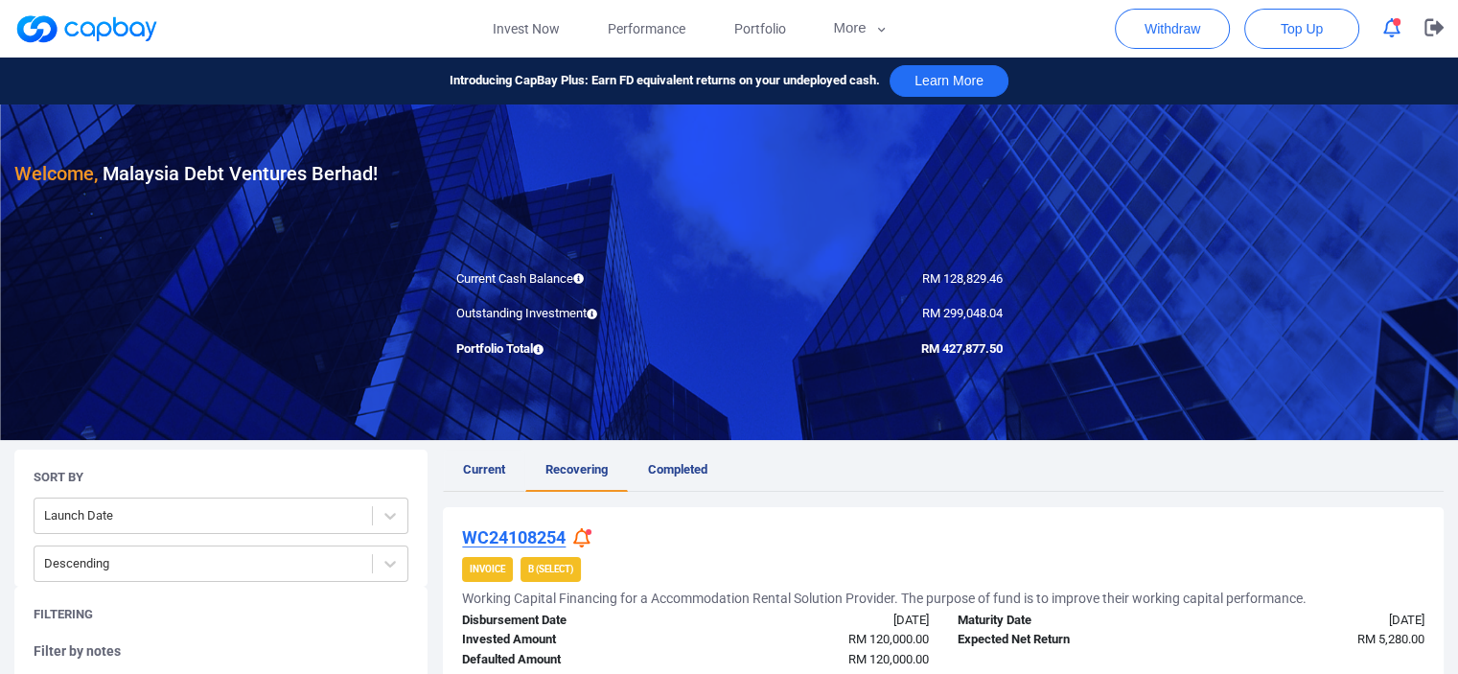
click at [479, 462] on span "Current" at bounding box center [484, 469] width 42 height 14
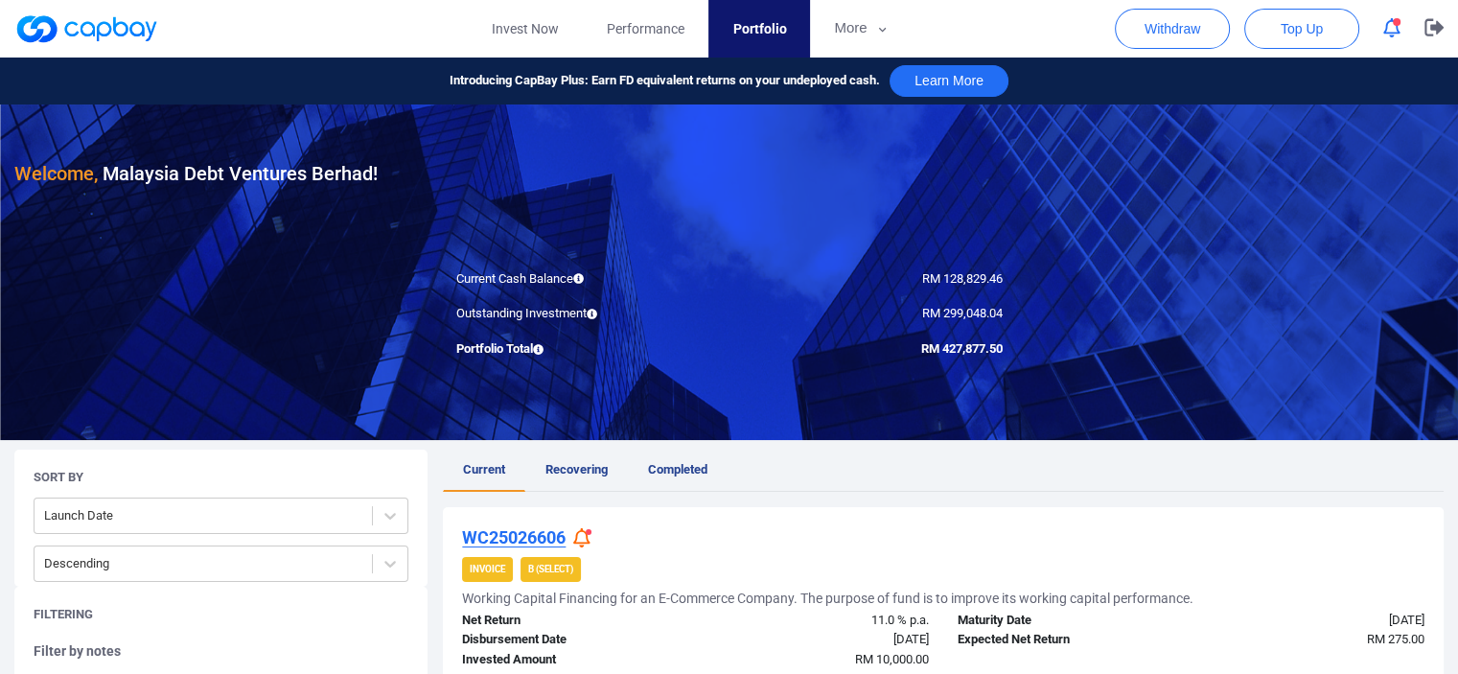
click at [546, 571] on strong "B (Select)" at bounding box center [550, 569] width 45 height 11
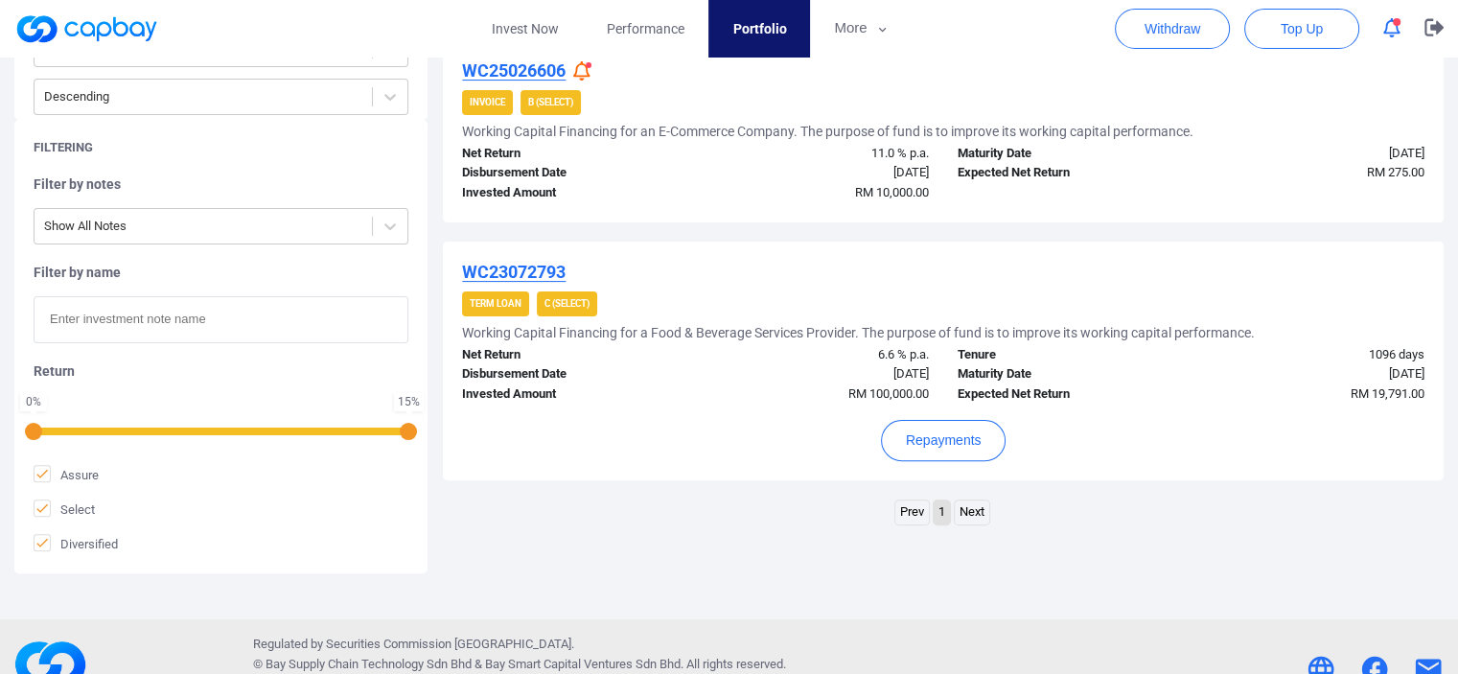
scroll to position [479, 0]
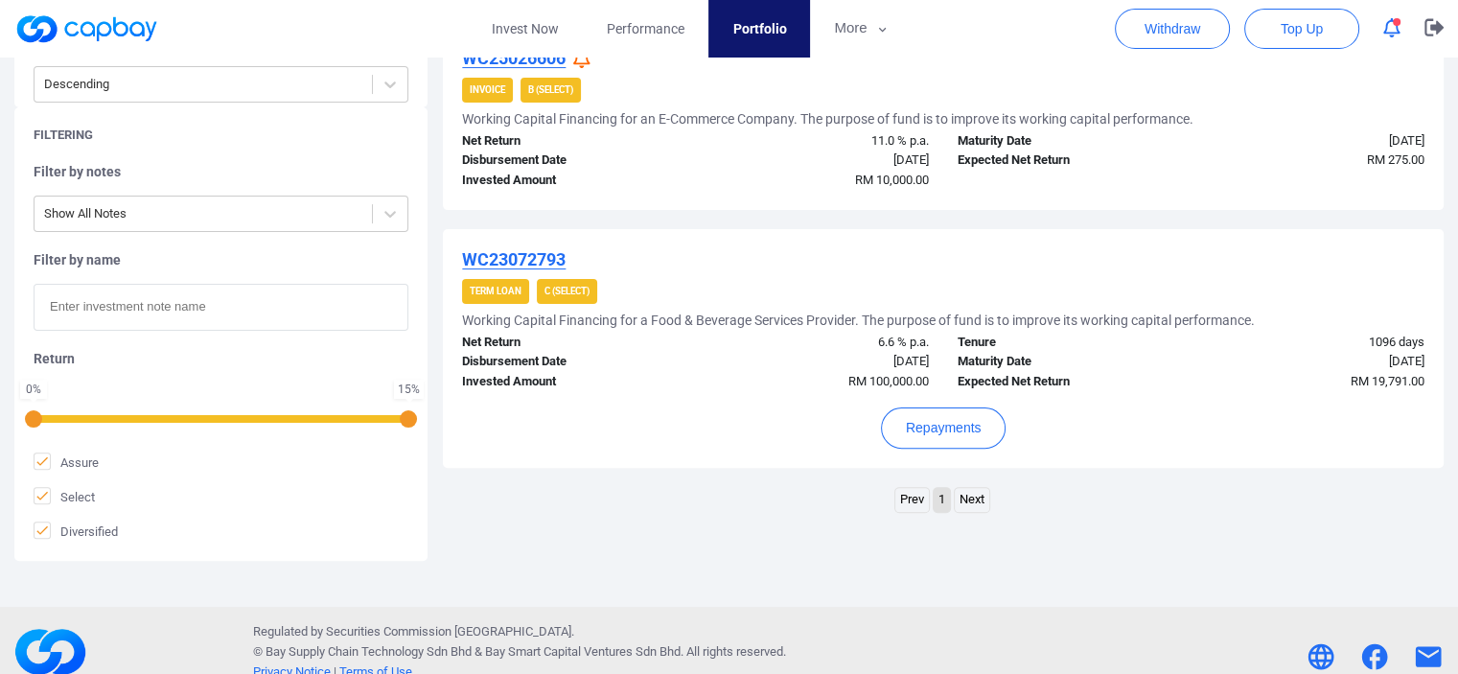
click at [986, 501] on link "Next" at bounding box center [972, 500] width 35 height 24
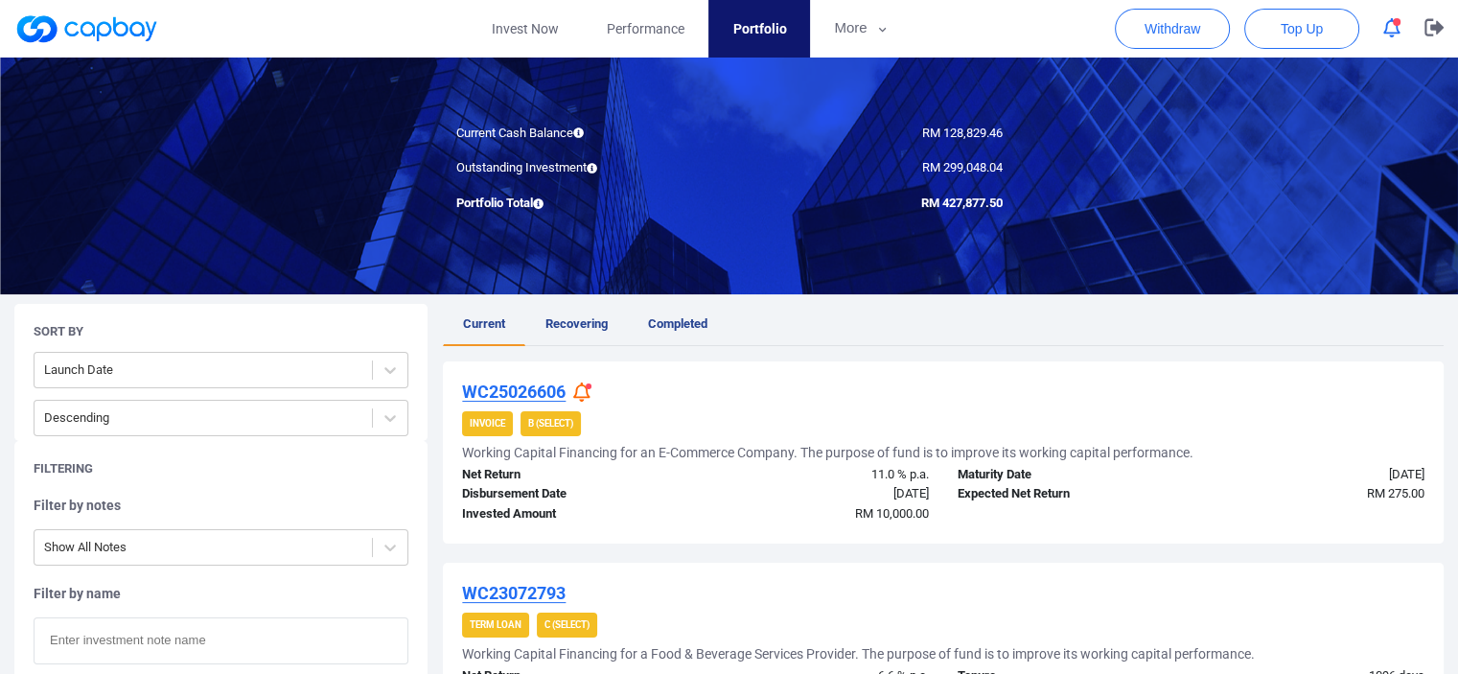
scroll to position [192, 0]
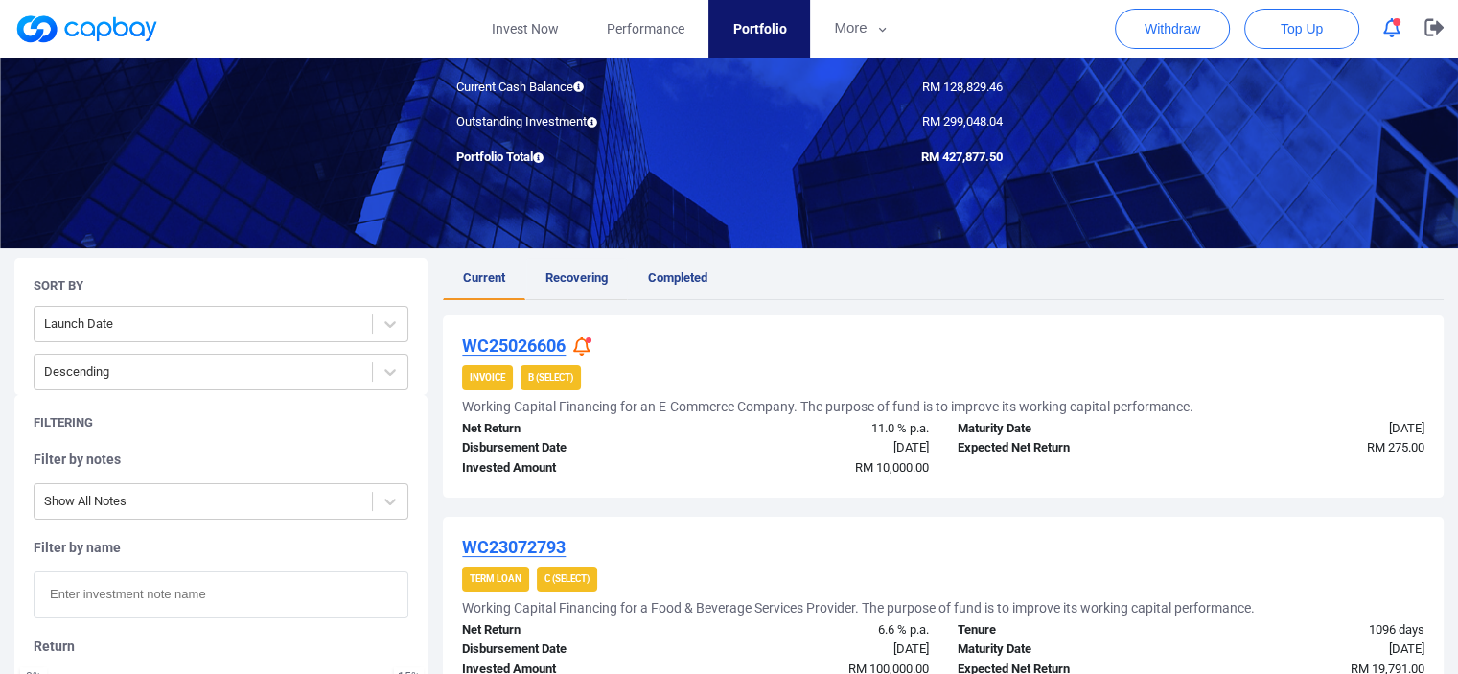
click at [572, 270] on span "Recovering" at bounding box center [577, 277] width 62 height 14
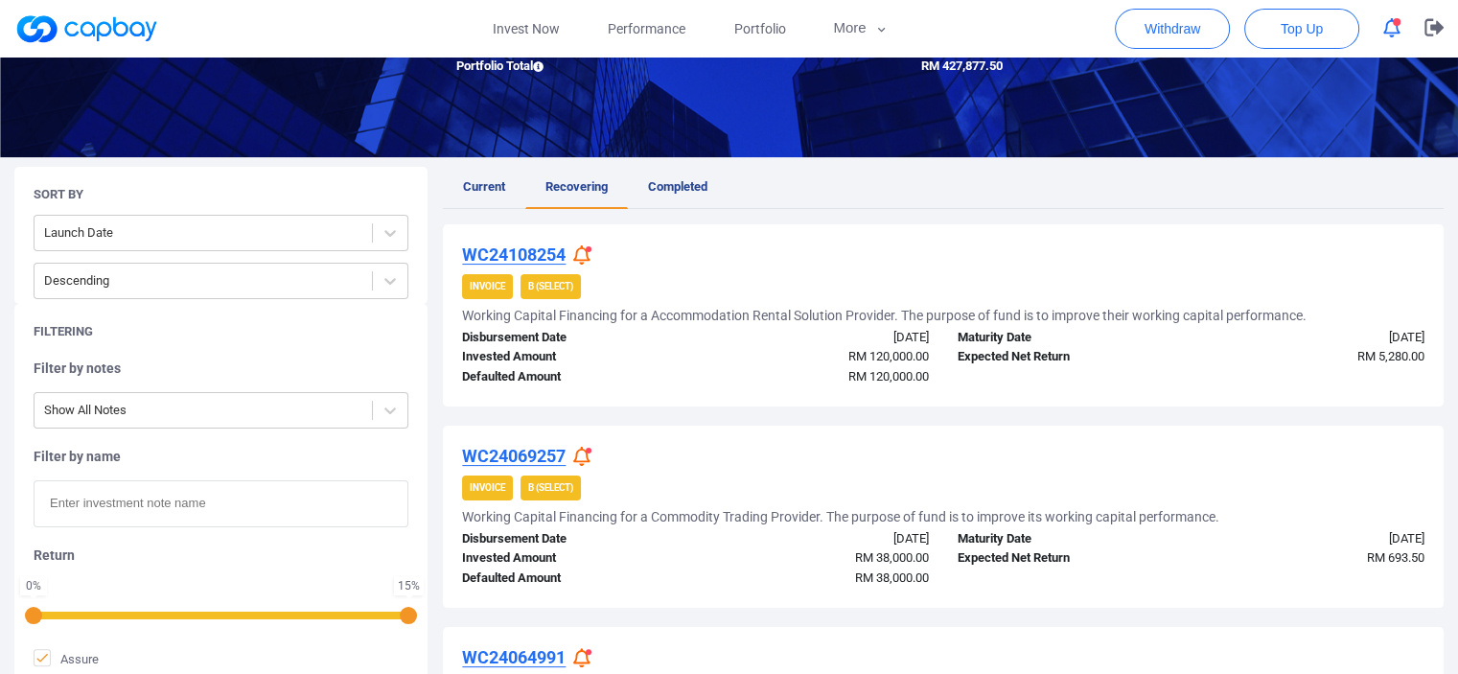
scroll to position [288, 0]
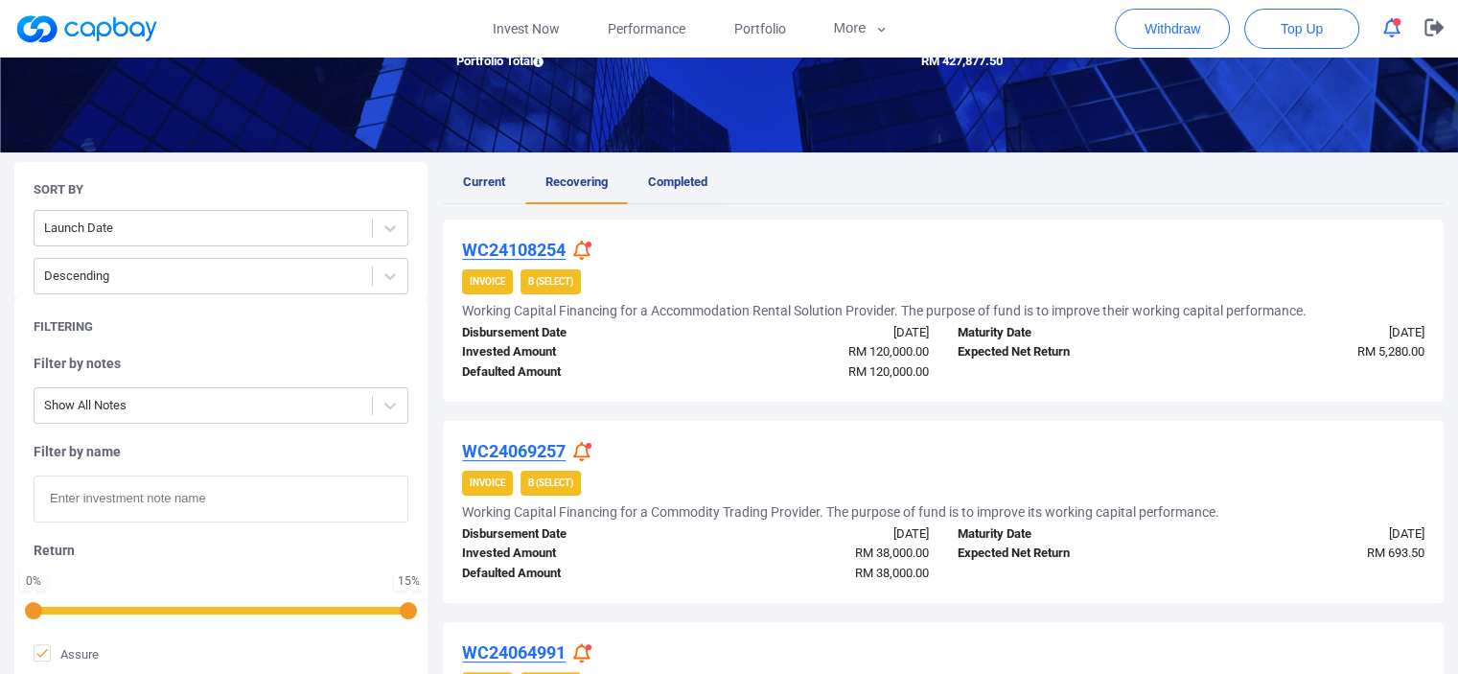
click at [664, 178] on span "Completed" at bounding box center [677, 182] width 59 height 14
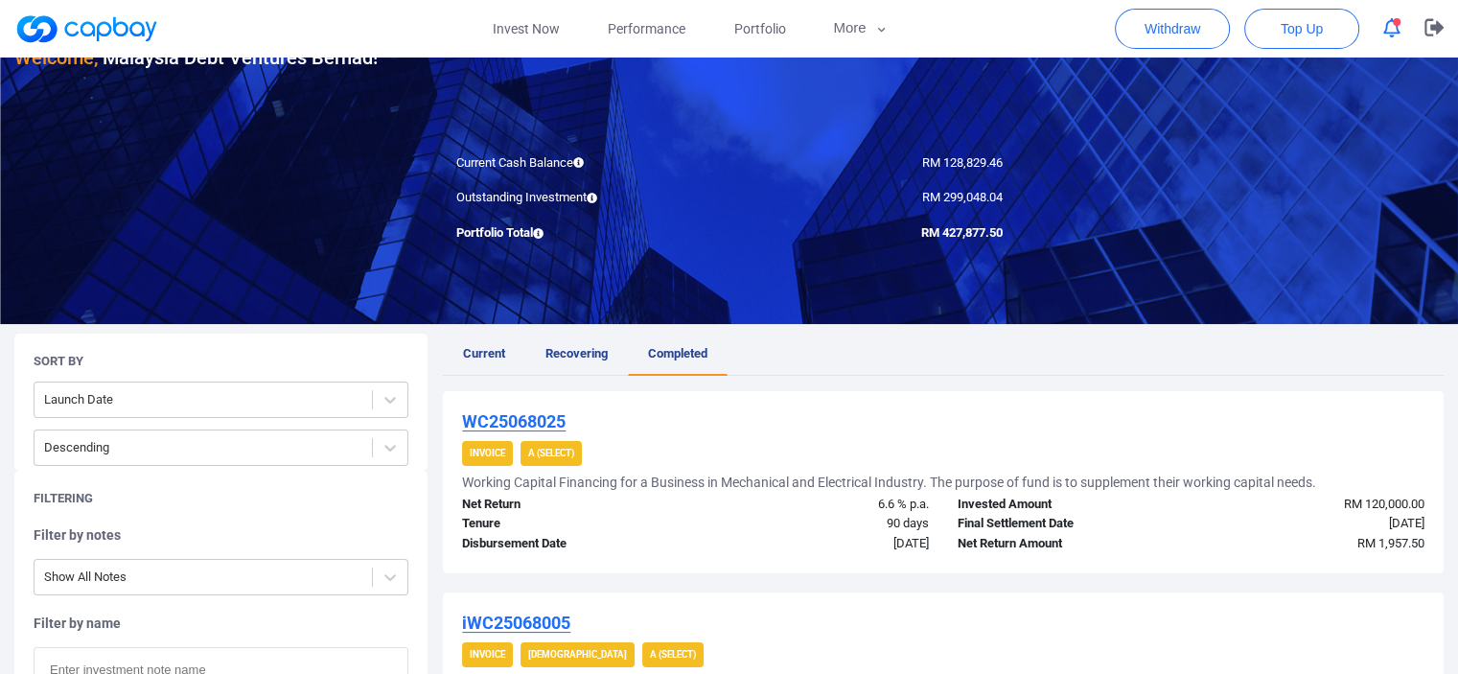
scroll to position [96, 0]
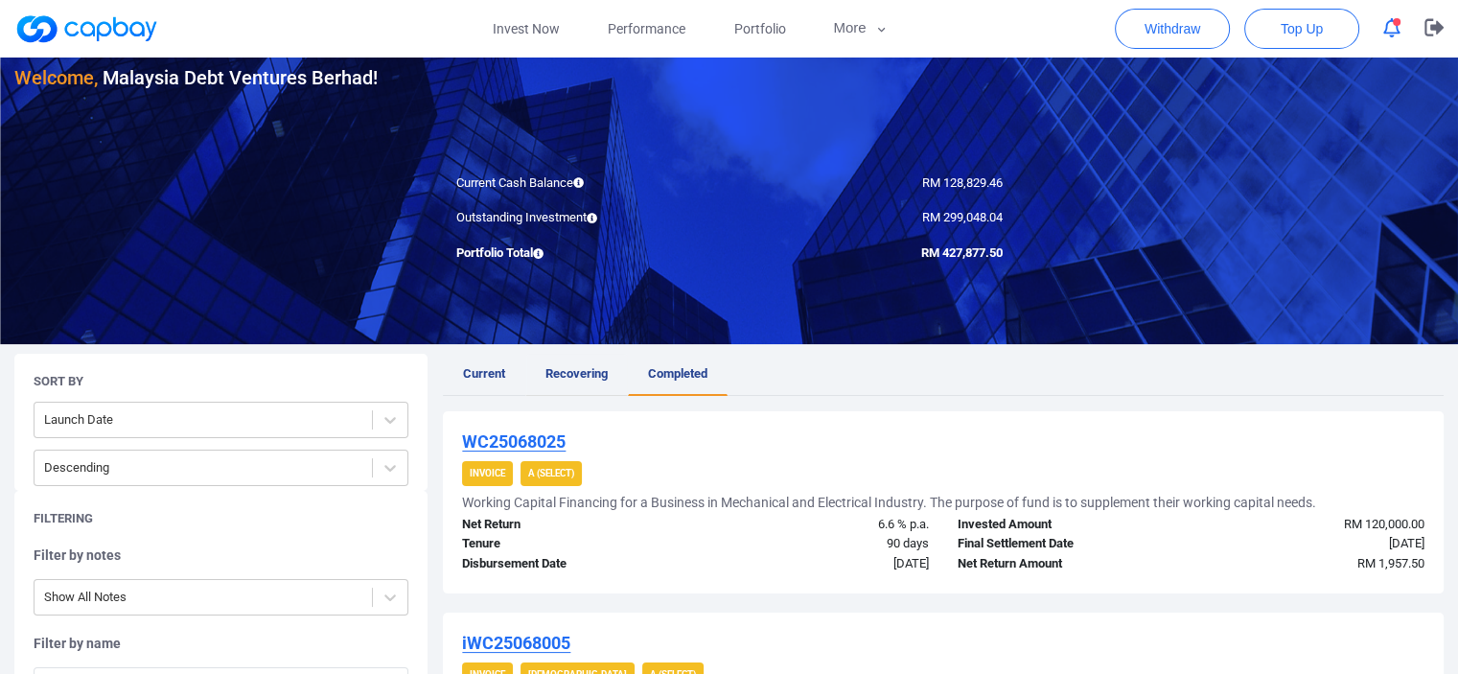
click at [591, 370] on span "Recovering" at bounding box center [577, 373] width 62 height 14
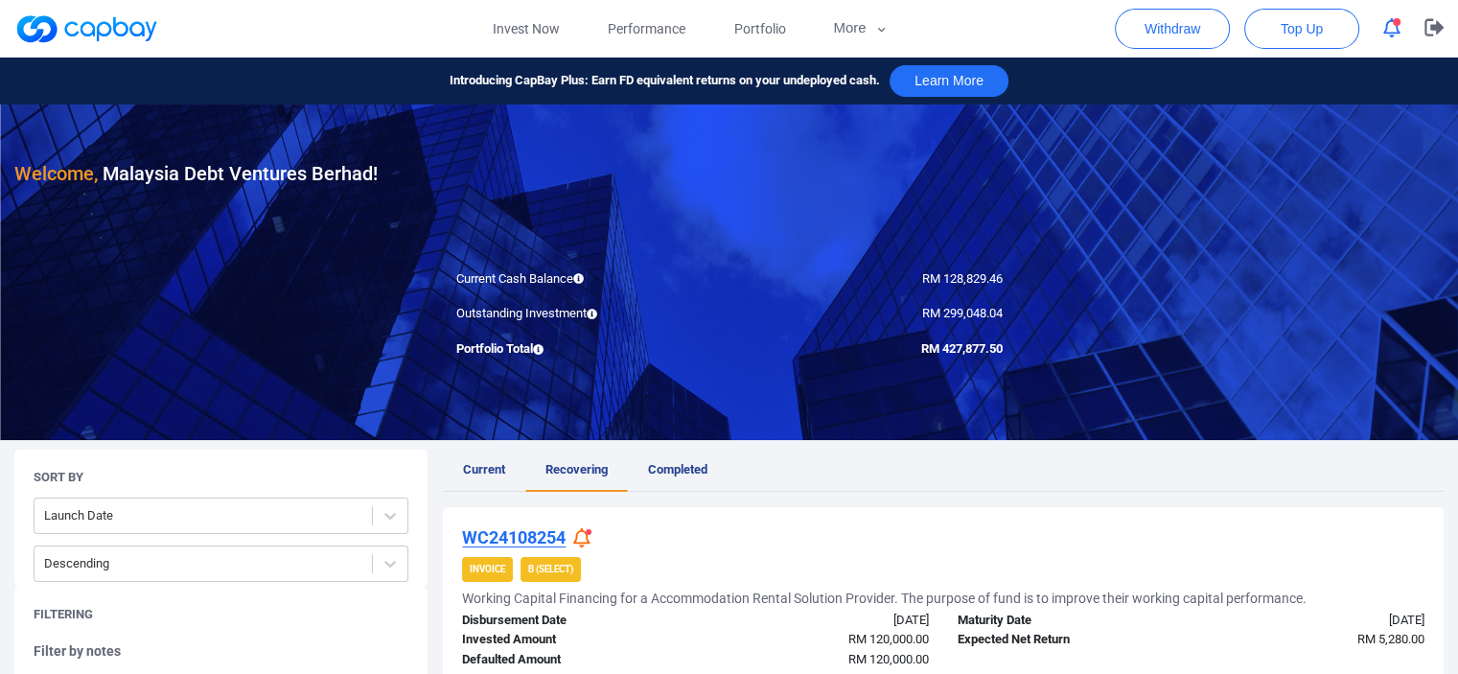
click at [490, 473] on span "Current" at bounding box center [484, 469] width 42 height 14
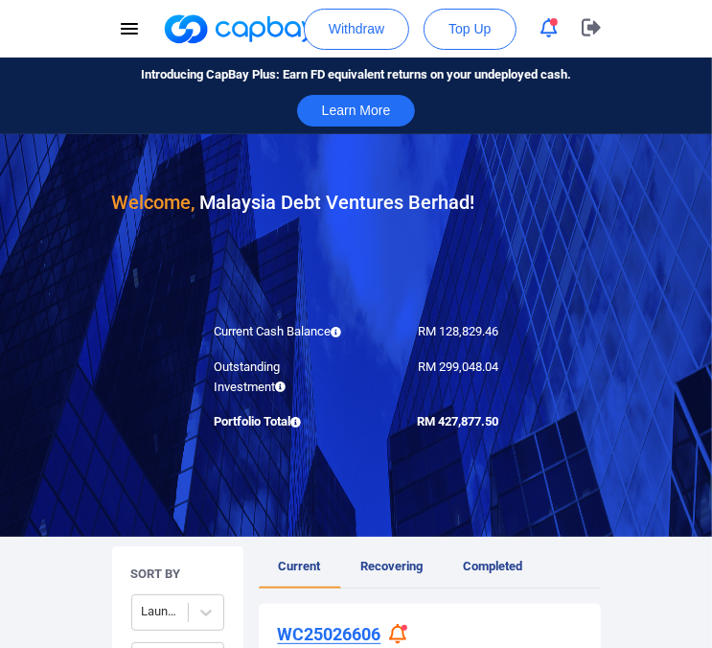
click at [282, 340] on div "Current Cash Balance" at bounding box center [277, 332] width 157 height 20
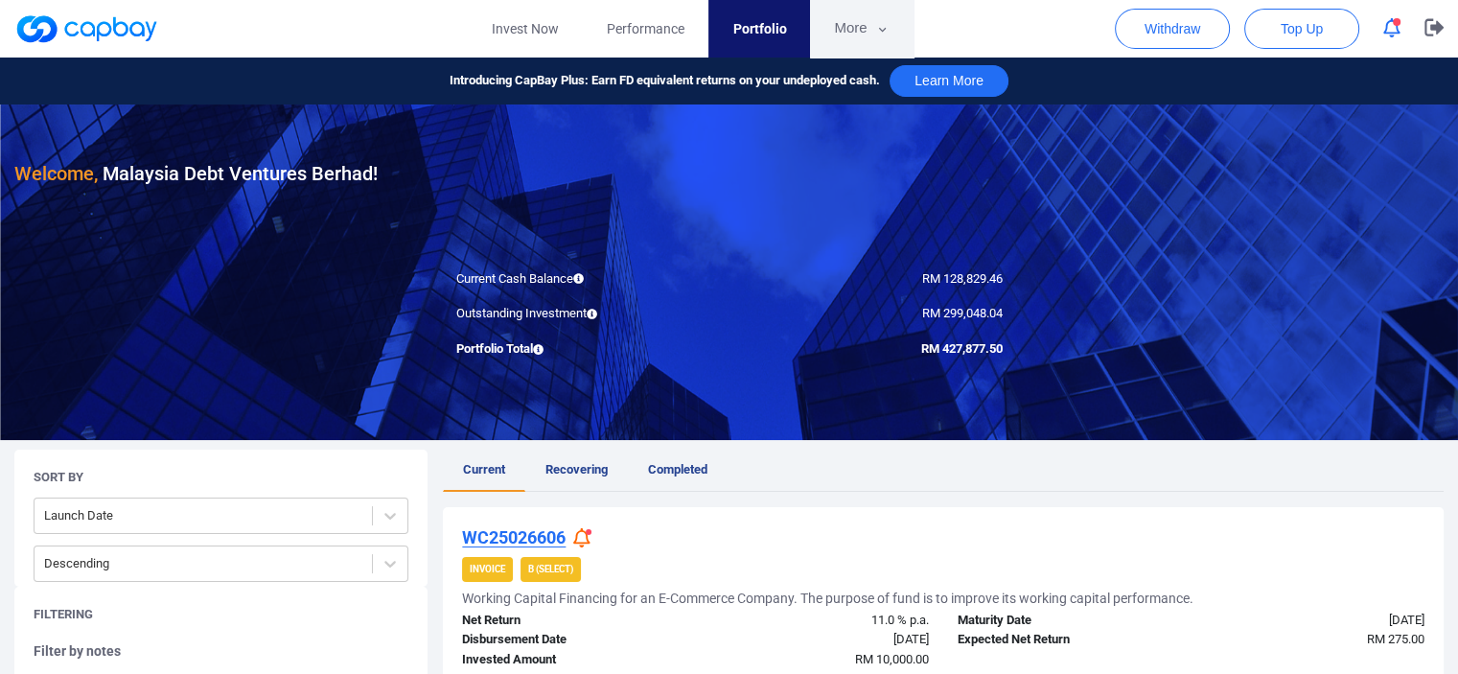
click at [851, 24] on button "More" at bounding box center [861, 29] width 103 height 58
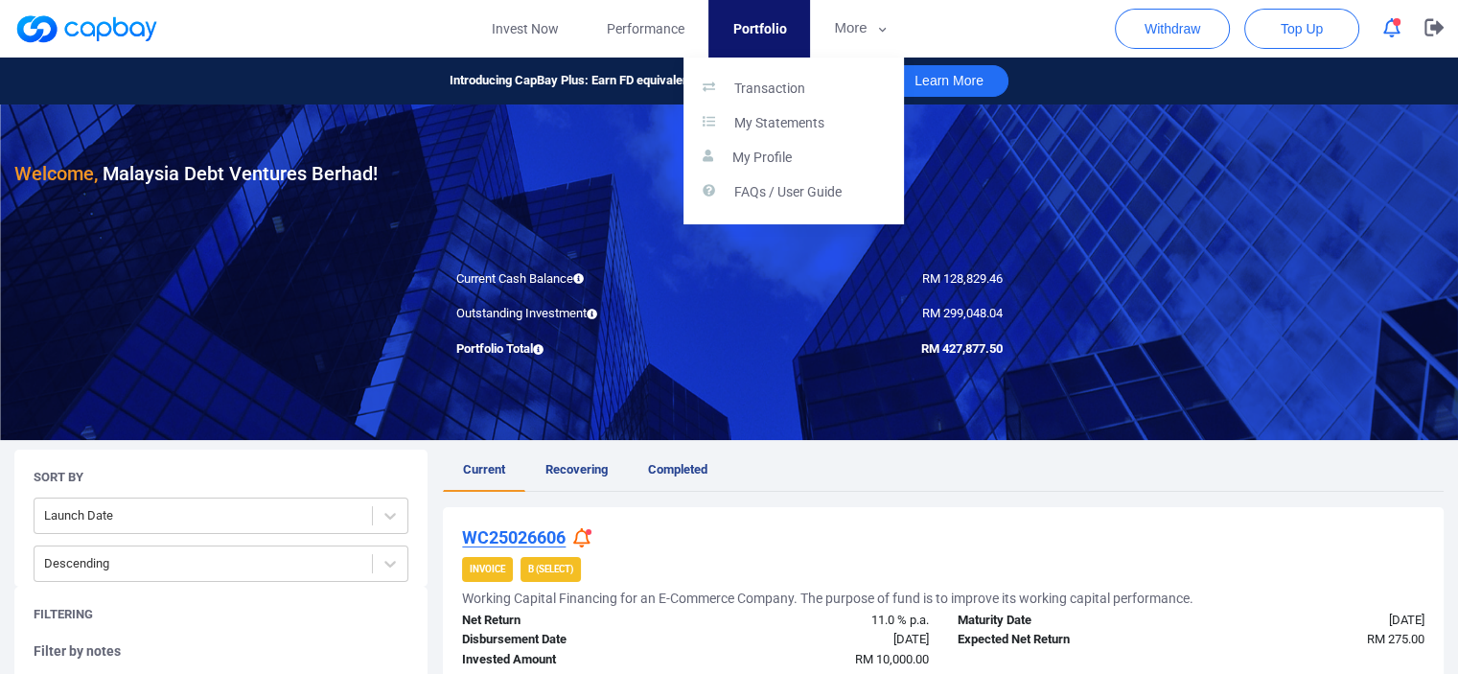
click at [654, 19] on button "button" at bounding box center [729, 337] width 1458 height 674
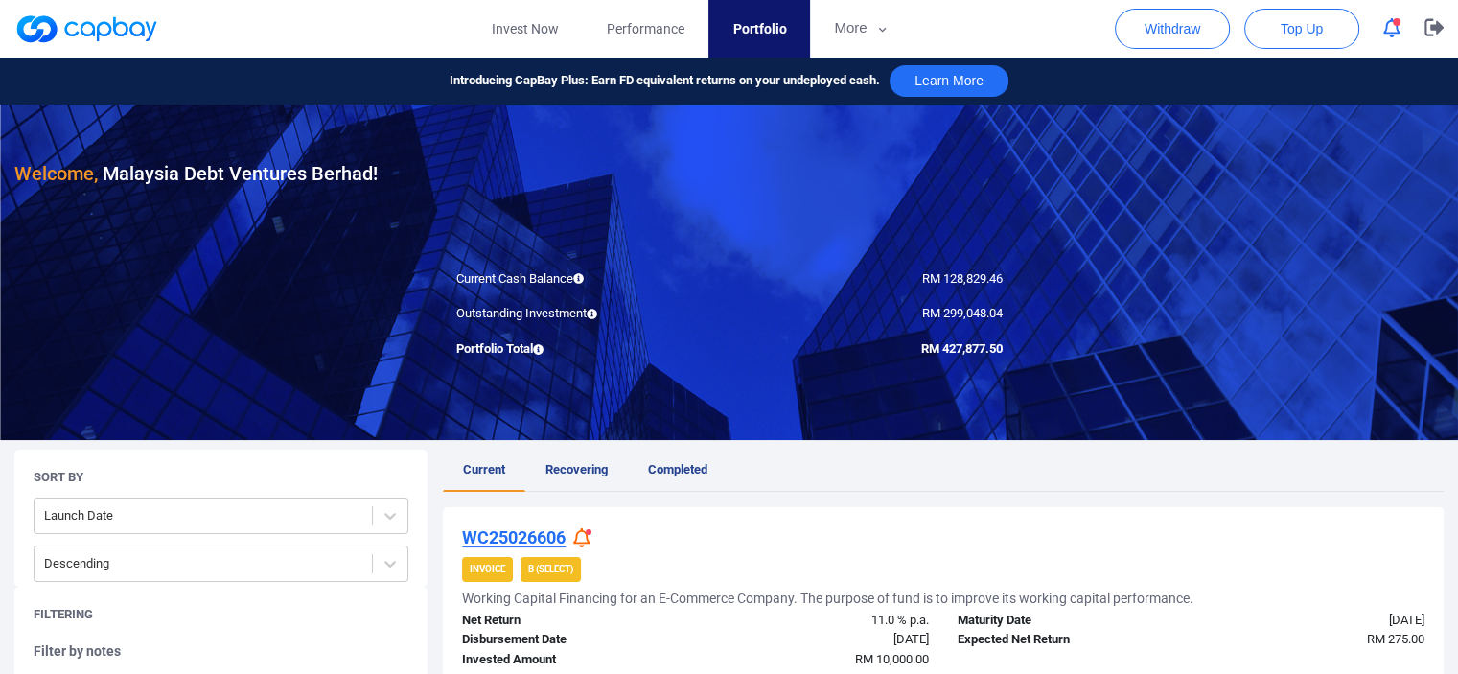
click at [654, 19] on span "Performance" at bounding box center [646, 28] width 78 height 21
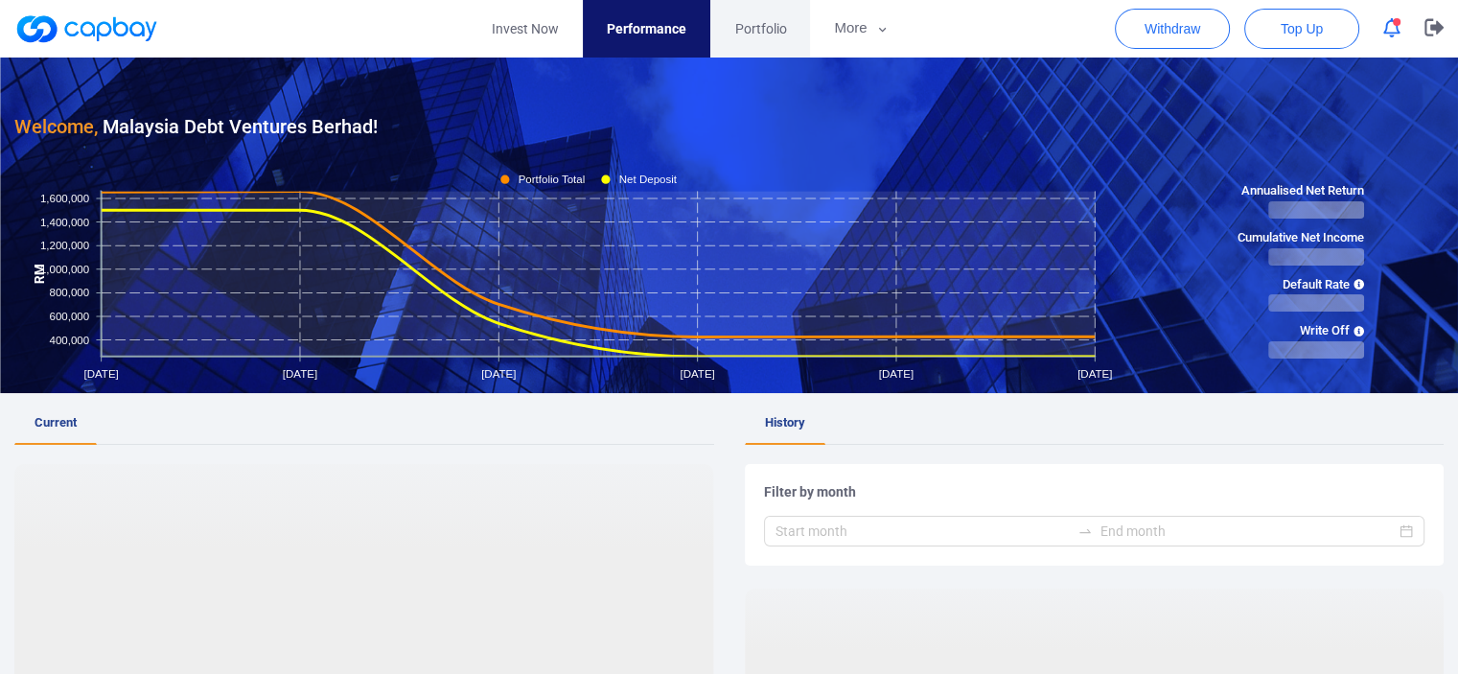
click at [756, 19] on span "Portfolio" at bounding box center [760, 28] width 52 height 21
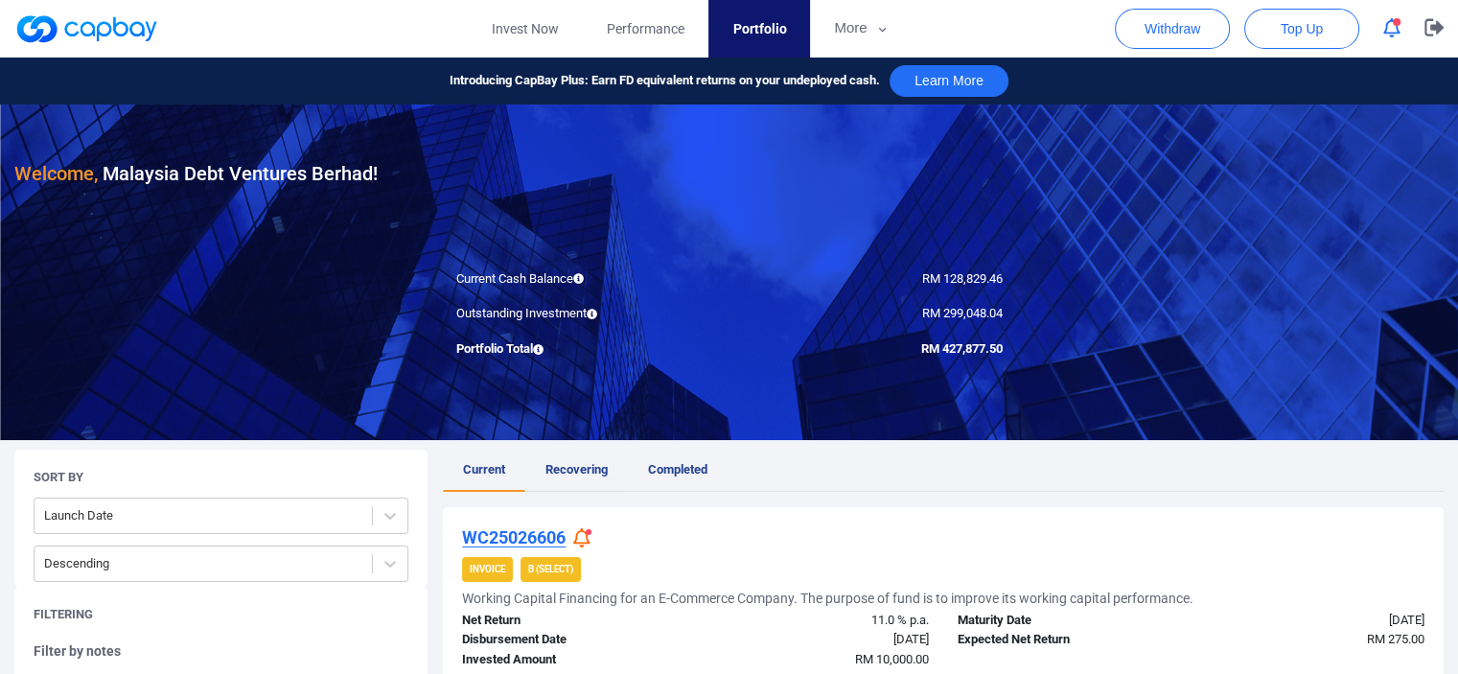
click at [578, 468] on span "Recovering" at bounding box center [577, 469] width 62 height 14
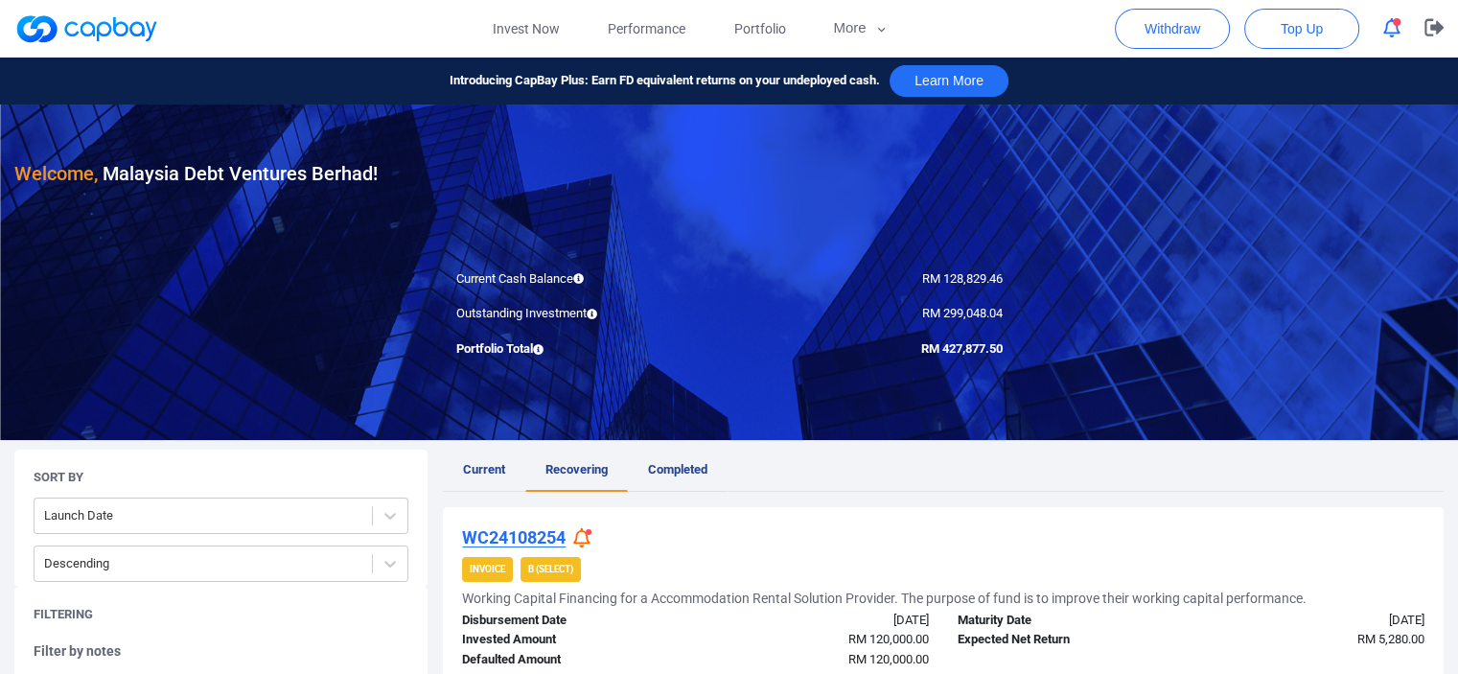
click at [659, 471] on span "Completed" at bounding box center [677, 469] width 59 height 14
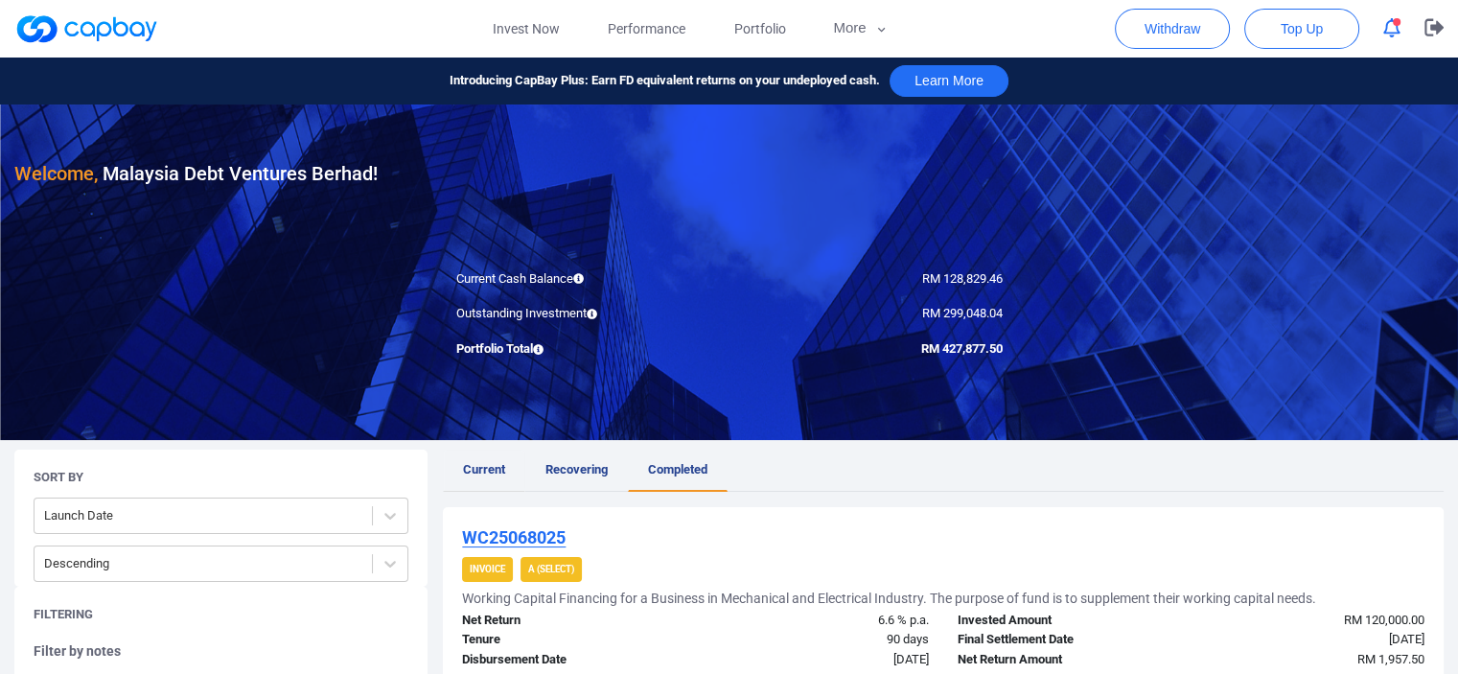
click at [510, 472] on link "Current" at bounding box center [484, 471] width 82 height 42
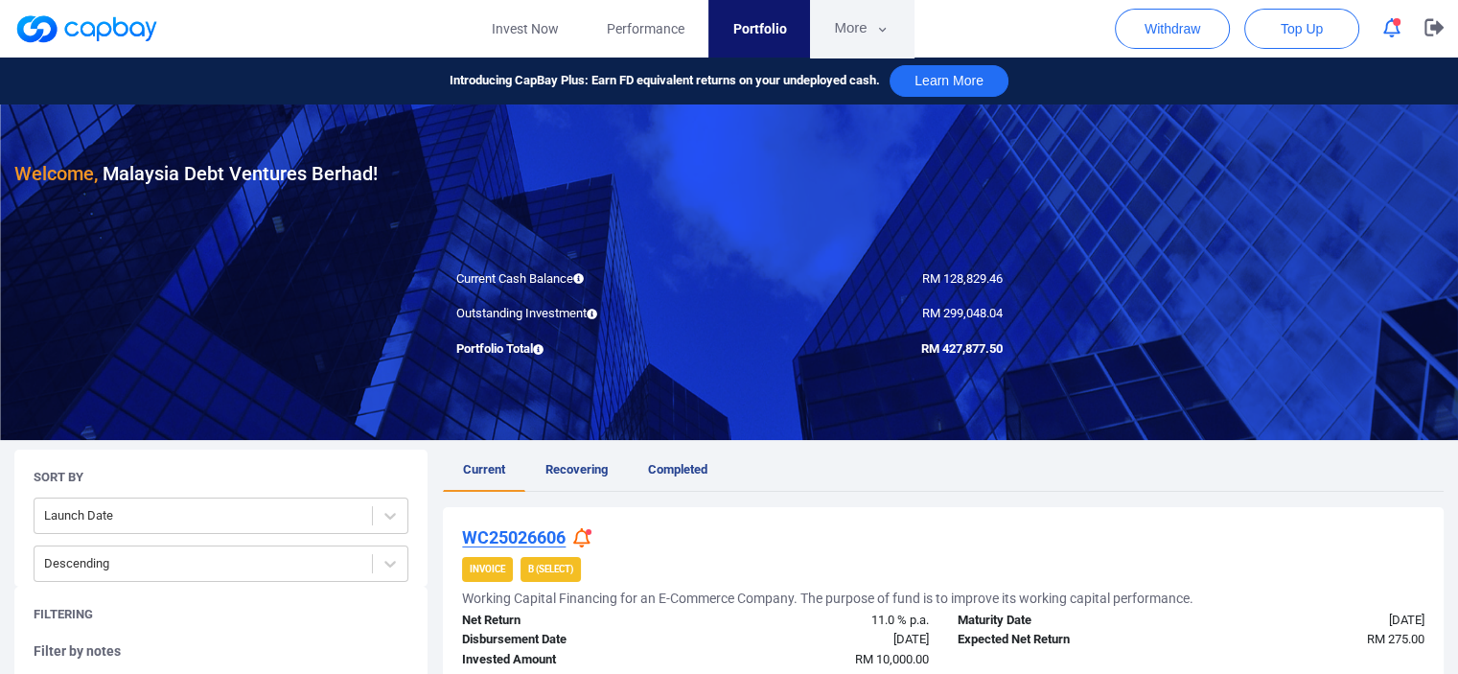
click at [869, 27] on button "More" at bounding box center [861, 29] width 103 height 58
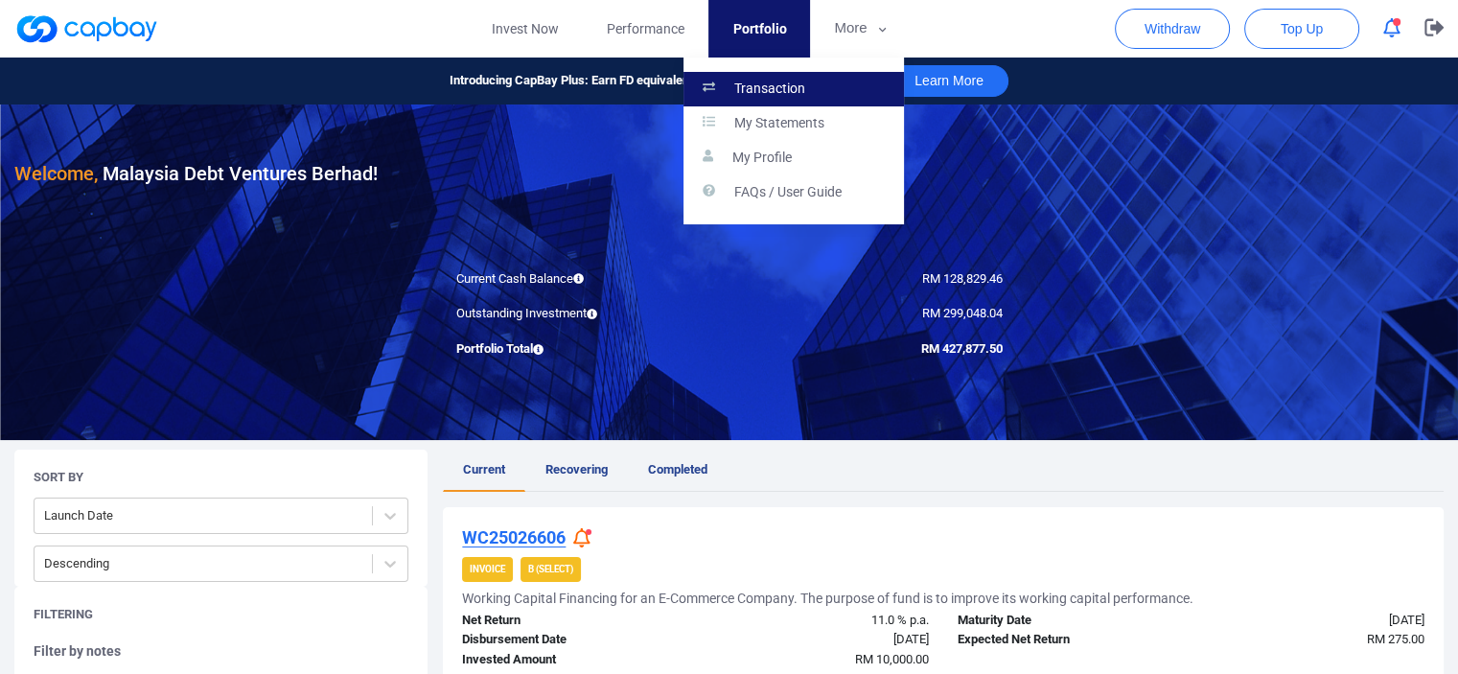
click at [776, 97] on p "Transaction" at bounding box center [769, 89] width 71 height 17
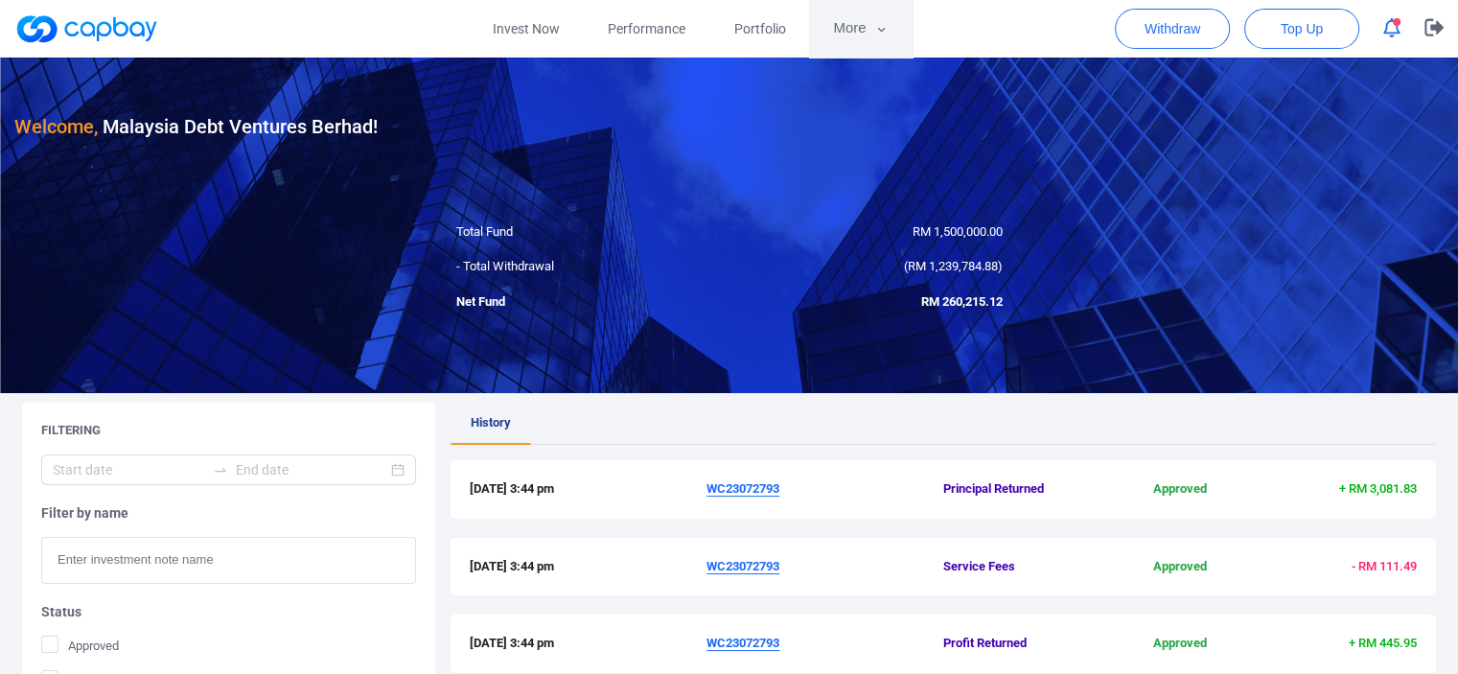
click at [726, 25] on button "More" at bounding box center [860, 29] width 103 height 58
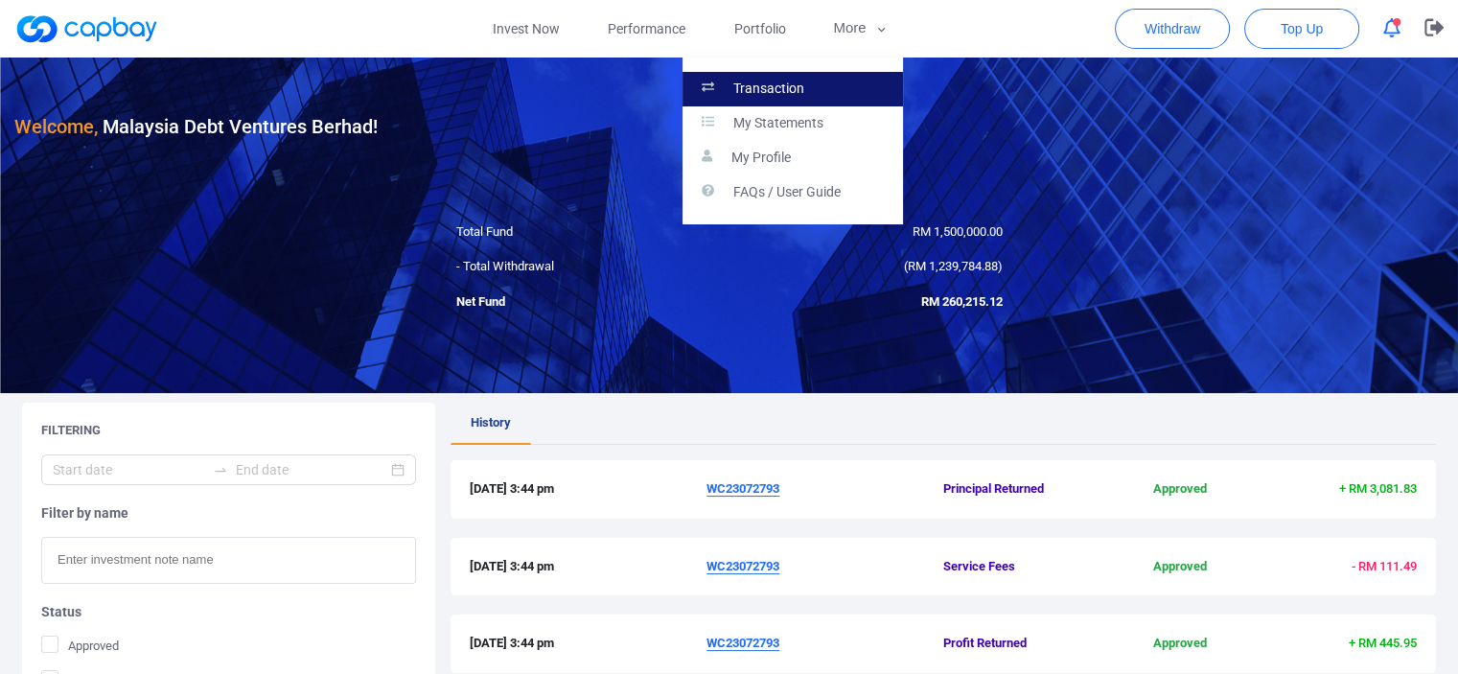
click at [726, 85] on link "Transaction" at bounding box center [793, 89] width 221 height 35
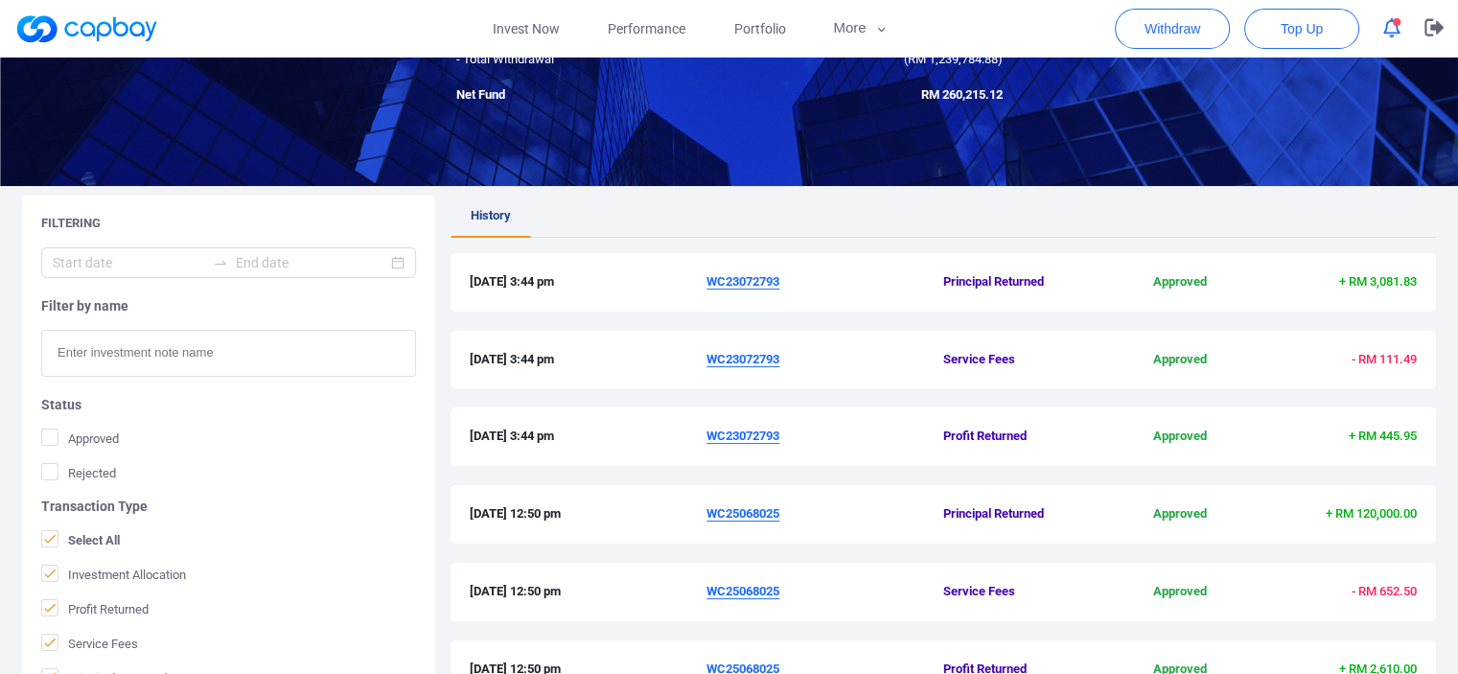
scroll to position [115, 0]
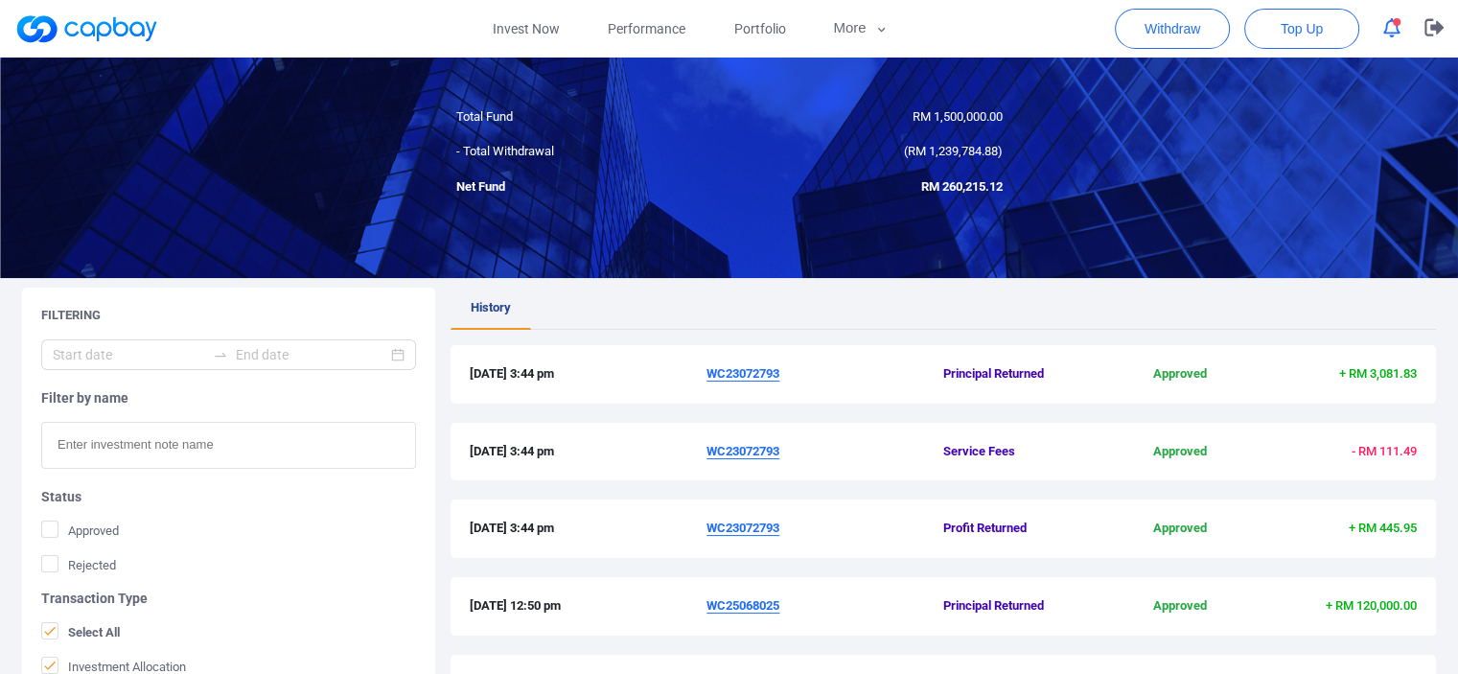
click at [901, 303] on ul "History" at bounding box center [944, 309] width 986 height 42
click at [633, 37] on span "Performance" at bounding box center [647, 28] width 78 height 21
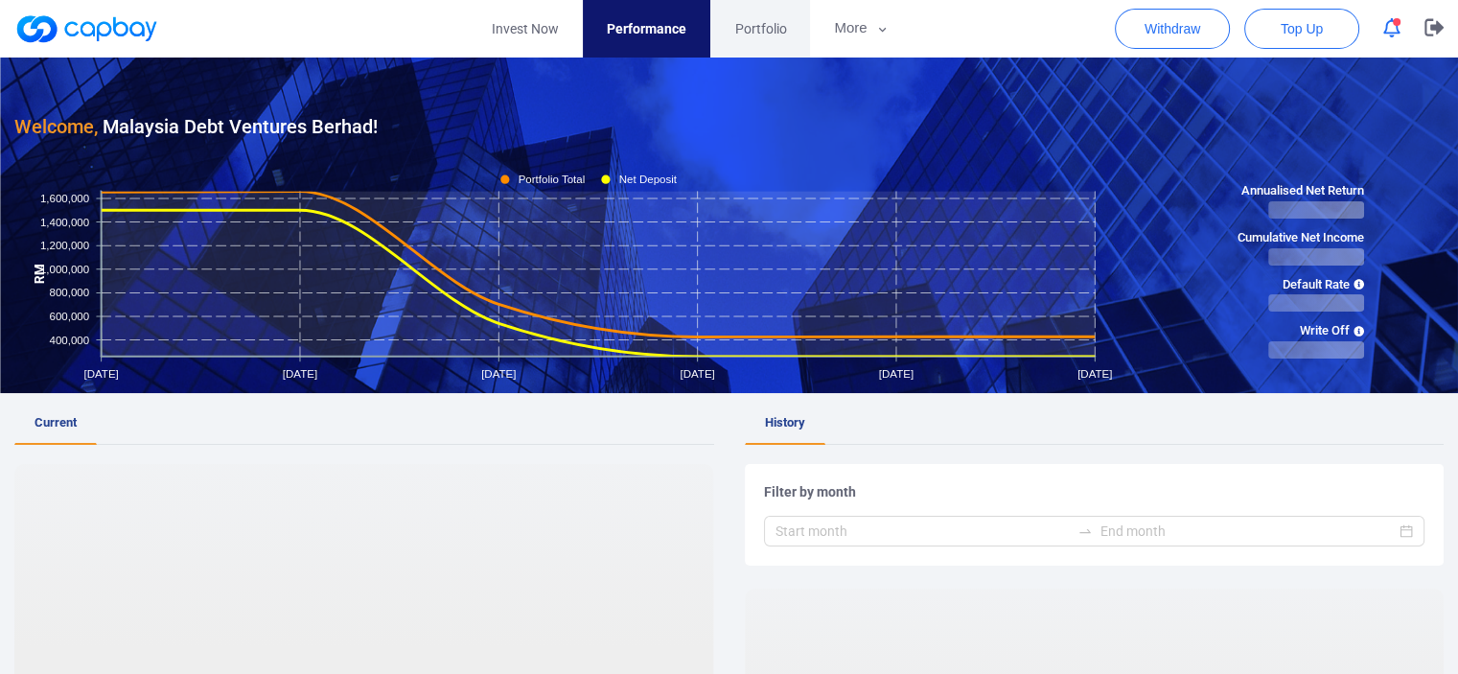
click at [773, 42] on link "Portfolio" at bounding box center [760, 29] width 100 height 58
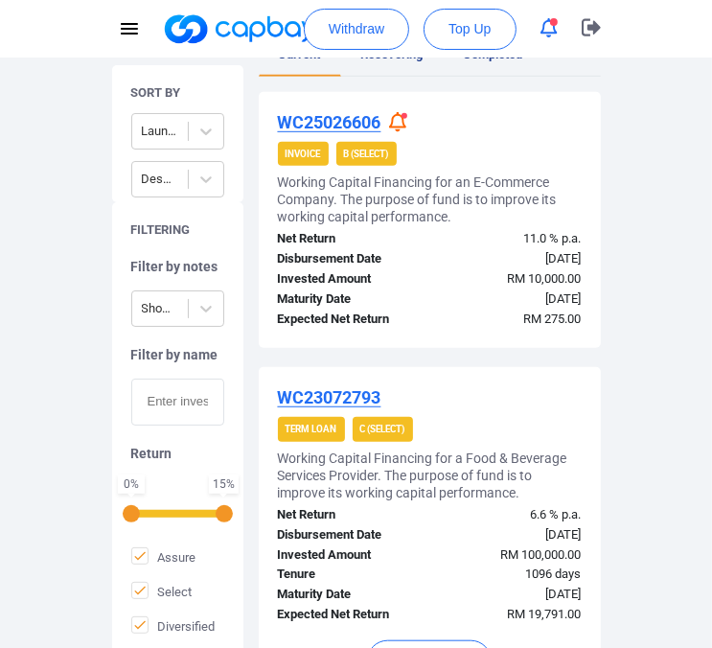
scroll to position [575, 0]
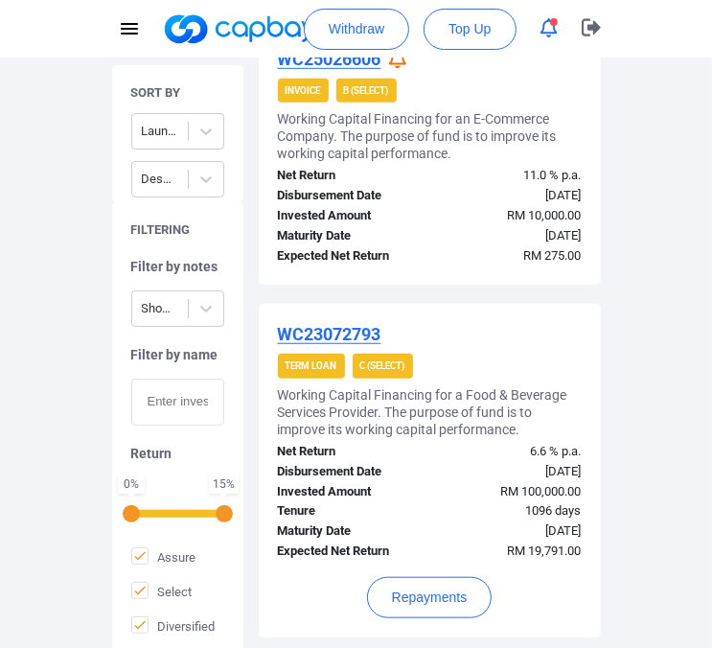
click at [423, 291] on div "WC25026606 Invoice B (Select) Working Capital Financing for an E-Commerce Compa…" at bounding box center [430, 358] width 342 height 659
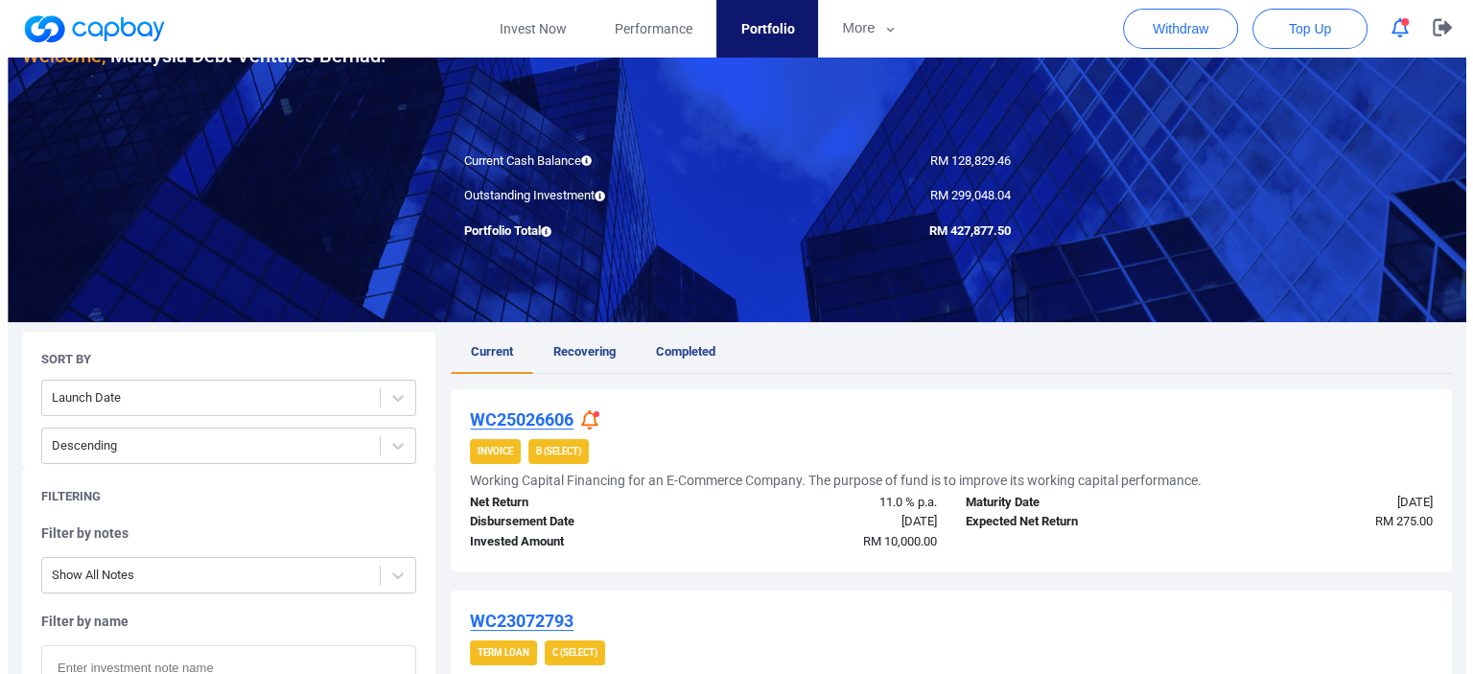
scroll to position [501, 0]
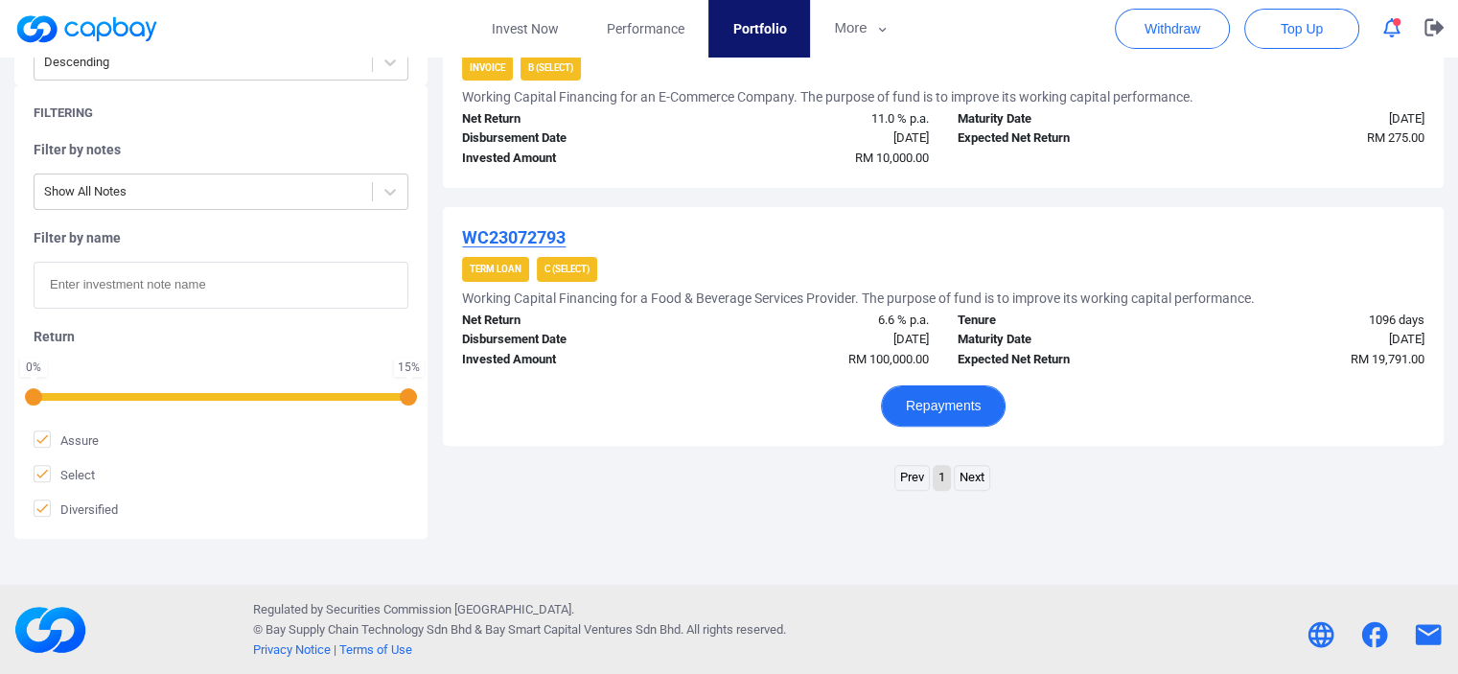
click at [923, 399] on button "Repayments" at bounding box center [944, 405] width 126 height 41
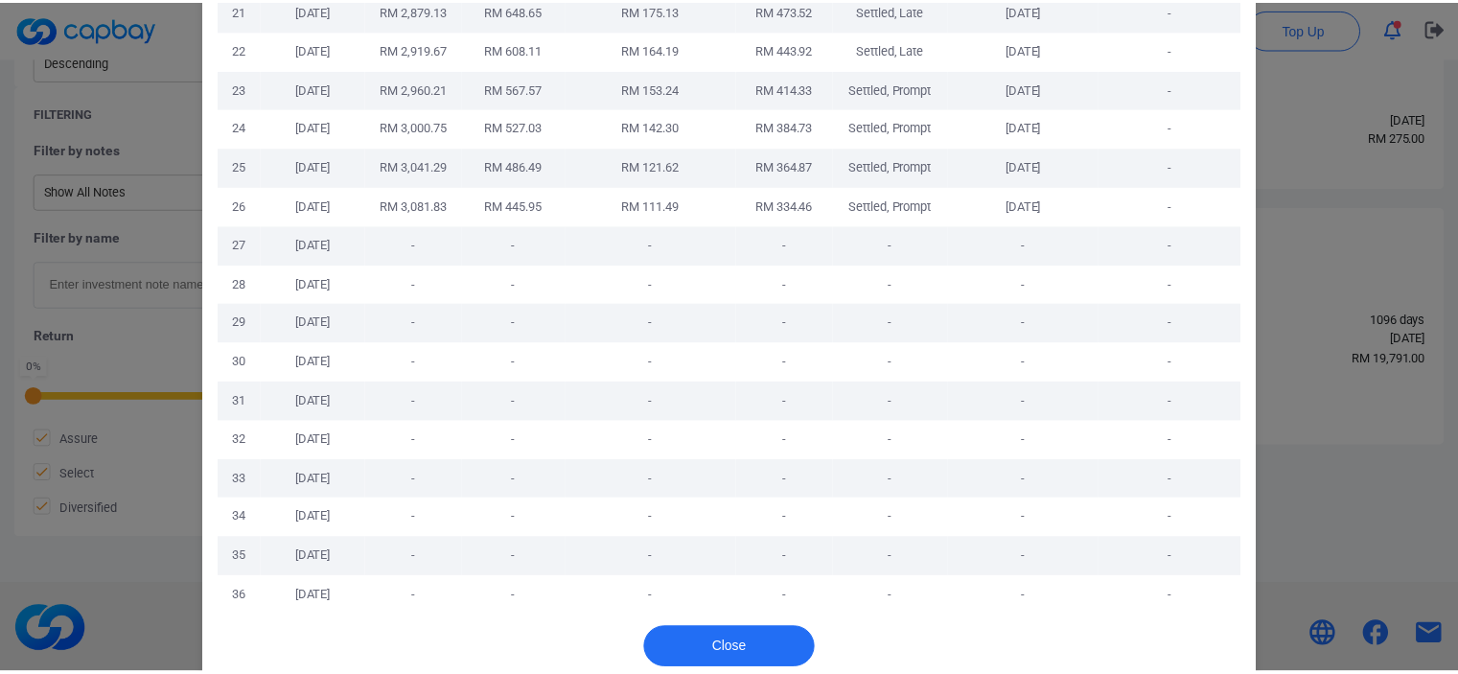
scroll to position [1037, 0]
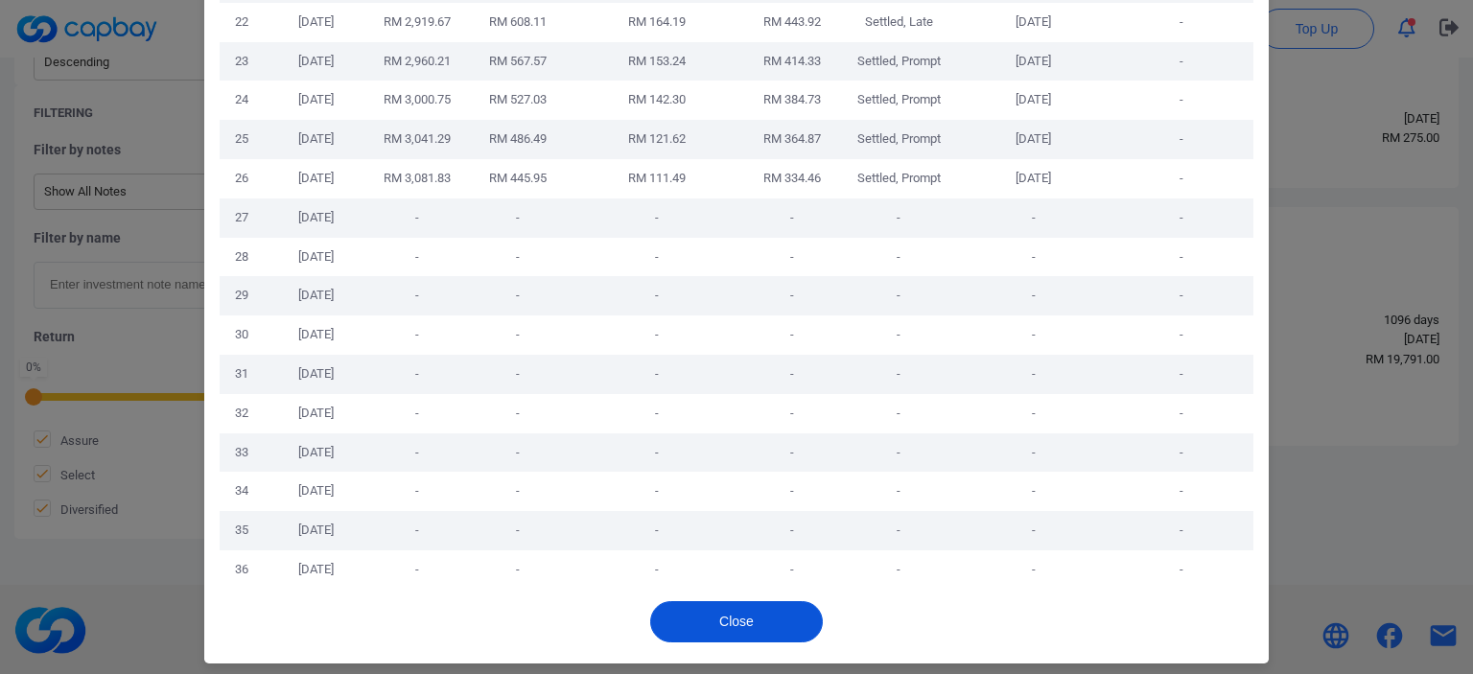
click at [694, 609] on button "Close" at bounding box center [736, 621] width 173 height 41
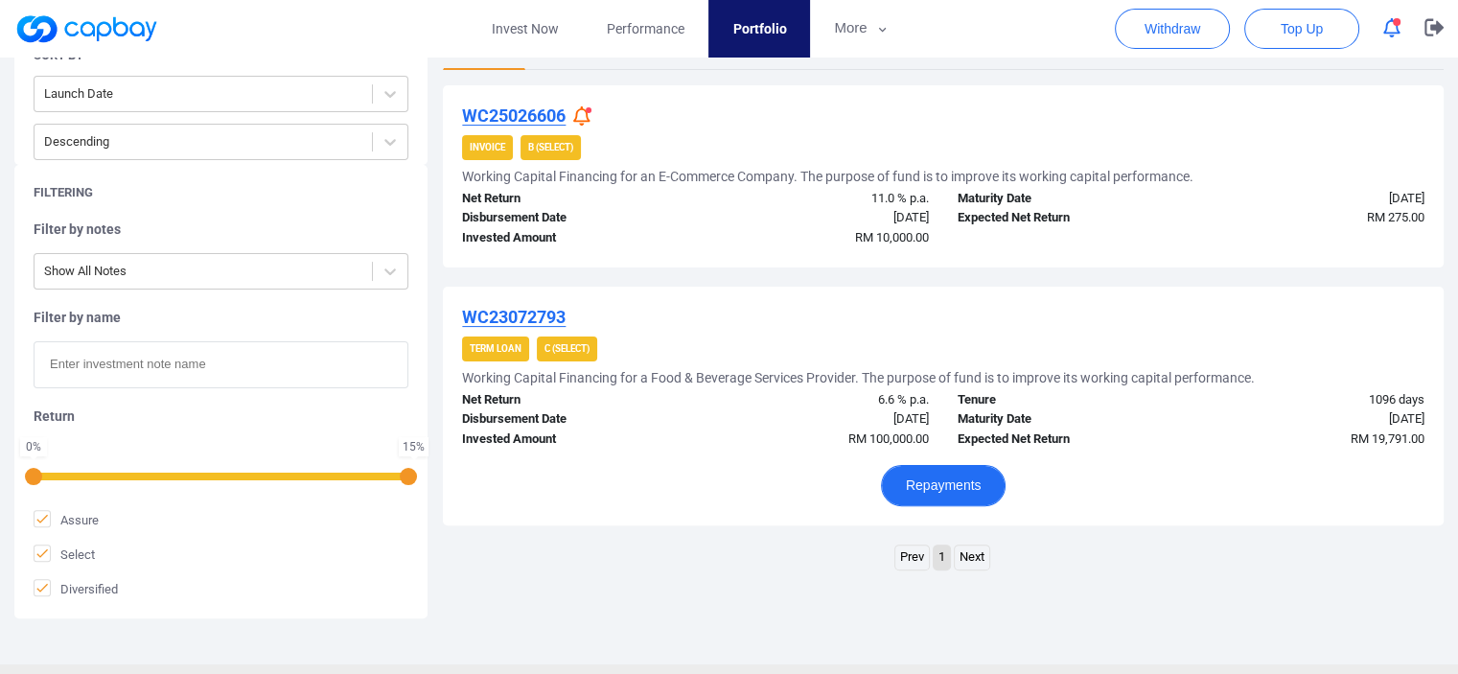
scroll to position [310, 0]
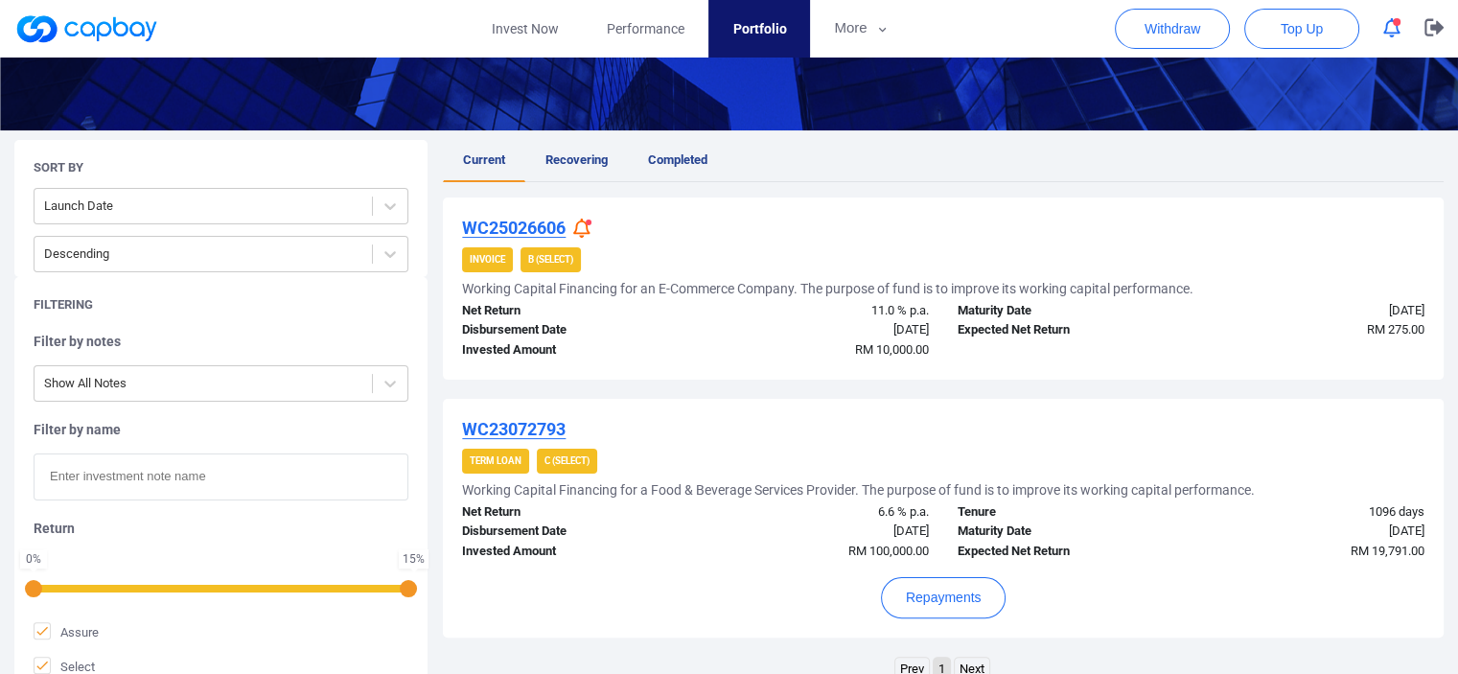
click at [579, 153] on span "Recovering" at bounding box center [577, 159] width 62 height 14
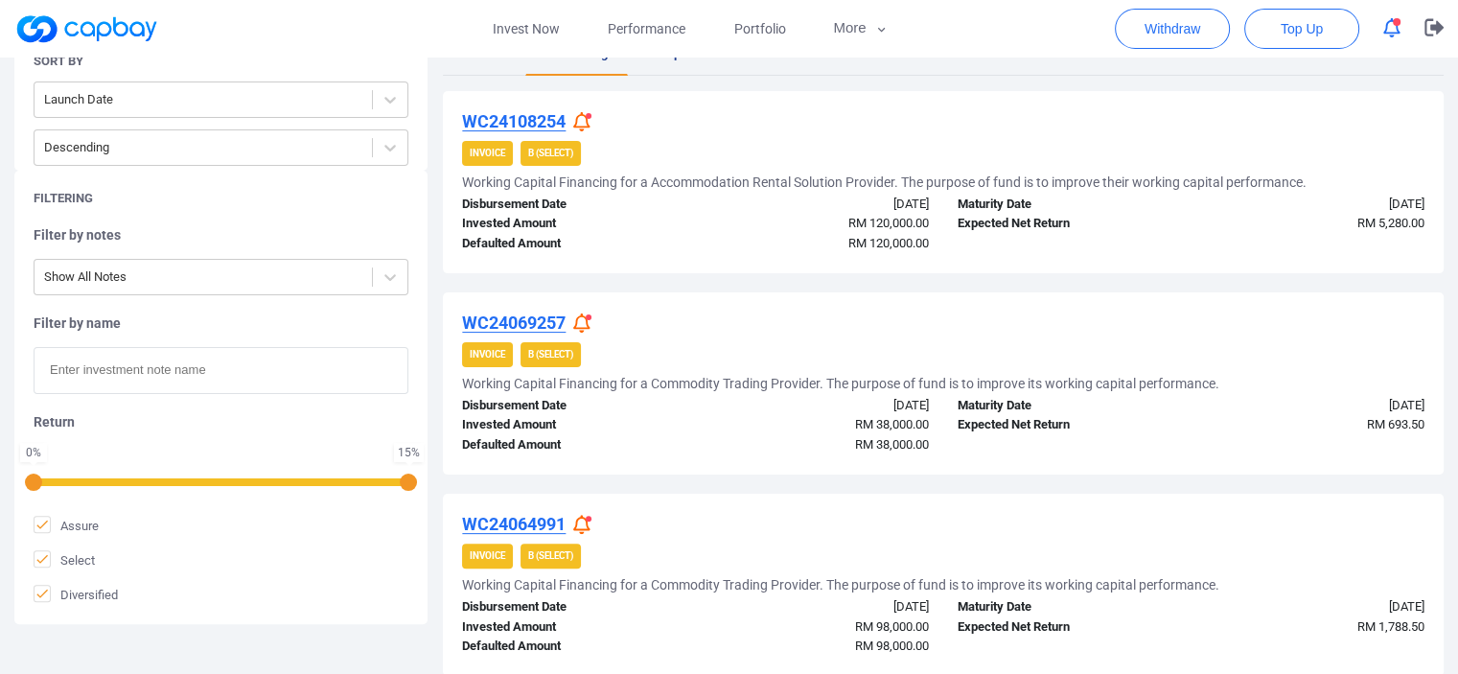
scroll to position [384, 0]
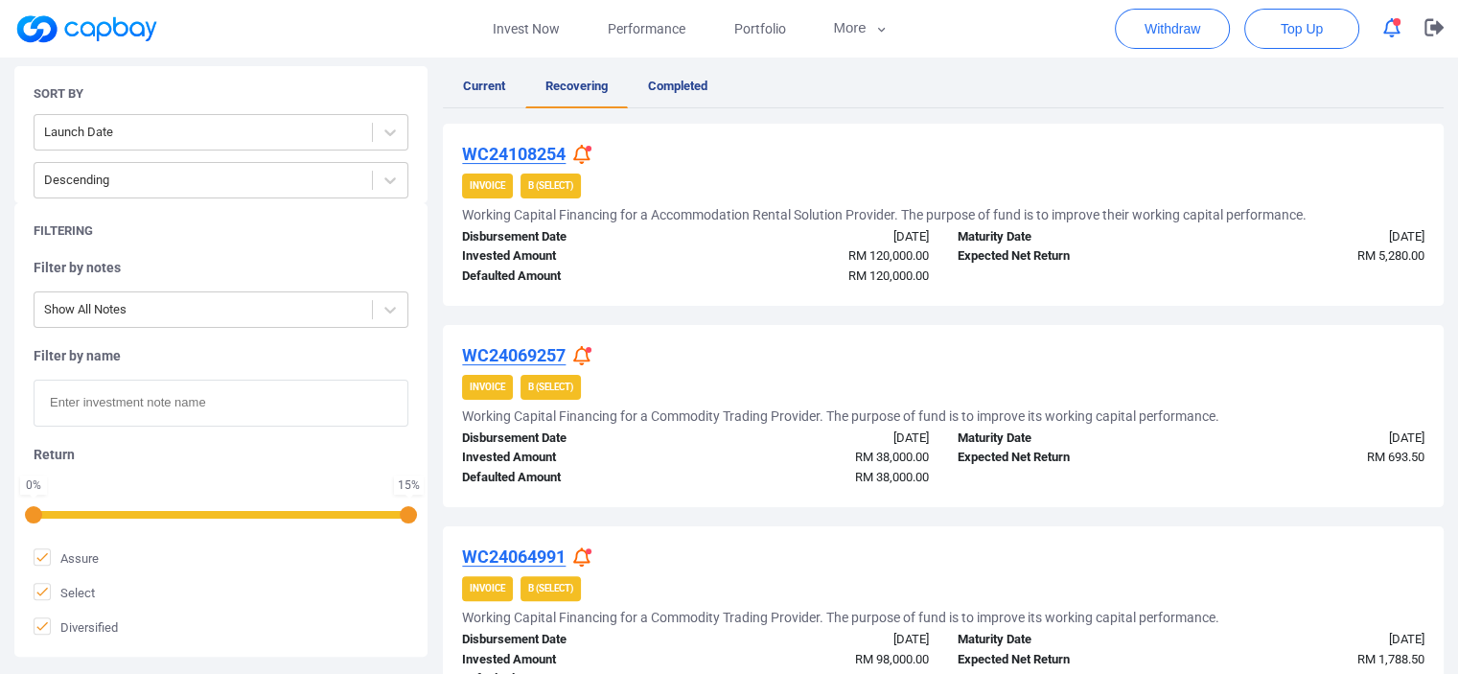
click at [583, 151] on icon at bounding box center [581, 155] width 17 height 20
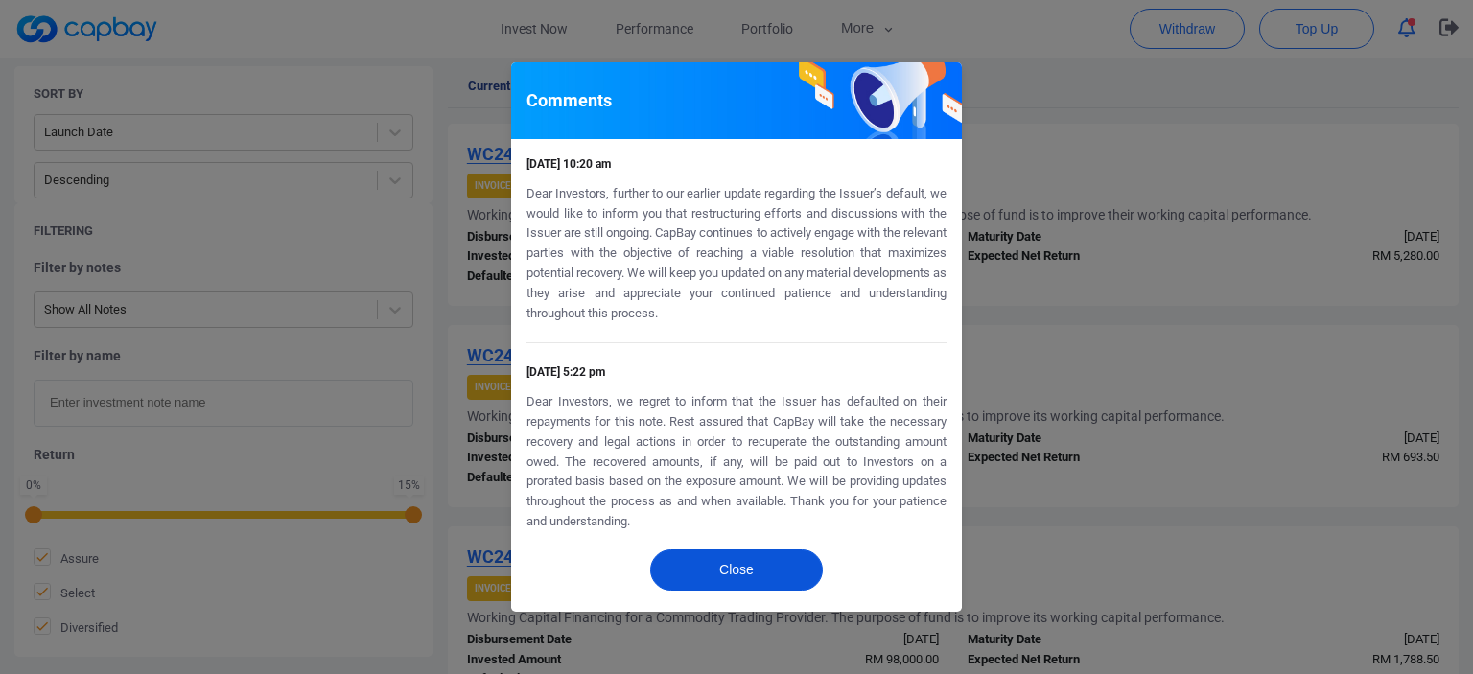
click at [779, 581] on button "Close" at bounding box center [736, 569] width 173 height 41
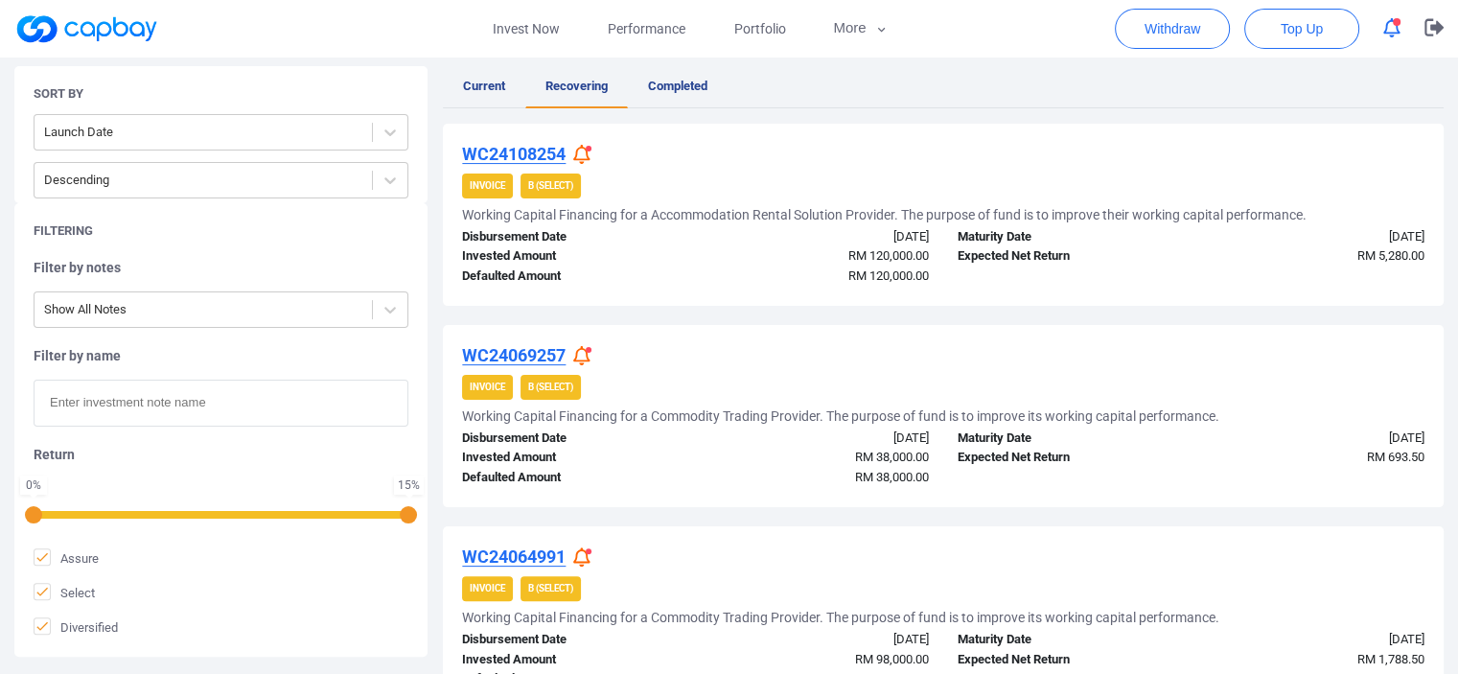
click at [908, 314] on div "WC24108254 Invoice B (Select) Working Capital Financing for a Accommodation Ren…" at bounding box center [943, 441] width 1001 height 635
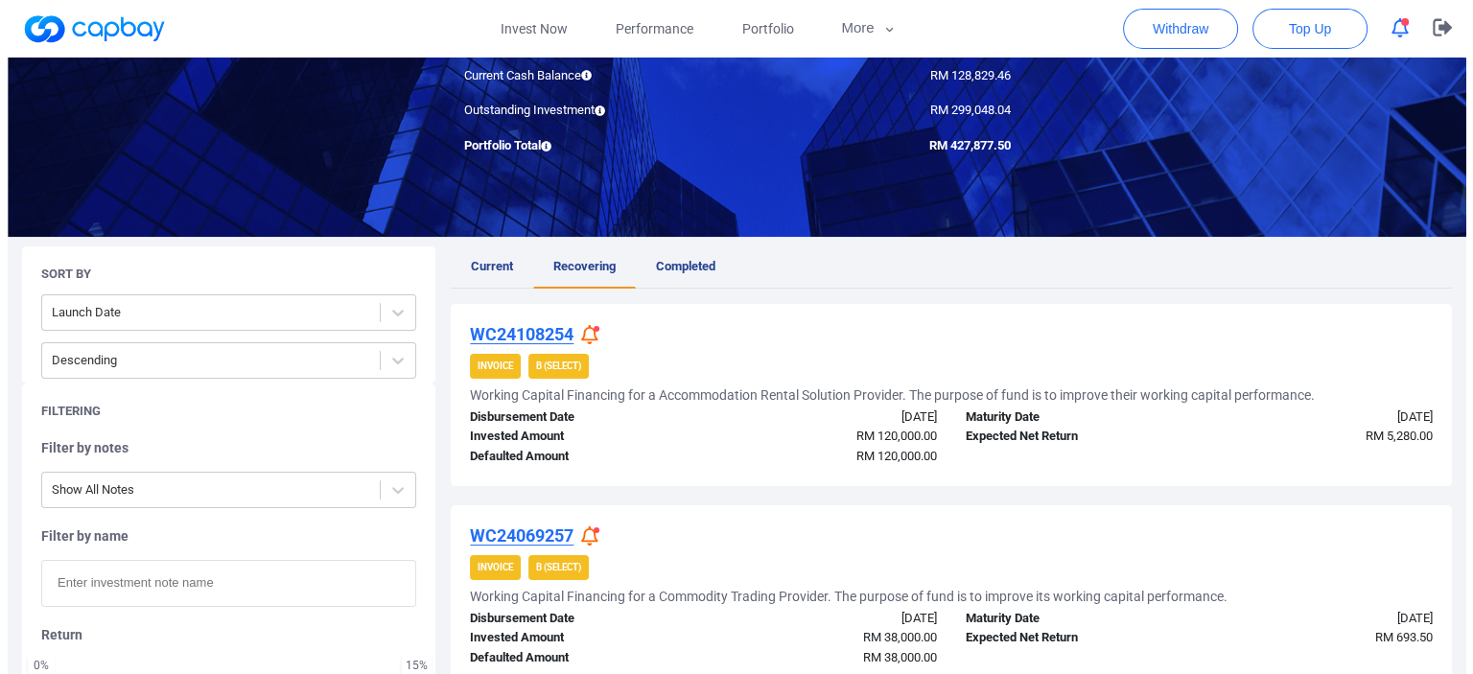
scroll to position [0, 0]
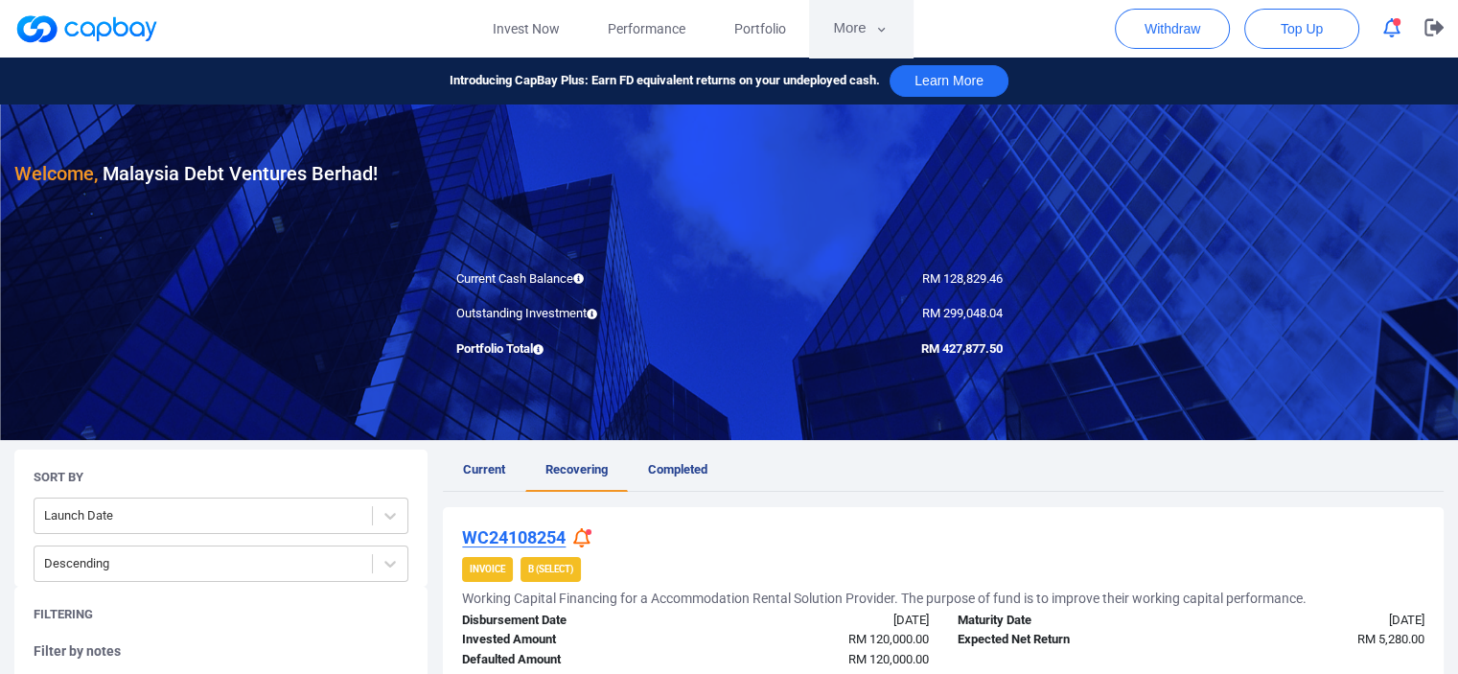
click at [863, 11] on button "More" at bounding box center [860, 29] width 103 height 58
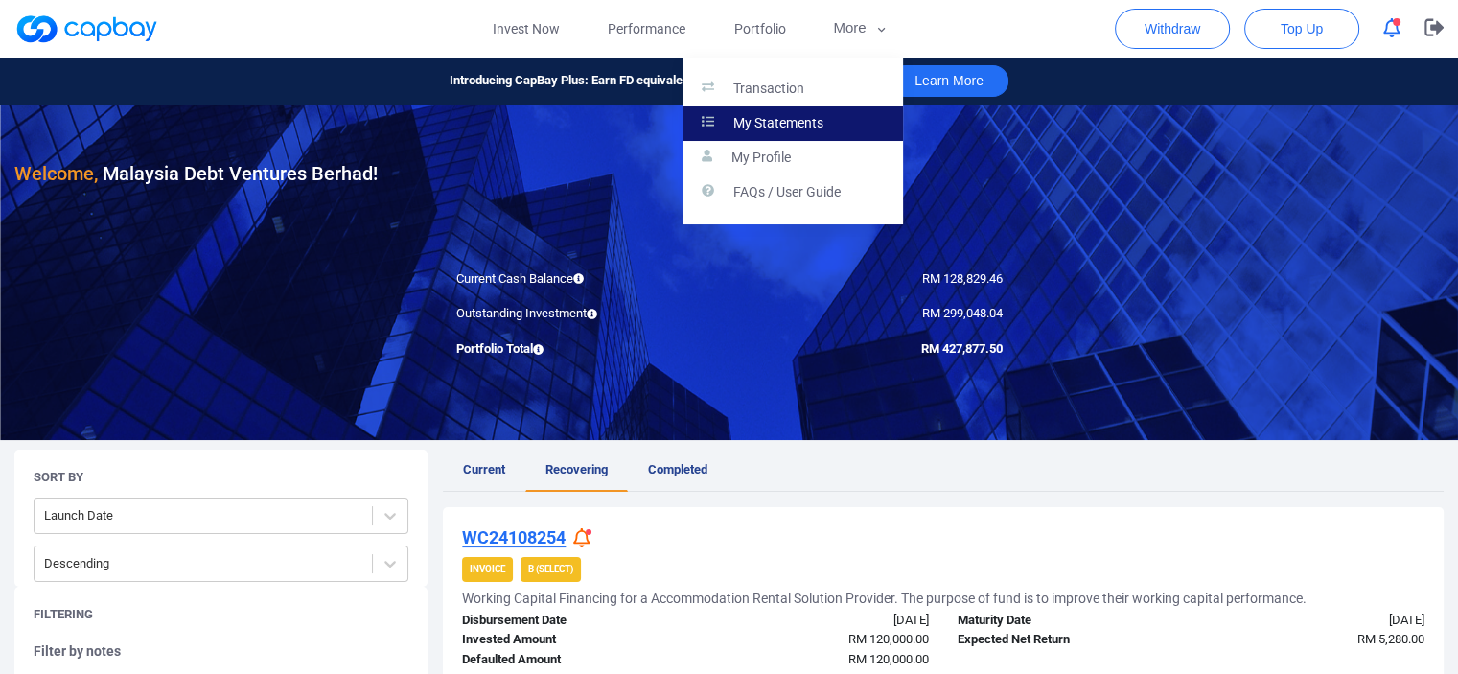
click at [799, 118] on p "My Statements" at bounding box center [779, 123] width 90 height 17
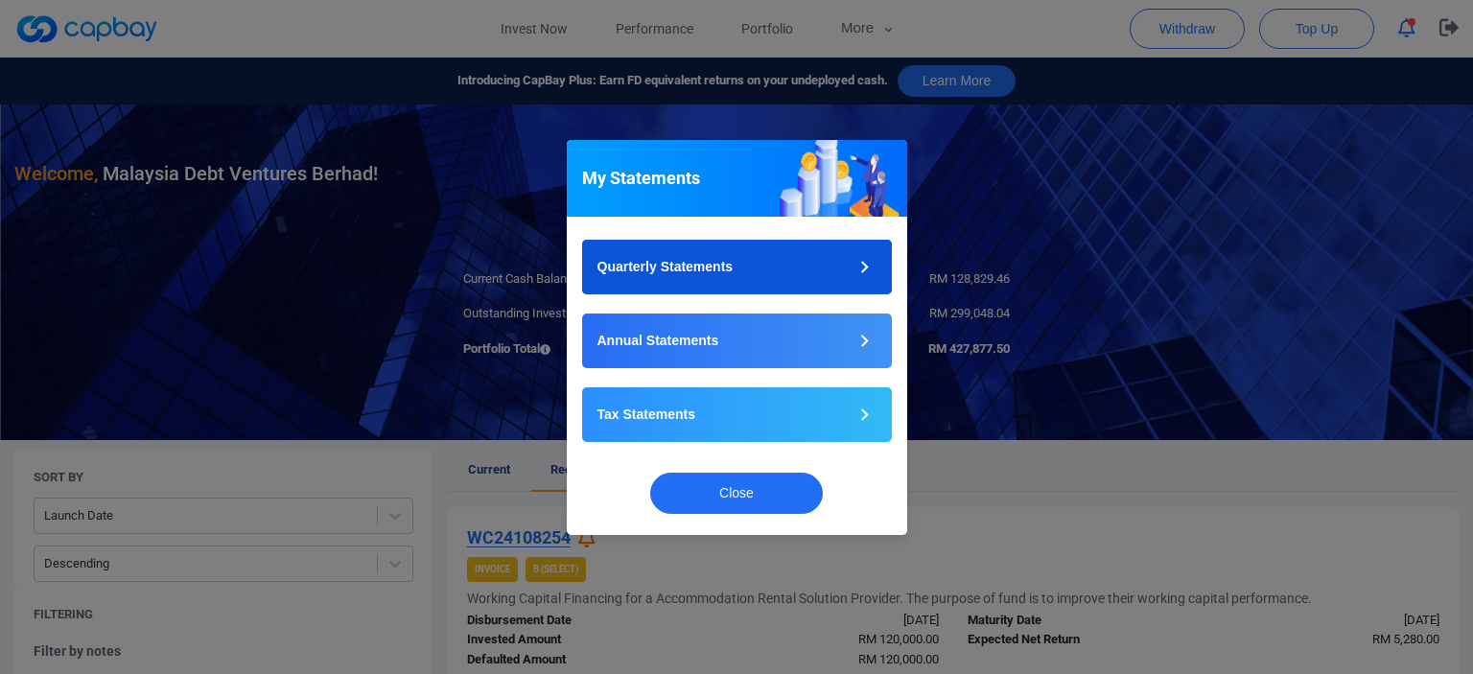
click at [722, 282] on button "Quarterly Statements" at bounding box center [737, 267] width 310 height 55
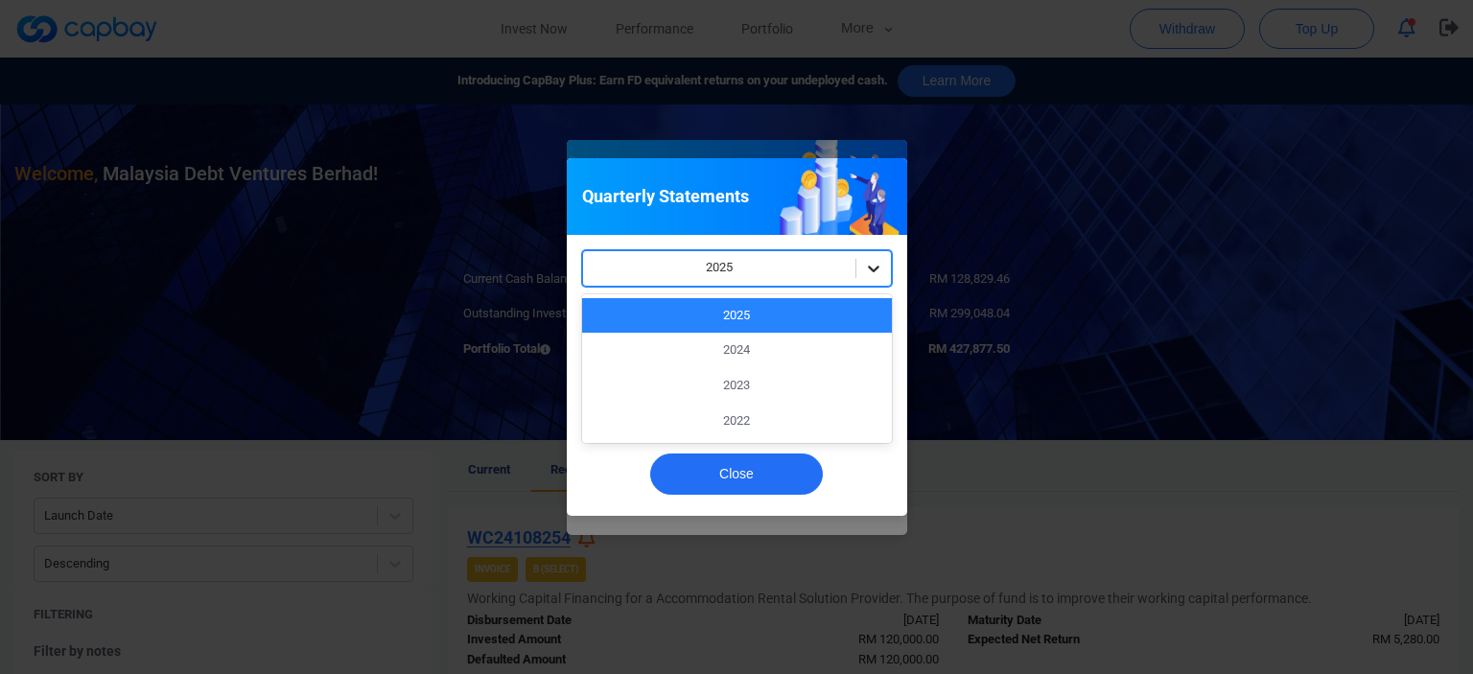
click at [871, 270] on icon at bounding box center [873, 268] width 19 height 19
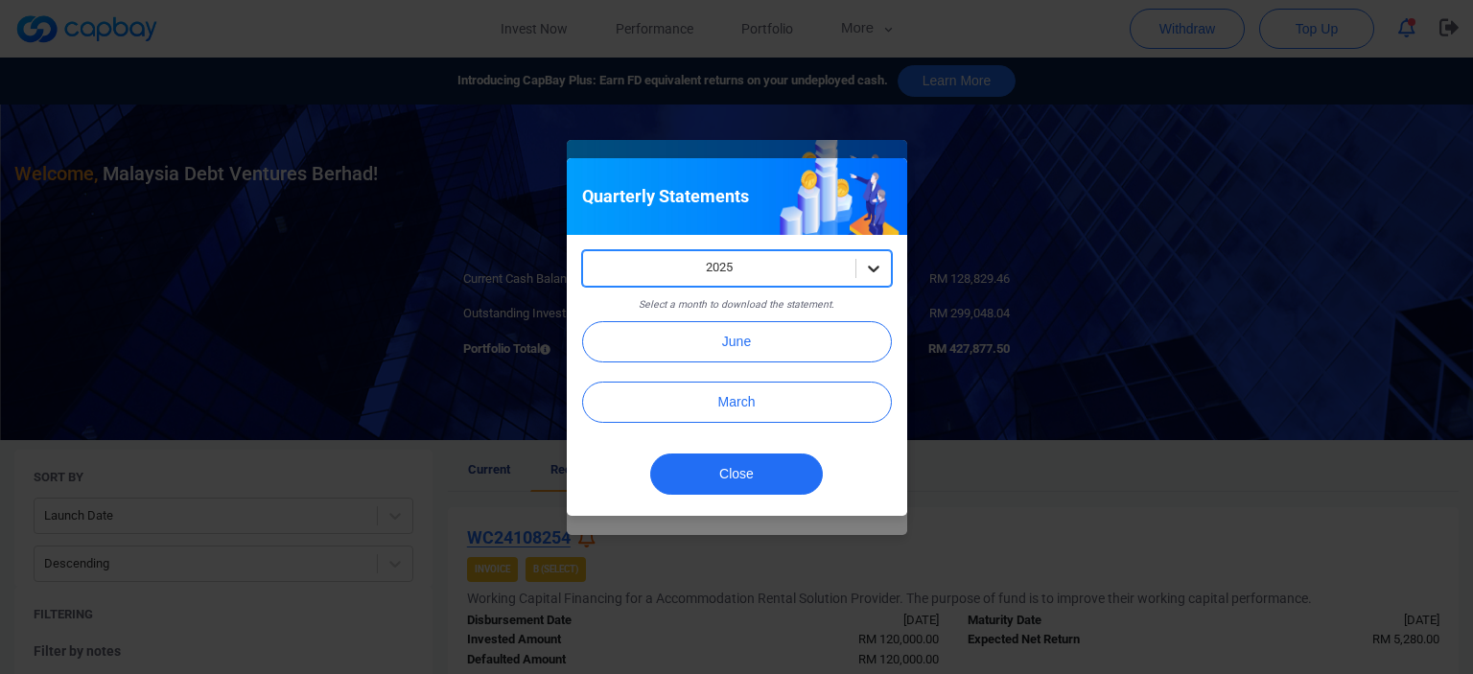
click at [871, 270] on icon at bounding box center [873, 268] width 19 height 19
click at [1057, 431] on div "Quarterly Statements 2025 Select a month to download the statement. June March …" at bounding box center [736, 337] width 1473 height 674
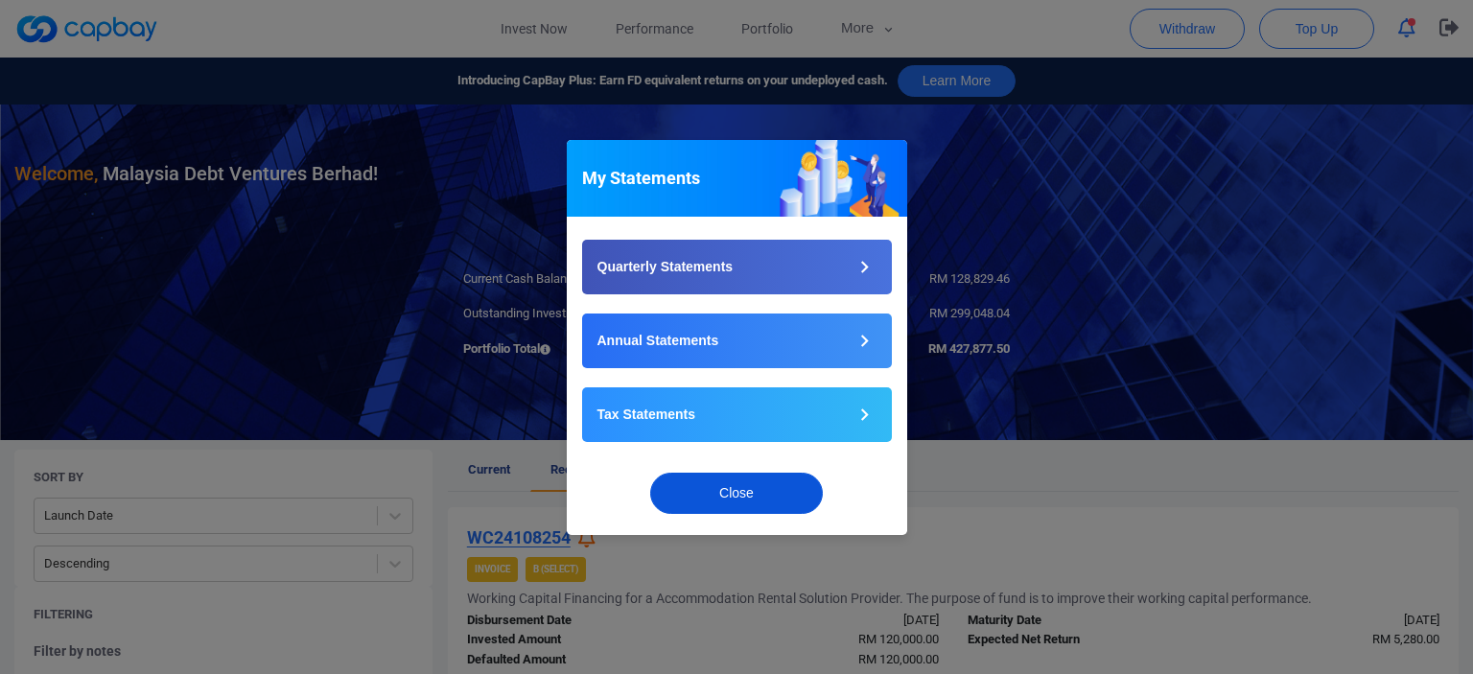
click at [704, 494] on button "Close" at bounding box center [736, 493] width 173 height 41
